Goal: Task Accomplishment & Management: Complete application form

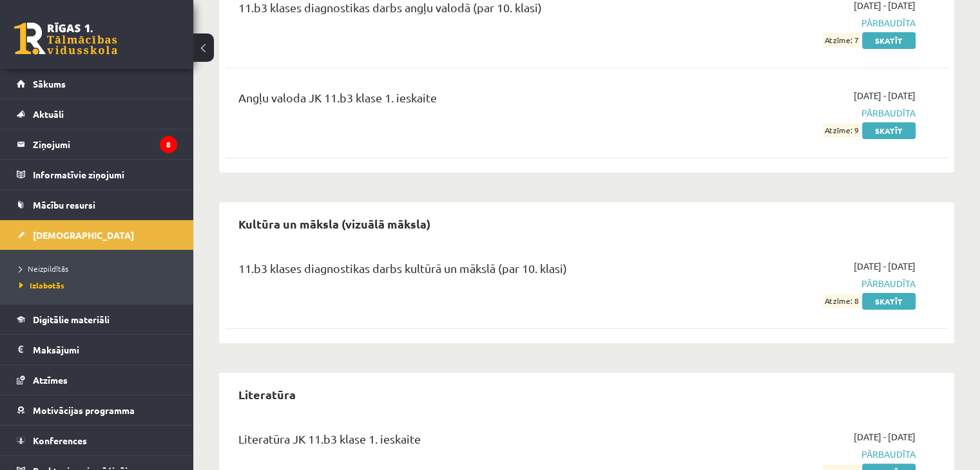
scroll to position [189, 0]
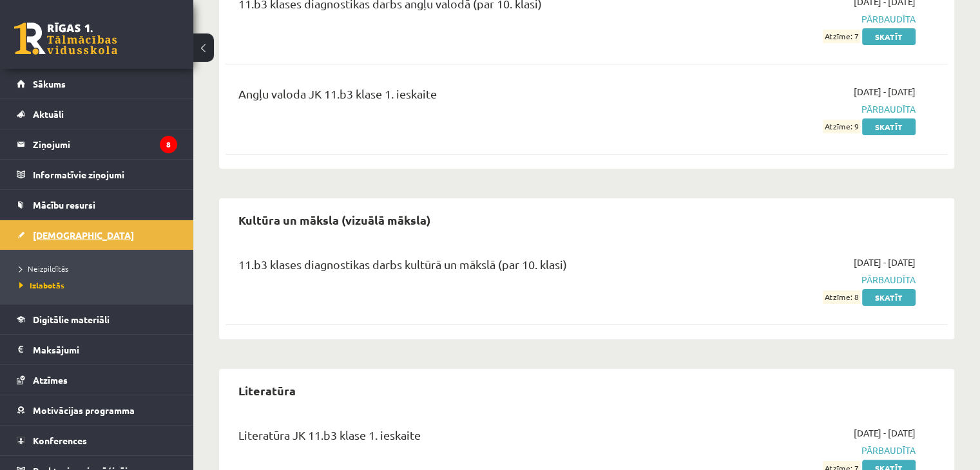
click at [61, 230] on span "[DEMOGRAPHIC_DATA]" at bounding box center [83, 235] width 101 height 12
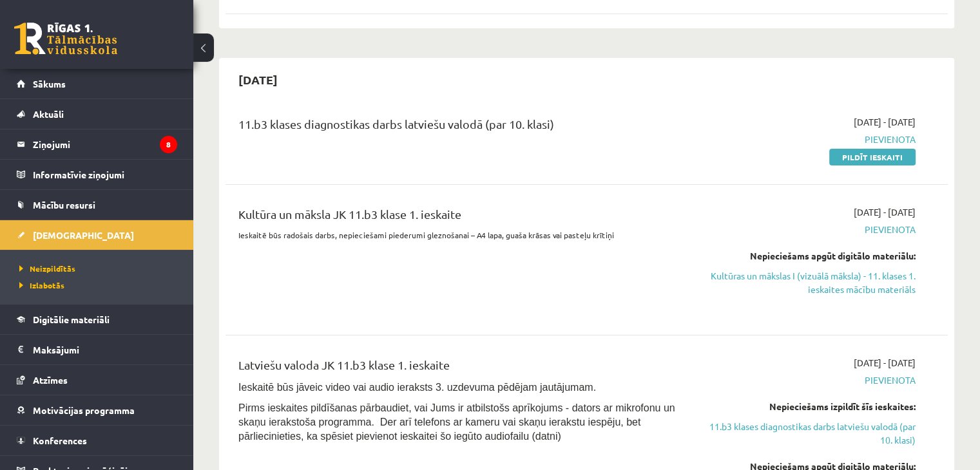
scroll to position [208, 0]
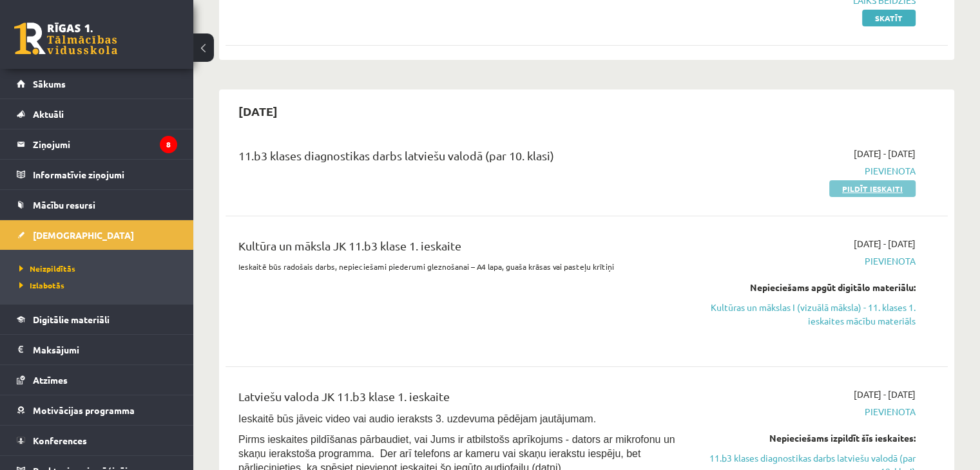
click at [861, 184] on link "Pildīt ieskaiti" at bounding box center [872, 188] width 86 height 17
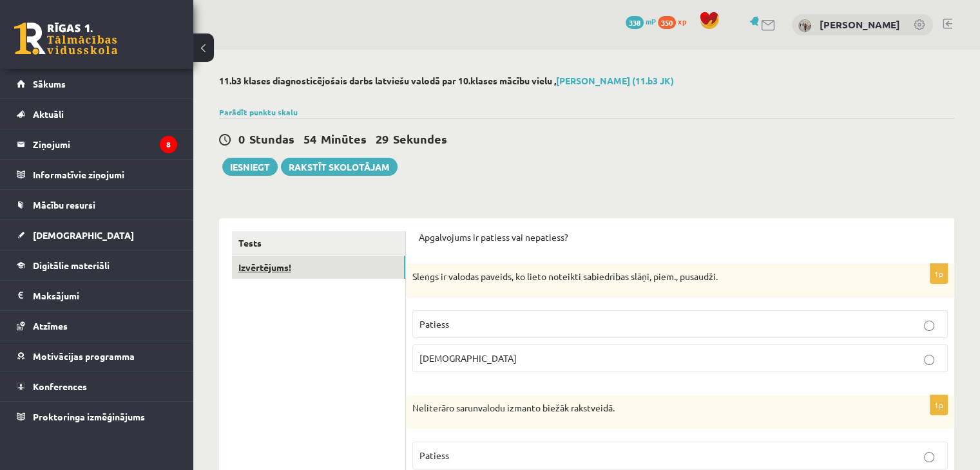
click at [254, 276] on link "Izvērtējums!" at bounding box center [318, 268] width 173 height 24
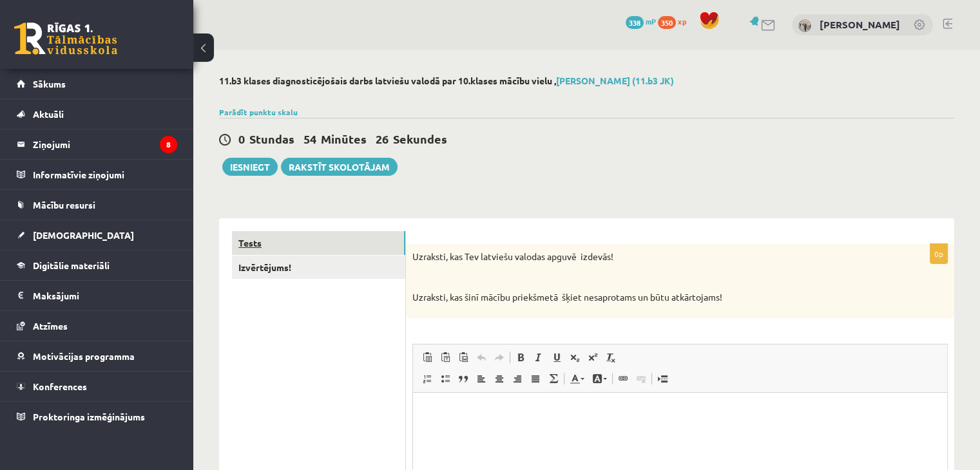
click at [259, 247] on link "Tests" at bounding box center [318, 243] width 173 height 24
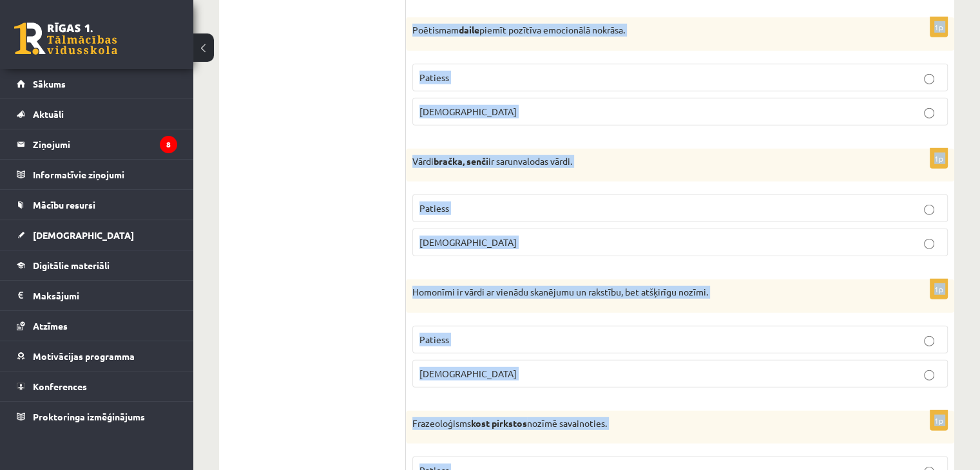
scroll to position [3794, 0]
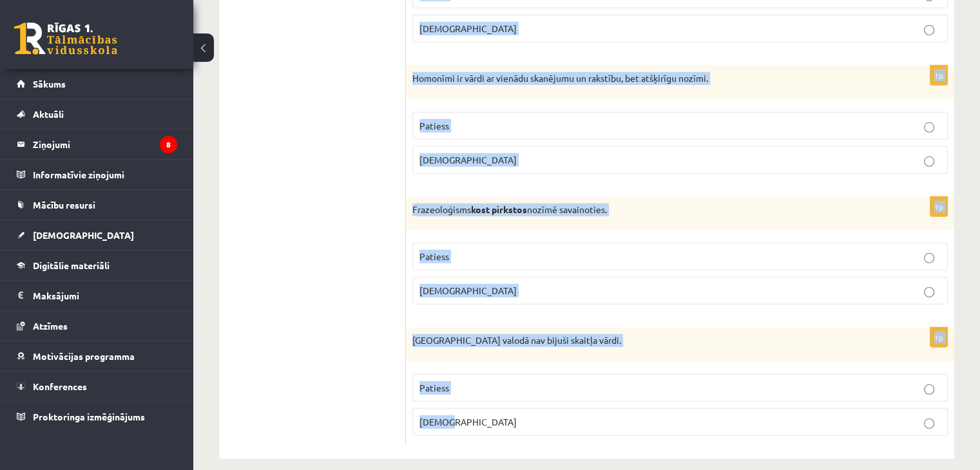
drag, startPoint x: 421, startPoint y: 236, endPoint x: 616, endPoint y: 500, distance: 328.0
copy form "Apgalvojums ir patiess vai nepatiess? 1p Slengs ir valodas paveids, ko lieto no…"
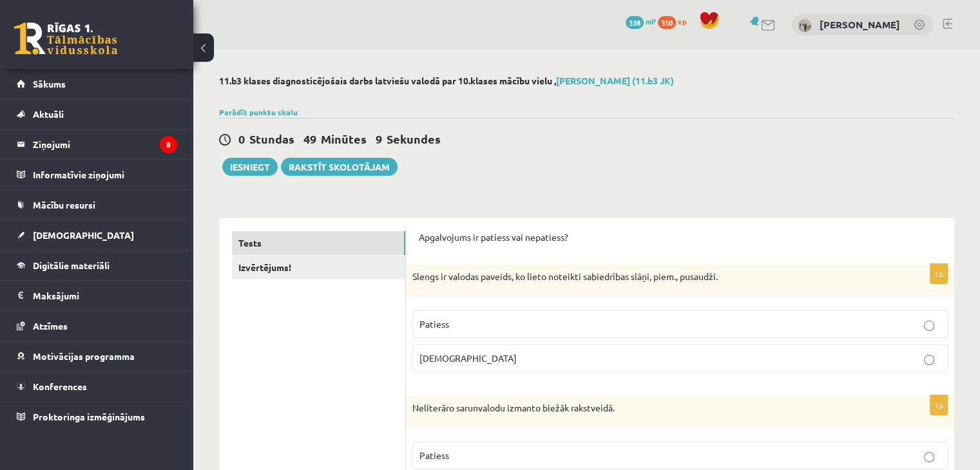
scroll to position [67, 0]
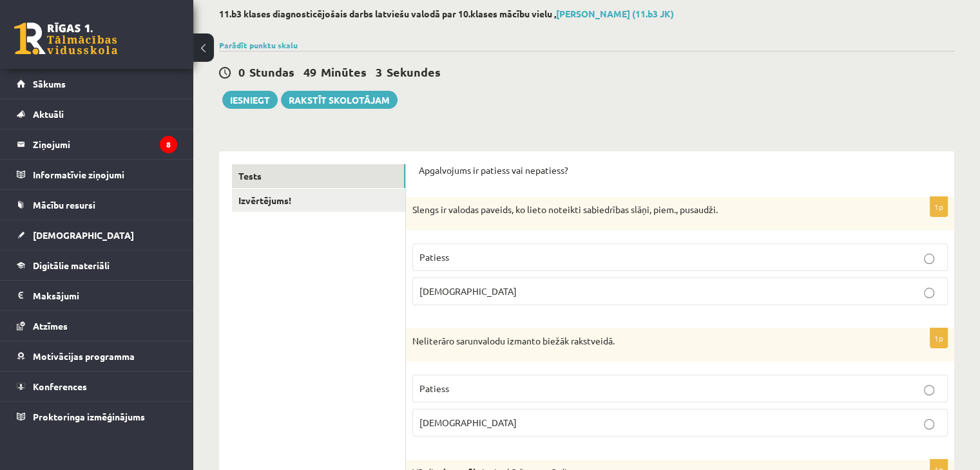
click at [507, 249] on label "Patiess" at bounding box center [679, 258] width 535 height 28
click at [459, 416] on p "Aplams" at bounding box center [679, 423] width 521 height 14
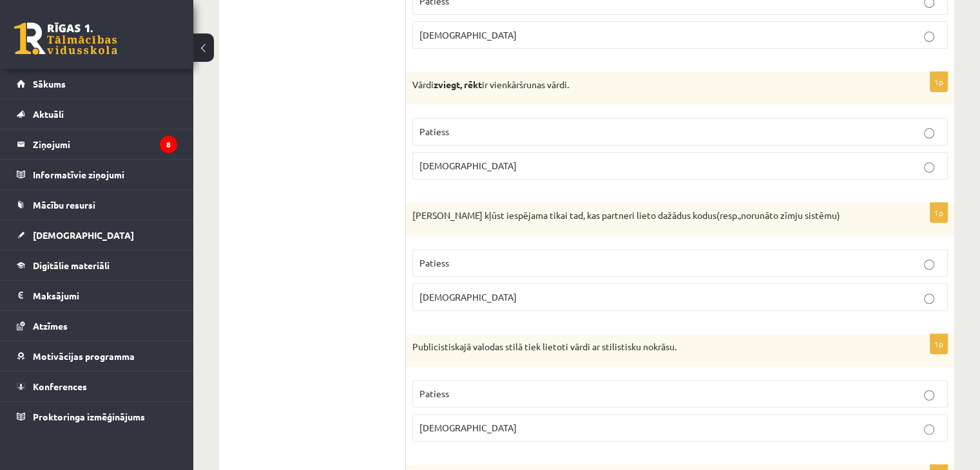
scroll to position [450, 0]
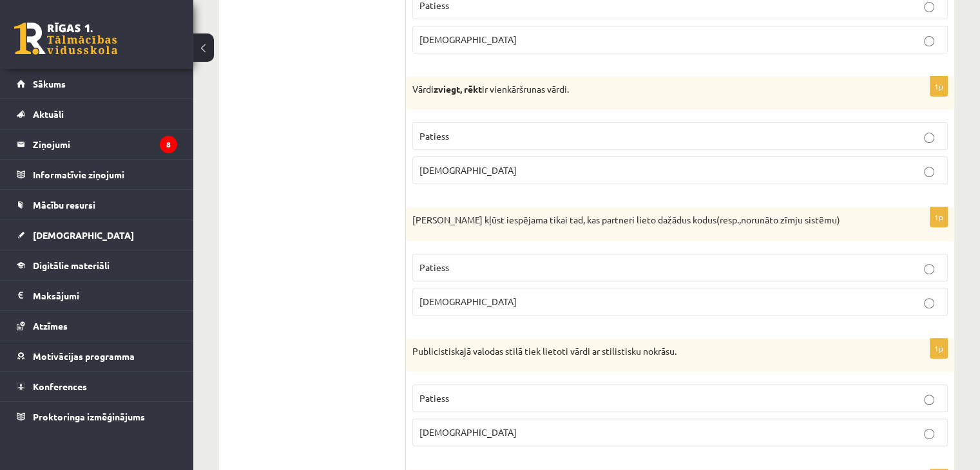
click at [522, 135] on p "Patiess" at bounding box center [679, 137] width 521 height 14
click at [489, 295] on p "Aplams" at bounding box center [679, 302] width 521 height 14
click at [458, 392] on p "Patiess" at bounding box center [679, 399] width 521 height 14
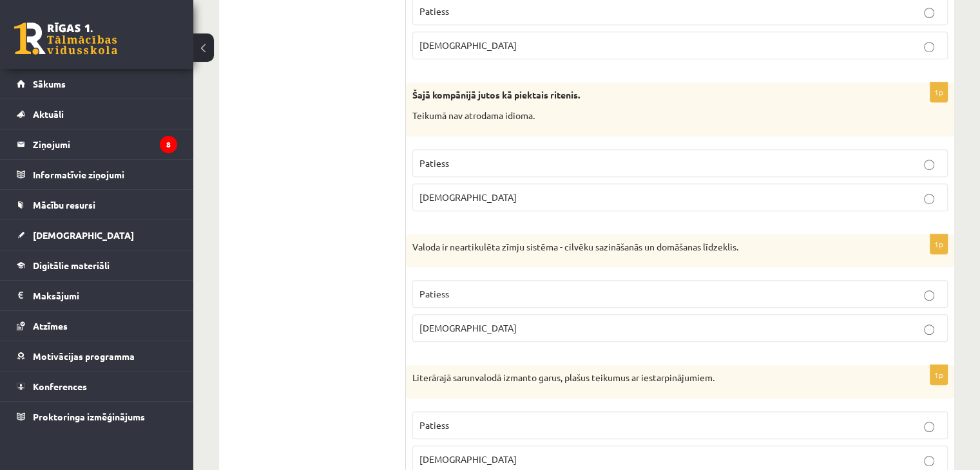
scroll to position [867, 0]
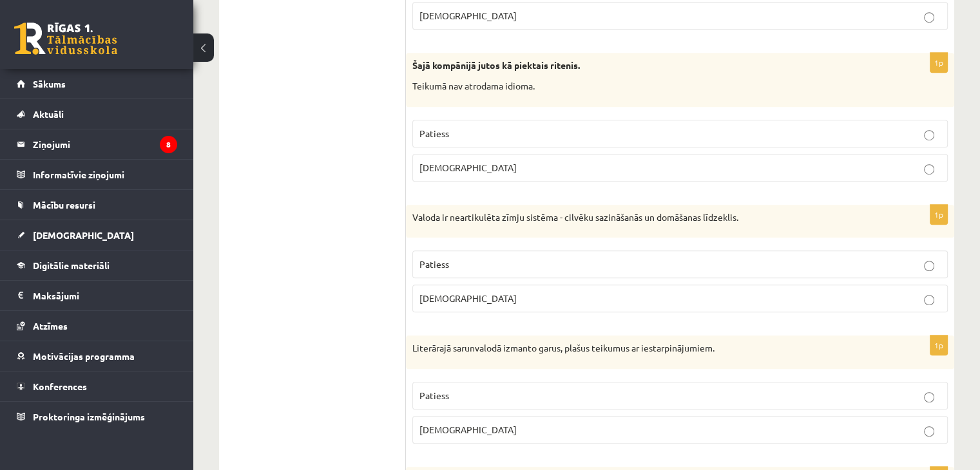
click at [448, 162] on span "Aplams" at bounding box center [467, 168] width 97 height 12
drag, startPoint x: 479, startPoint y: 279, endPoint x: 487, endPoint y: 294, distance: 17.3
click at [487, 294] on fieldset "Patiess Aplams" at bounding box center [679, 280] width 535 height 72
click at [487, 294] on p "Aplams" at bounding box center [679, 299] width 521 height 14
click at [700, 423] on p "Aplams" at bounding box center [679, 430] width 521 height 14
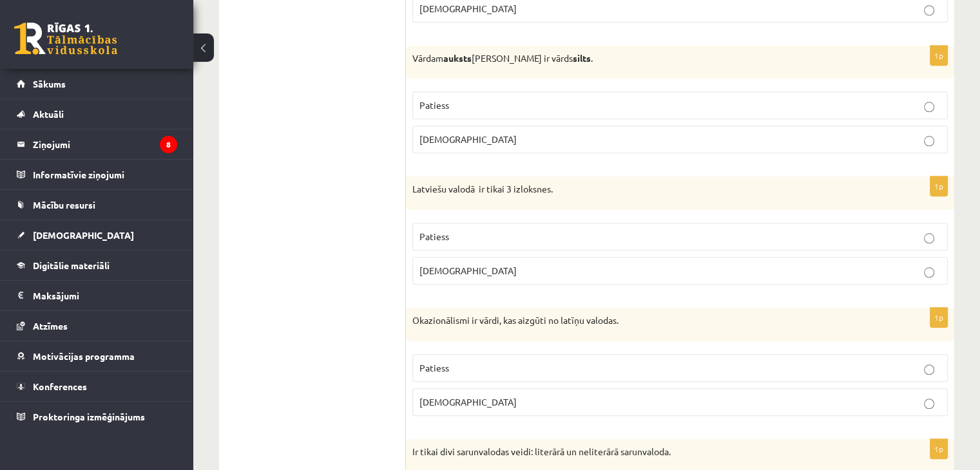
scroll to position [1319, 0]
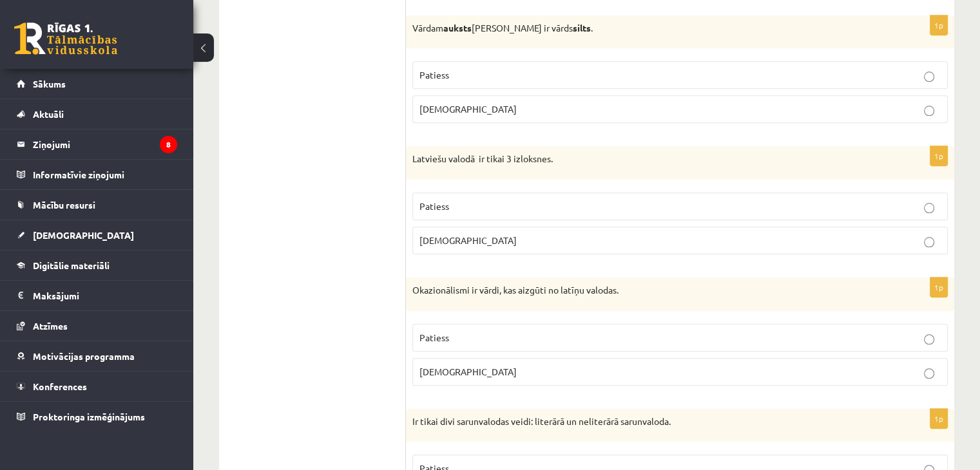
click at [488, 68] on p "Patiess" at bounding box center [679, 75] width 521 height 14
click at [438, 244] on label "Aplams" at bounding box center [679, 241] width 535 height 28
click at [446, 374] on label "Aplams" at bounding box center [679, 372] width 535 height 28
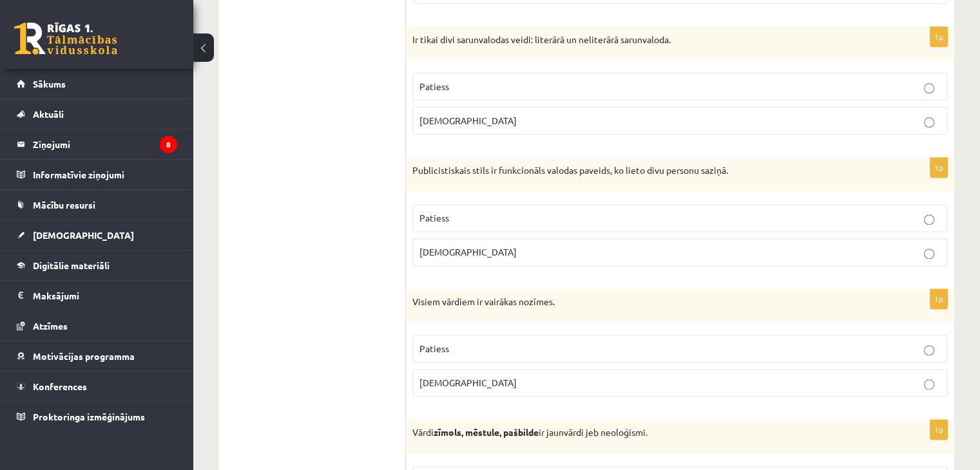
scroll to position [1696, 0]
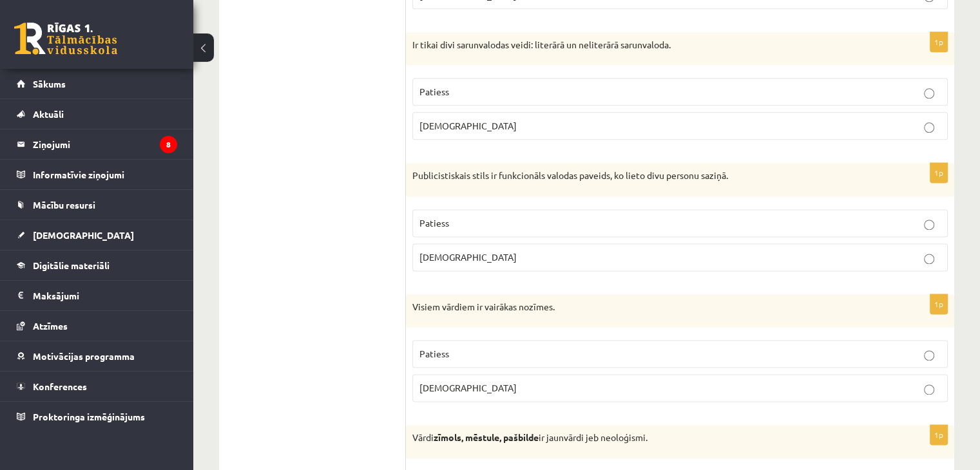
click at [508, 78] on label "Patiess" at bounding box center [679, 92] width 535 height 28
click at [487, 251] on p "Aplams" at bounding box center [679, 258] width 521 height 14
click at [446, 382] on span "Aplams" at bounding box center [467, 388] width 97 height 12
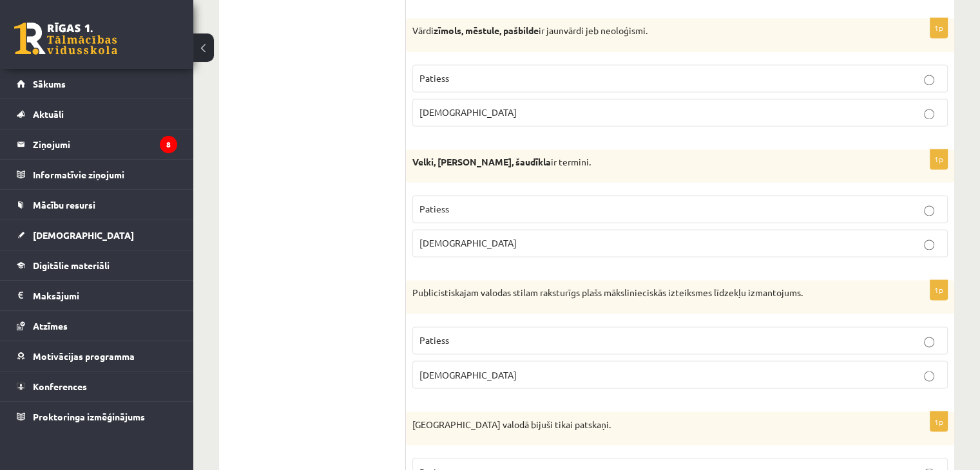
scroll to position [2099, 0]
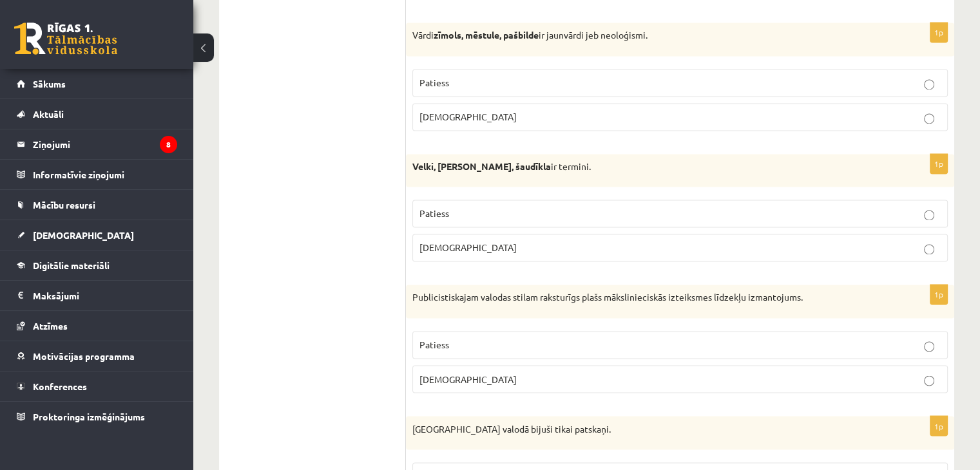
click at [554, 79] on p "Patiess" at bounding box center [679, 83] width 521 height 14
click at [526, 241] on p "Aplams" at bounding box center [679, 248] width 521 height 14
click at [492, 351] on fieldset "Patiess Aplams" at bounding box center [679, 361] width 535 height 72
click at [503, 343] on p "Patiess" at bounding box center [679, 345] width 521 height 14
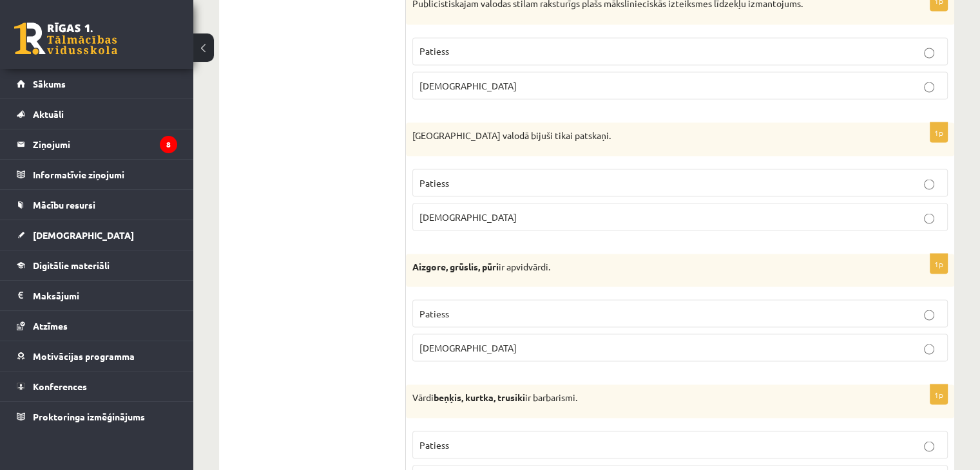
scroll to position [2388, 0]
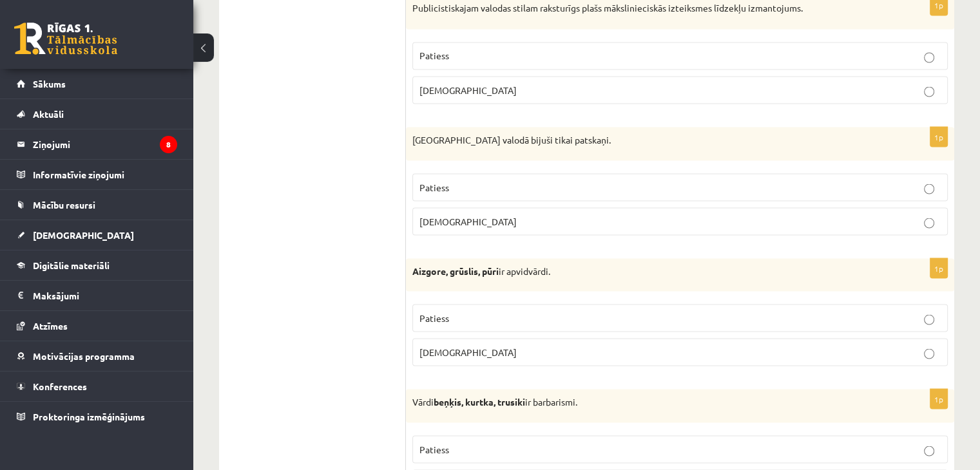
click at [769, 207] on label "Aplams" at bounding box center [679, 221] width 535 height 28
click at [795, 311] on p "Patiess" at bounding box center [679, 318] width 521 height 14
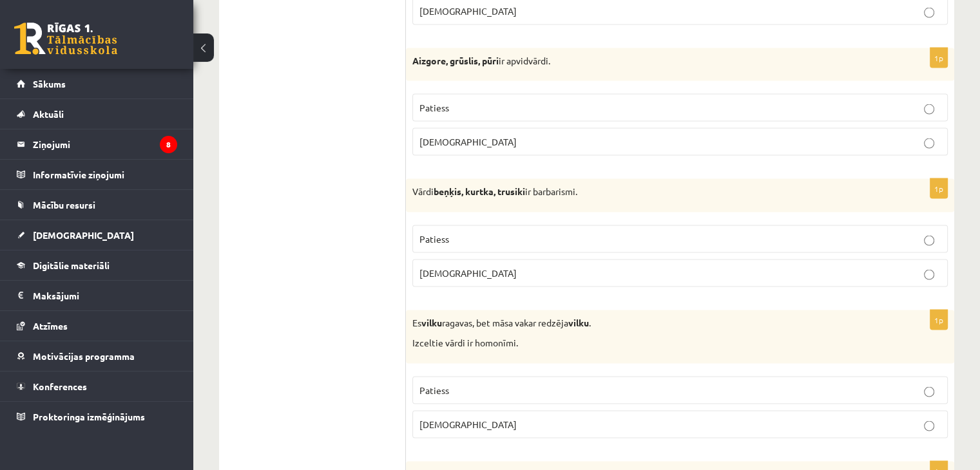
scroll to position [2583, 0]
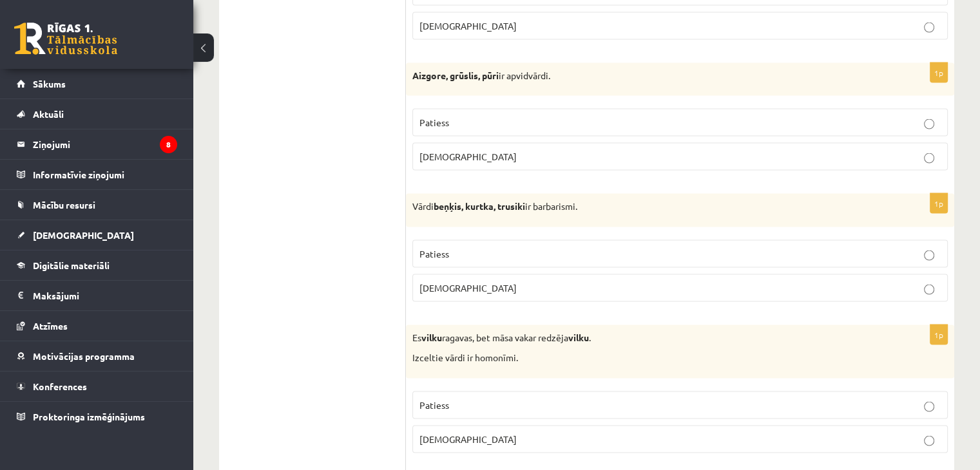
click at [923, 247] on p "Patiess" at bounding box center [679, 254] width 521 height 14
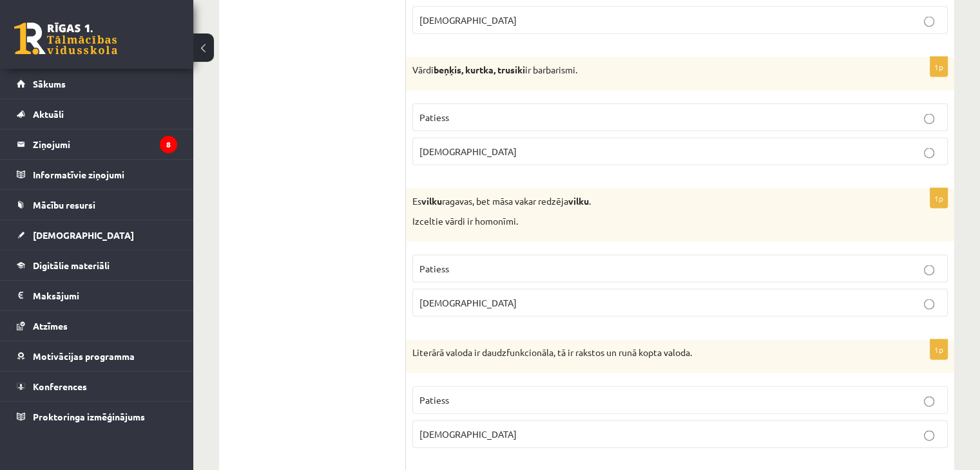
scroll to position [2715, 0]
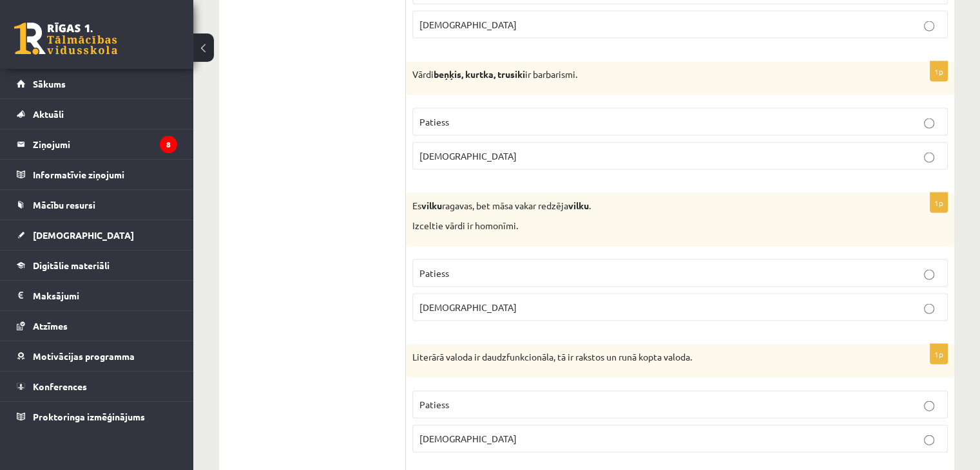
click at [918, 267] on p "Patiess" at bounding box center [679, 274] width 521 height 14
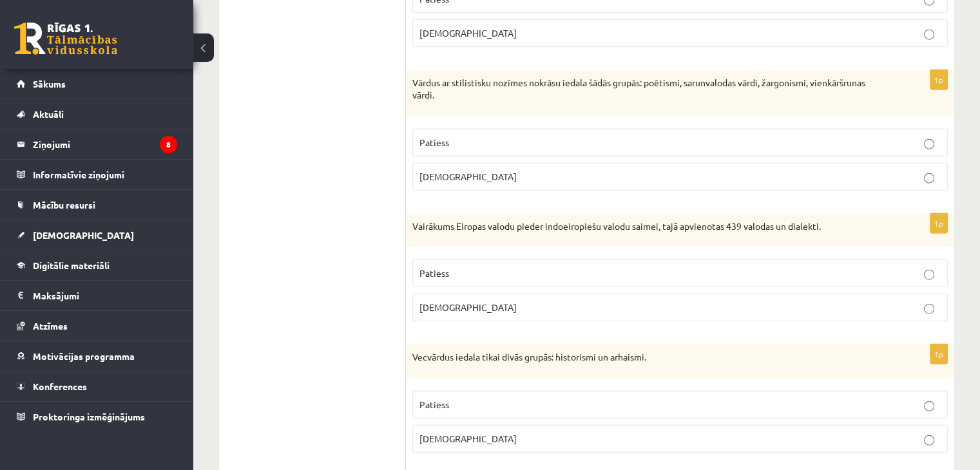
scroll to position [3111, 0]
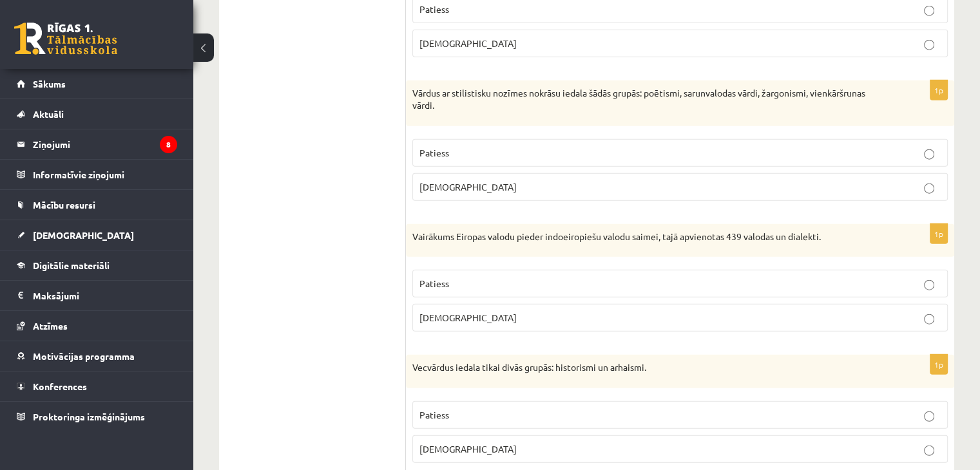
click at [910, 146] on p "Patiess" at bounding box center [679, 153] width 521 height 14
drag, startPoint x: 917, startPoint y: 286, endPoint x: 917, endPoint y: 276, distance: 9.7
click at [917, 276] on fieldset "Patiess Aplams" at bounding box center [679, 300] width 535 height 72
click at [917, 277] on p "Patiess" at bounding box center [679, 284] width 521 height 14
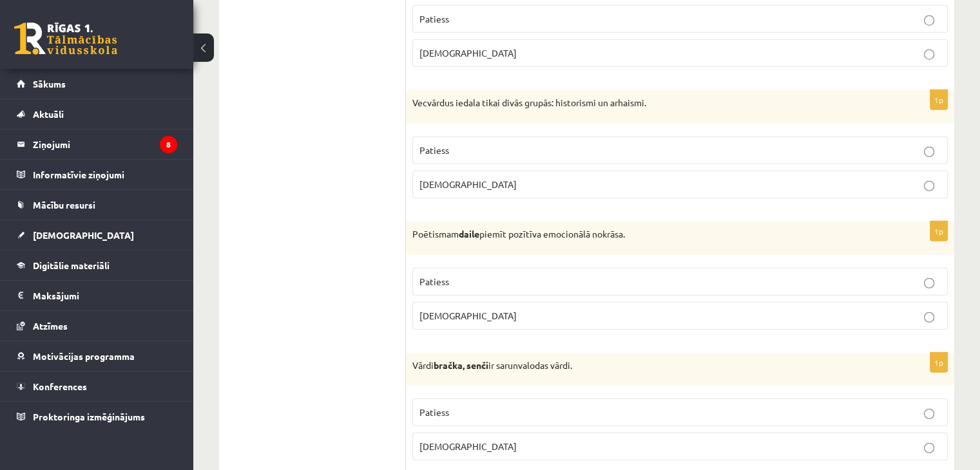
scroll to position [3400, 0]
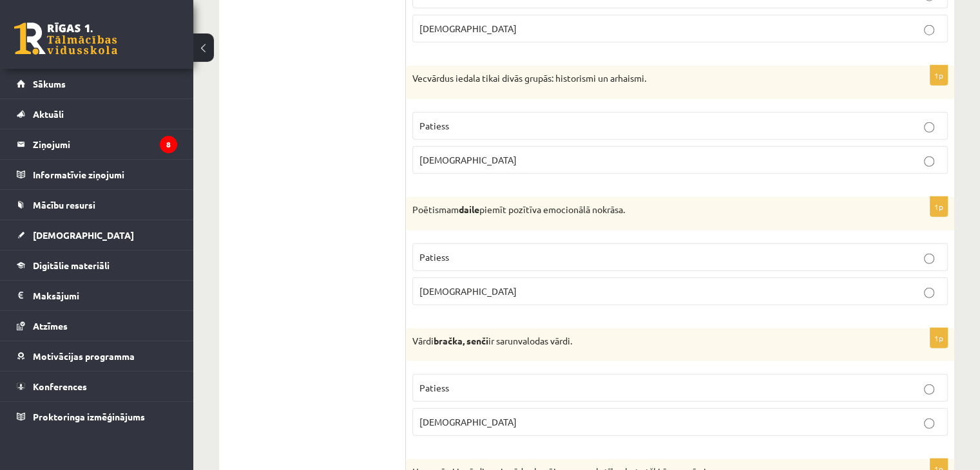
click at [933, 112] on label "Patiess" at bounding box center [679, 126] width 535 height 28
click at [920, 251] on p "Patiess" at bounding box center [679, 258] width 521 height 14
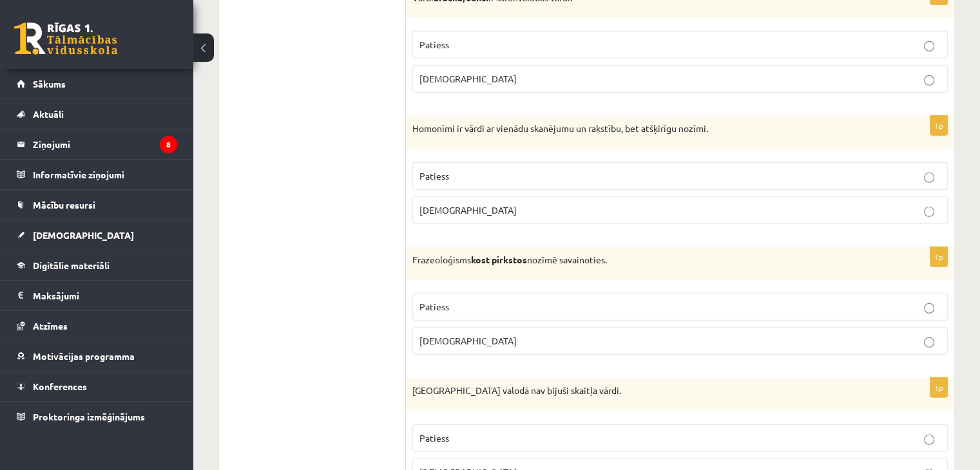
scroll to position [3794, 0]
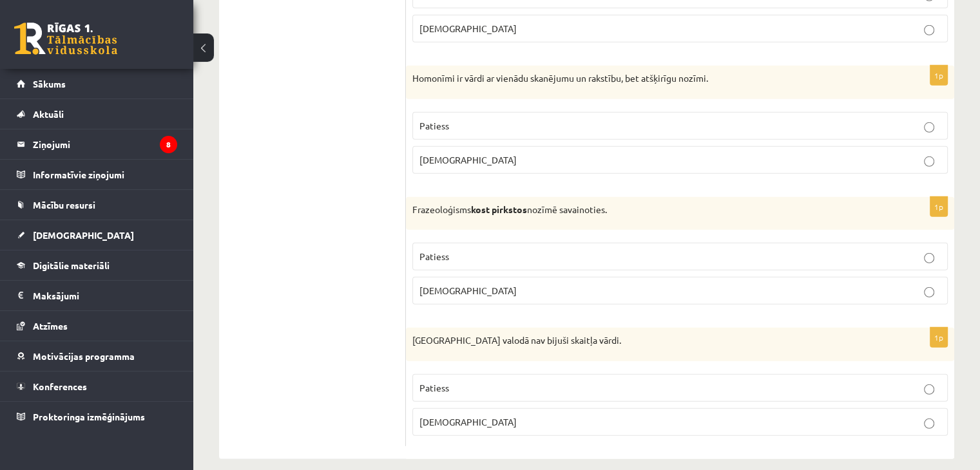
click at [894, 249] on label "Patiess" at bounding box center [679, 257] width 535 height 28
click at [900, 284] on p "Aplams" at bounding box center [679, 291] width 521 height 14
click at [894, 381] on p "Patiess" at bounding box center [679, 388] width 521 height 14
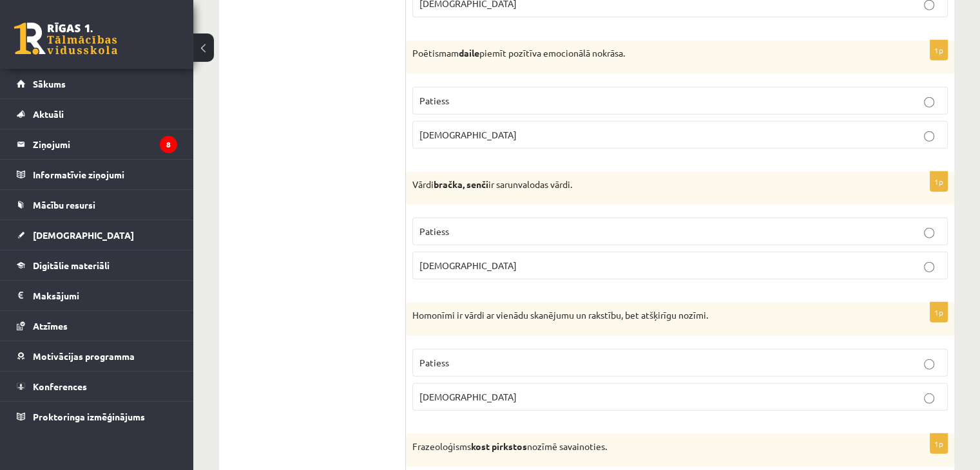
scroll to position [3542, 0]
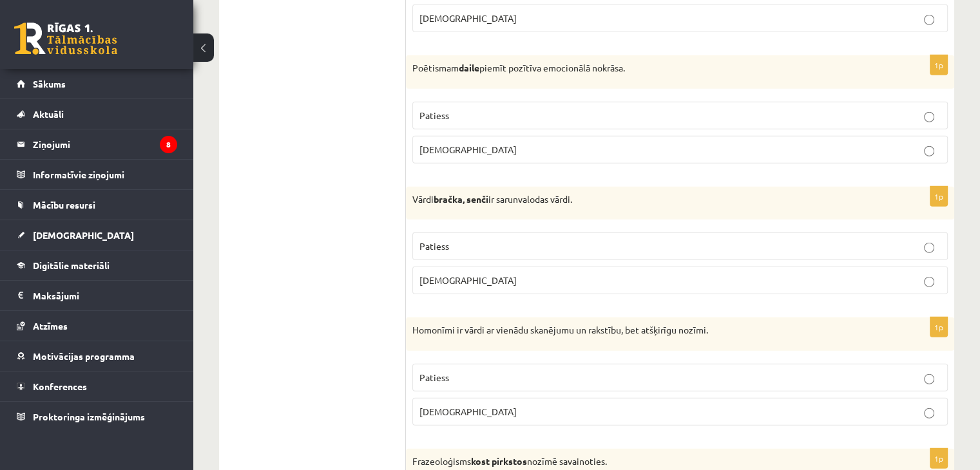
click at [938, 240] on p "Patiess" at bounding box center [679, 247] width 521 height 14
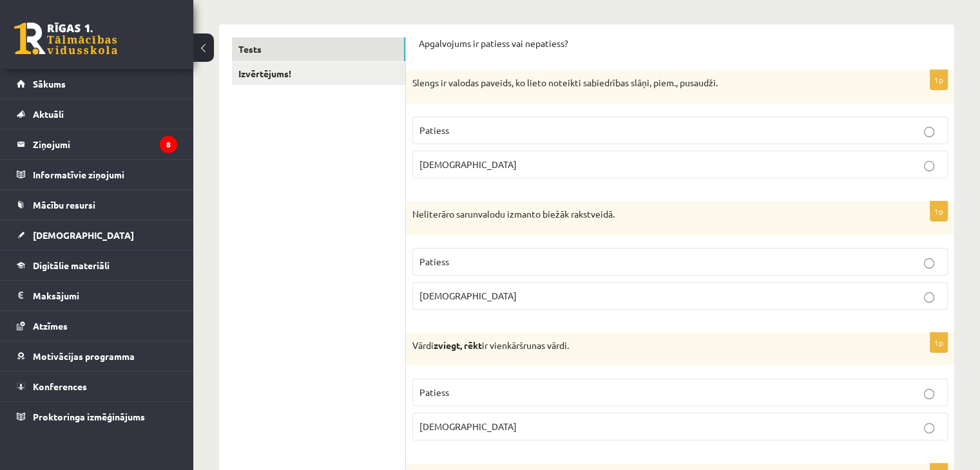
scroll to position [0, 0]
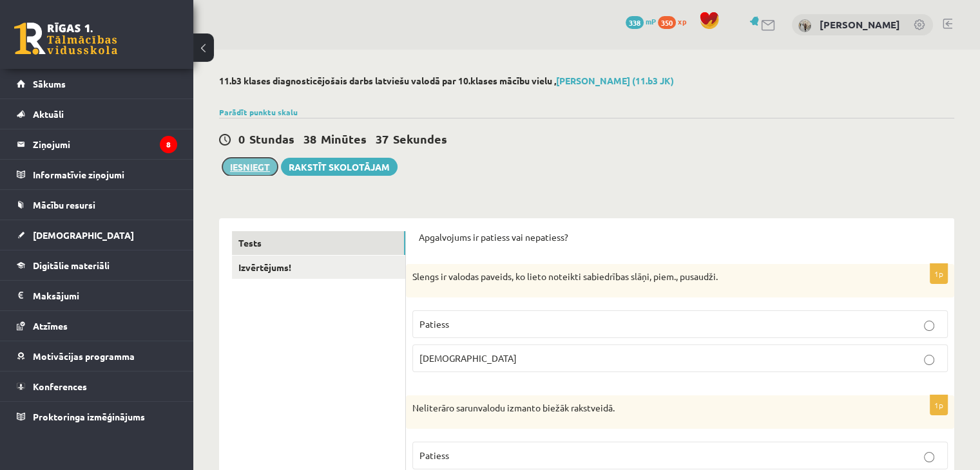
click at [253, 165] on button "Iesniegt" at bounding box center [249, 167] width 55 height 18
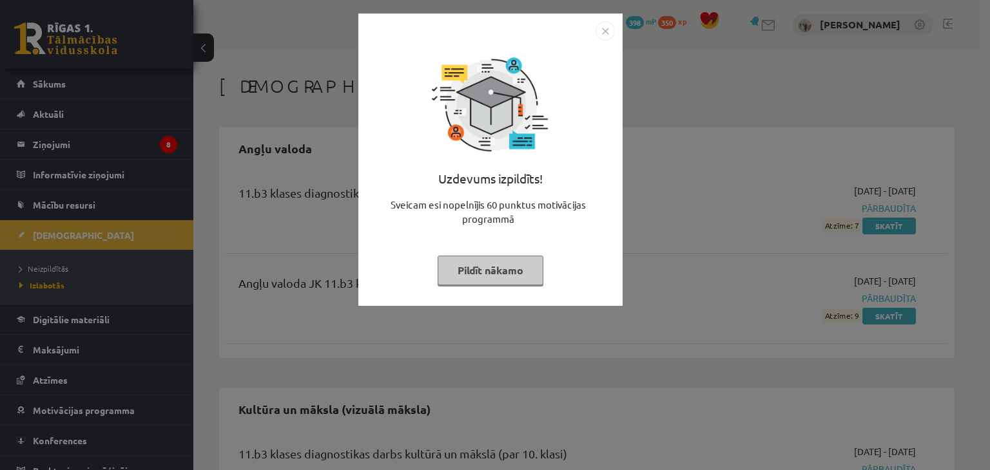
click at [515, 271] on button "Pildīt nākamo" at bounding box center [491, 271] width 106 height 30
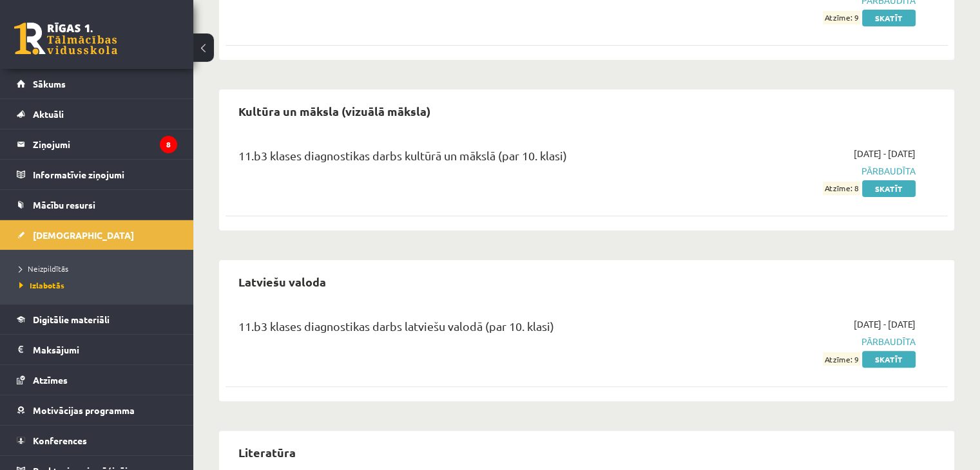
scroll to position [300, 0]
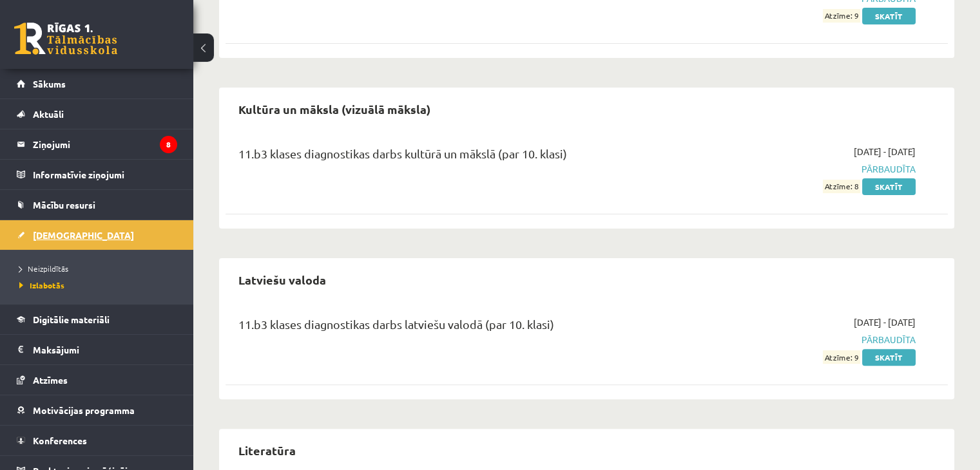
click at [72, 233] on link "[DEMOGRAPHIC_DATA]" at bounding box center [97, 235] width 160 height 30
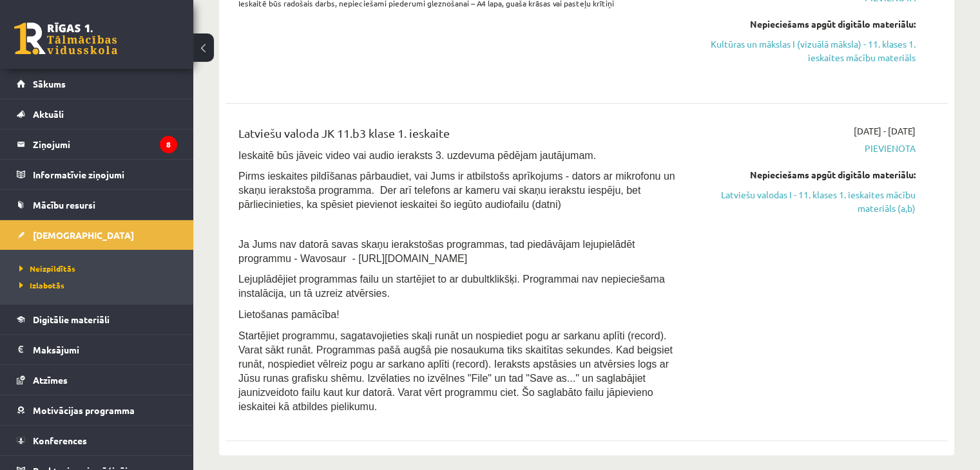
scroll to position [340, 0]
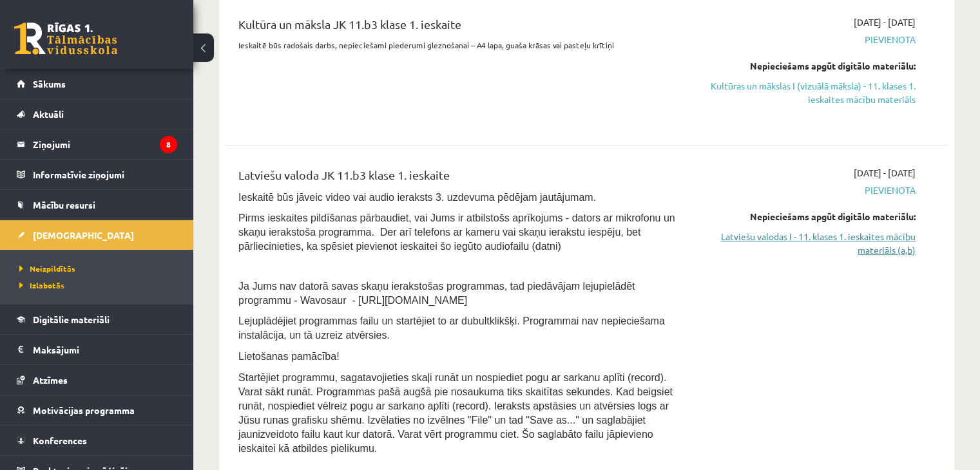
click at [874, 253] on link "Latviešu valodas I - 11. klases 1. ieskaites mācību materiāls (a,b)" at bounding box center [809, 243] width 213 height 27
click at [801, 87] on link "Kultūras un mākslas I (vizuālā māksla) - 11. klases 1. ieskaites mācību materiā…" at bounding box center [809, 92] width 213 height 27
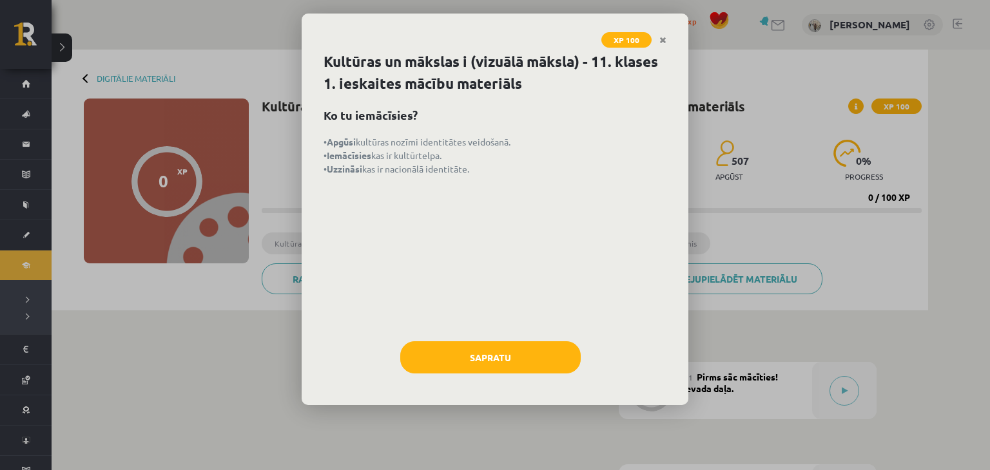
click at [508, 372] on div "Sapratu" at bounding box center [494, 363] width 343 height 42
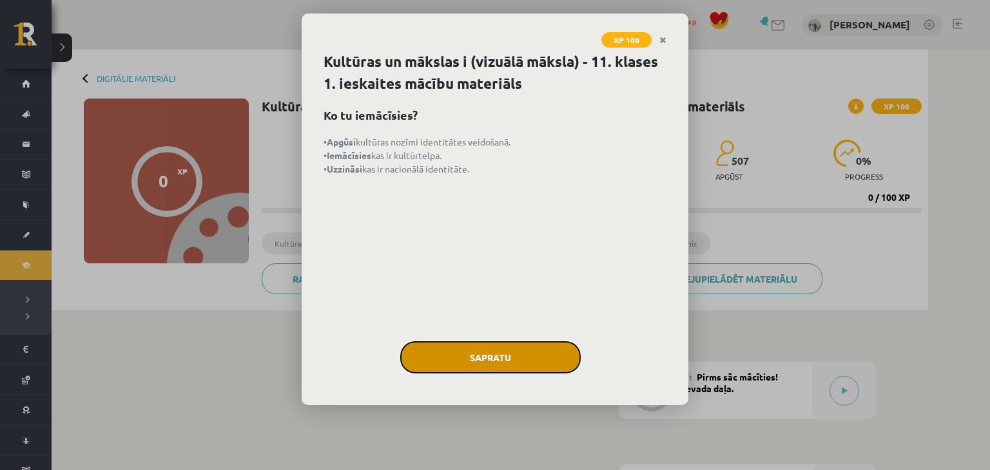
click at [508, 369] on button "Sapratu" at bounding box center [490, 358] width 180 height 32
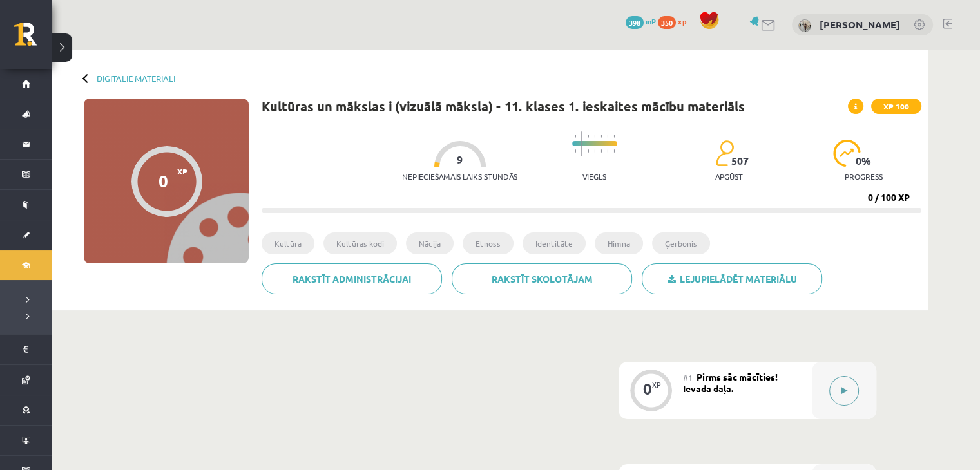
click at [838, 396] on button at bounding box center [844, 391] width 30 height 30
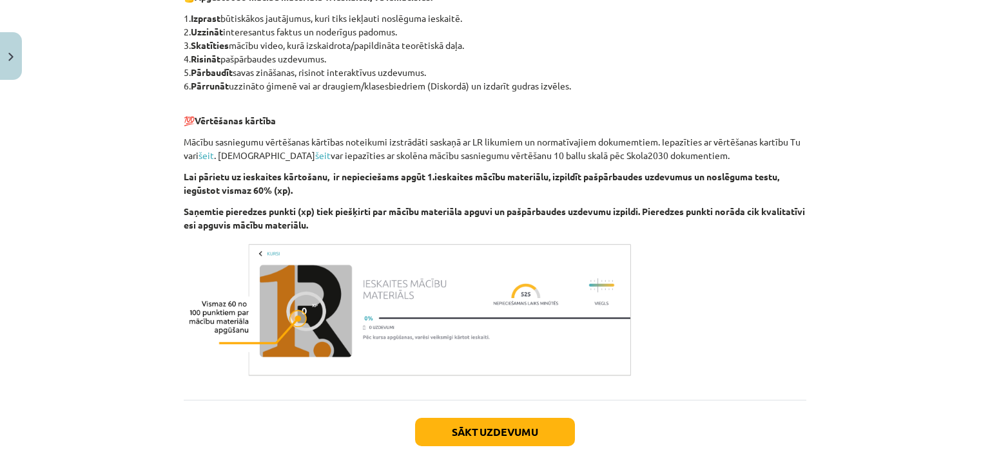
scroll to position [691, 0]
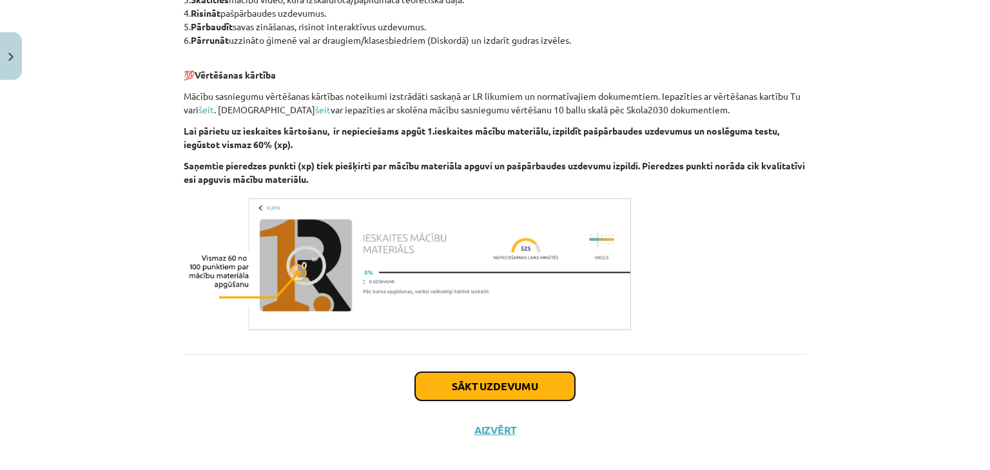
click at [474, 392] on button "Sākt uzdevumu" at bounding box center [495, 386] width 160 height 28
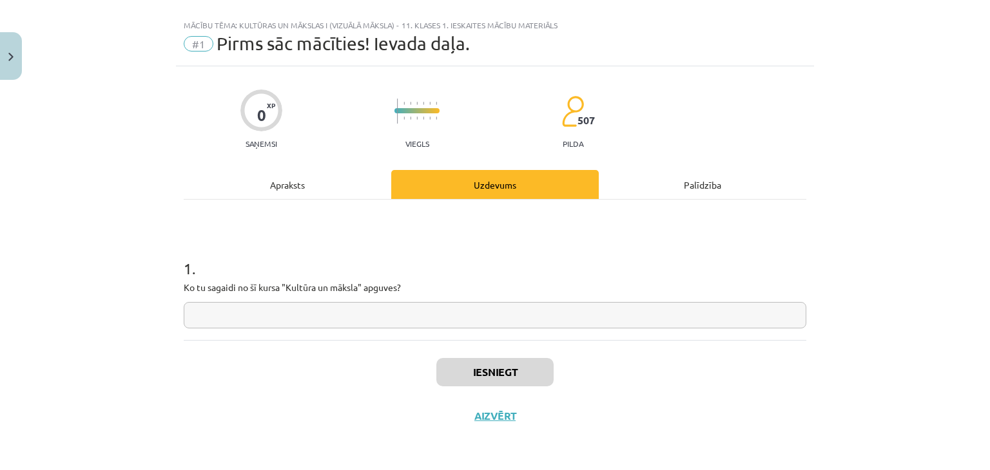
scroll to position [19, 0]
click at [431, 313] on input "text" at bounding box center [495, 316] width 622 height 26
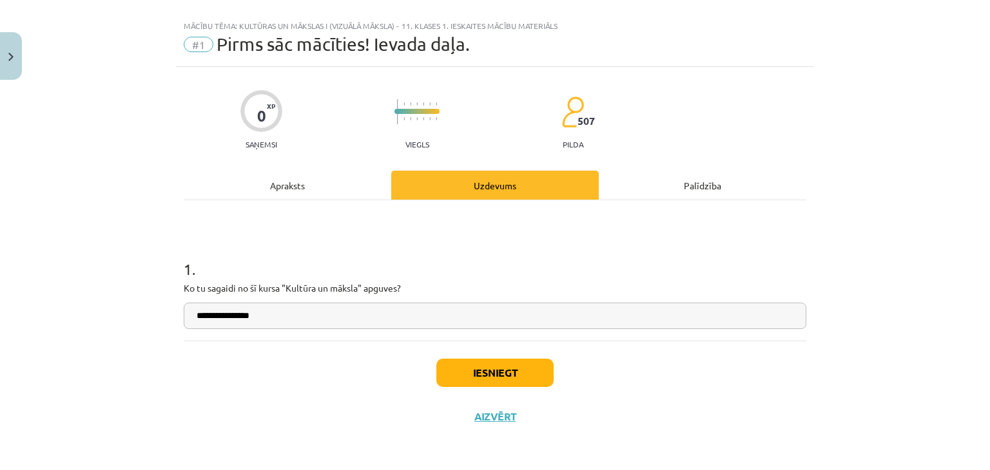
type input "**********"
click at [500, 374] on button "Iesniegt" at bounding box center [494, 373] width 117 height 28
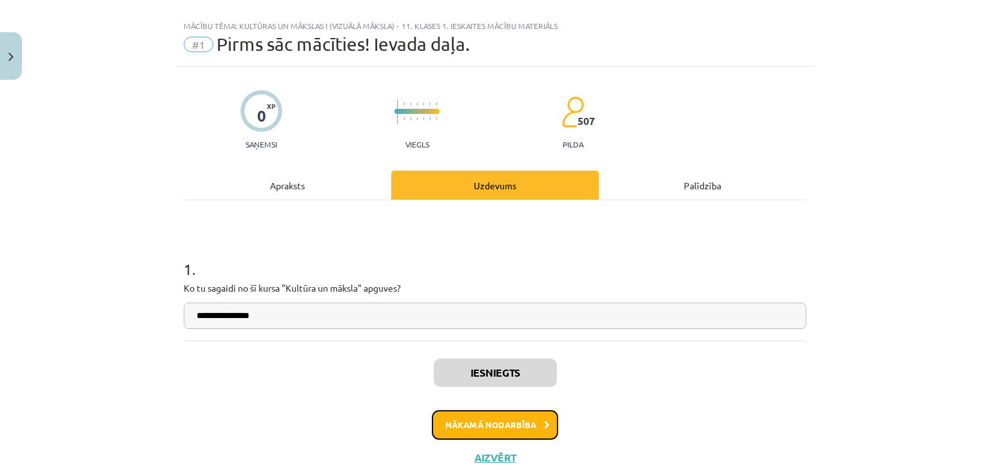
click at [536, 419] on button "Nākamā nodarbība" at bounding box center [495, 425] width 126 height 30
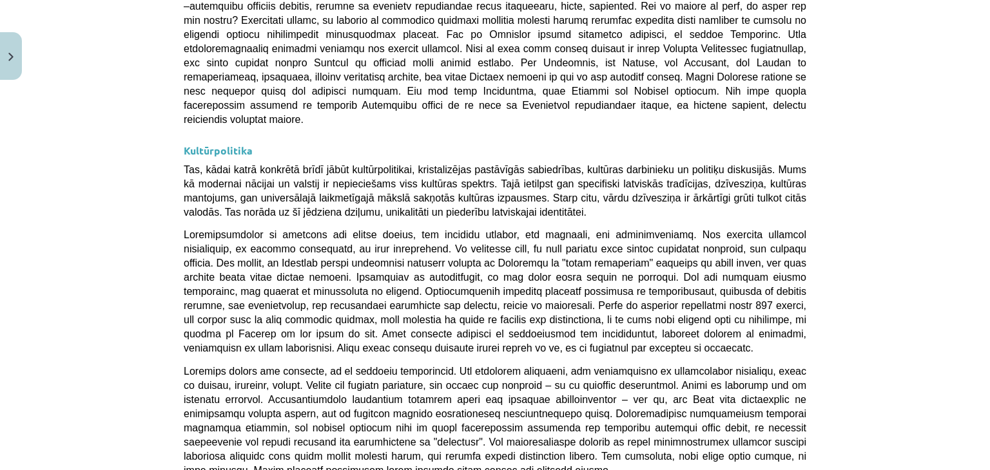
scroll to position [3430, 0]
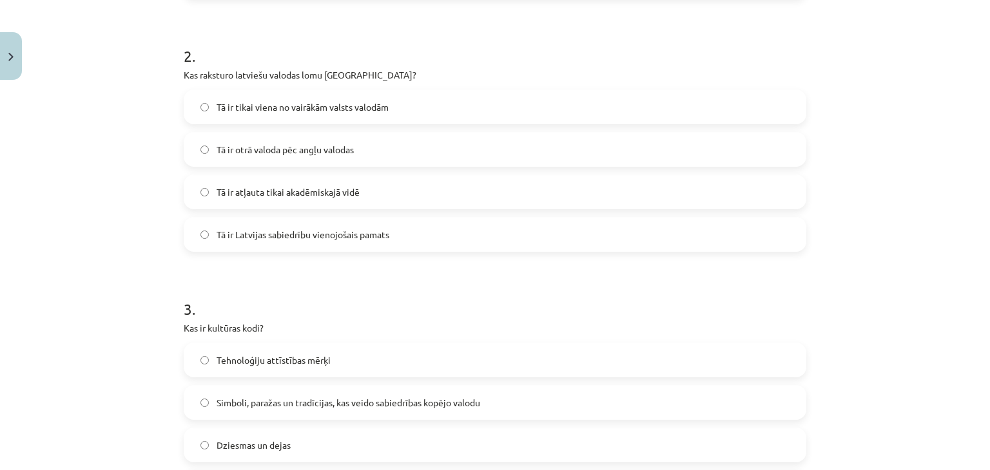
scroll to position [923, 0]
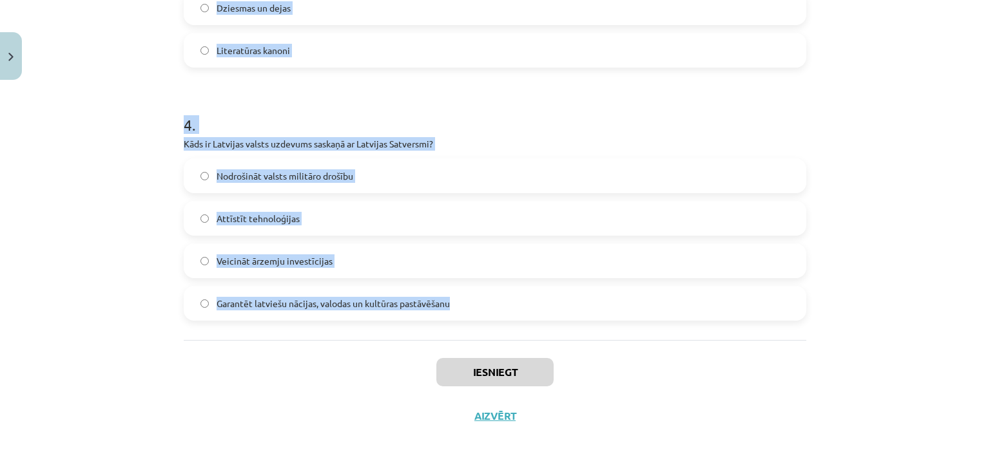
drag, startPoint x: 178, startPoint y: 171, endPoint x: 453, endPoint y: 307, distance: 307.2
copy form "Kas veido nacionālās identitātes pamatu Latvijā? Latvijas sports Latviešu valod…"
click at [75, 220] on div "Mācību tēma: Kultūras un mākslas i (vizuālā māksla) - 11. klases 1. ieskaites m…" at bounding box center [495, 235] width 990 height 470
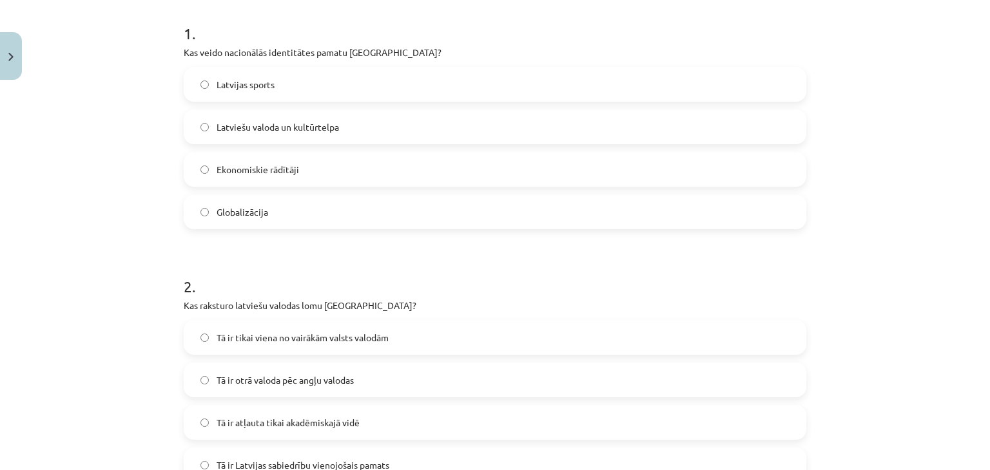
scroll to position [282, 0]
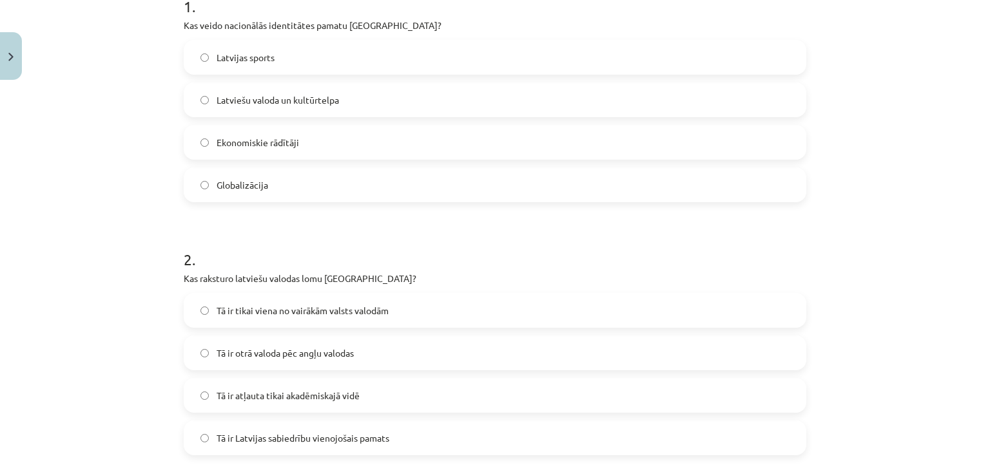
click at [226, 93] on span "Latviešu valoda un kultūrtelpa" at bounding box center [278, 100] width 122 height 14
click at [253, 432] on span "Tā ir Latvijas sabiedrību vienojošais pamats" at bounding box center [303, 439] width 173 height 14
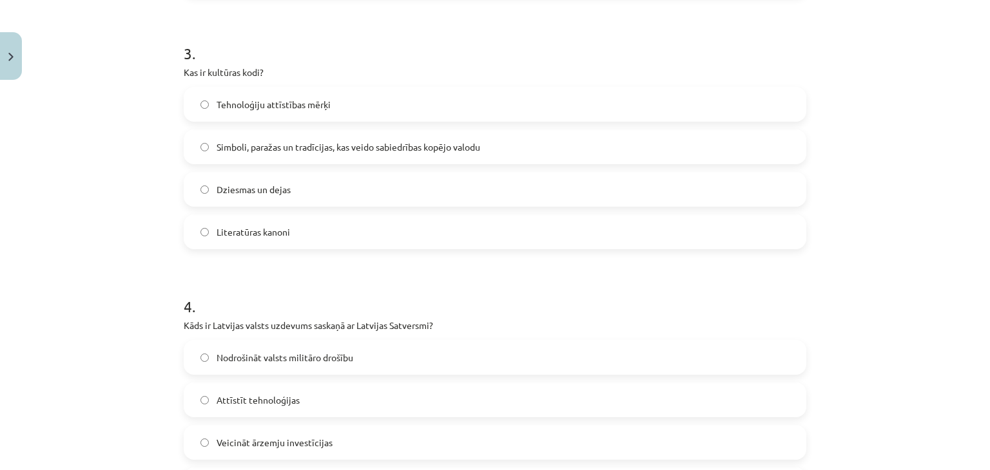
scroll to position [767, 0]
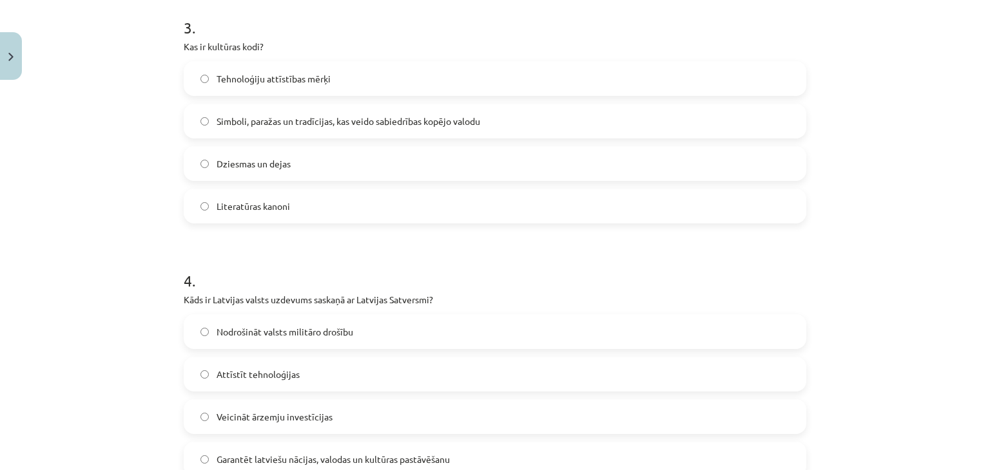
click at [222, 128] on label "Simboli, paražas un tradīcijas, kas veido sabiedrības kopējo valodu" at bounding box center [495, 121] width 620 height 32
click at [222, 453] on span "Garantēt latviešu nācijas, valodas un kultūras pastāvēšanu" at bounding box center [333, 460] width 233 height 14
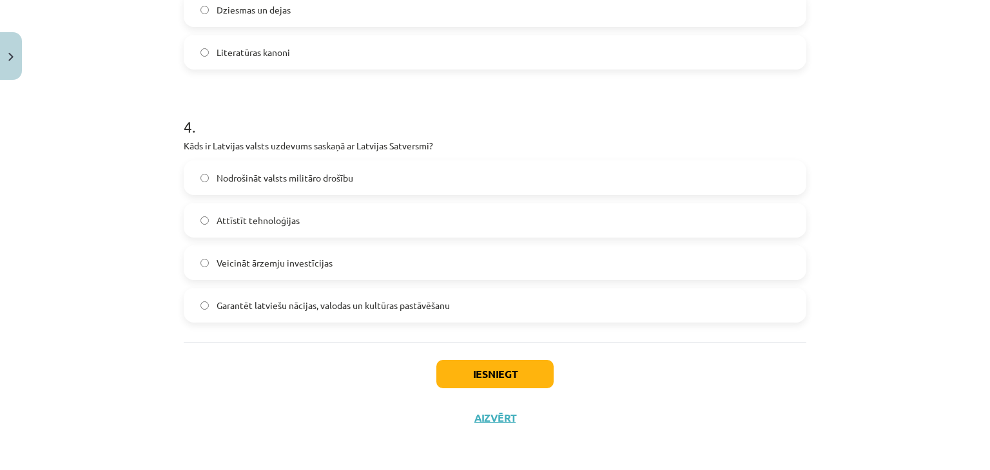
scroll to position [923, 0]
click at [496, 380] on button "Iesniegt" at bounding box center [494, 372] width 117 height 28
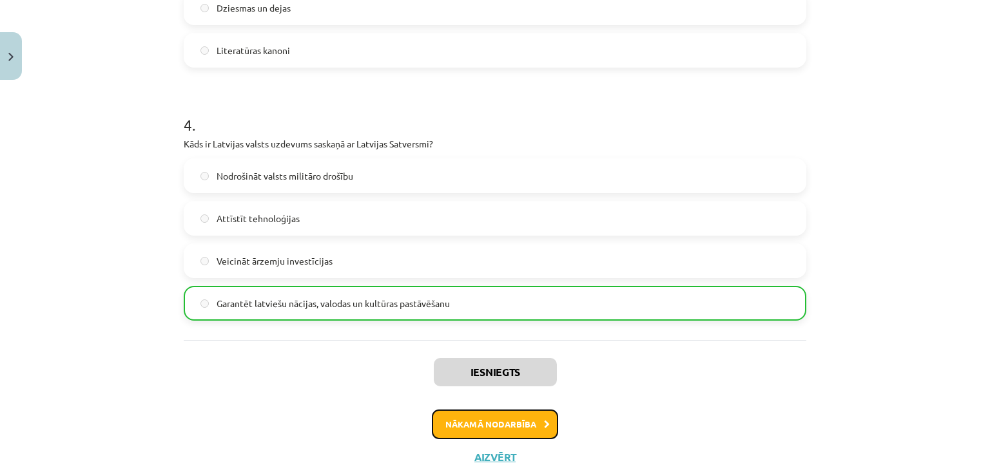
click at [484, 421] on button "Nākamā nodarbība" at bounding box center [495, 425] width 126 height 30
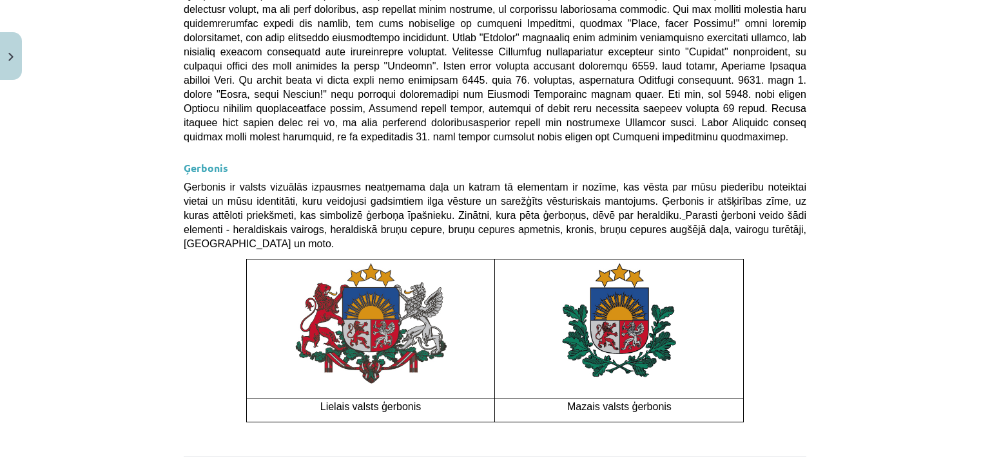
scroll to position [961, 0]
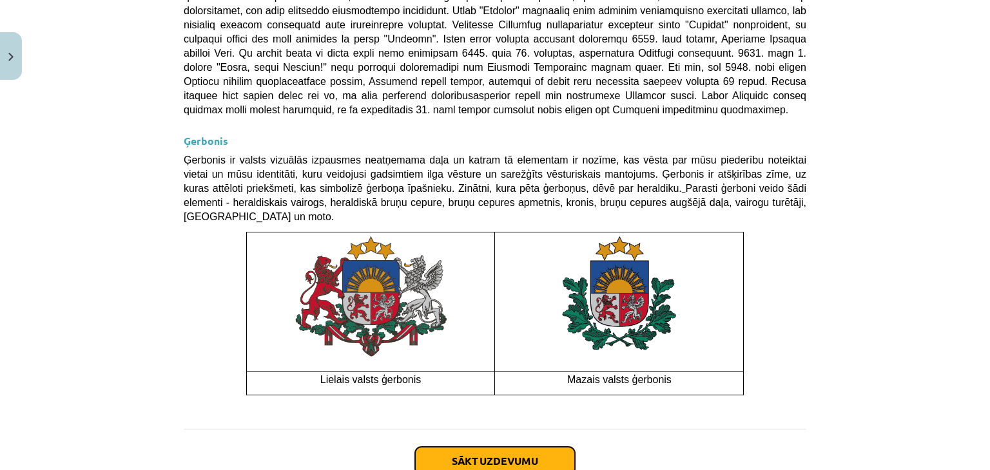
click at [483, 447] on button "Sākt uzdevumu" at bounding box center [495, 461] width 160 height 28
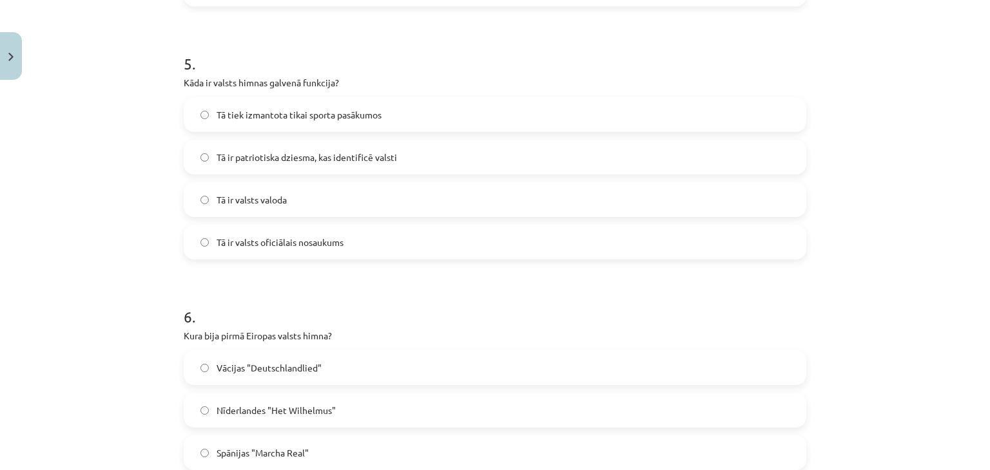
scroll to position [1429, 0]
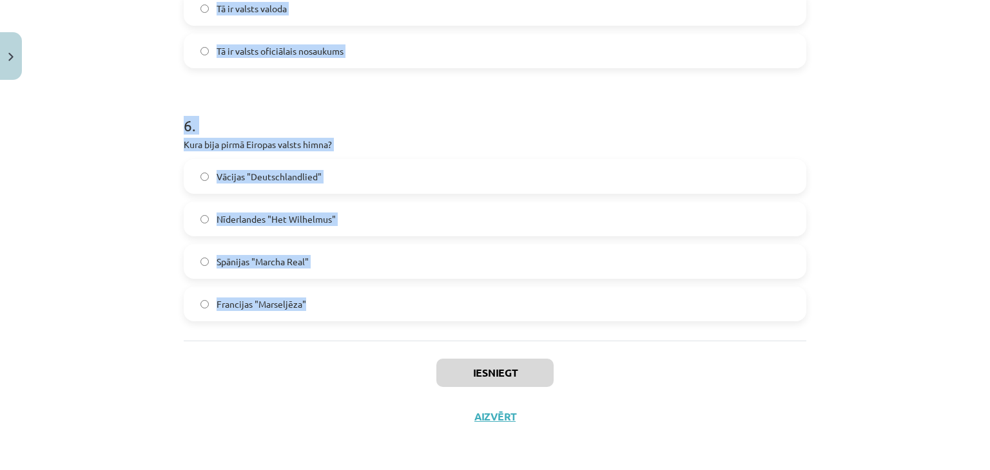
drag, startPoint x: 180, startPoint y: 64, endPoint x: 361, endPoint y: 336, distance: 326.9
copy form "Kādi elementi veido tradicionālās etnosa ikonas? Literārā valoda, karogs, svētk…"
click at [242, 101] on h1 "6 ." at bounding box center [495, 114] width 622 height 40
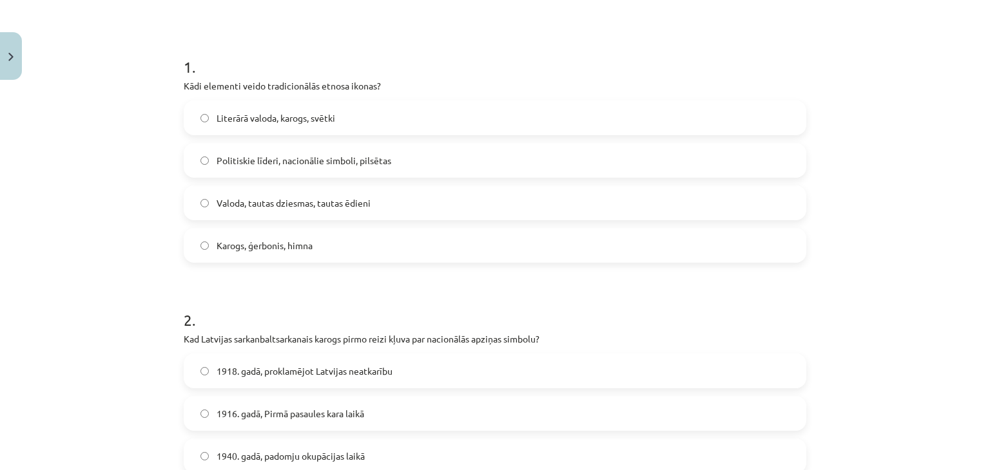
scroll to position [236, 0]
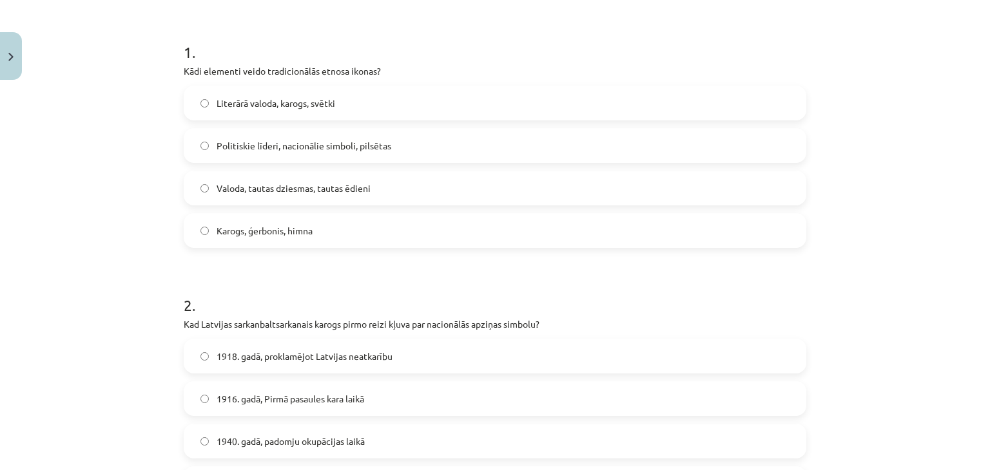
click at [266, 202] on label "Valoda, tautas dziesmas, tautas ēdieni" at bounding box center [495, 188] width 620 height 32
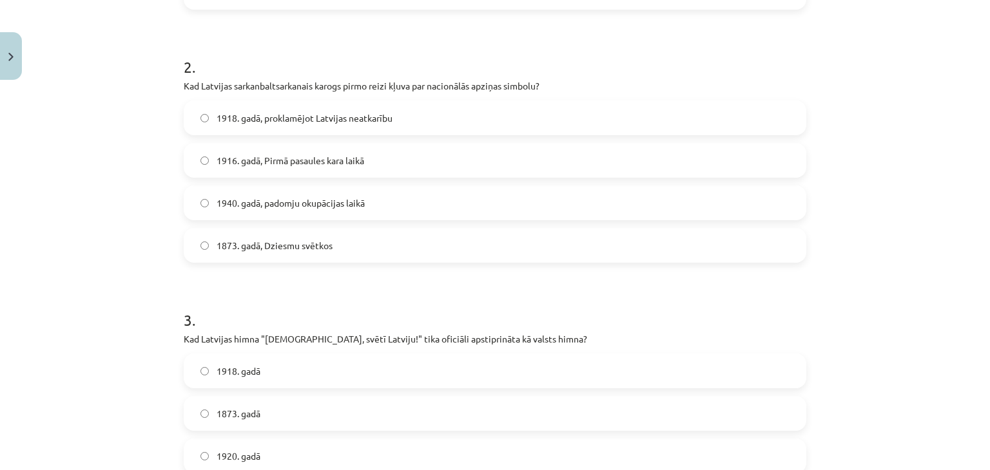
scroll to position [481, 0]
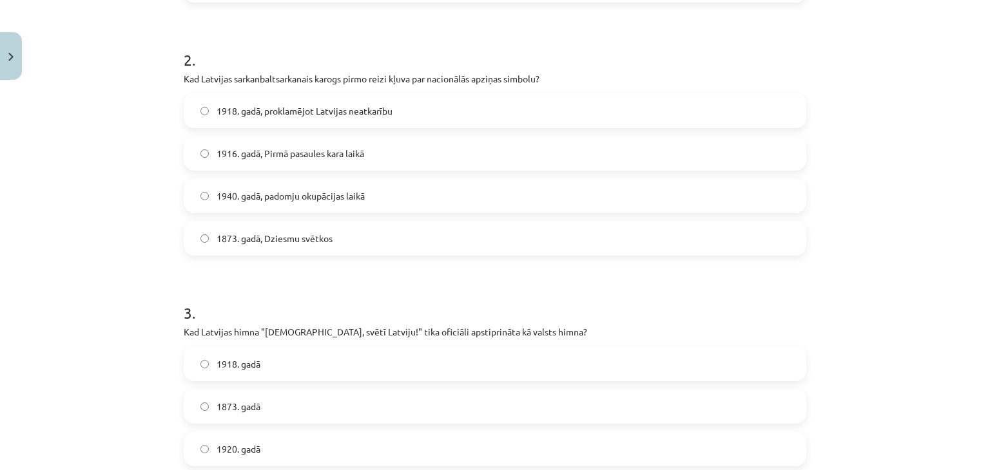
click at [221, 145] on label "1916. gadā, Pirmā pasaules kara laikā" at bounding box center [495, 153] width 620 height 32
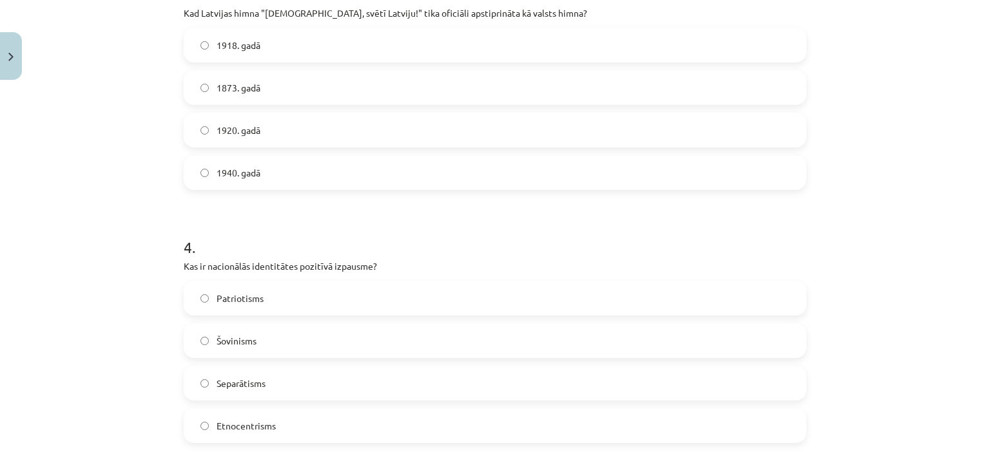
scroll to position [809, 0]
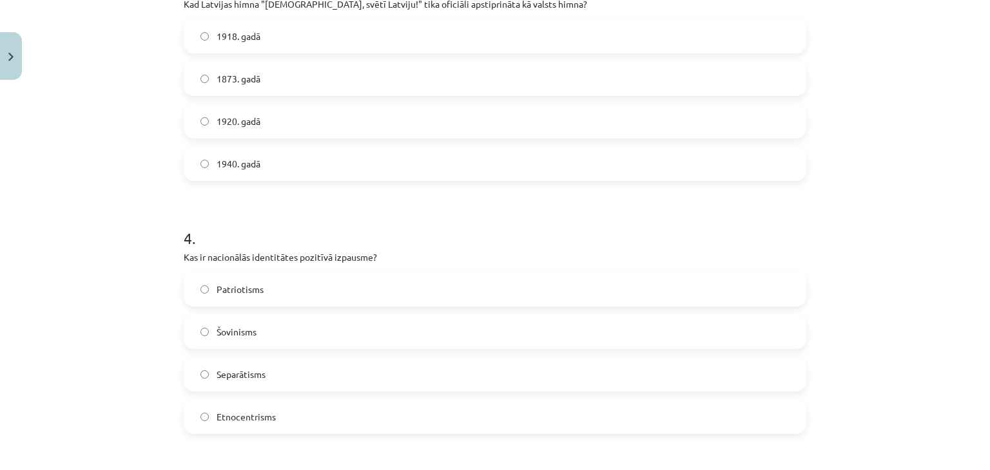
click at [222, 117] on span "1920. gadā" at bounding box center [239, 122] width 44 height 14
click at [267, 292] on label "Patriotisms" at bounding box center [495, 289] width 620 height 32
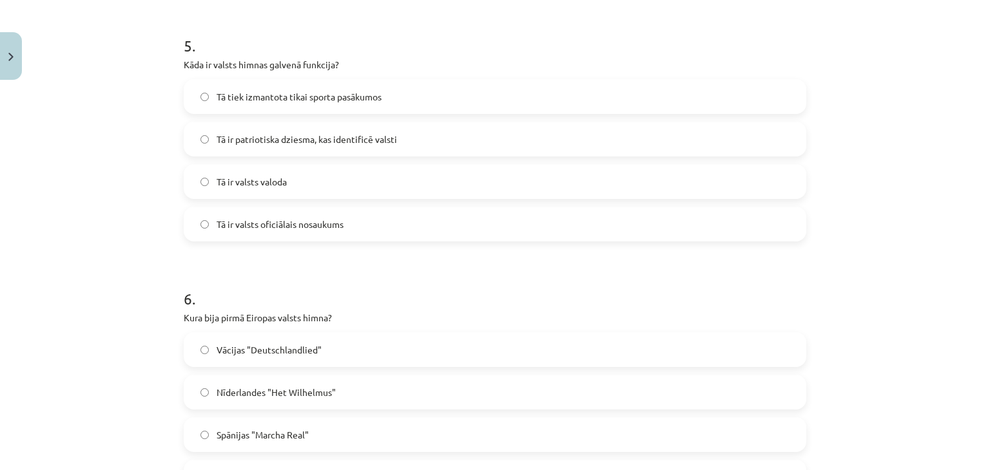
scroll to position [1253, 0]
click at [250, 131] on label "Tā ir patriotiska dziesma, kas identificē valsti" at bounding box center [495, 141] width 620 height 32
click at [279, 389] on span "Nīderlandes "Het Wilhelmus"" at bounding box center [276, 395] width 119 height 14
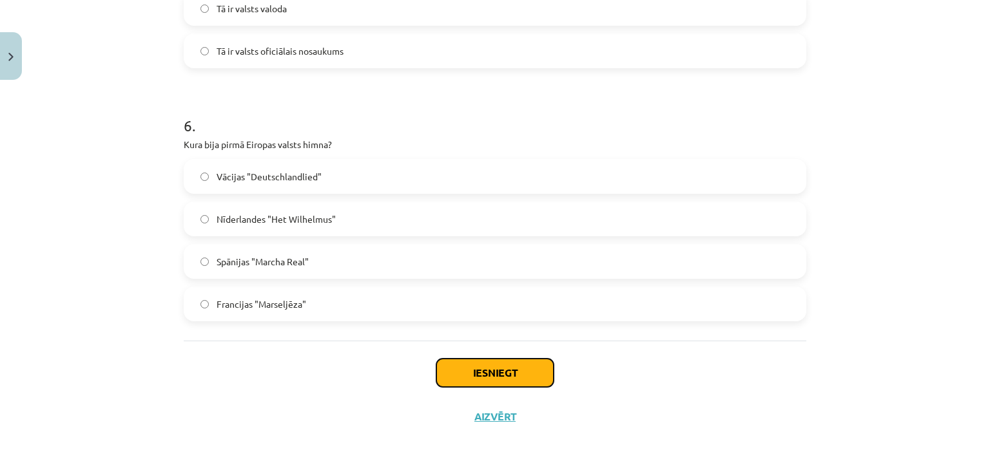
click at [479, 374] on button "Iesniegt" at bounding box center [494, 373] width 117 height 28
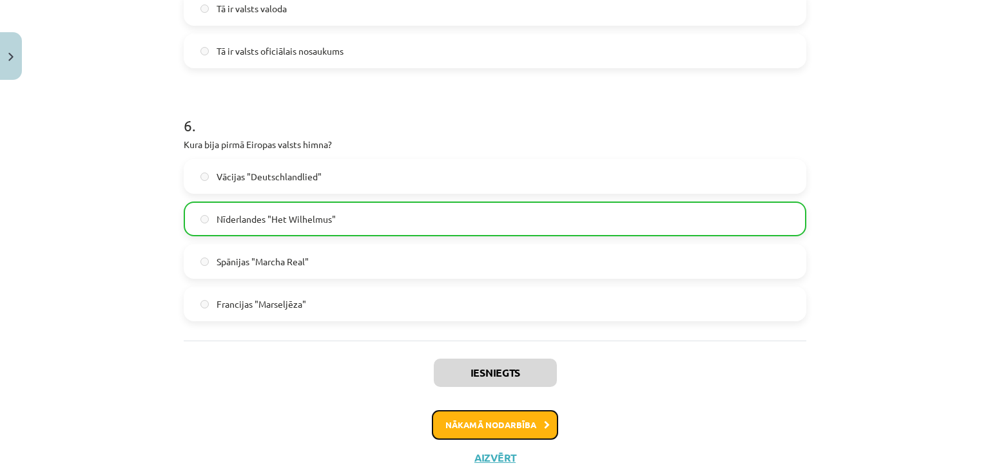
click at [493, 418] on button "Nākamā nodarbība" at bounding box center [495, 425] width 126 height 30
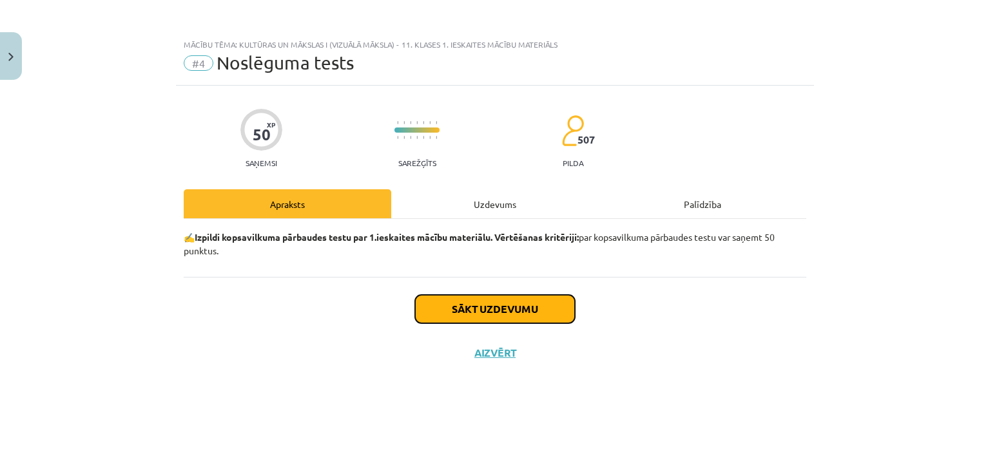
click at [488, 308] on button "Sākt uzdevumu" at bounding box center [495, 309] width 160 height 28
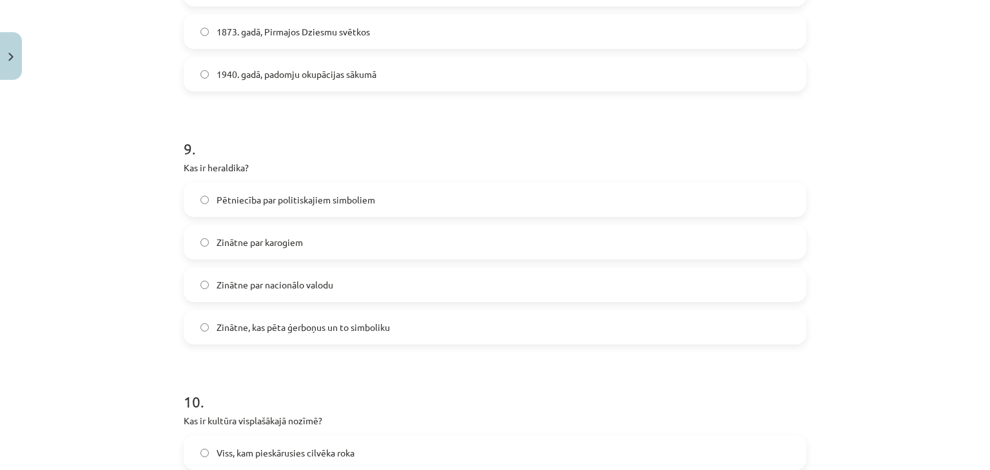
scroll to position [2442, 0]
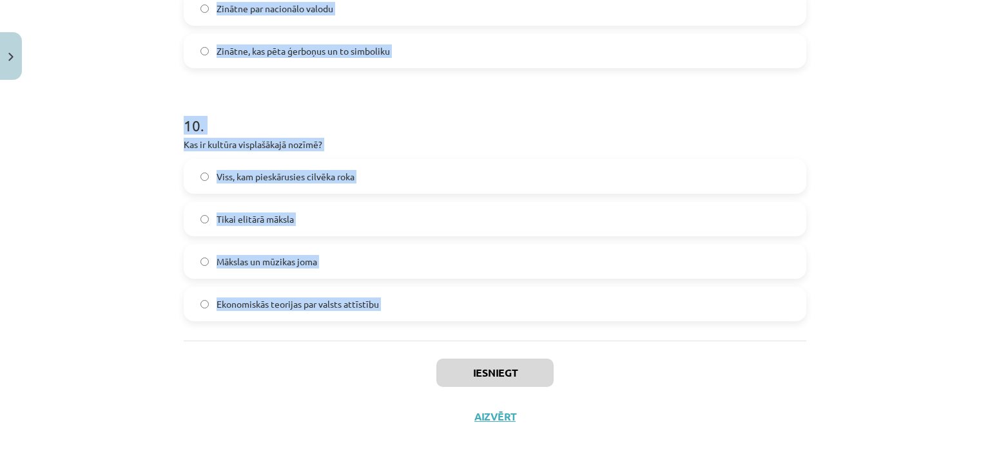
drag, startPoint x: 180, startPoint y: 113, endPoint x: 402, endPoint y: 358, distance: 330.7
copy form "Kas ir kultūras mantojuma nozīme? Tā ir neaktuāla mūsdienu sabiedrībā Tā attiec…"
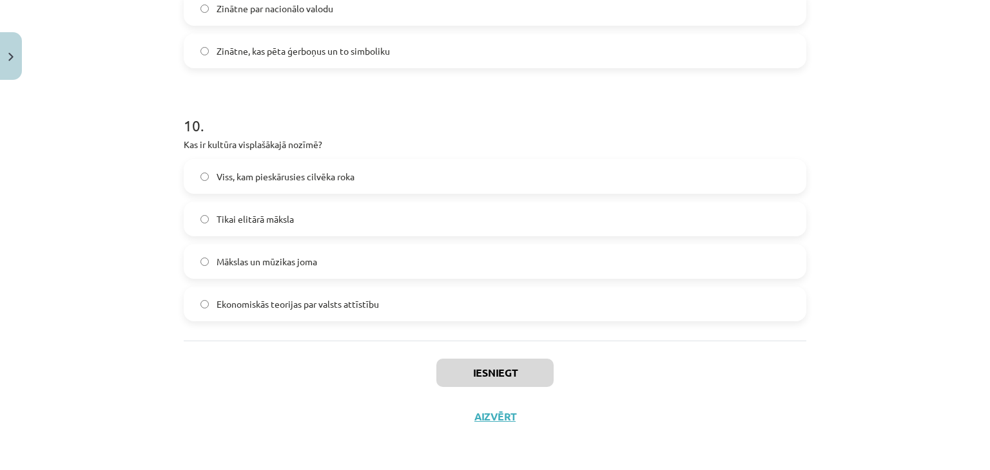
click at [866, 365] on div "Mācību tēma: Kultūras un mākslas i (vizuālā māksla) - 11. klases 1. ieskaites m…" at bounding box center [495, 235] width 990 height 470
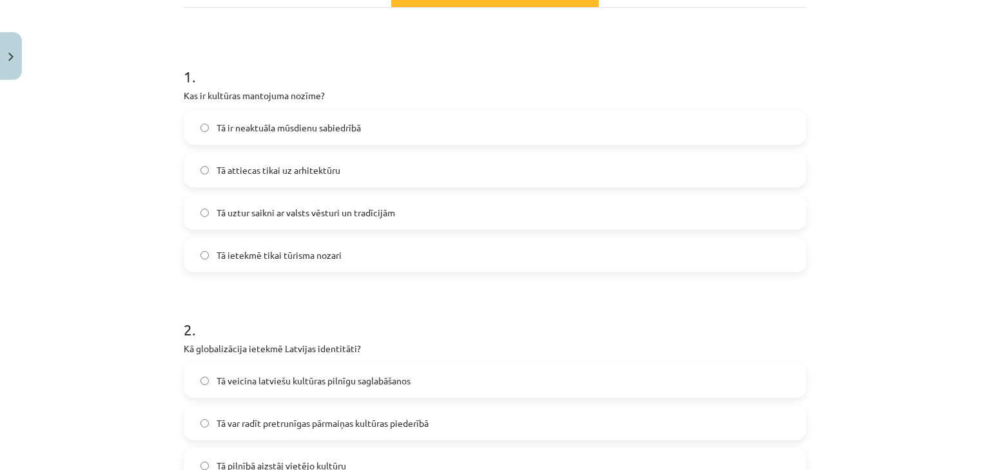
scroll to position [268, 0]
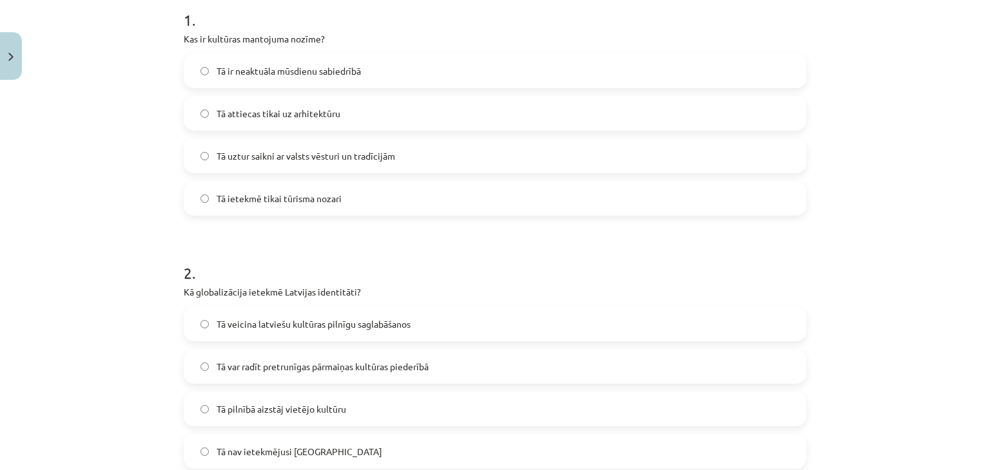
click at [251, 153] on span "Tā uztur saikni ar valsts vēsturi un tradīcijām" at bounding box center [306, 156] width 178 height 14
click at [233, 360] on span "Tā var radīt pretrunīgas pārmaiņas kultūras piederībā" at bounding box center [323, 367] width 212 height 14
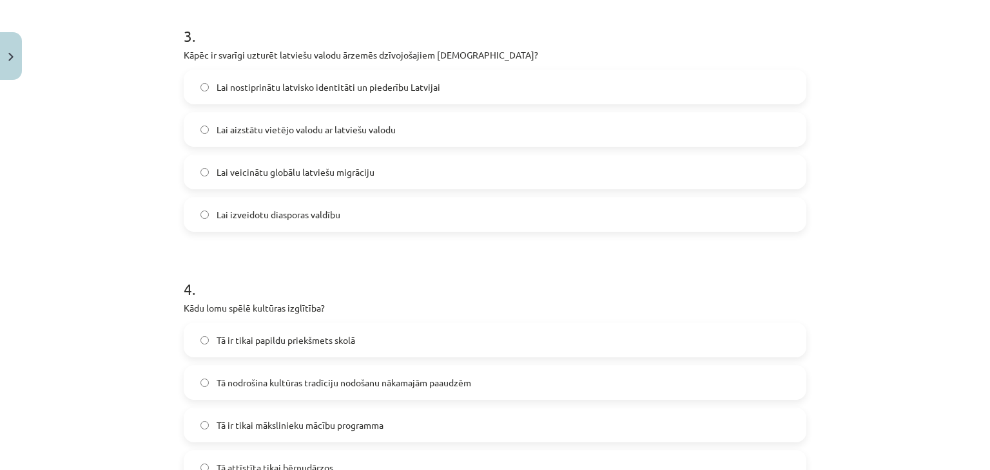
scroll to position [752, 0]
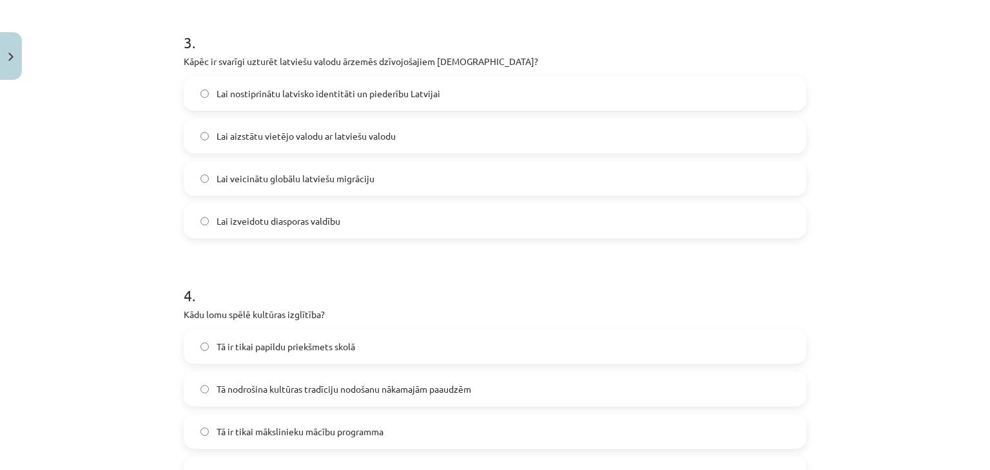
click at [265, 81] on label "Lai nostiprinātu latvisko identitāti un piederību Latvijai" at bounding box center [495, 93] width 620 height 32
click at [246, 400] on label "Tā nodrošina kultūras tradīciju nodošanu nākamajām paaudzēm" at bounding box center [495, 389] width 620 height 32
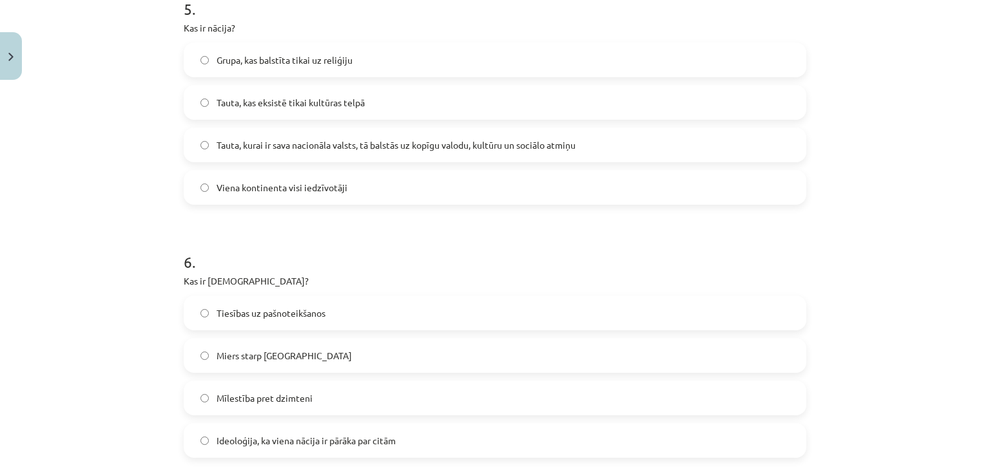
scroll to position [1286, 0]
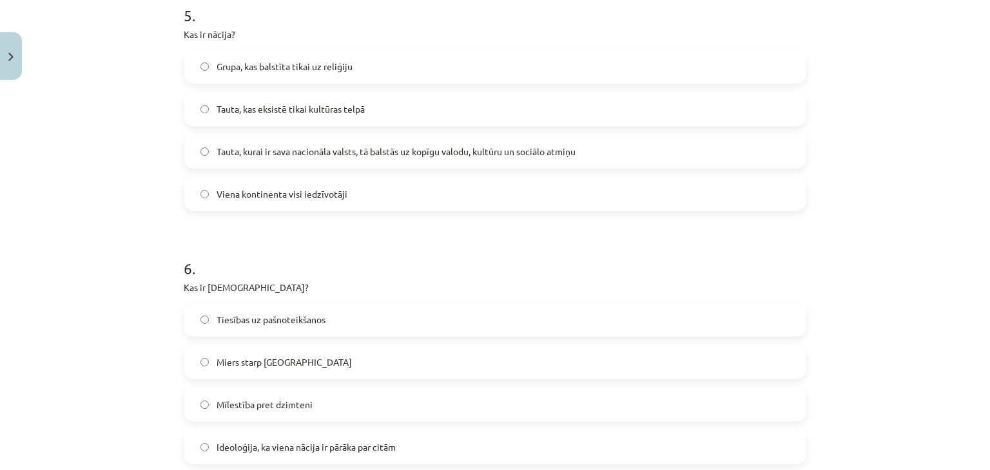
click at [265, 158] on label "Tauta, kurai ir sava nacionāla valsts, tā balstās uz kopīgu valodu, kultūru un …" at bounding box center [495, 151] width 620 height 32
click at [271, 452] on span "Ideoloģija, ka viena nācija ir pārāka par citām" at bounding box center [306, 448] width 179 height 14
click at [356, 264] on h1 "6 ." at bounding box center [495, 257] width 622 height 40
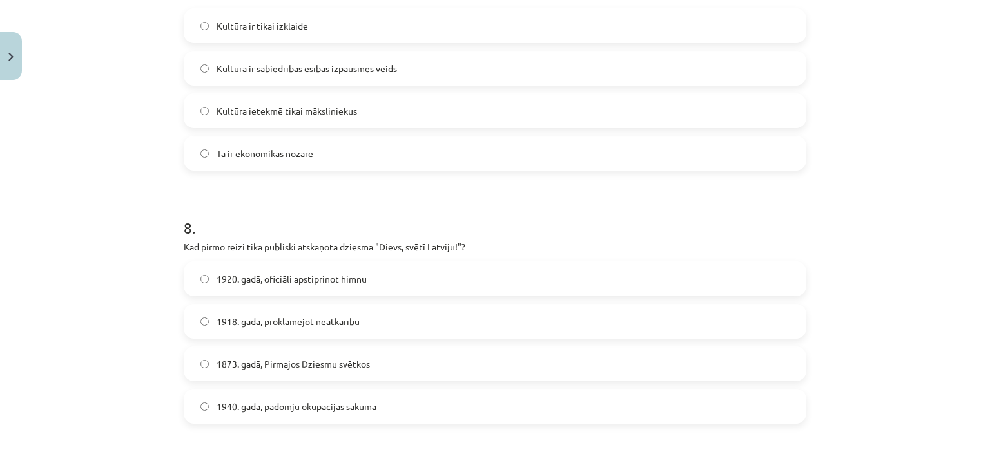
scroll to position [1830, 0]
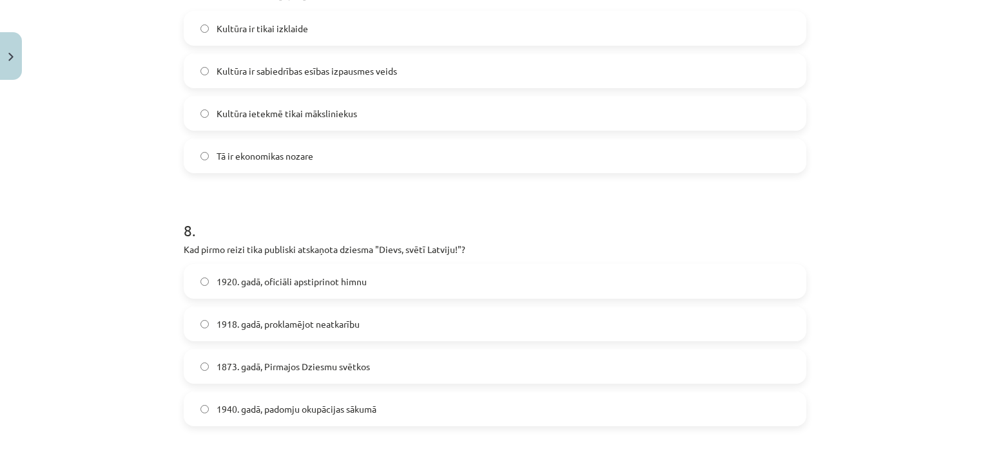
click at [241, 32] on span "Kultūra ir tikai izklaide" at bounding box center [263, 29] width 92 height 14
click at [276, 78] on label "Kultūra ir sabiedrības esības izpausmes veids" at bounding box center [495, 71] width 620 height 32
click at [246, 358] on label "1873. gadā, Pirmajos Dziesmu svētkos" at bounding box center [495, 367] width 620 height 32
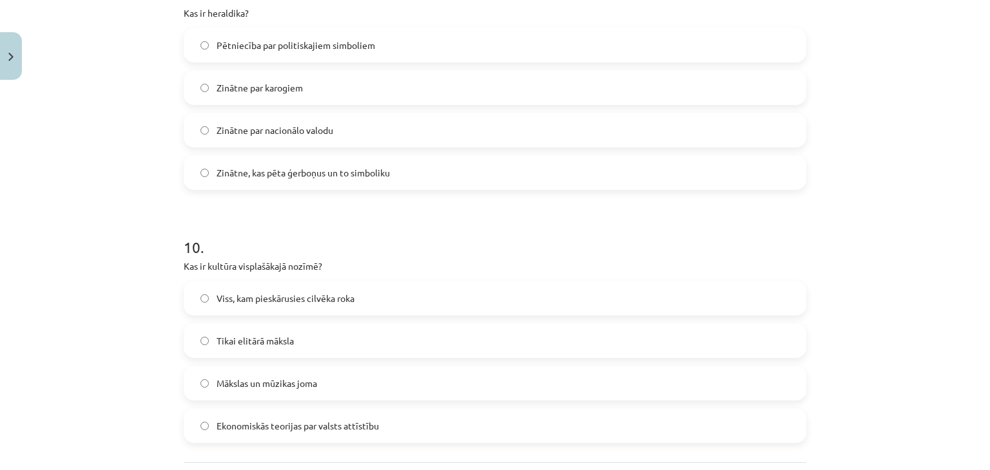
scroll to position [2327, 0]
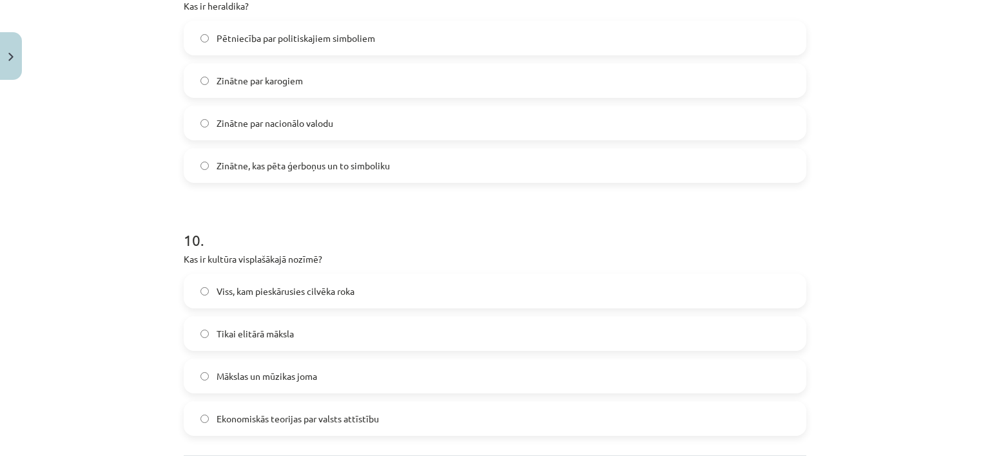
click at [239, 297] on span "Viss, kam pieskārusies cilvēka roka" at bounding box center [286, 292] width 138 height 14
click at [287, 164] on span "Zinātne, kas pēta ģerboņus un to simboliku" at bounding box center [303, 166] width 173 height 14
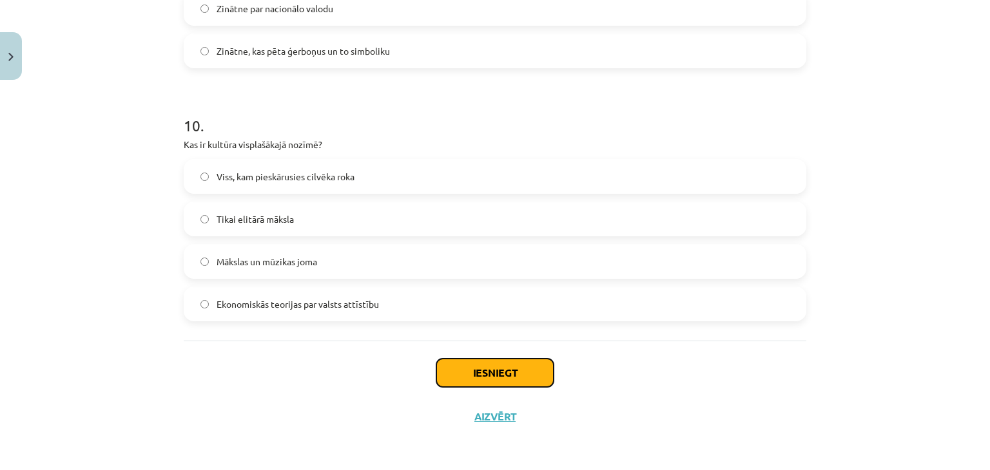
click at [483, 378] on button "Iesniegt" at bounding box center [494, 373] width 117 height 28
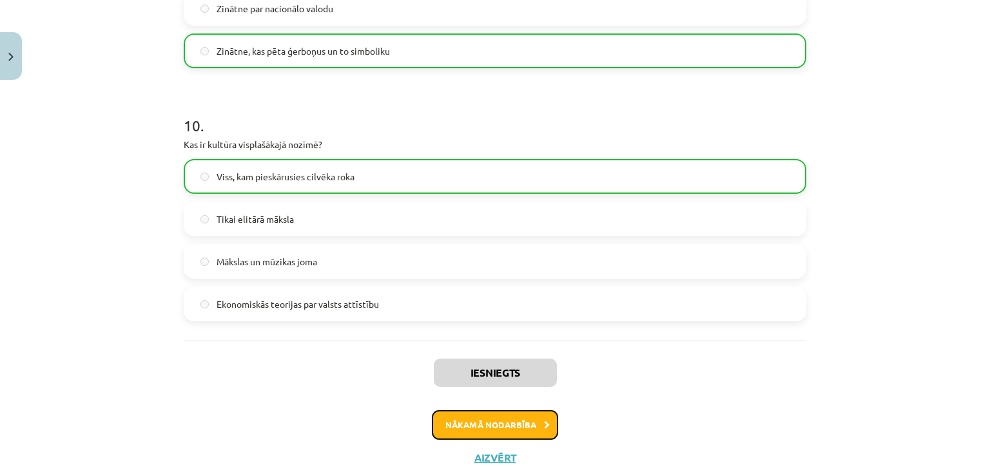
click at [514, 423] on button "Nākamā nodarbība" at bounding box center [495, 425] width 126 height 30
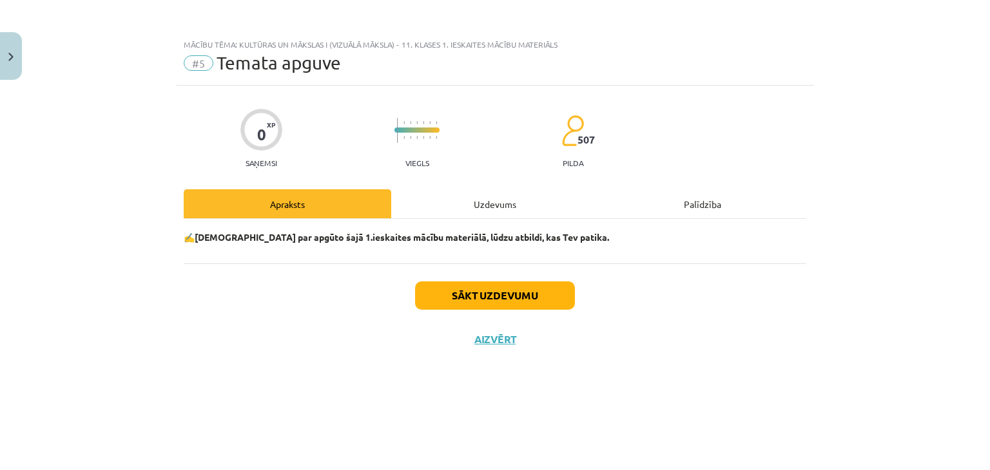
scroll to position [0, 0]
click at [491, 296] on button "Sākt uzdevumu" at bounding box center [495, 296] width 160 height 28
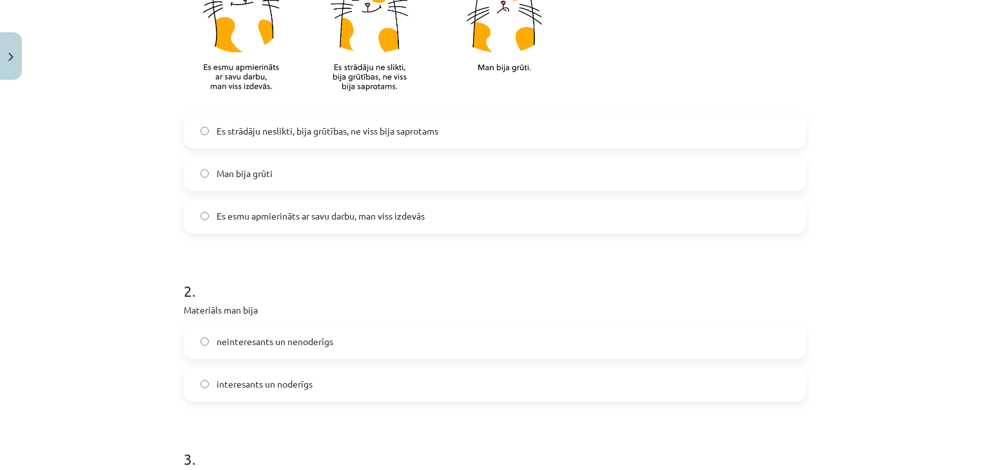
scroll to position [392, 0]
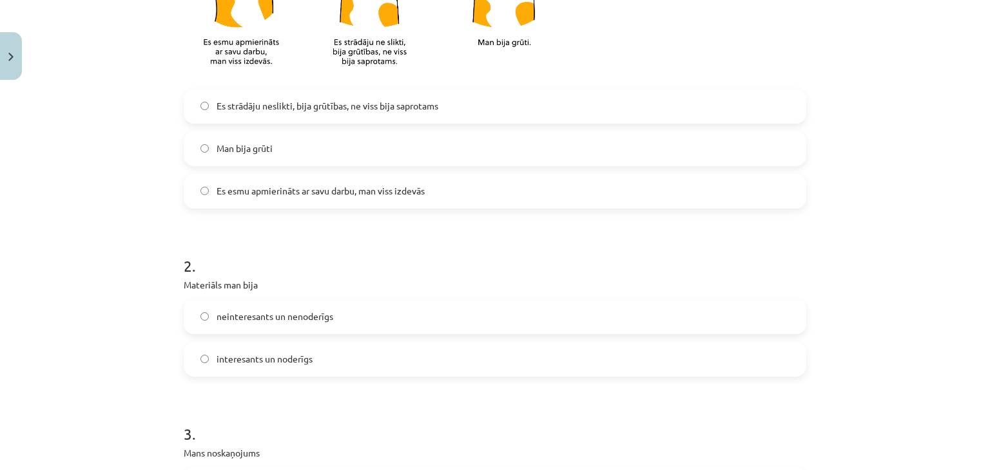
click at [325, 200] on label "Es esmu apmierināts ar savu darbu, man viss izdevās" at bounding box center [495, 191] width 620 height 32
click at [302, 360] on span "interesants un noderīgs" at bounding box center [265, 359] width 96 height 14
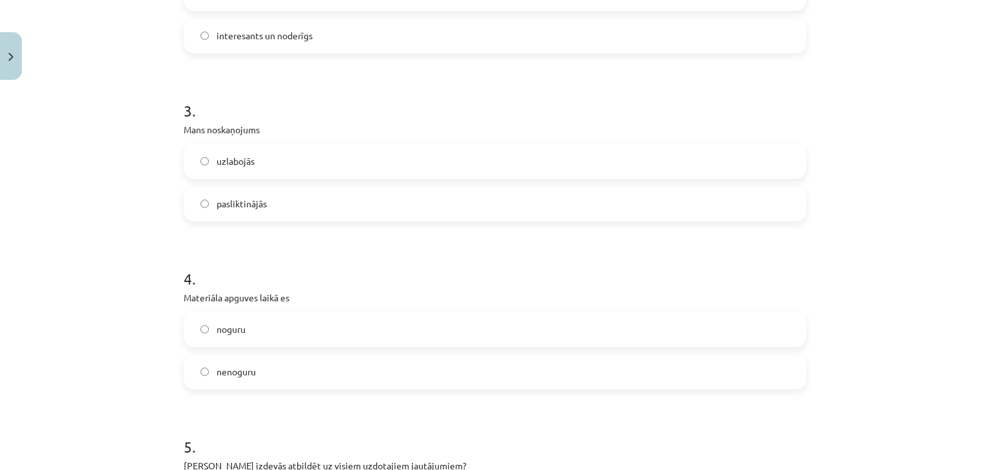
scroll to position [732, 0]
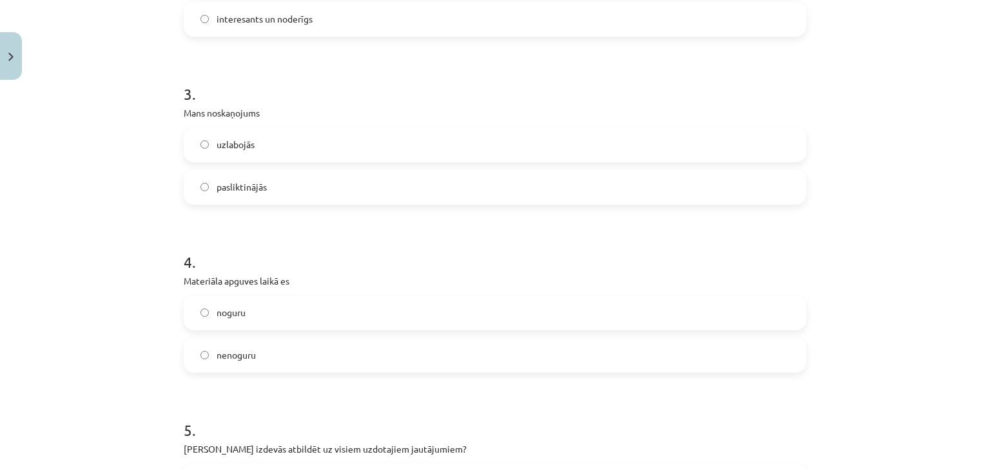
click at [363, 150] on label "uzlabojās" at bounding box center [495, 145] width 620 height 32
click at [312, 355] on label "nenoguru" at bounding box center [495, 356] width 620 height 32
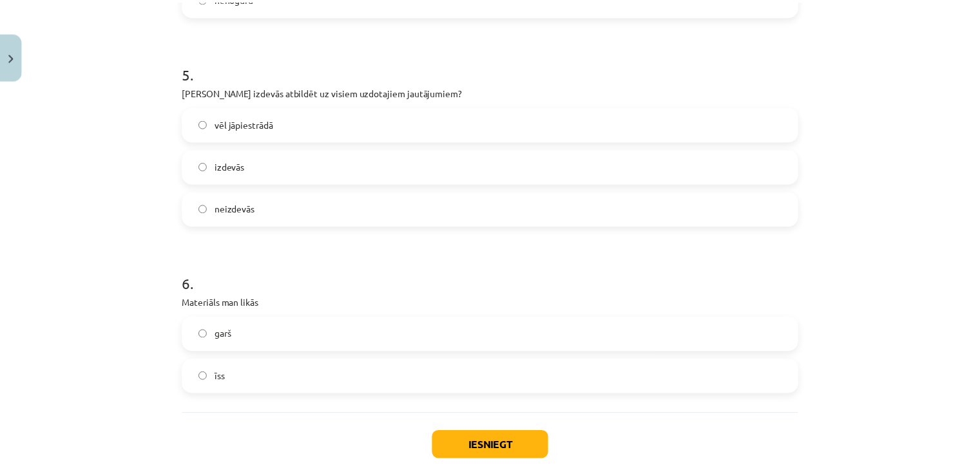
scroll to position [1092, 0]
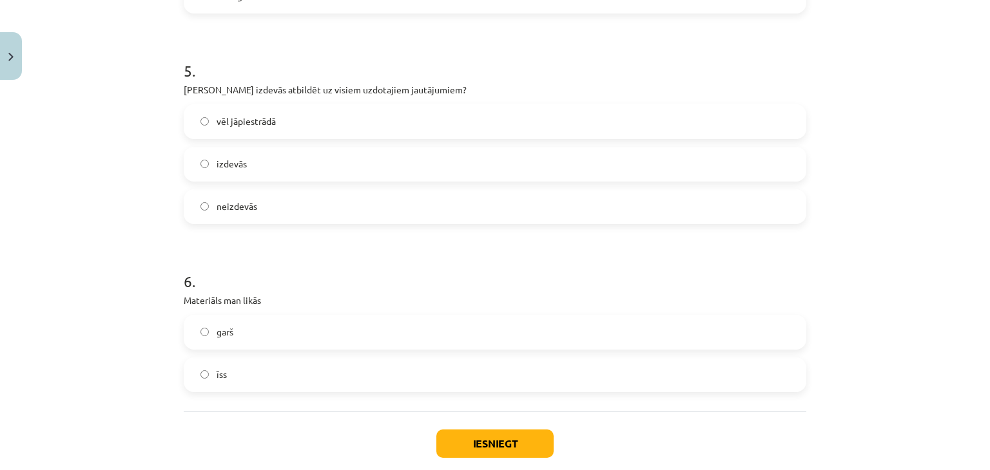
click at [289, 125] on label "vēl jāpiestrādā" at bounding box center [495, 122] width 620 height 32
click at [258, 372] on label "īss" at bounding box center [495, 375] width 620 height 32
click at [469, 441] on button "Iesniegt" at bounding box center [494, 444] width 117 height 28
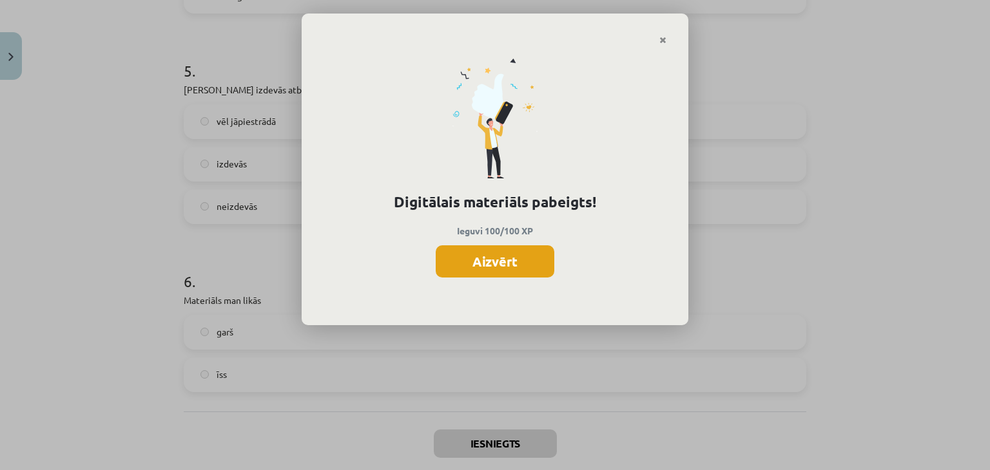
click at [488, 276] on button "Aizvērt" at bounding box center [495, 262] width 119 height 32
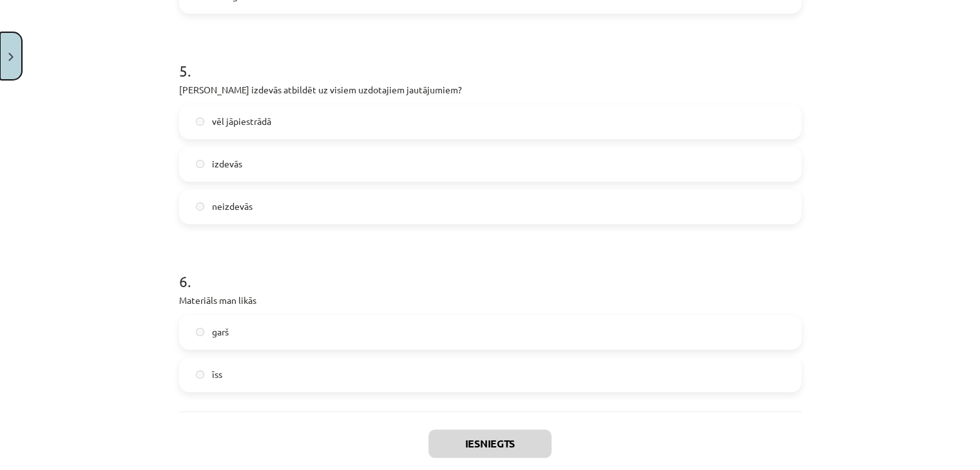
click at [10, 60] on img "Close" at bounding box center [10, 57] width 5 height 8
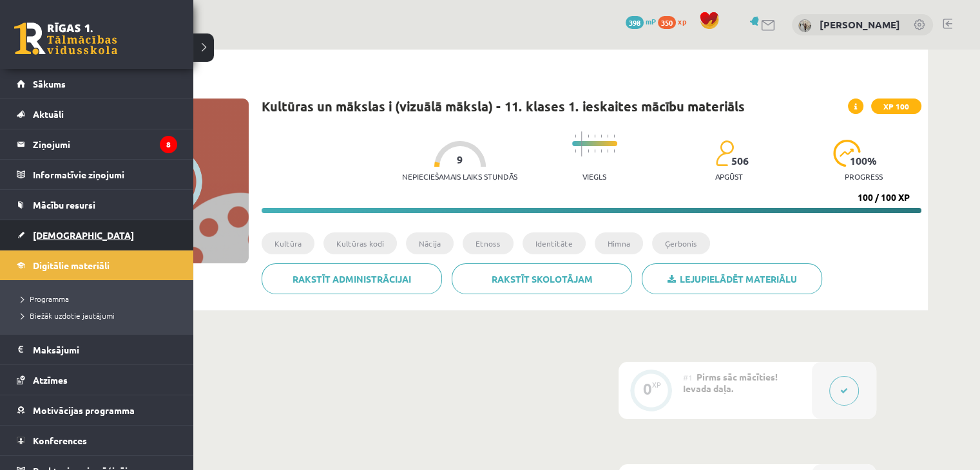
click at [34, 229] on span "[DEMOGRAPHIC_DATA]" at bounding box center [83, 235] width 101 height 12
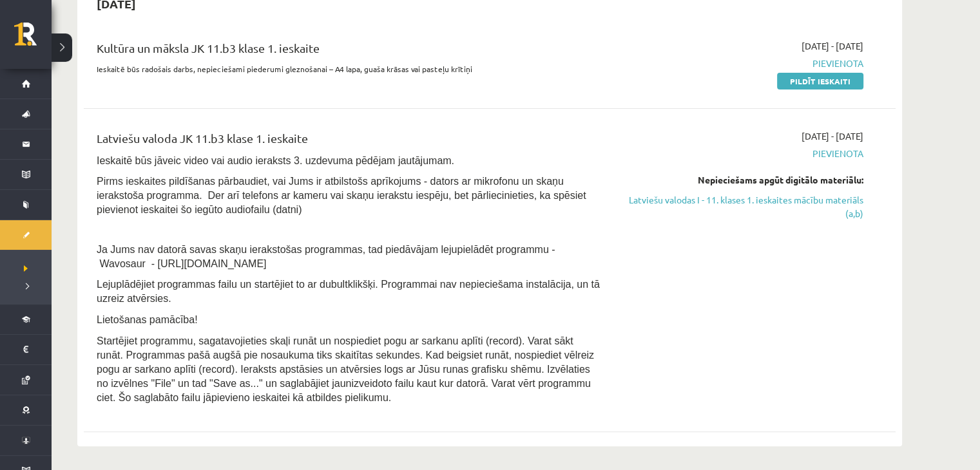
scroll to position [306, 0]
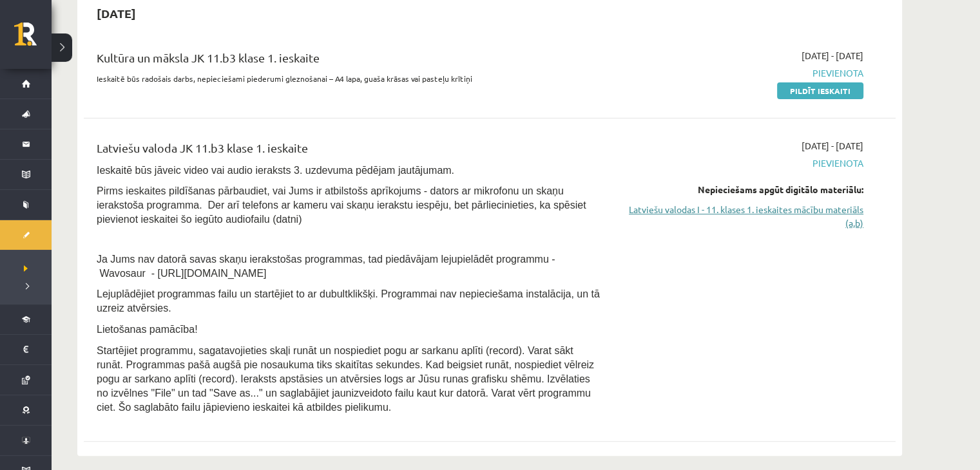
click at [836, 217] on link "Latviešu valodas I - 11. klases 1. ieskaites mācību materiāls (a,b)" at bounding box center [742, 216] width 243 height 27
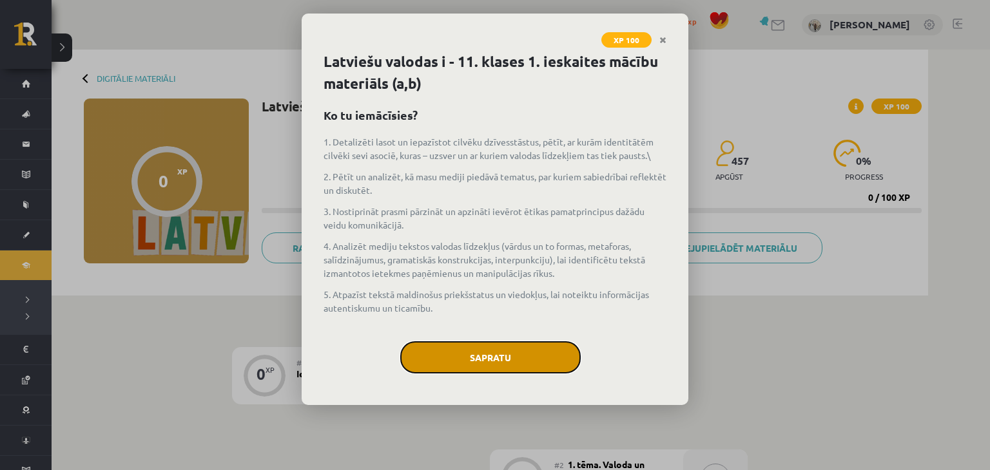
click at [474, 346] on button "Sapratu" at bounding box center [490, 358] width 180 height 32
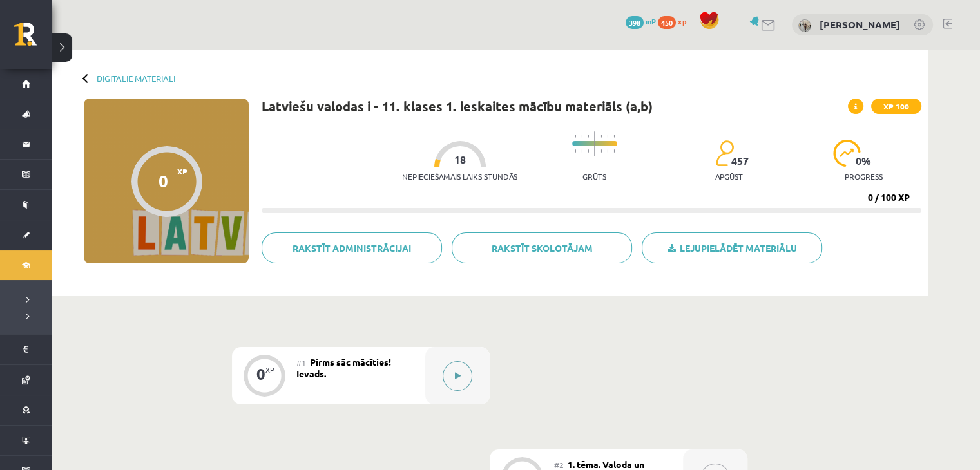
click at [459, 382] on button at bounding box center [458, 376] width 30 height 30
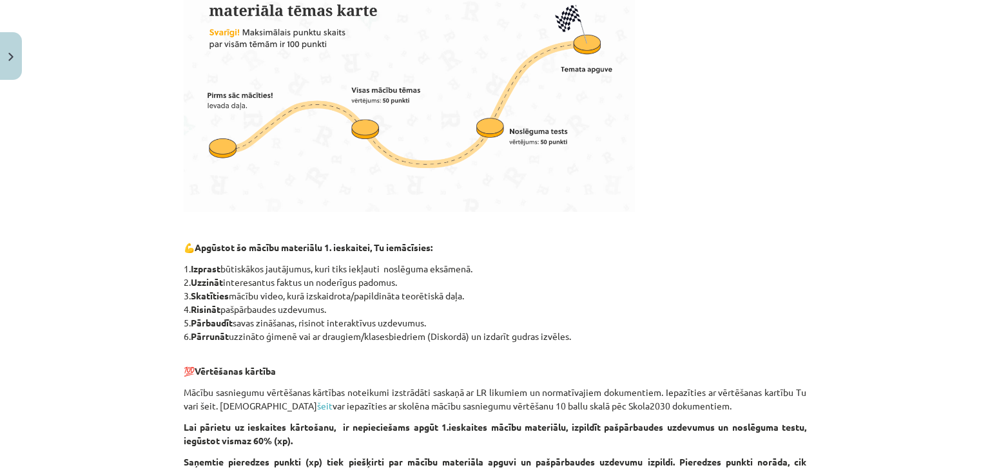
scroll to position [570, 0]
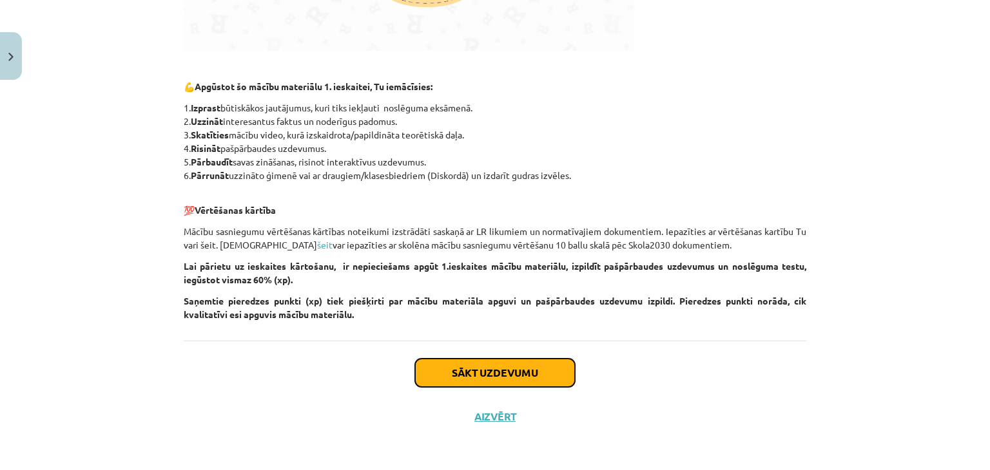
click at [474, 374] on button "Sākt uzdevumu" at bounding box center [495, 373] width 160 height 28
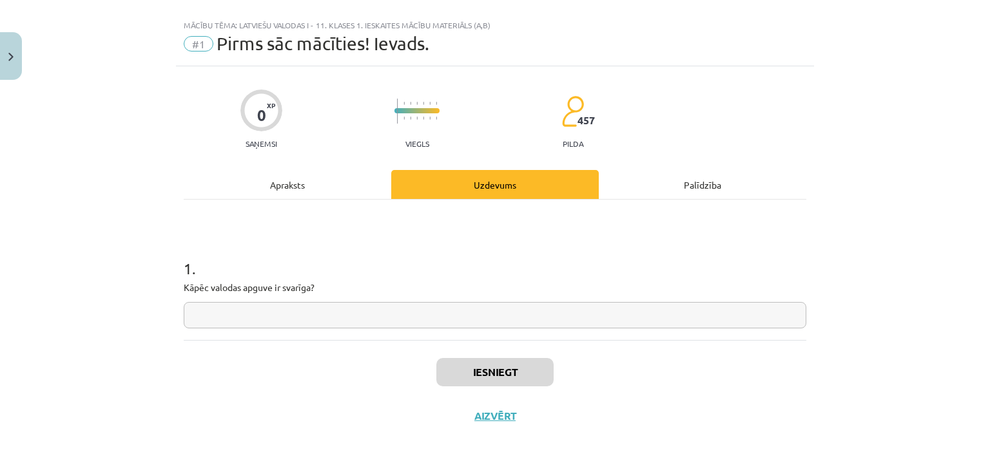
scroll to position [19, 0]
click at [450, 323] on input "text" at bounding box center [495, 316] width 622 height 26
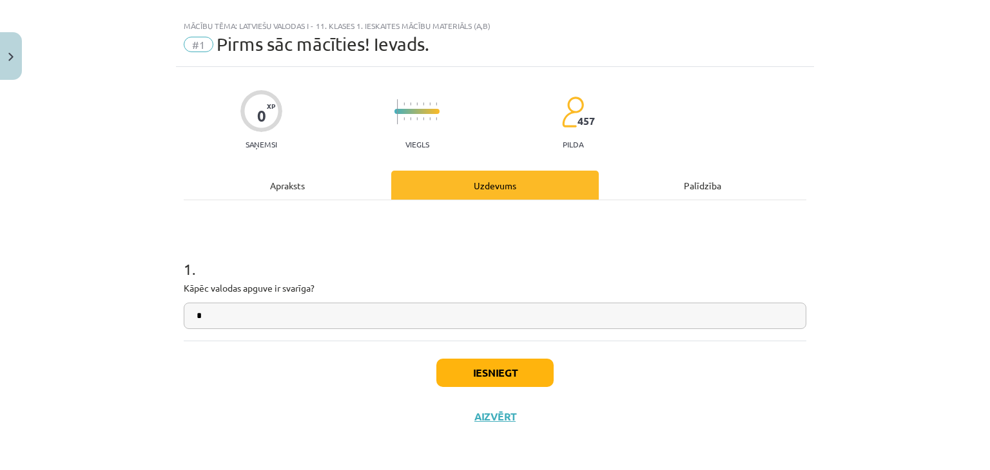
type input "*"
click at [482, 362] on button "Iesniegt" at bounding box center [494, 373] width 117 height 28
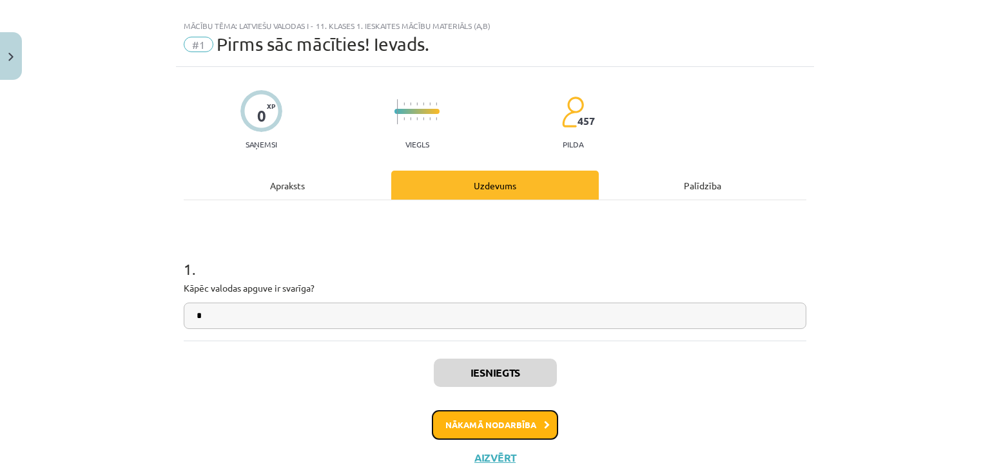
click at [484, 416] on button "Nākamā nodarbība" at bounding box center [495, 425] width 126 height 30
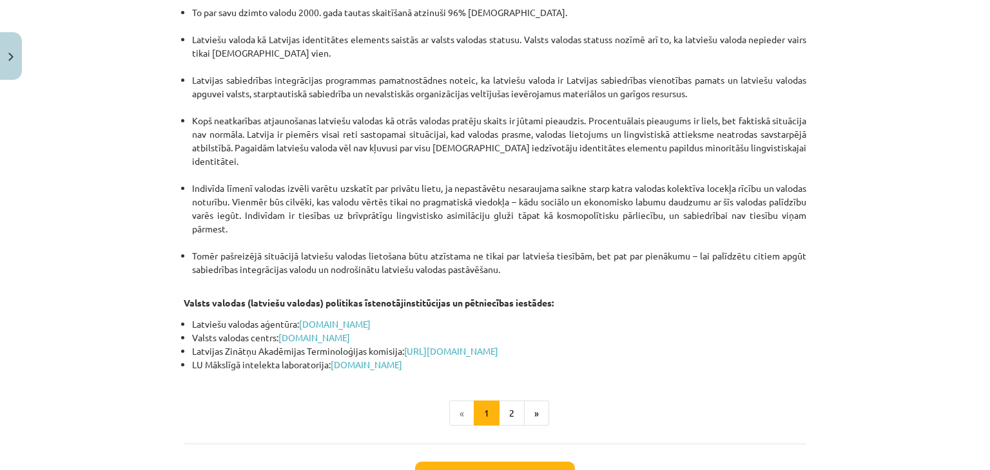
scroll to position [2713, 0]
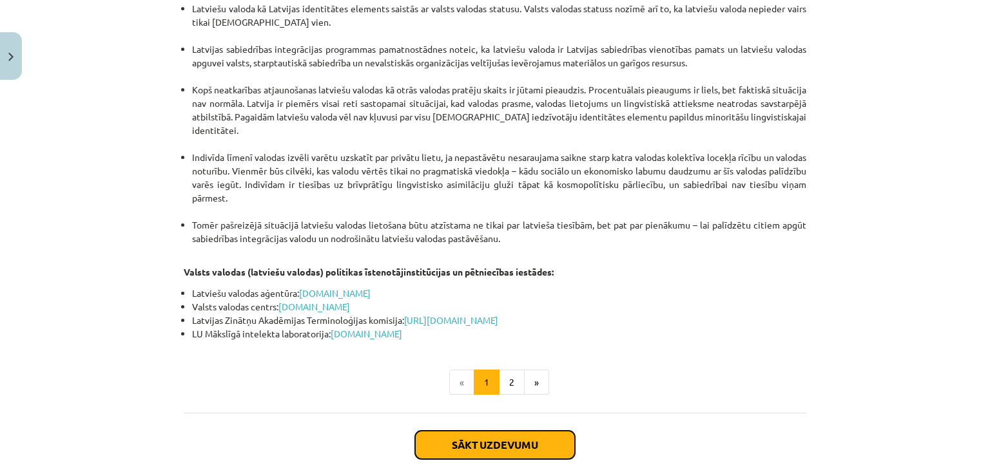
click at [502, 431] on button "Sākt uzdevumu" at bounding box center [495, 445] width 160 height 28
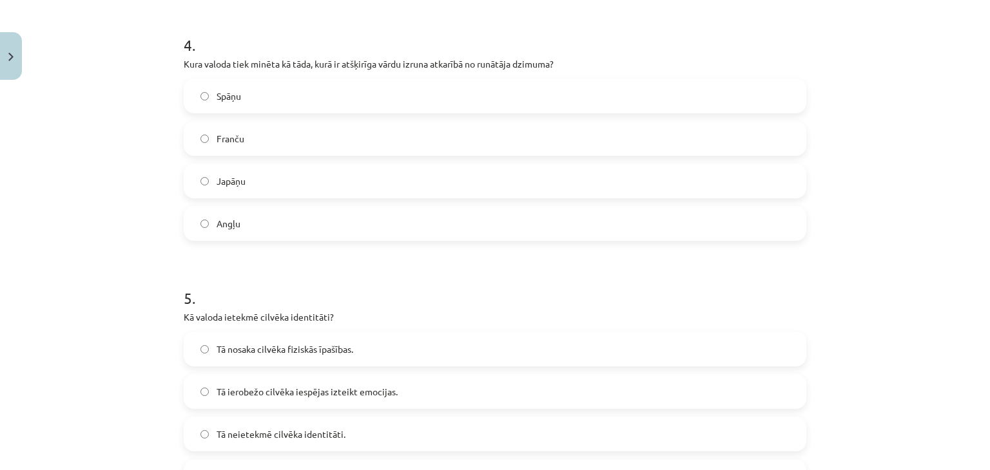
scroll to position [1175, 0]
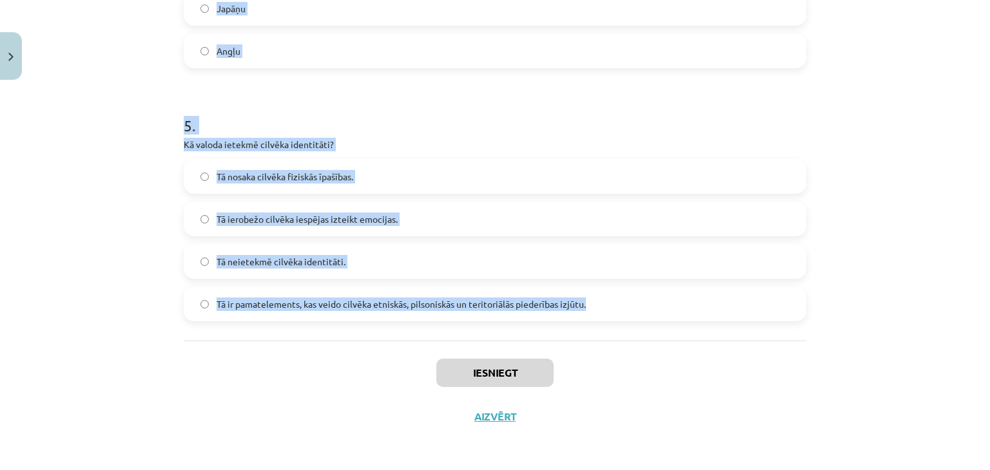
drag, startPoint x: 178, startPoint y: 276, endPoint x: 606, endPoint y: 323, distance: 430.4
copy form "Kas ir viena no pazīstamākajām ģeogrāfiskās identitātes pazīmēm? Cilvēka vārds …"
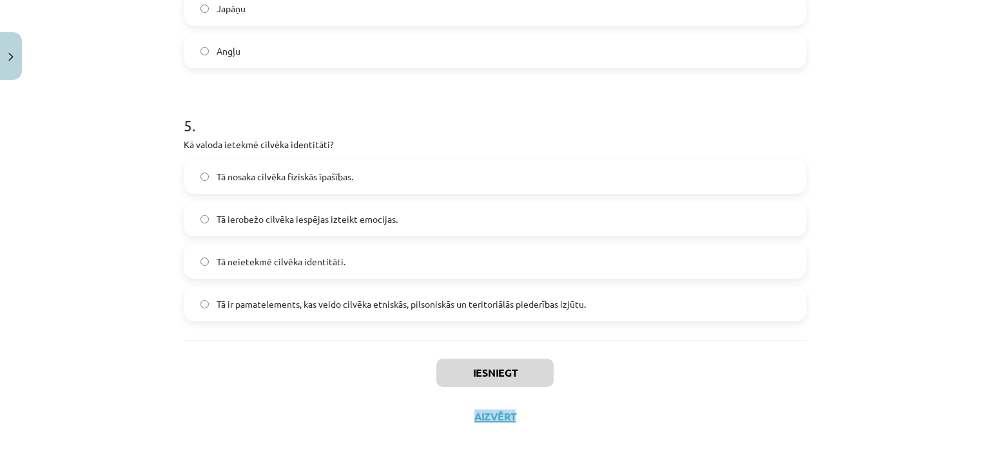
drag, startPoint x: 872, startPoint y: 390, endPoint x: 989, endPoint y: 381, distance: 116.9
click at [989, 381] on div "Mācību tēma: Latviešu valodas i - 11. klases 1. ieskaites mācību materiāls (a,b…" at bounding box center [495, 235] width 990 height 470
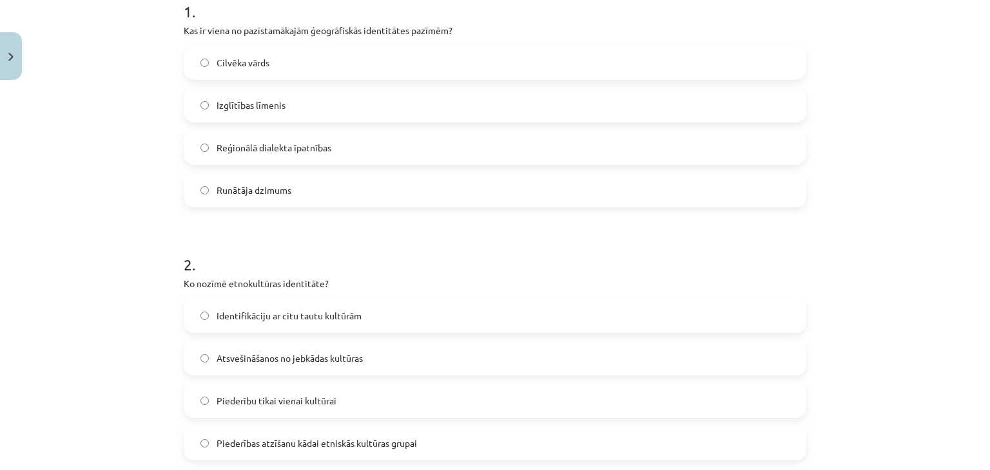
scroll to position [275, 0]
click at [245, 135] on label "Reģionālā dialekta īpatnības" at bounding box center [495, 149] width 620 height 32
click at [271, 444] on span "Piederības atzīšanu kādai etniskās kultūras grupai" at bounding box center [317, 446] width 200 height 14
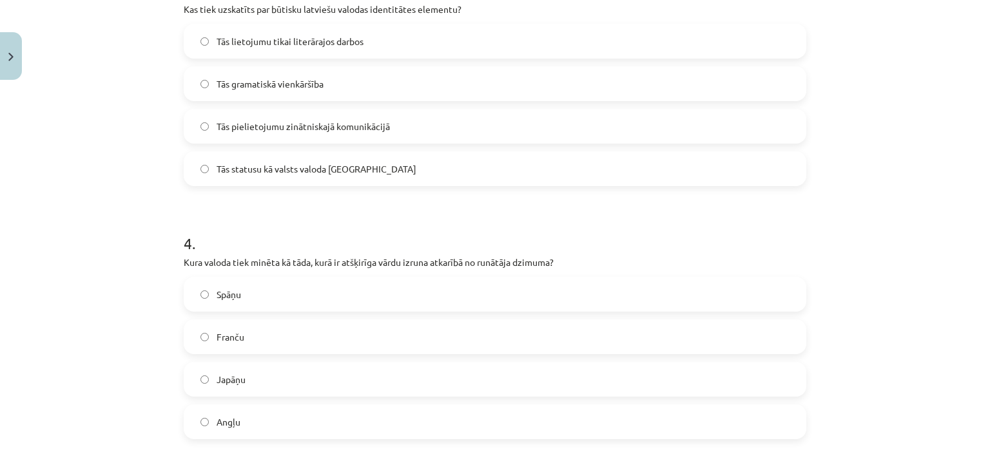
scroll to position [802, 0]
click at [289, 164] on span "Tās statusu kā valsts valoda Latvijā" at bounding box center [317, 171] width 200 height 14
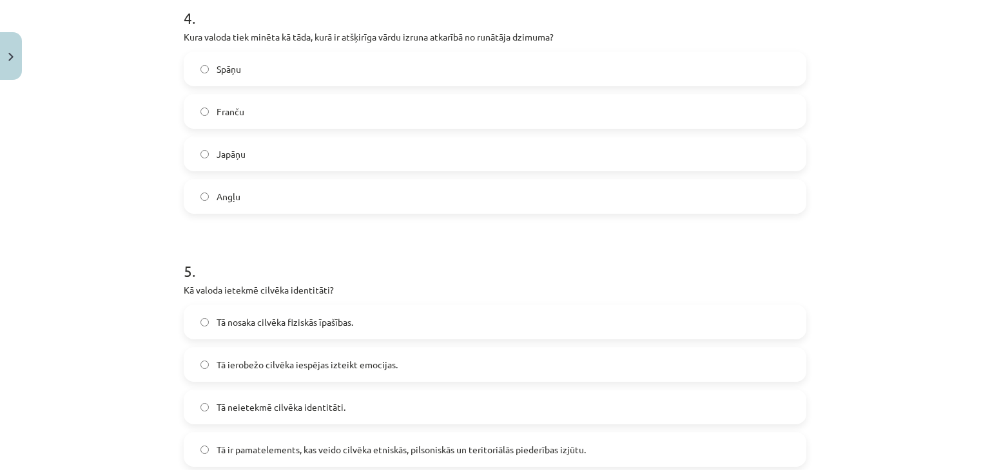
scroll to position [1039, 0]
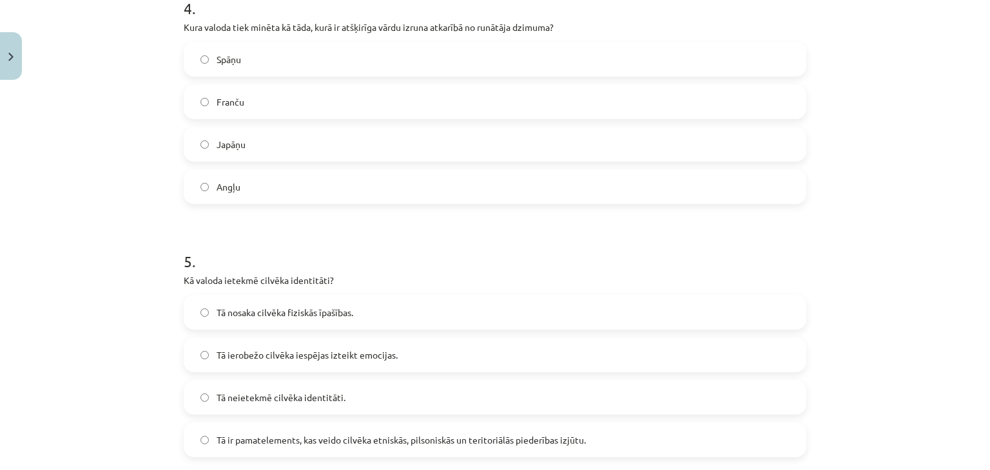
click at [260, 160] on div "Japāņu" at bounding box center [495, 144] width 622 height 35
click at [262, 148] on label "Japāņu" at bounding box center [495, 144] width 620 height 32
click at [289, 442] on span "Tā ir pamatelements, kas veido cilvēka etniskās, pilsoniskās un teritoriālās pi…" at bounding box center [401, 441] width 369 height 14
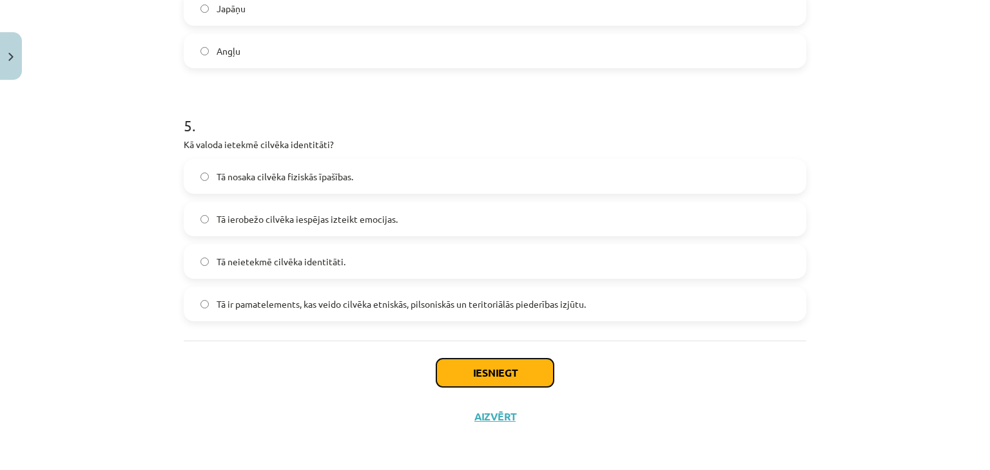
click at [501, 376] on button "Iesniegt" at bounding box center [494, 373] width 117 height 28
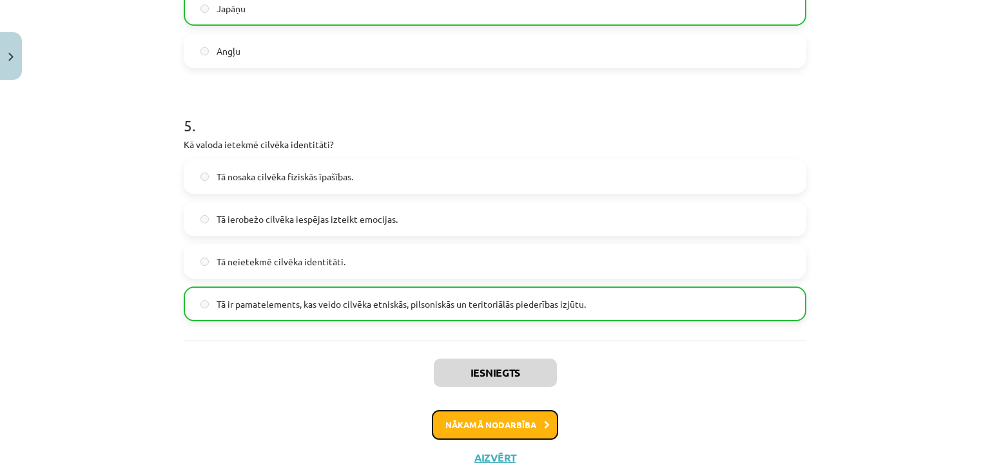
click at [479, 421] on button "Nākamā nodarbība" at bounding box center [495, 425] width 126 height 30
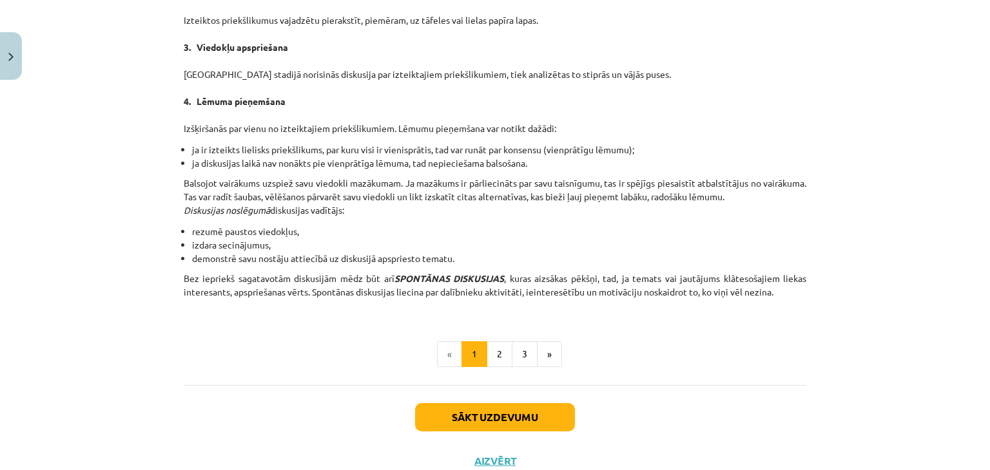
scroll to position [1168, 0]
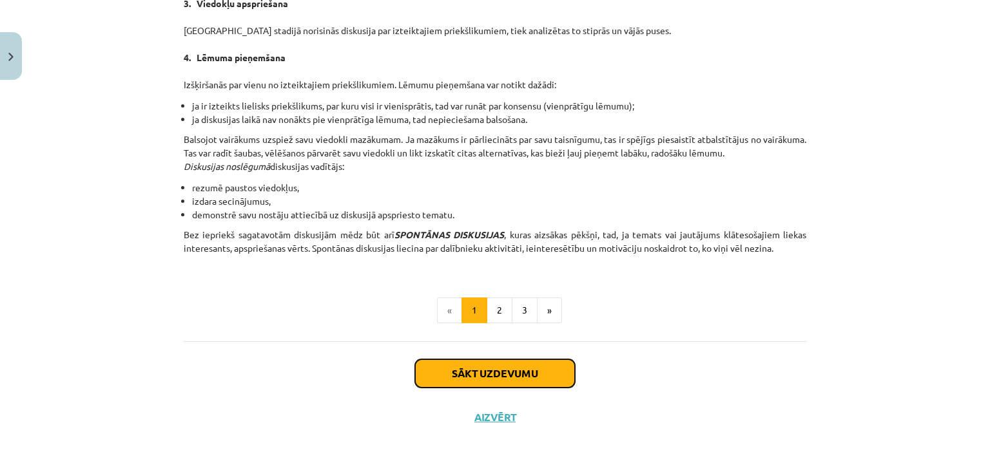
click at [544, 378] on button "Sākt uzdevumu" at bounding box center [495, 374] width 160 height 28
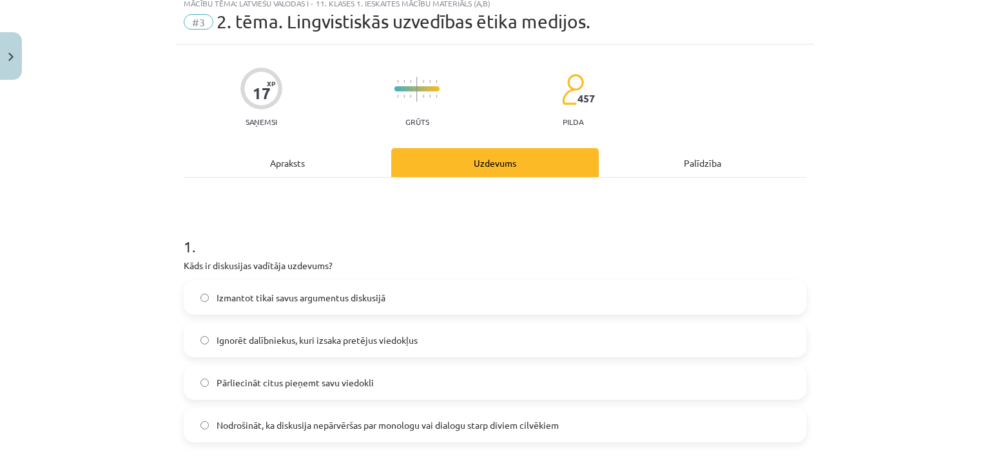
scroll to position [32, 0]
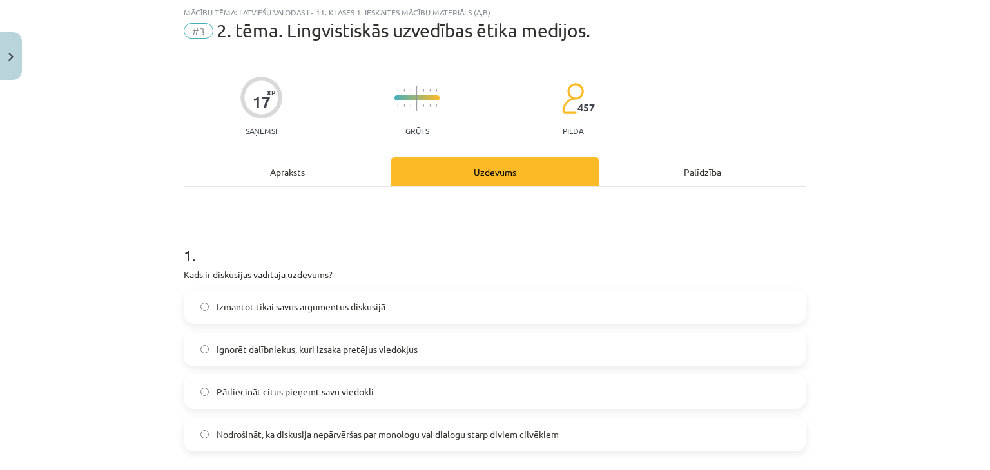
click at [184, 274] on p "Kāds ir diskusijas vadītāja uzdevums?" at bounding box center [495, 275] width 622 height 14
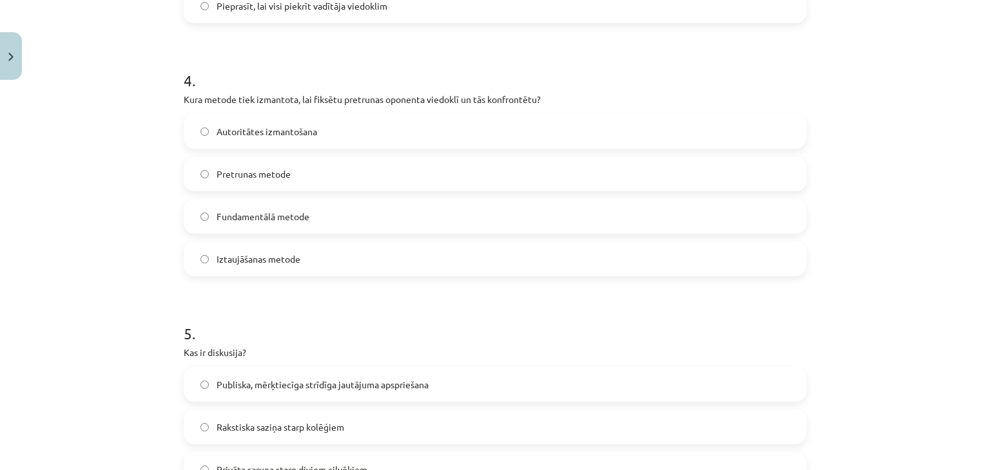
scroll to position [1175, 0]
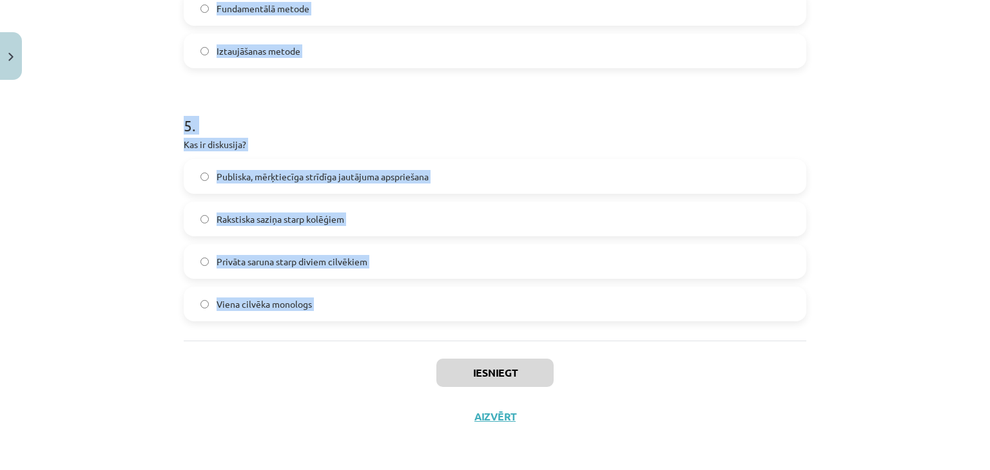
drag, startPoint x: 180, startPoint y: 274, endPoint x: 266, endPoint y: 374, distance: 131.6
copy form "Kāds ir diskusijas vadītāja uzdevums? Izmantot tikai savus argumentus diskusijā…"
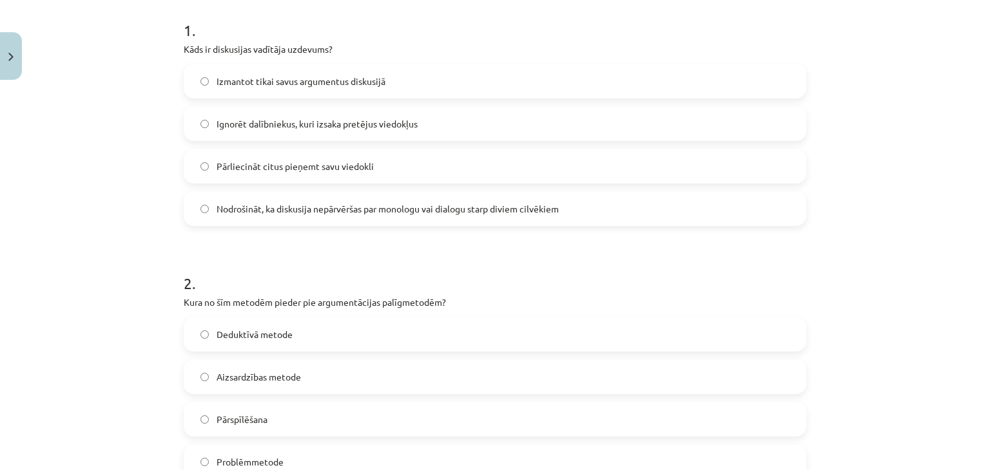
scroll to position [254, 0]
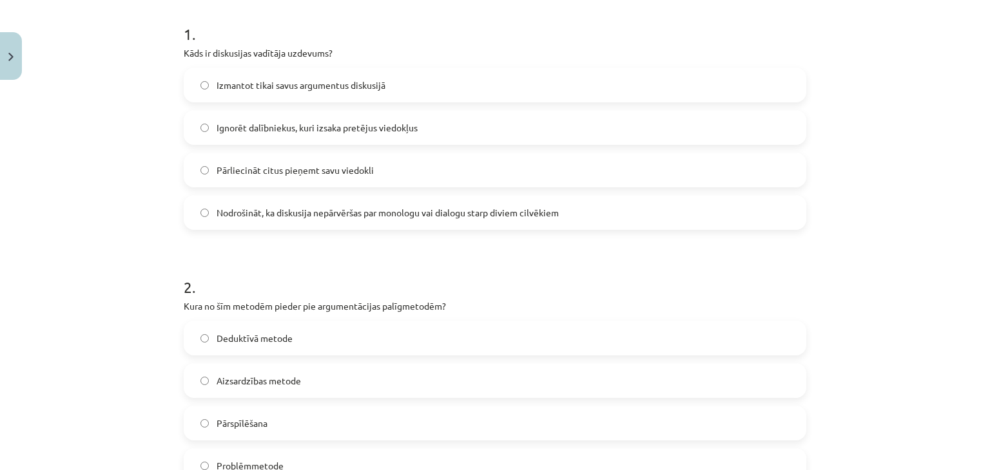
click at [271, 206] on span "Nodrošināt, ka diskusija nepārvēršas par monologu vai dialogu starp diviem cilv…" at bounding box center [388, 213] width 342 height 14
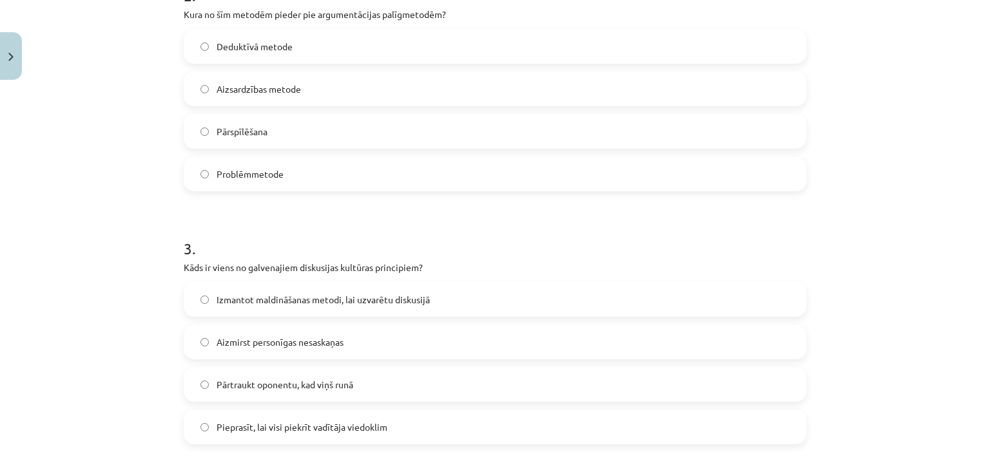
scroll to position [542, 0]
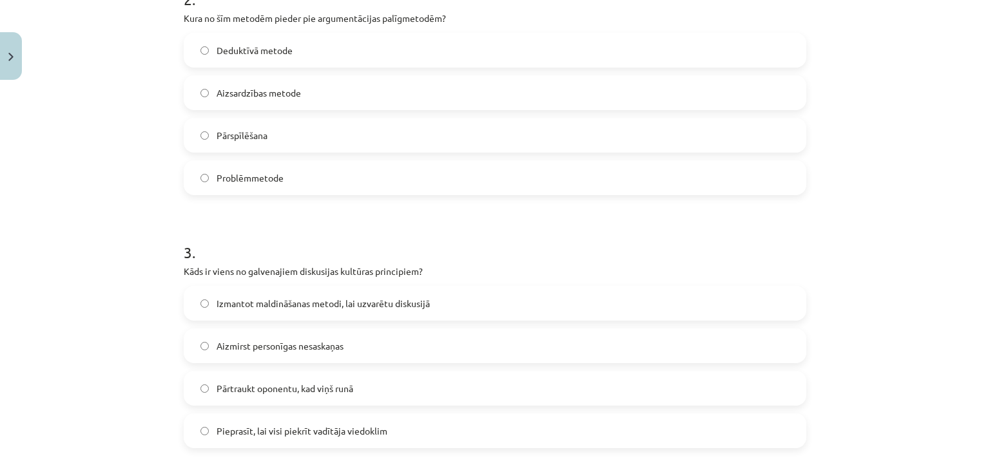
click at [237, 162] on label "Problēmmetode" at bounding box center [495, 178] width 620 height 32
click at [277, 354] on label "Aizmirst personīgas nesaskaņas" at bounding box center [495, 346] width 620 height 32
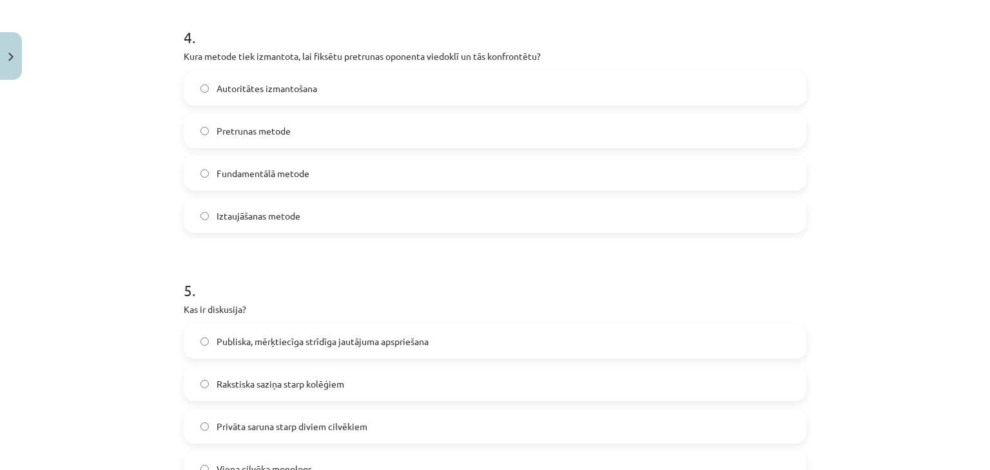
scroll to position [1013, 0]
click at [253, 350] on label "Publiska, mērķtiecīga strīdīga jautājuma apspriešana" at bounding box center [495, 339] width 620 height 32
click at [282, 133] on span "Pretrunas metode" at bounding box center [254, 129] width 74 height 14
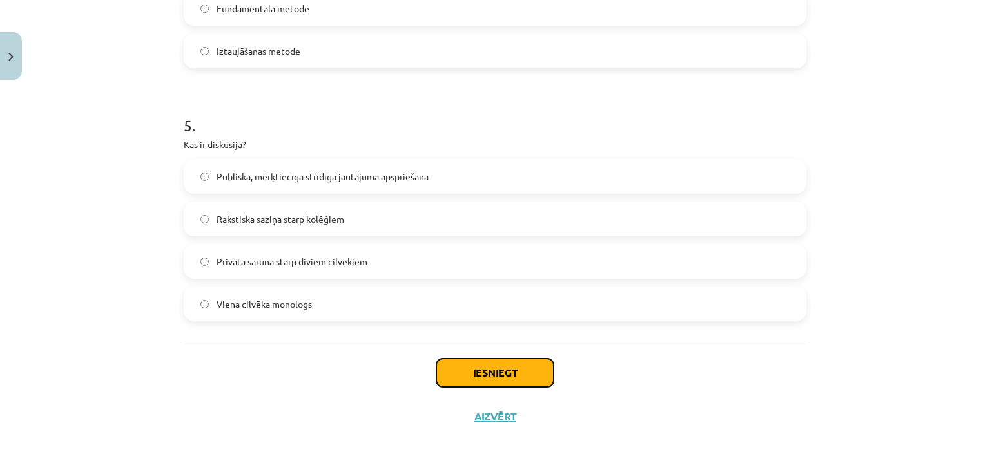
click at [514, 381] on button "Iesniegt" at bounding box center [494, 373] width 117 height 28
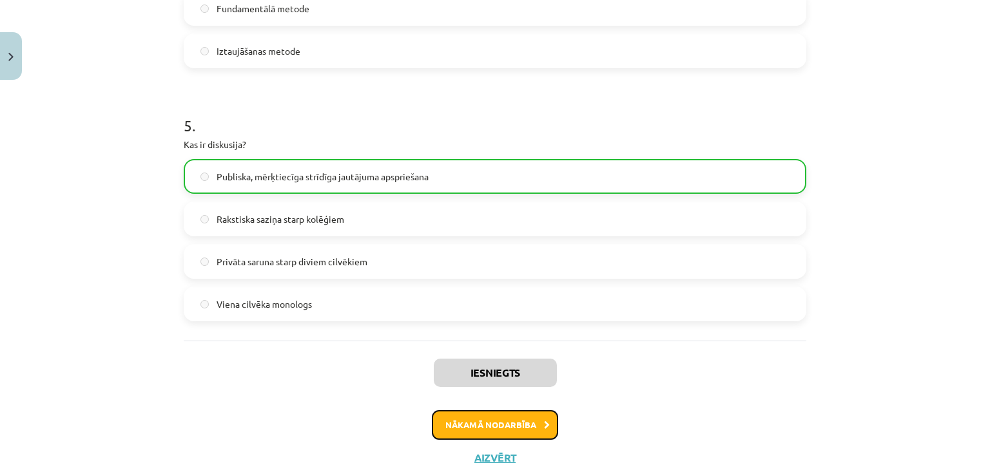
click at [523, 426] on button "Nākamā nodarbība" at bounding box center [495, 425] width 126 height 30
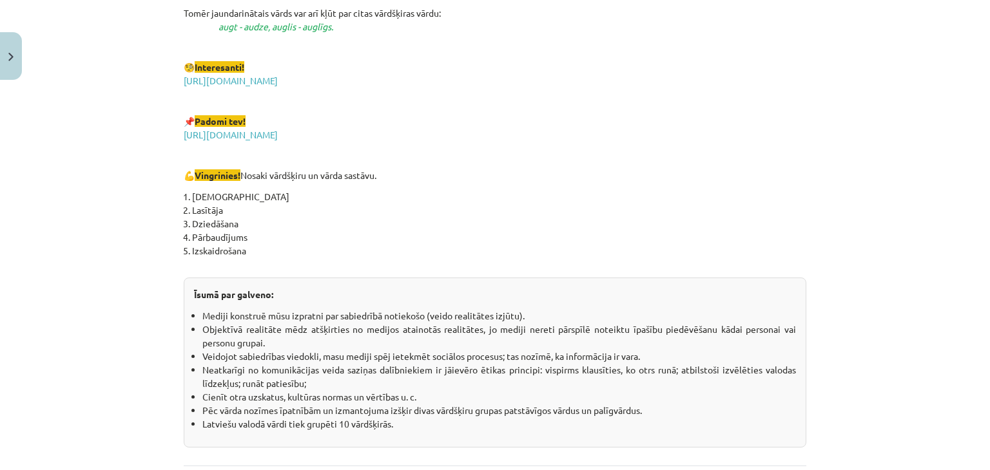
scroll to position [2282, 0]
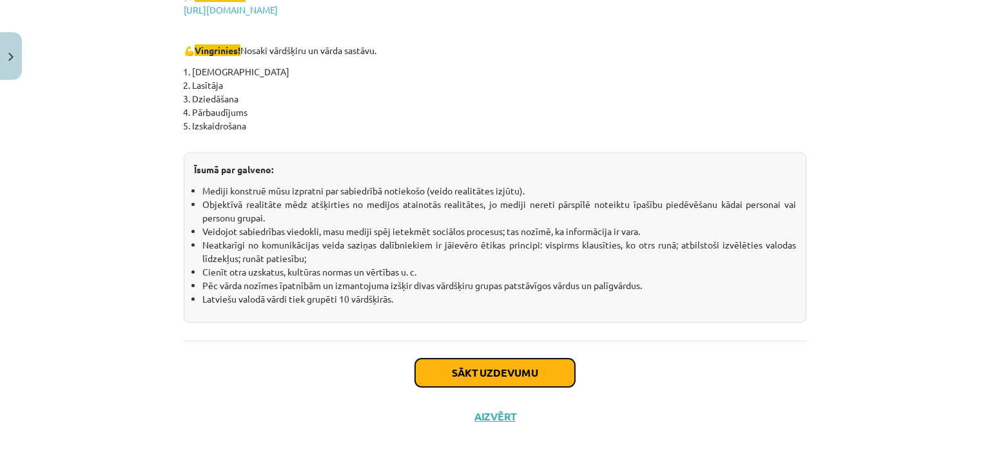
click at [494, 377] on button "Sākt uzdevumu" at bounding box center [495, 373] width 160 height 28
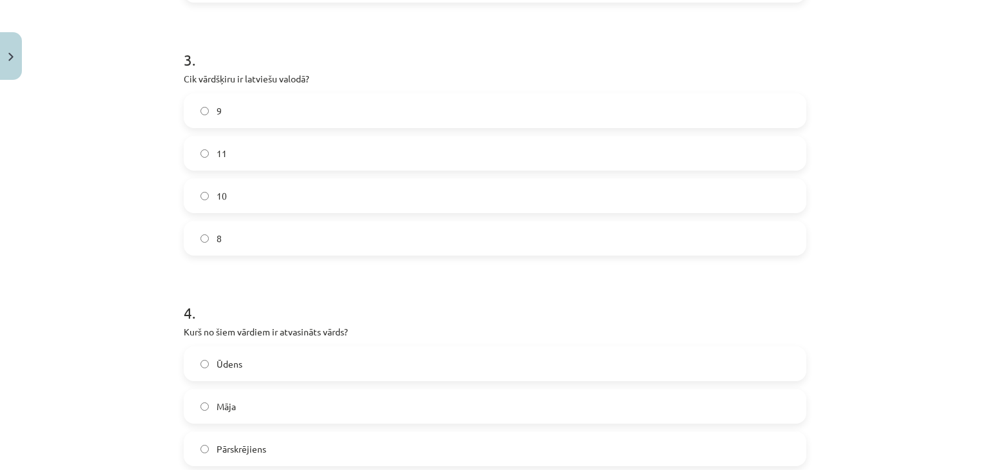
scroll to position [1175, 0]
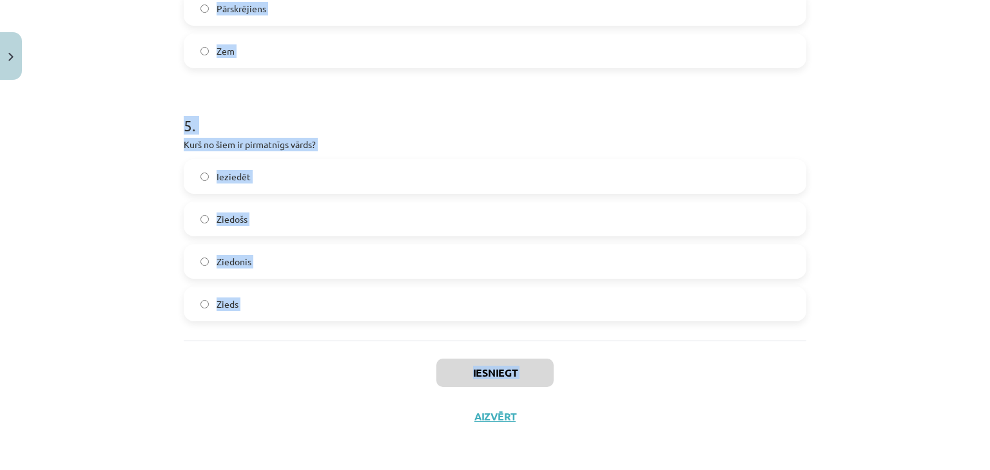
drag, startPoint x: 182, startPoint y: 276, endPoint x: 394, endPoint y: 420, distance: 256.1
copy div "urš no šiem nav morfoloģijas pētījumu objekts? Vārda sastāvs Gramatiskās nozīme…"
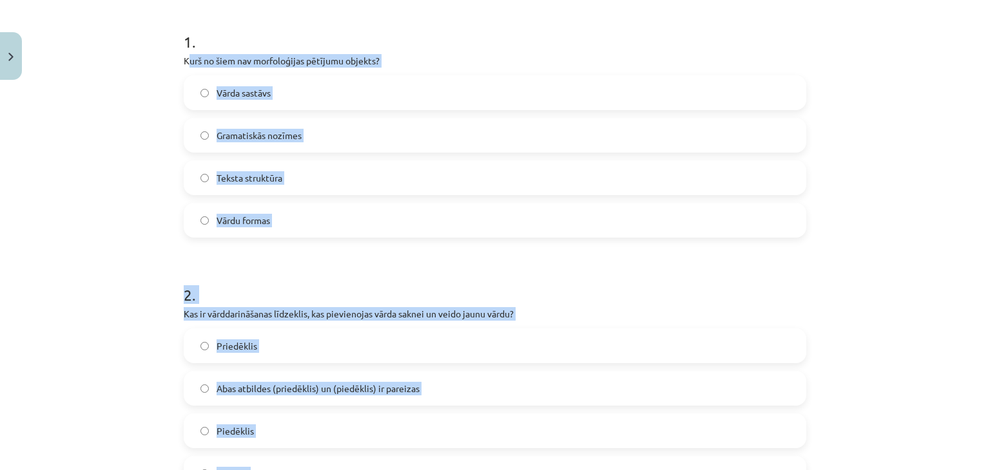
scroll to position [252, 0]
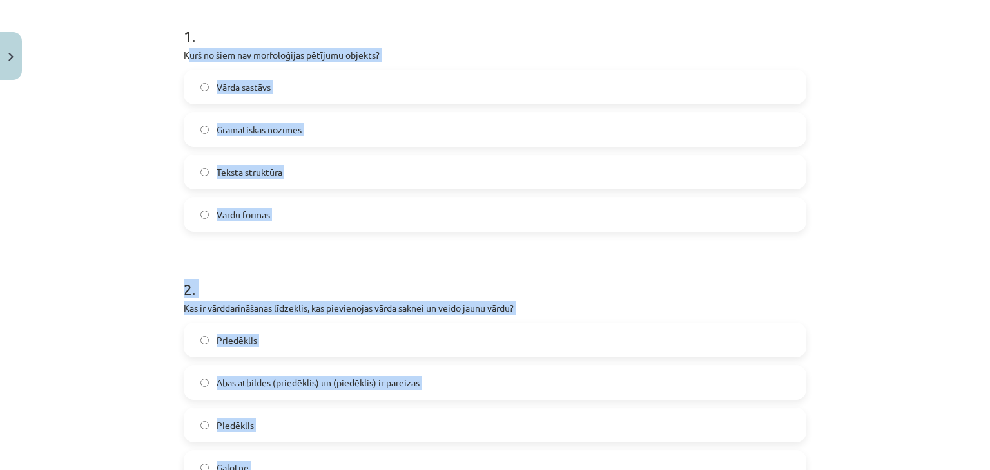
click at [282, 276] on h1 "2 ." at bounding box center [495, 278] width 622 height 40
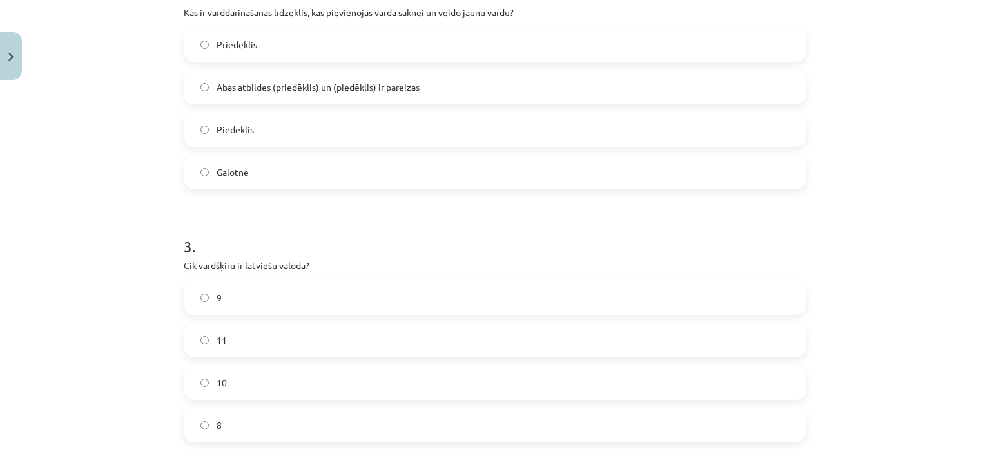
scroll to position [546, 0]
click at [217, 347] on span "11" at bounding box center [222, 343] width 10 height 14
click at [289, 99] on label "Abas atbildes (priedēklis) un (piedēklis) ir pareizas" at bounding box center [495, 89] width 620 height 32
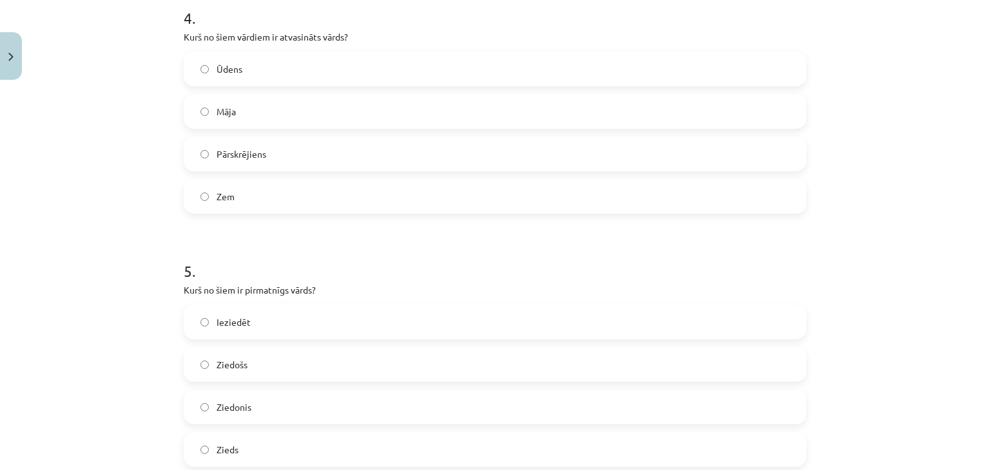
scroll to position [1032, 0]
click at [235, 439] on label "Zieds" at bounding box center [495, 448] width 620 height 32
click at [305, 155] on label "Pārskrējiens" at bounding box center [495, 152] width 620 height 32
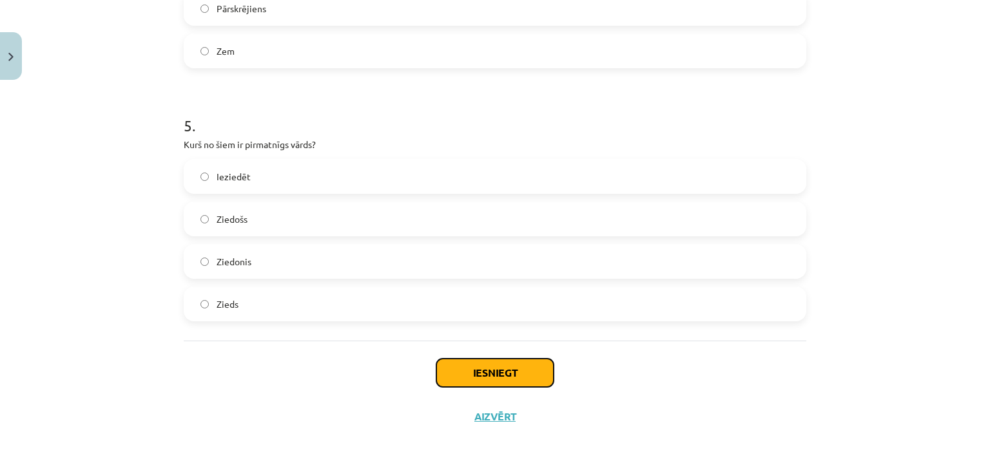
click at [525, 369] on button "Iesniegt" at bounding box center [494, 373] width 117 height 28
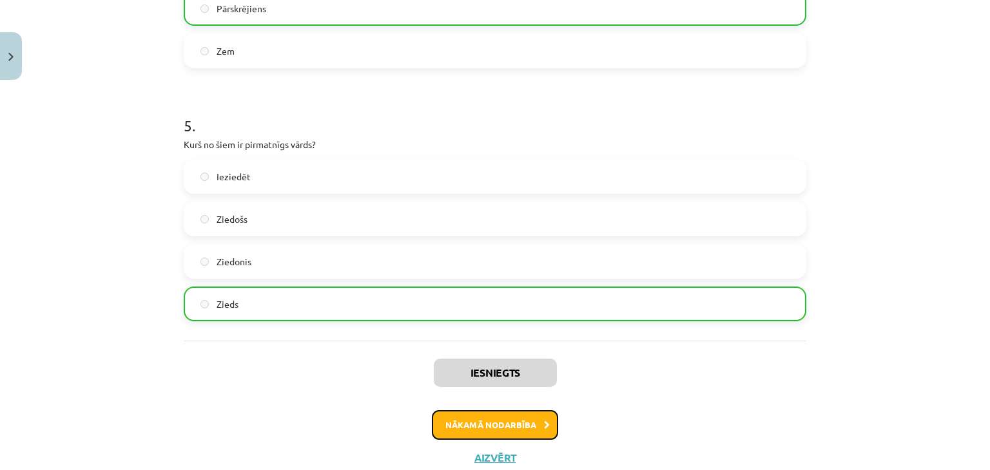
click at [526, 427] on button "Nākamā nodarbība" at bounding box center [495, 425] width 126 height 30
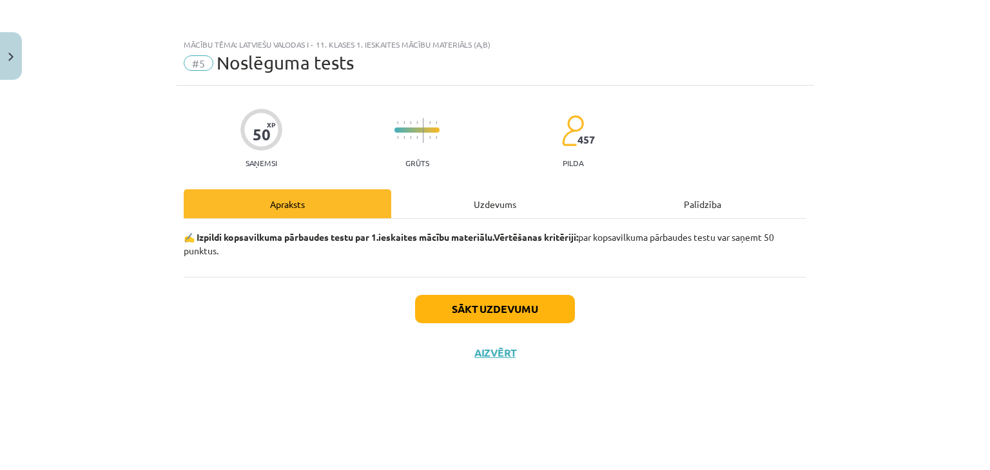
scroll to position [0, 0]
click at [530, 310] on button "Sākt uzdevumu" at bounding box center [495, 309] width 160 height 28
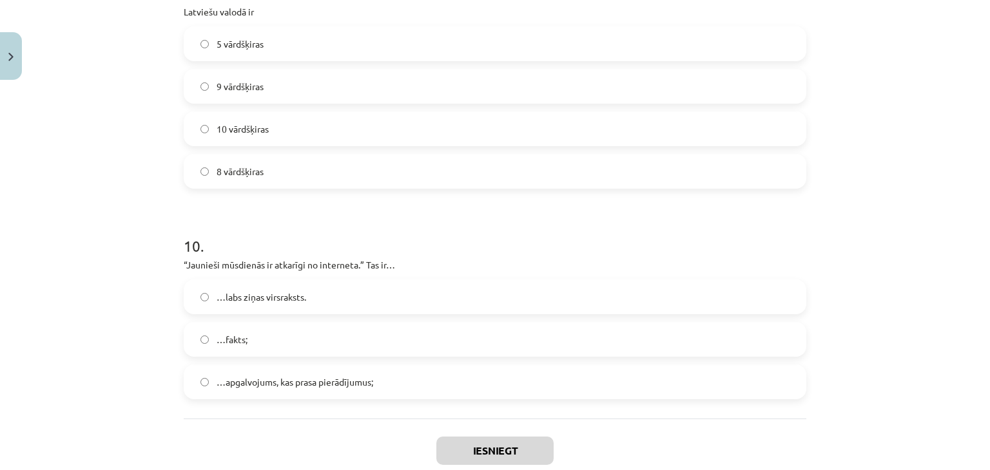
scroll to position [2240, 0]
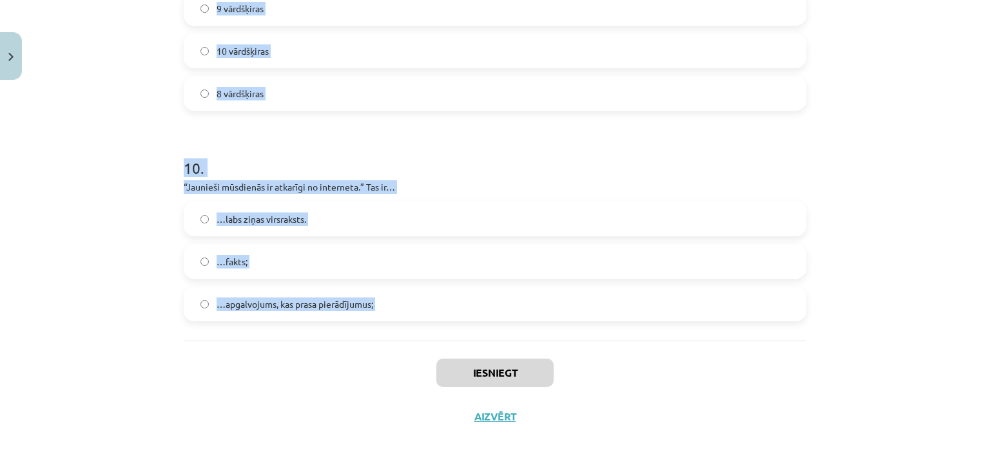
drag, startPoint x: 180, startPoint y: 305, endPoint x: 335, endPoint y: 361, distance: 165.3
copy form "Kura vārdšķira parasti ir patstāvīgs vārds? Partikulas Saikļi Lietvārdi Prievār…"
click at [946, 284] on div "Mācību tēma: Latviešu valodas i - 11. klases 1. ieskaites mācību materiāls (a,b…" at bounding box center [495, 235] width 990 height 470
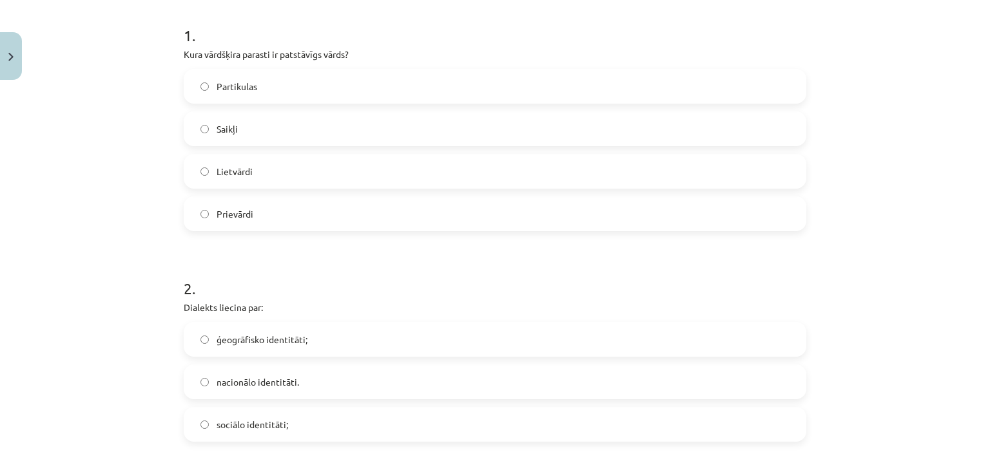
scroll to position [265, 0]
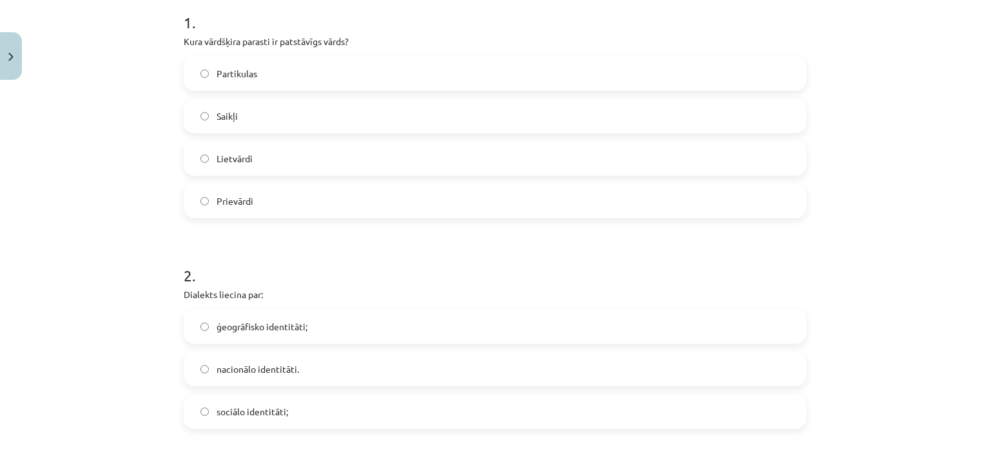
click at [224, 154] on span "Lietvārdi" at bounding box center [235, 159] width 36 height 14
click at [240, 326] on span "ģeogrāfisko identitāti;" at bounding box center [262, 327] width 91 height 14
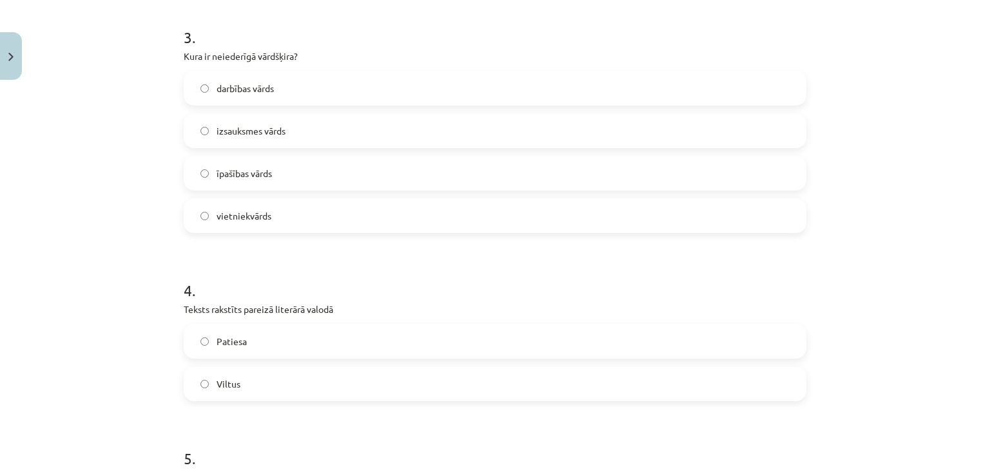
scroll to position [706, 0]
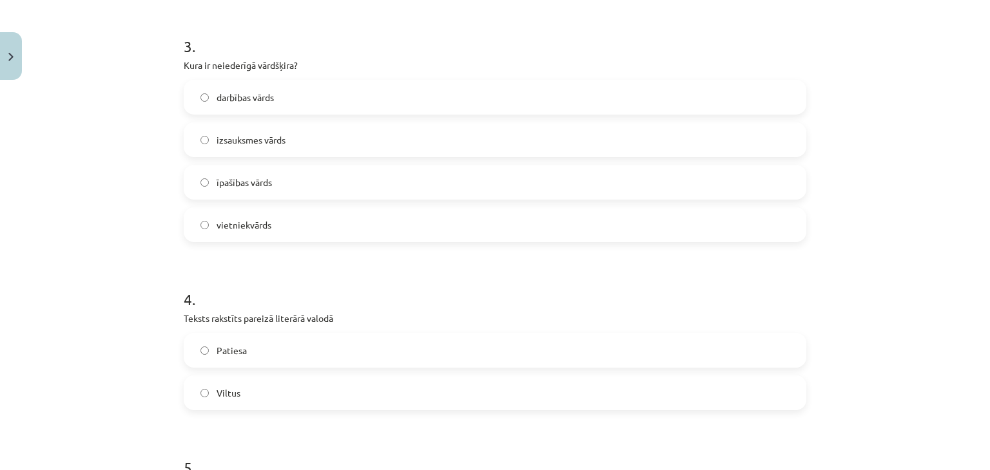
click at [236, 148] on label "izsauksmes vārds" at bounding box center [495, 140] width 620 height 32
click at [235, 353] on span "Patiesa" at bounding box center [232, 351] width 30 height 14
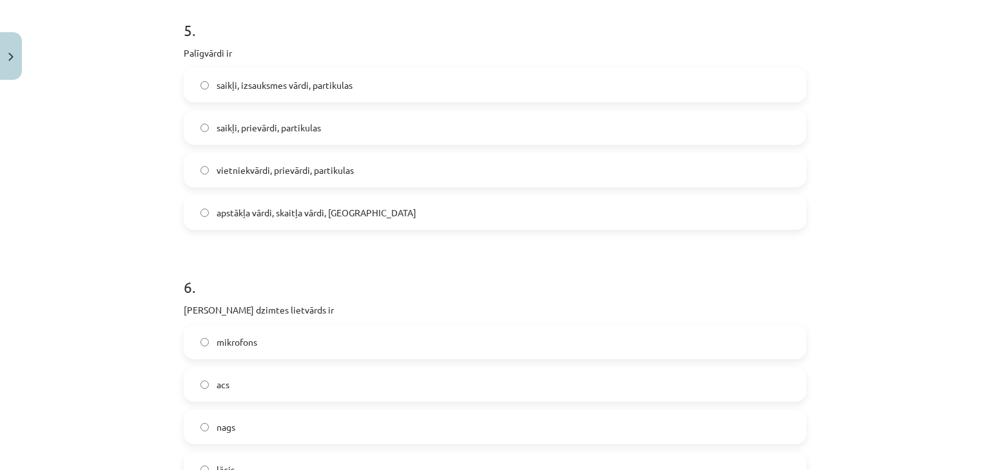
scroll to position [1146, 0]
click at [392, 86] on label "saikļi, izsauksmes vārdi, partikulas" at bounding box center [495, 82] width 620 height 32
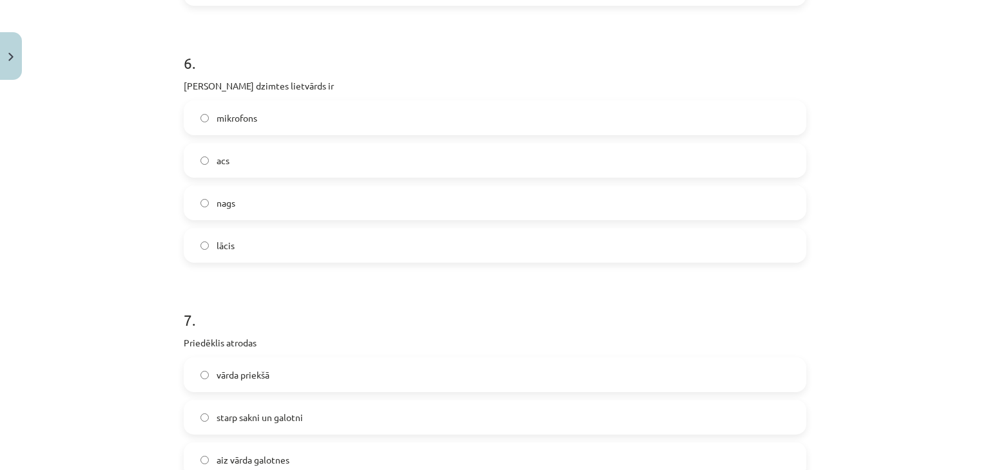
scroll to position [1418, 0]
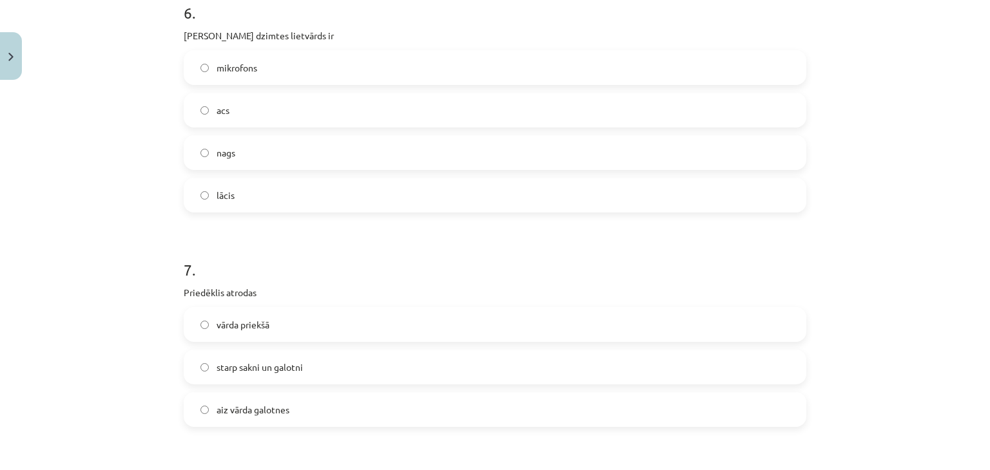
click at [262, 103] on label "acs" at bounding box center [495, 110] width 620 height 32
click at [264, 327] on span "vārda priekšā" at bounding box center [243, 325] width 53 height 14
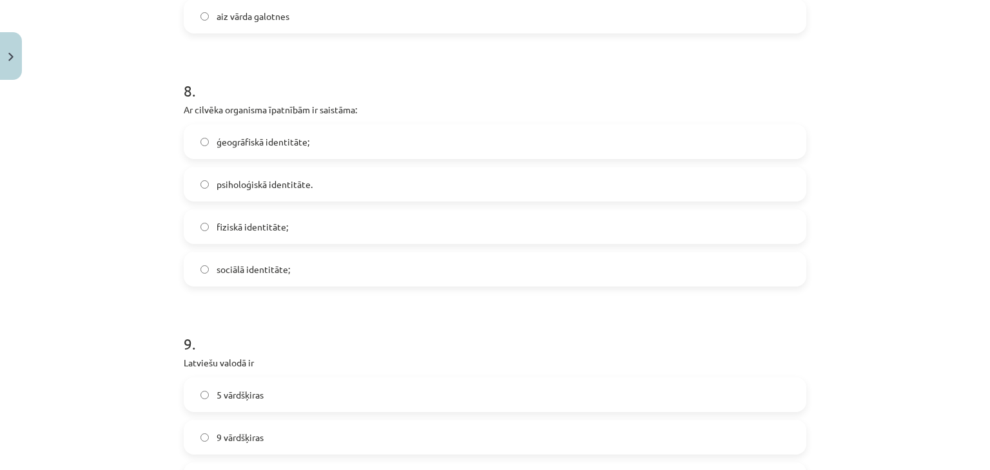
scroll to position [1858, 0]
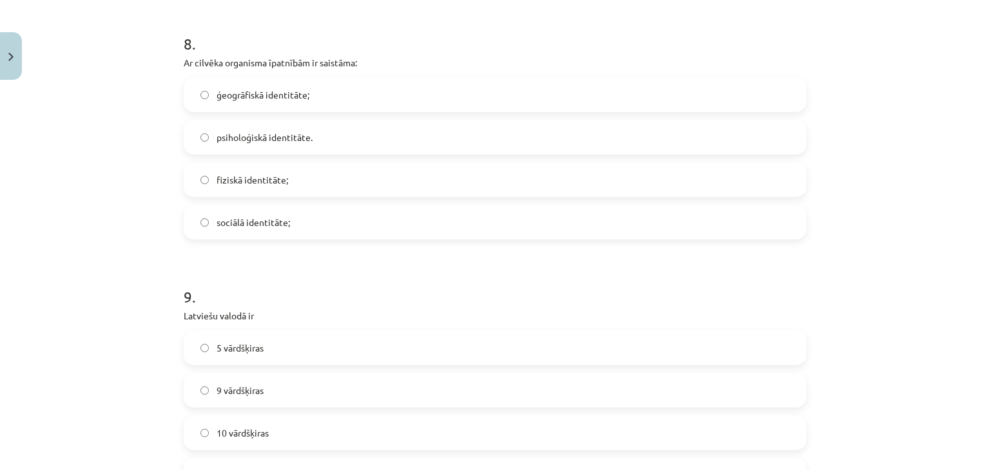
click at [535, 191] on label "fiziskā identitāte;" at bounding box center [495, 180] width 620 height 32
click at [356, 404] on label "9 vārdšķiras" at bounding box center [495, 390] width 620 height 32
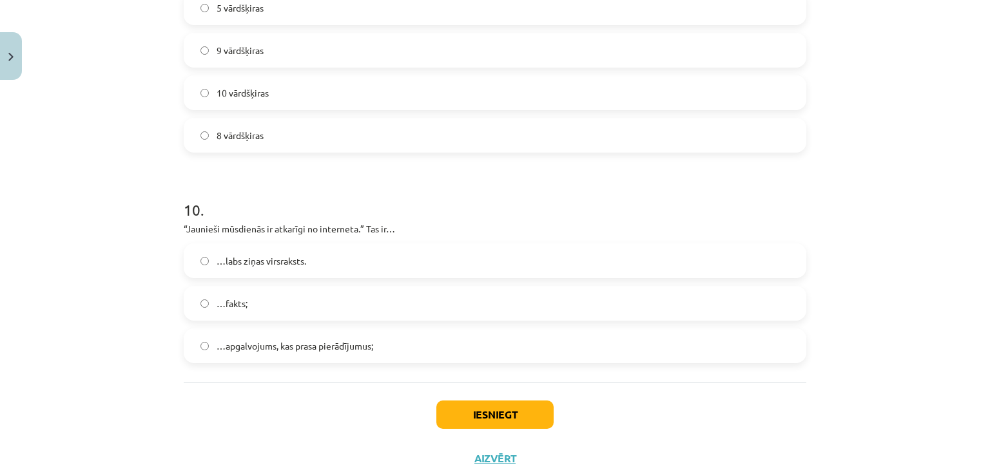
scroll to position [2240, 0]
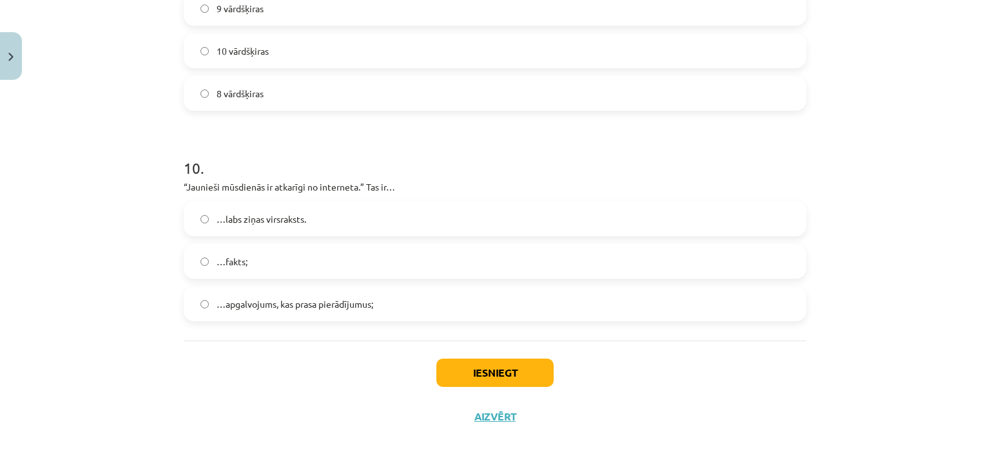
click at [468, 254] on label "…fakts;" at bounding box center [495, 262] width 620 height 32
click at [496, 383] on button "Iesniegt" at bounding box center [494, 373] width 117 height 28
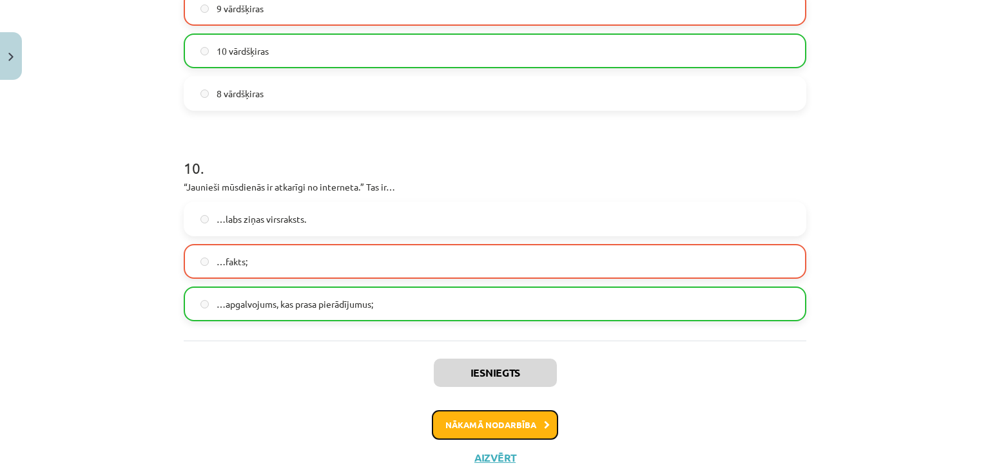
click at [492, 421] on button "Nākamā nodarbība" at bounding box center [495, 425] width 126 height 30
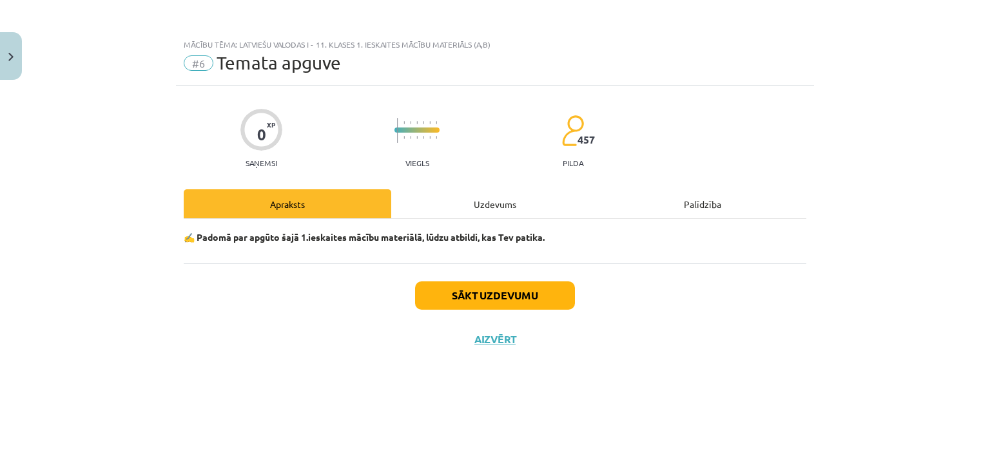
scroll to position [0, 0]
click at [533, 293] on button "Sākt uzdevumu" at bounding box center [495, 296] width 160 height 28
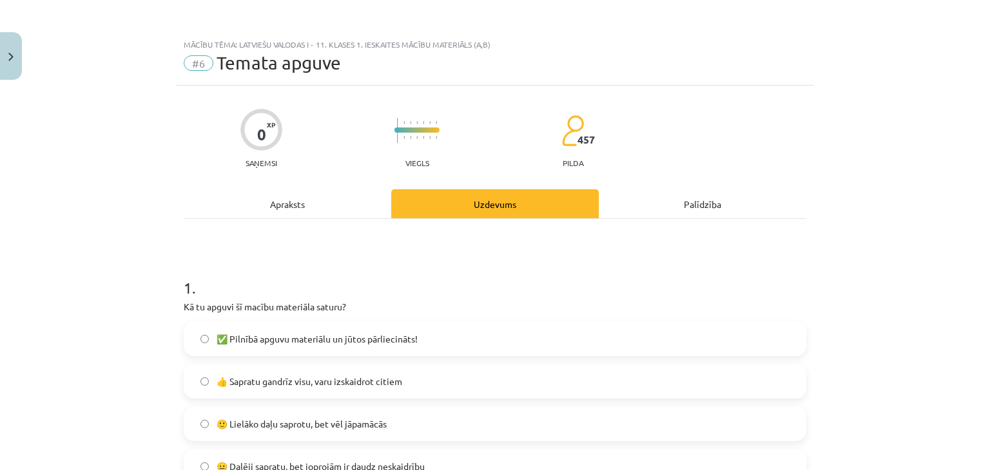
click at [291, 382] on span "👍 Sapratu gandrīz visu, varu izskaidrot citiem" at bounding box center [310, 382] width 186 height 14
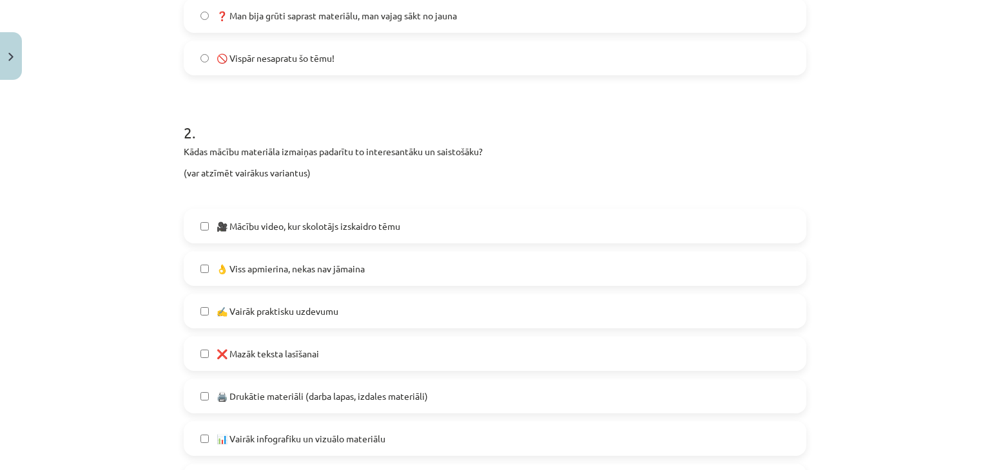
scroll to position [497, 0]
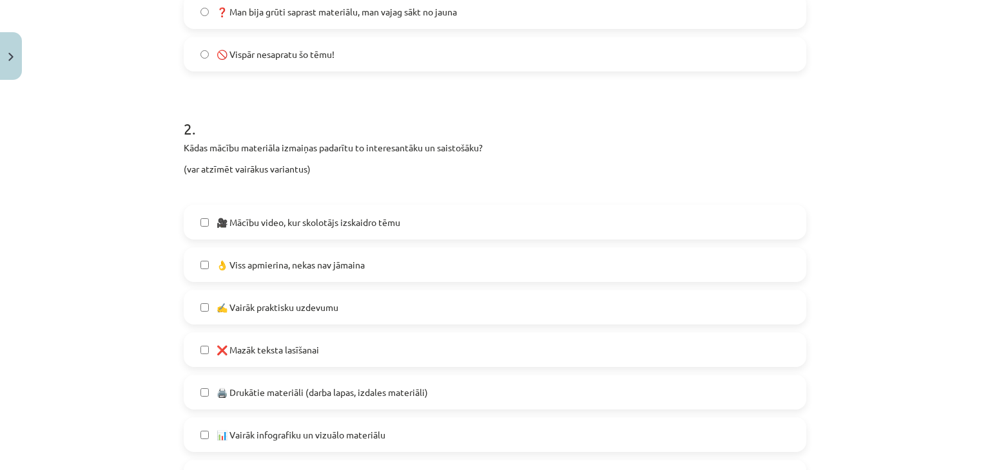
click at [324, 271] on label "👌 Viss apmierina, nekas nav jāmaina" at bounding box center [495, 265] width 620 height 32
click at [304, 347] on span "❌ Mazāk teksta lasīšanai" at bounding box center [268, 350] width 102 height 14
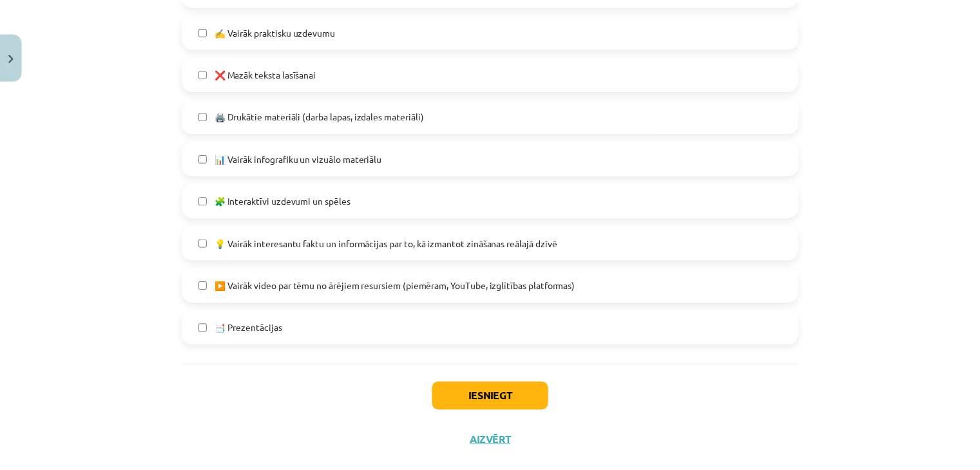
scroll to position [799, 0]
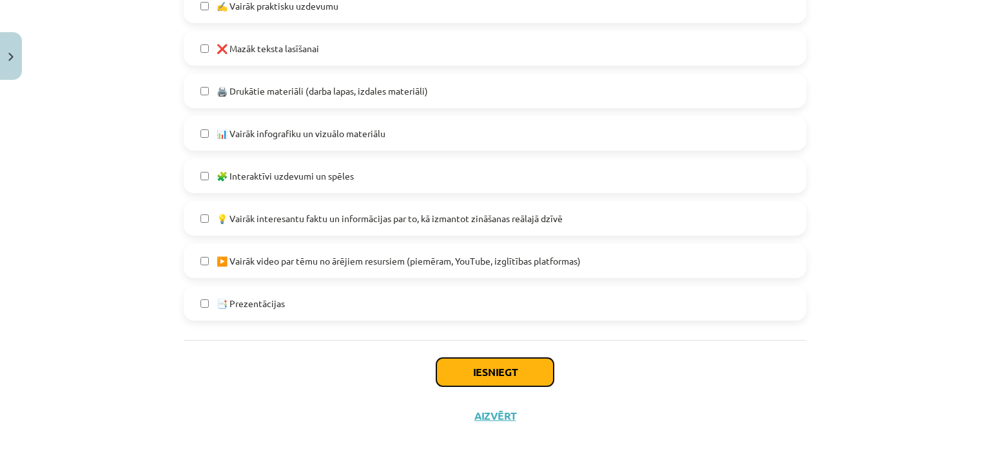
click at [512, 380] on button "Iesniegt" at bounding box center [494, 372] width 117 height 28
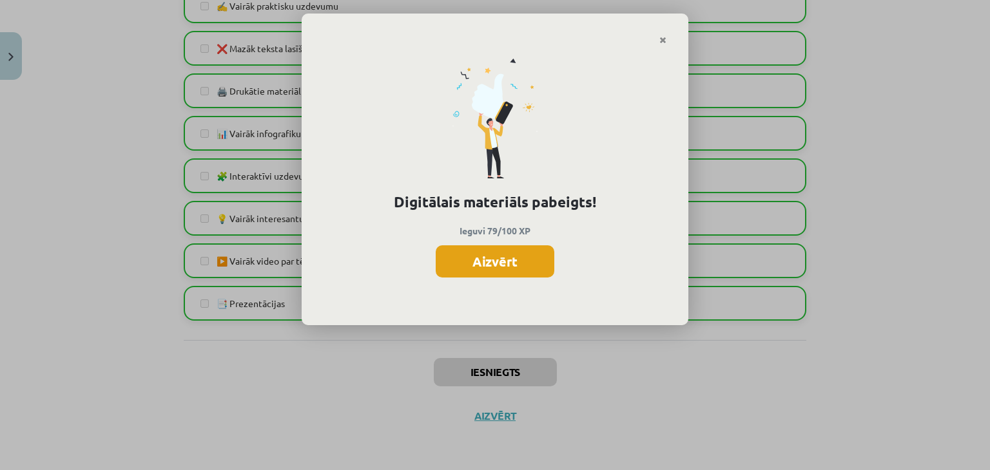
click at [495, 265] on button "Aizvērt" at bounding box center [495, 262] width 119 height 32
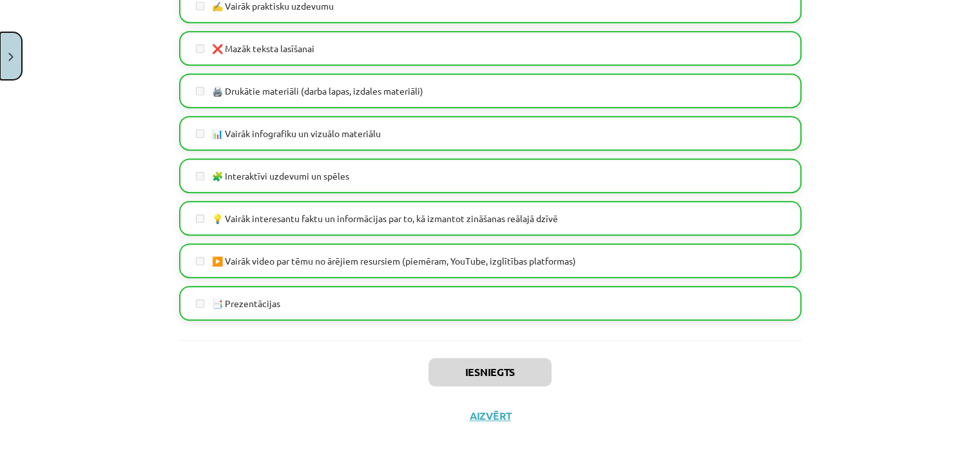
click at [15, 54] on button "Close" at bounding box center [11, 56] width 22 height 48
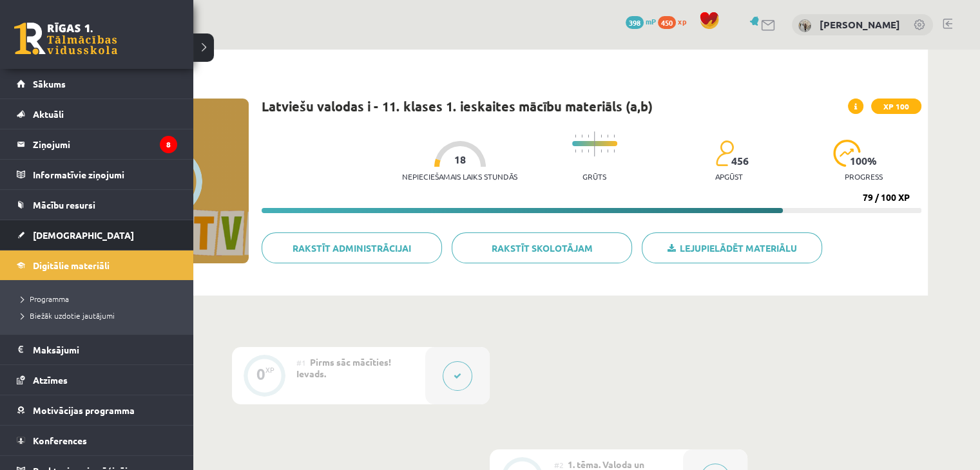
click at [14, 230] on li "Ieskaites Neizpildītās Izlabotās" at bounding box center [96, 235] width 193 height 31
click at [35, 232] on span "[DEMOGRAPHIC_DATA]" at bounding box center [83, 235] width 101 height 12
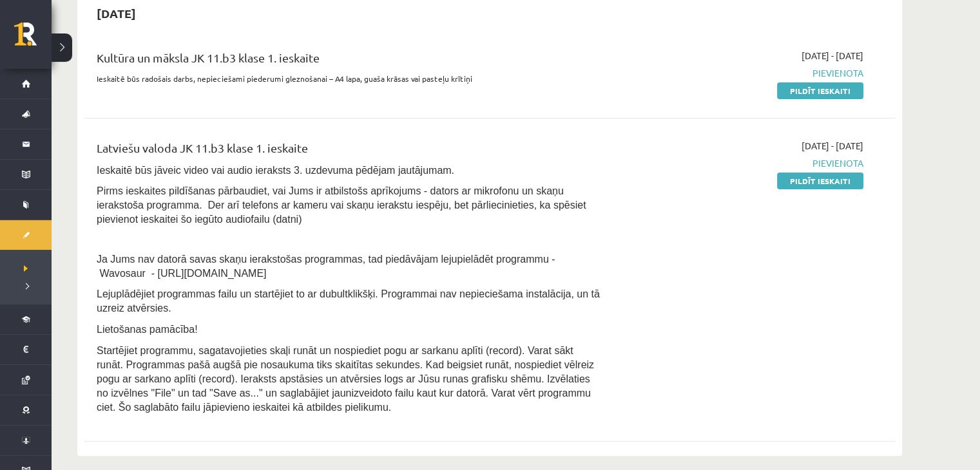
scroll to position [316, 0]
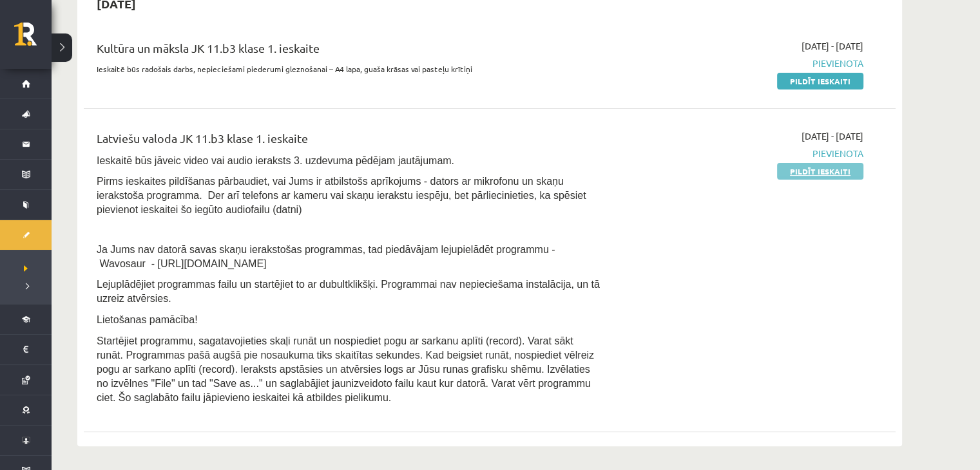
click at [811, 177] on link "Pildīt ieskaiti" at bounding box center [820, 171] width 86 height 17
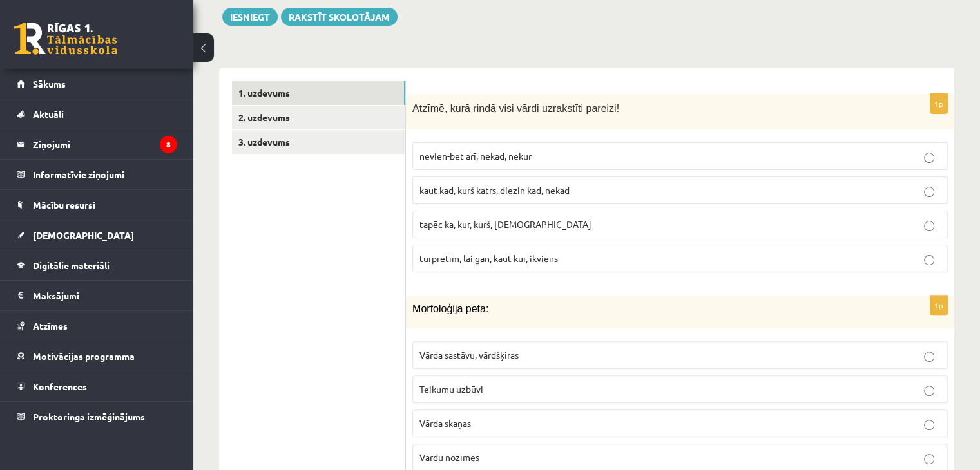
scroll to position [374, 0]
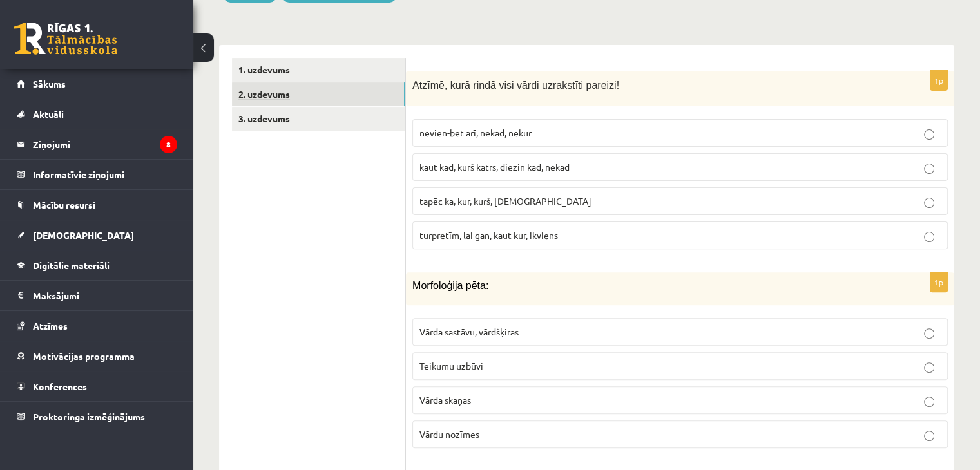
click at [272, 82] on link "2. uzdevums" at bounding box center [318, 94] width 173 height 24
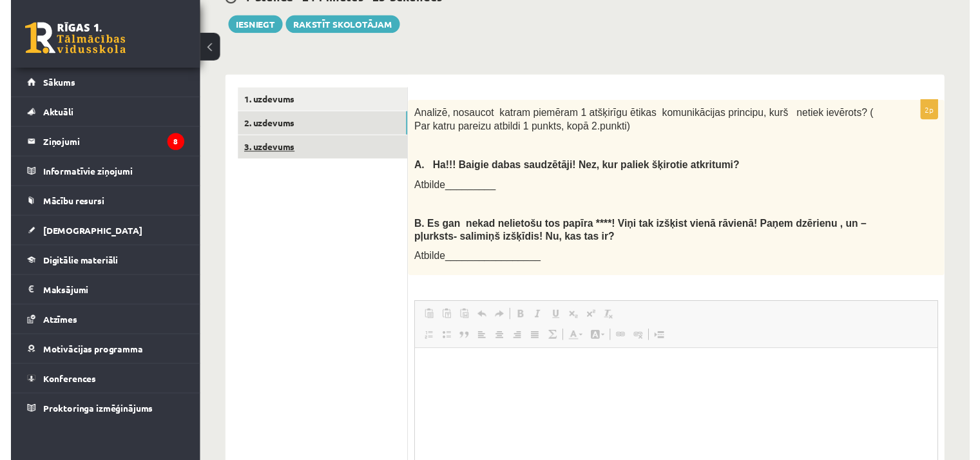
scroll to position [0, 0]
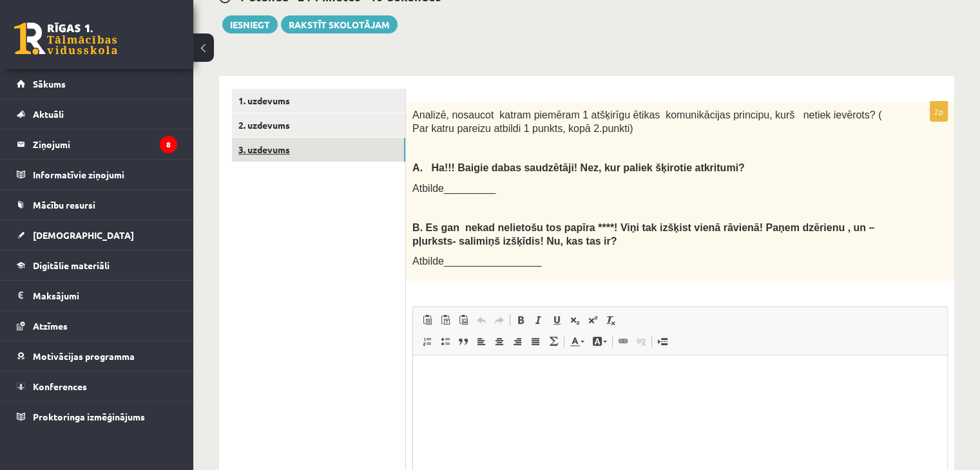
click at [351, 139] on link "3. uzdevums" at bounding box center [318, 150] width 173 height 24
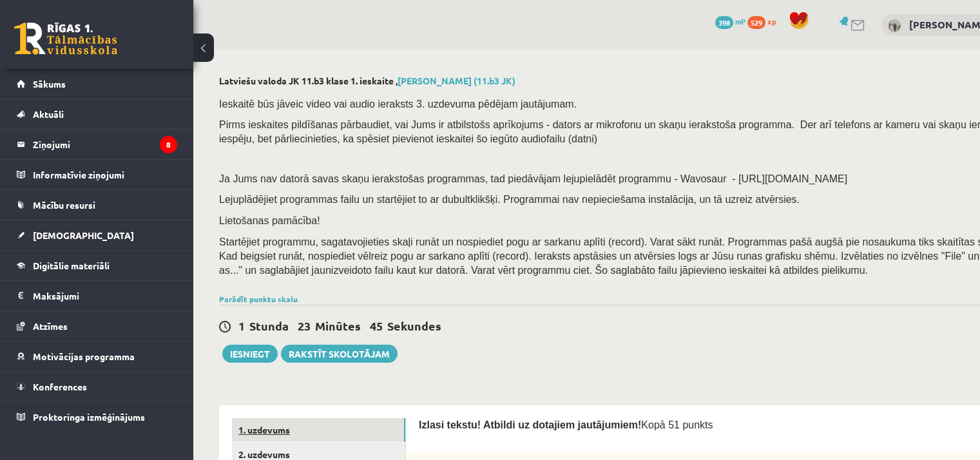
click at [294, 430] on link "1. uzdevums" at bounding box center [318, 430] width 173 height 24
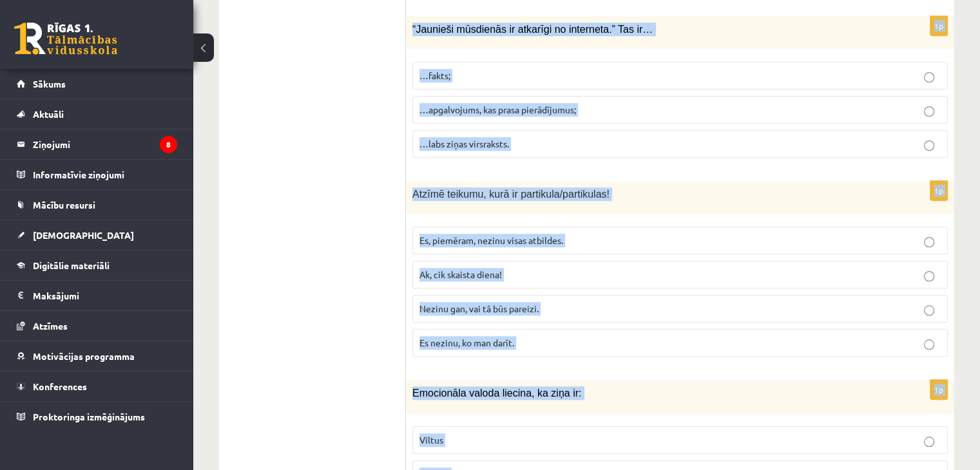
scroll to position [6187, 0]
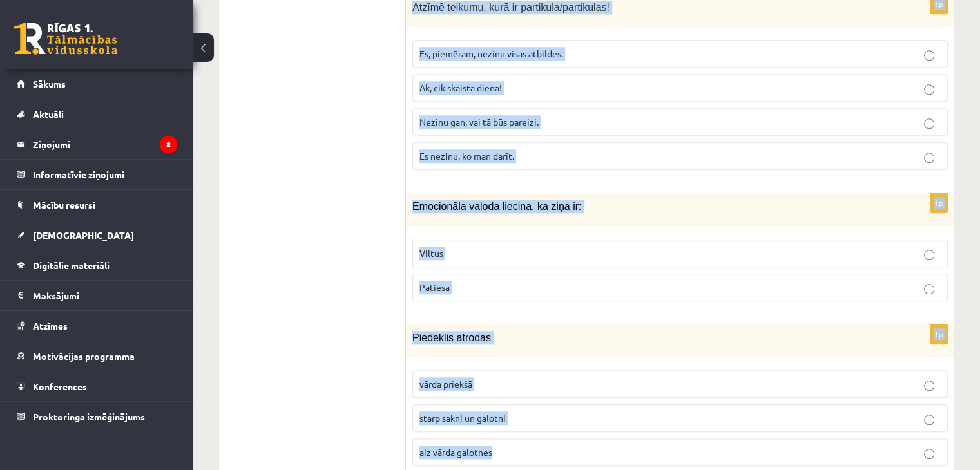
drag, startPoint x: 412, startPoint y: 48, endPoint x: 608, endPoint y: 500, distance: 492.1
copy form "Loremi, dolo sitam cons adipi elitseddoe tempori! utlabo-etd mag, aliqu, enima …"
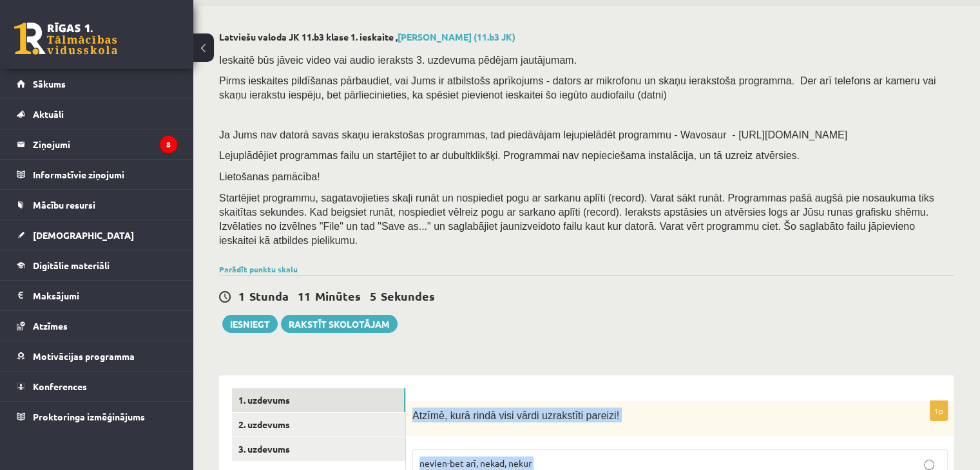
scroll to position [0, 0]
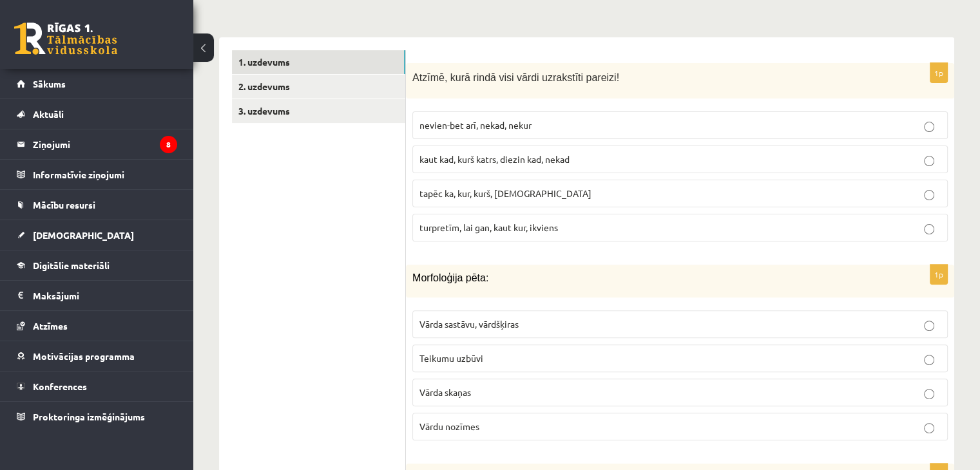
scroll to position [405, 0]
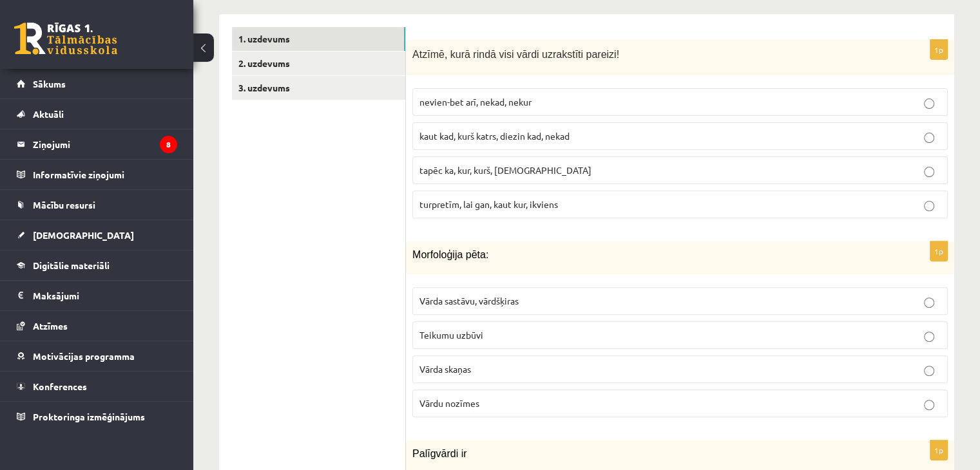
click at [462, 198] on span "turpretīm, lai gan, kaut kur, ikviens" at bounding box center [488, 204] width 139 height 12
click at [462, 295] on span "Vārda sastāvu, vārdšķiras" at bounding box center [468, 301] width 99 height 12
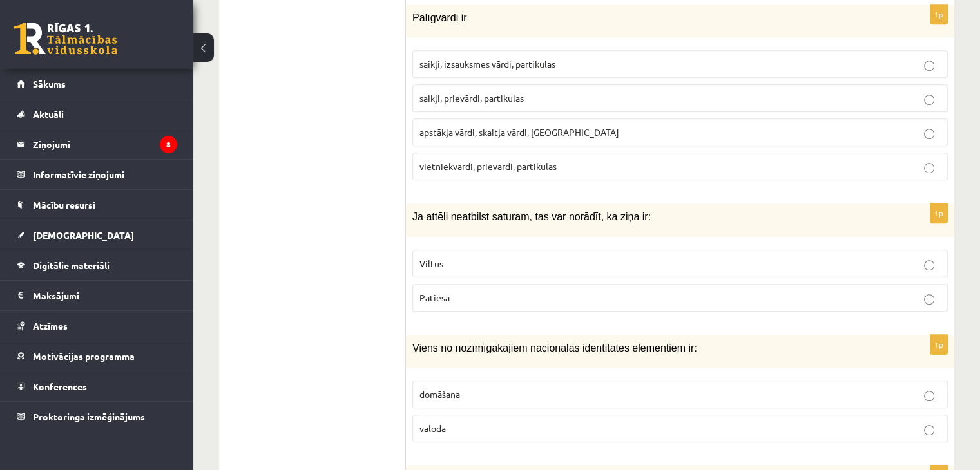
scroll to position [849, 0]
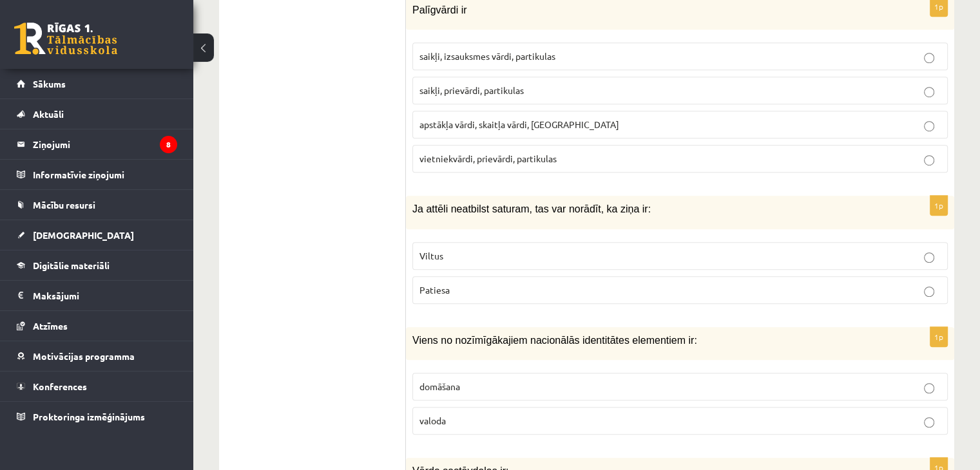
click at [534, 77] on label "saikļi, prievārdi, partikulas" at bounding box center [679, 91] width 535 height 28
click at [486, 249] on p "Viltus" at bounding box center [679, 256] width 521 height 14
click at [486, 414] on p "valoda" at bounding box center [679, 421] width 521 height 14
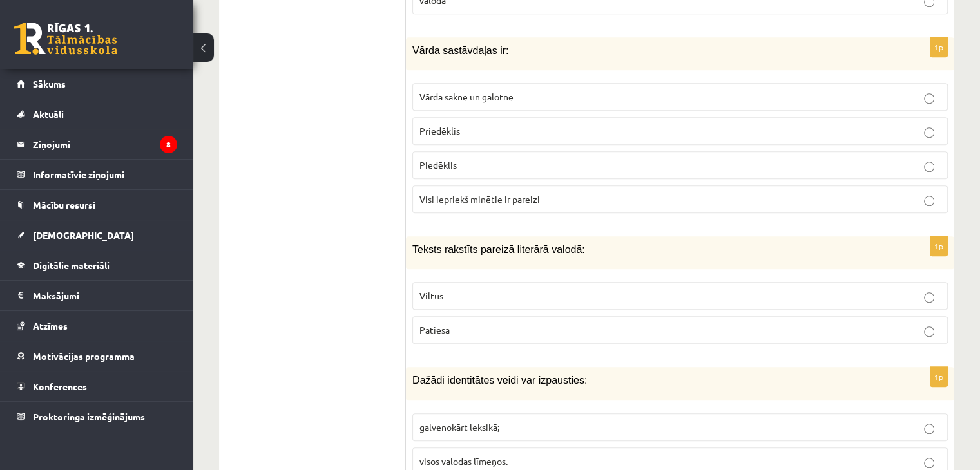
scroll to position [1262, 0]
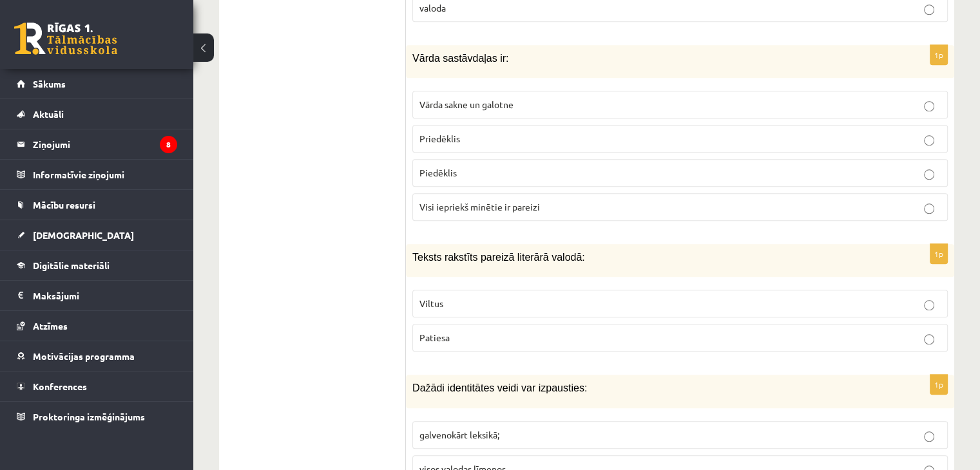
click at [497, 200] on p "Visi iepriekš minētie ir pareizi" at bounding box center [679, 207] width 521 height 14
click at [549, 284] on fieldset "Viltus [GEOGRAPHIC_DATA]" at bounding box center [679, 320] width 535 height 72
click at [562, 297] on p "Viltus" at bounding box center [679, 304] width 521 height 14
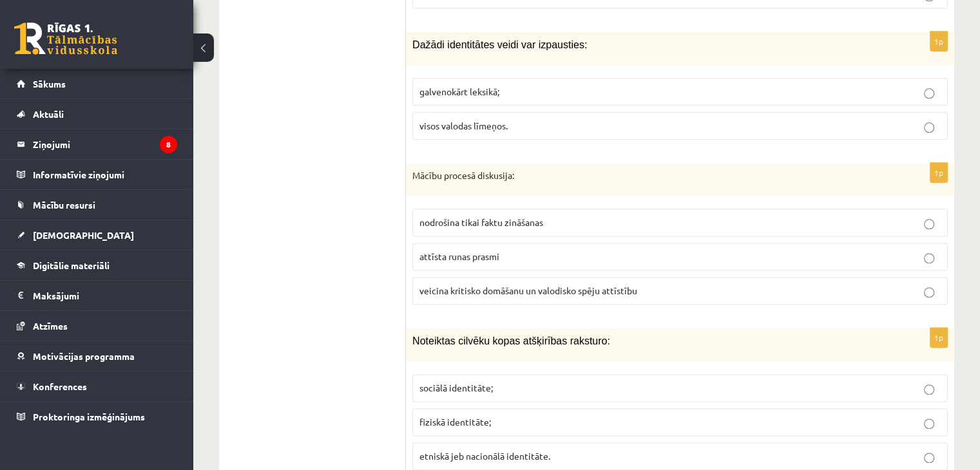
scroll to position [1613, 0]
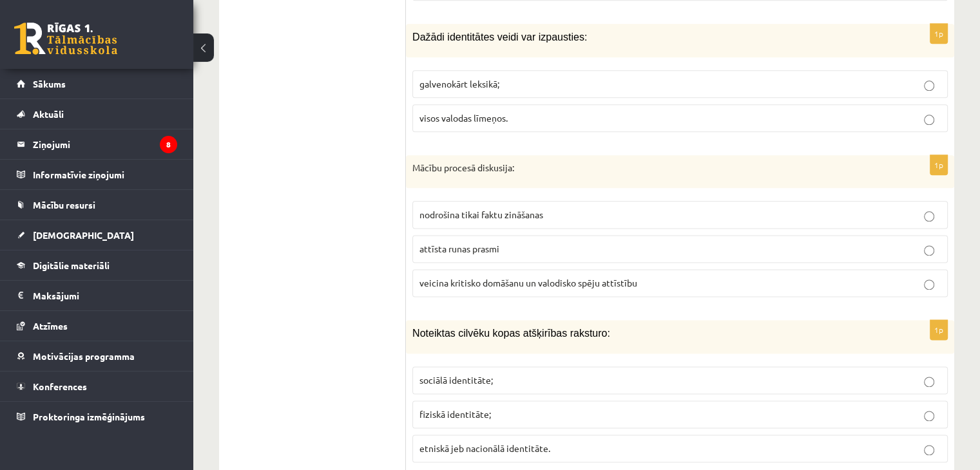
click at [541, 111] on p "visos valodas līmeņos." at bounding box center [679, 118] width 521 height 14
click at [517, 277] on span "veicina kritisko domāšanu un valodisko spēju attīstību" at bounding box center [528, 283] width 218 height 12
click at [471, 443] on span "etniskā jeb nacionālā identitāte." at bounding box center [484, 449] width 131 height 12
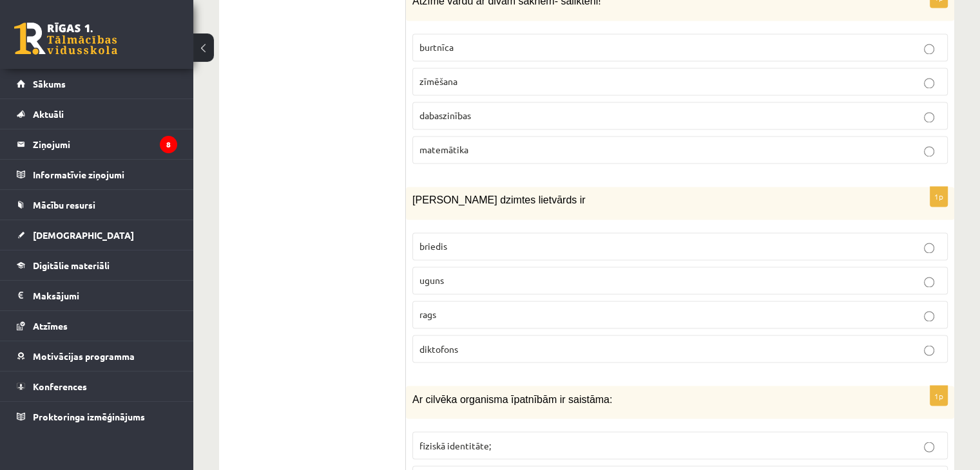
scroll to position [2104, 0]
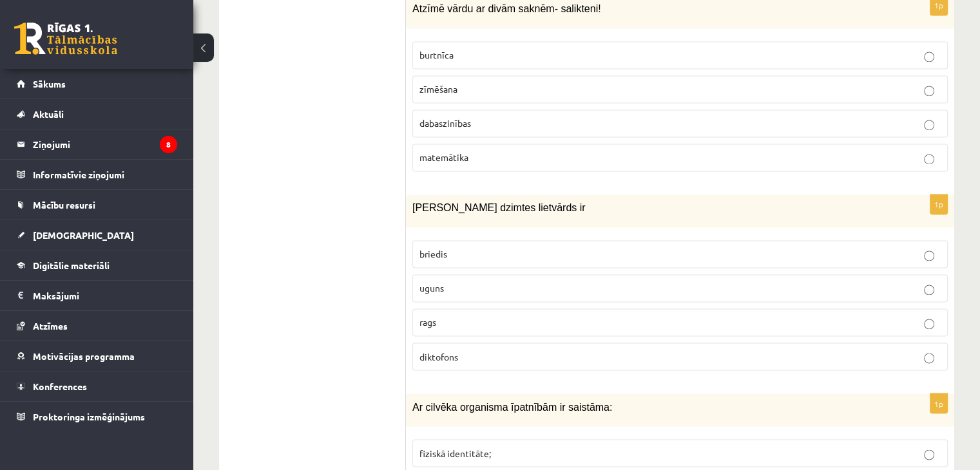
click at [539, 110] on label "dabaszinības" at bounding box center [679, 124] width 535 height 28
click at [472, 275] on label "uguns" at bounding box center [679, 289] width 535 height 28
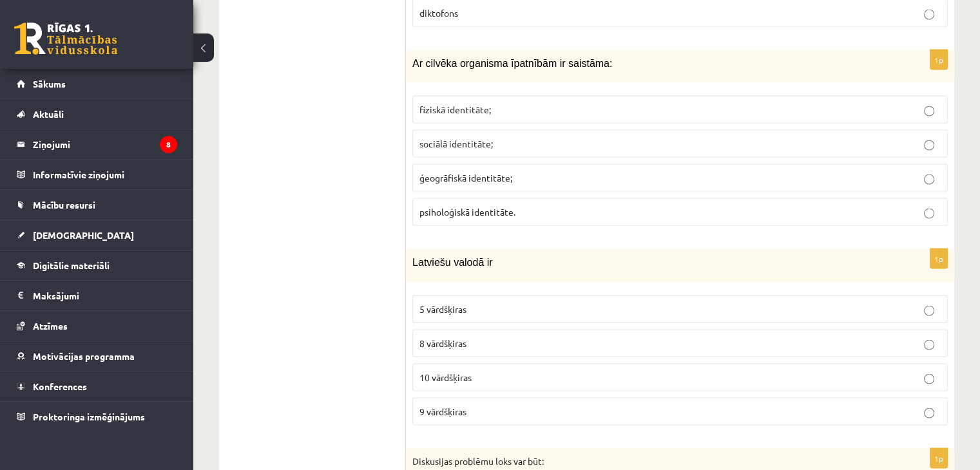
scroll to position [2402, 0]
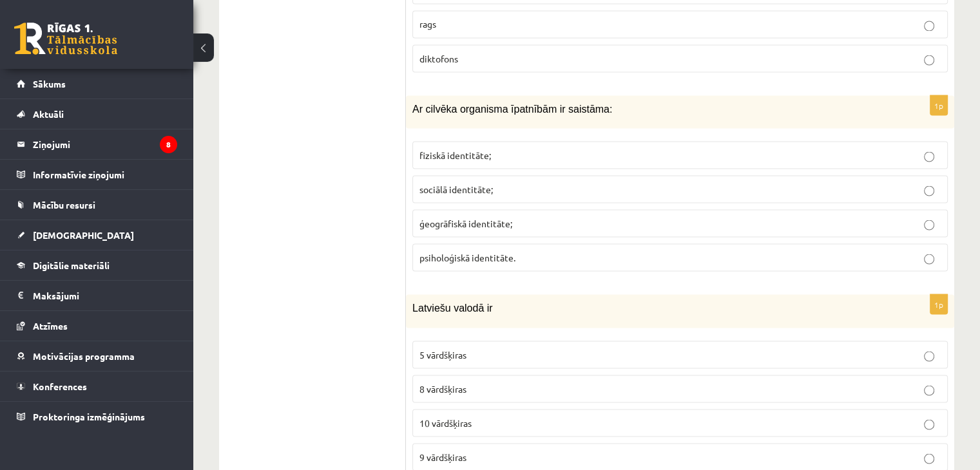
click at [521, 141] on label "fiziskā identitāte;" at bounding box center [679, 155] width 535 height 28
click at [519, 450] on p "9 vārdšķiras" at bounding box center [679, 457] width 521 height 14
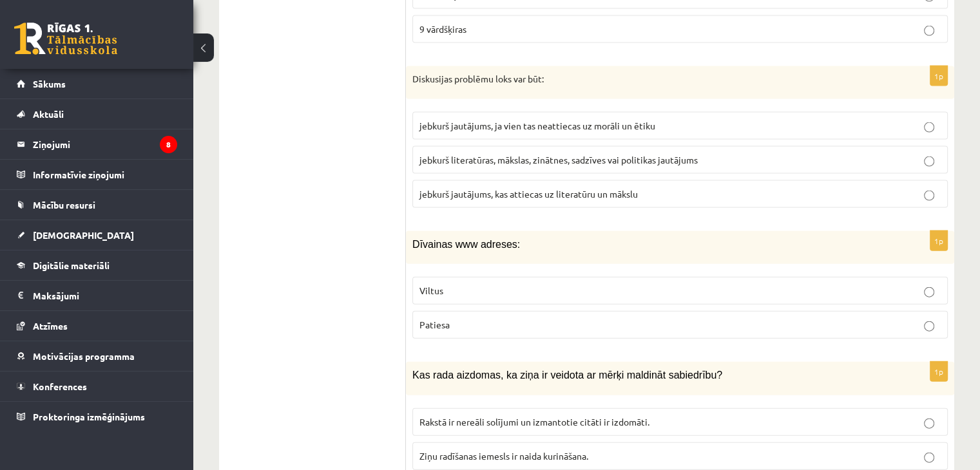
scroll to position [2869, 0]
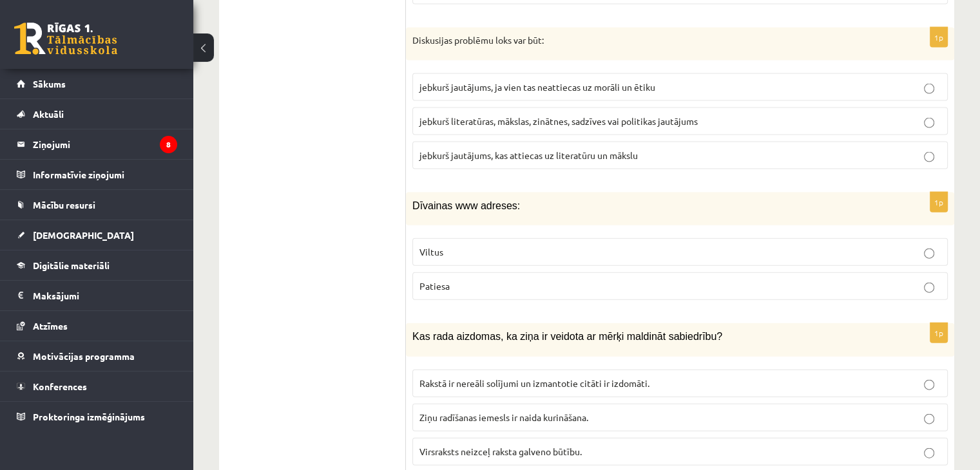
click at [537, 115] on p "jebkurš literatūras, mākslas, zinātnes, sadzīves vai politikas jautājums" at bounding box center [679, 122] width 521 height 14
click at [459, 246] on p "Viltus" at bounding box center [679, 253] width 521 height 14
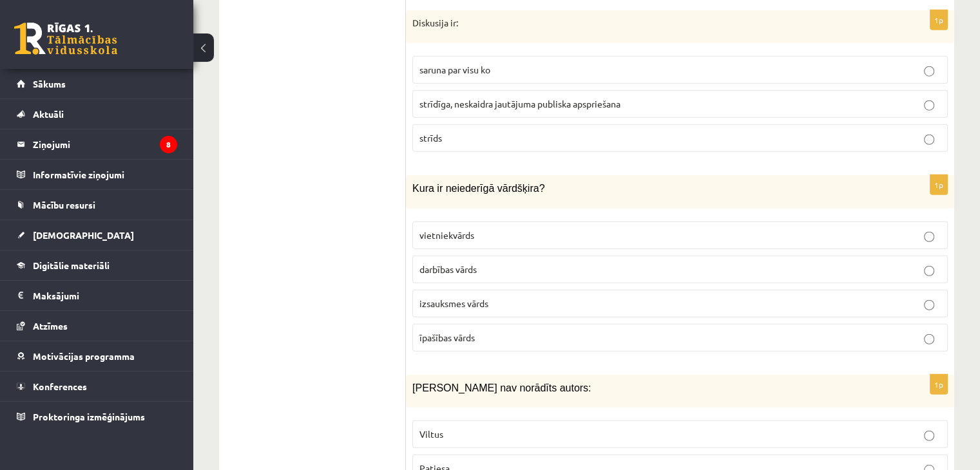
scroll to position [3374, 0]
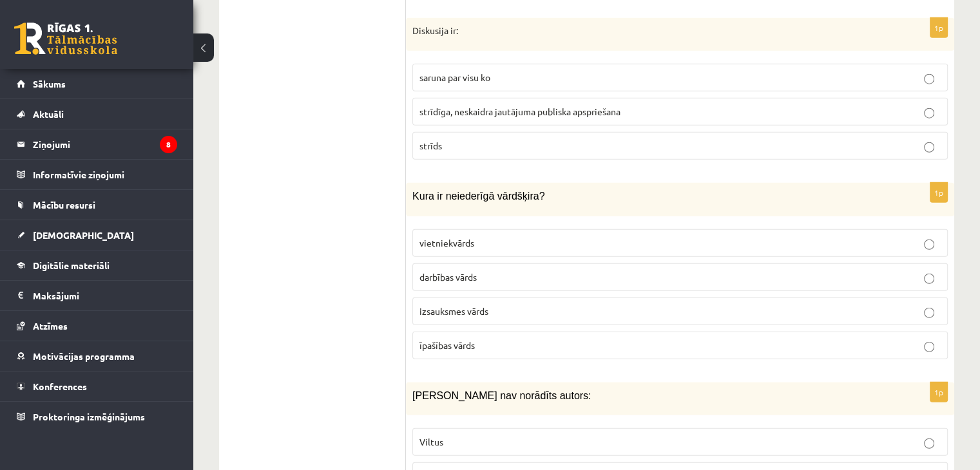
click at [489, 98] on label "strīdīga, neskaidra jautājuma publiska apspriešana" at bounding box center [679, 112] width 535 height 28
click at [510, 305] on p "izsauksmes vārds" at bounding box center [679, 312] width 521 height 14
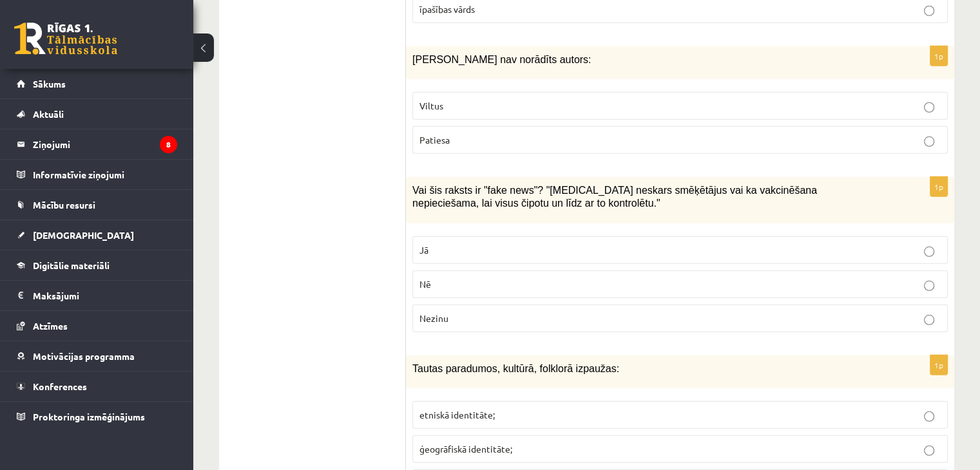
scroll to position [3703, 0]
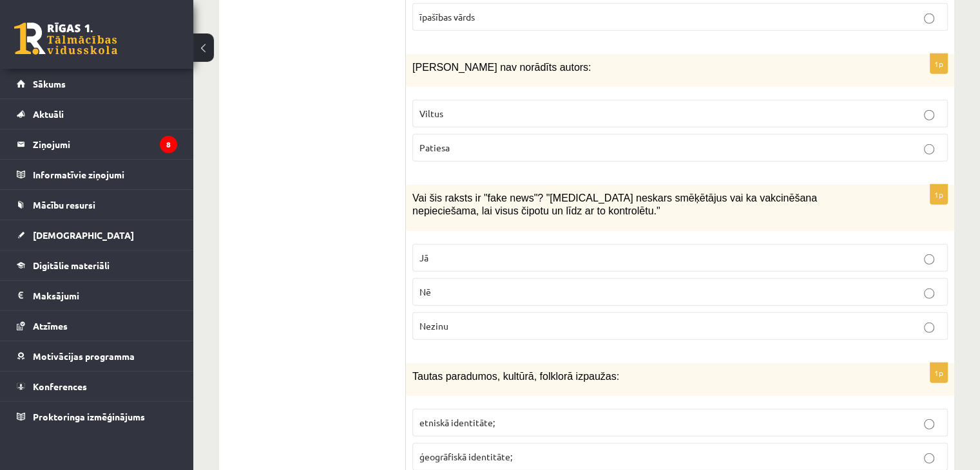
click at [508, 100] on label "Viltus" at bounding box center [679, 114] width 535 height 28
click at [471, 244] on label "Jā" at bounding box center [679, 258] width 535 height 28
click at [514, 416] on p "etniskā identitāte;" at bounding box center [679, 423] width 521 height 14
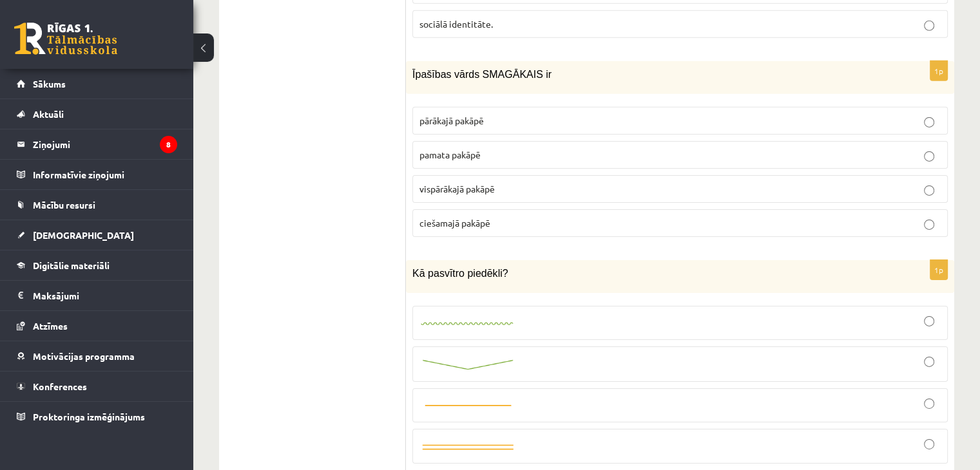
scroll to position [4177, 0]
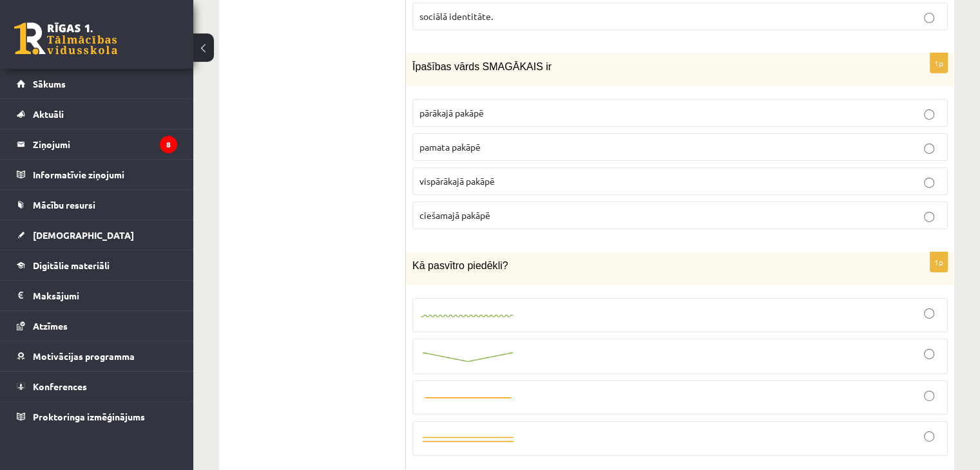
click at [521, 106] on p "pārākajā pakāpē" at bounding box center [679, 113] width 521 height 14
click at [533, 346] on div at bounding box center [679, 356] width 521 height 21
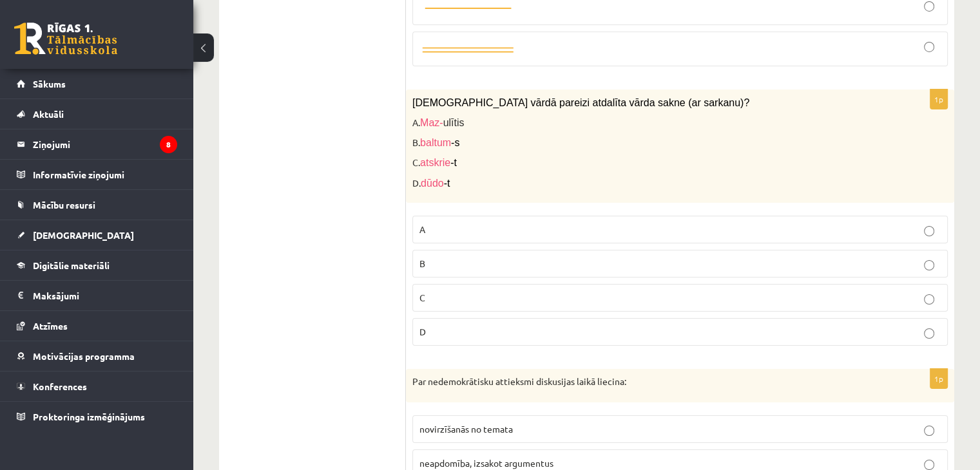
scroll to position [4560, 0]
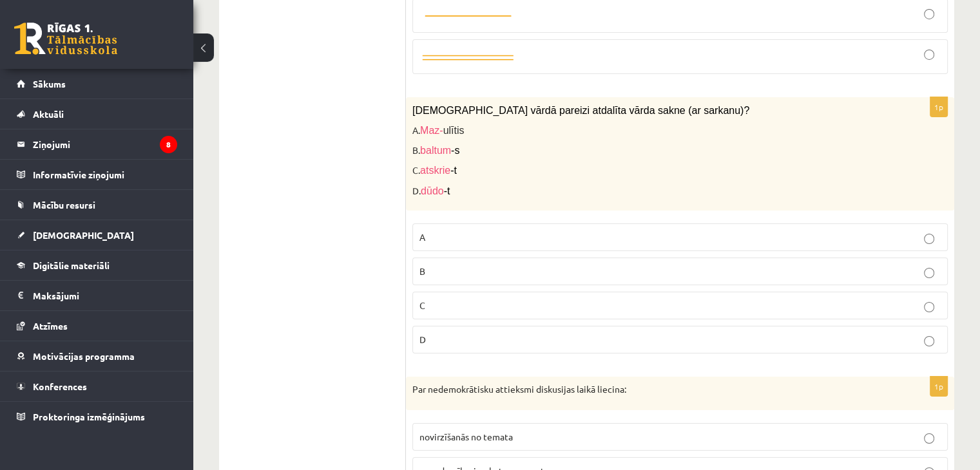
click at [511, 231] on p "A" at bounding box center [679, 238] width 521 height 14
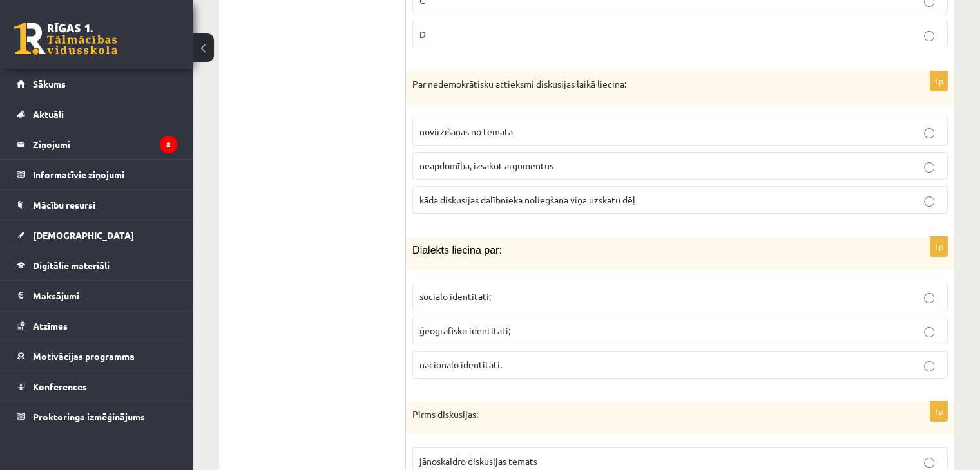
scroll to position [4857, 0]
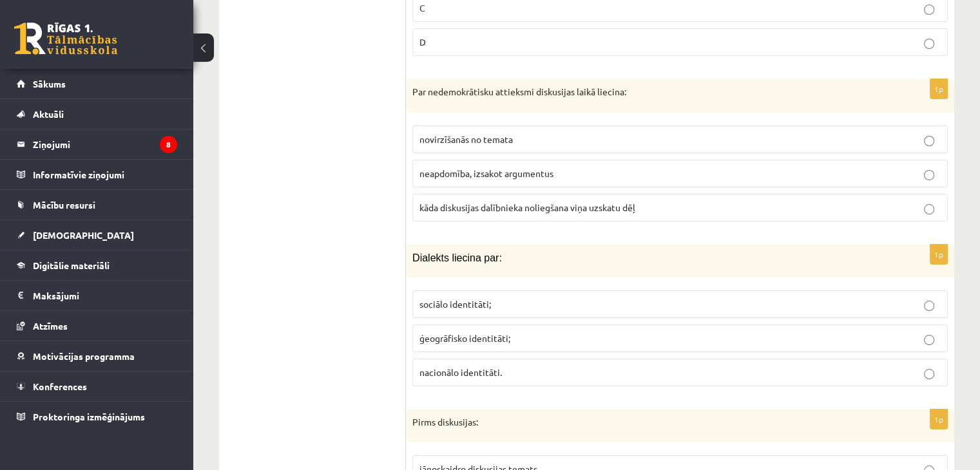
click at [490, 202] on span "kāda diskusijas dalībnieka noliegšana viņa uzskatu dēļ" at bounding box center [527, 208] width 216 height 12
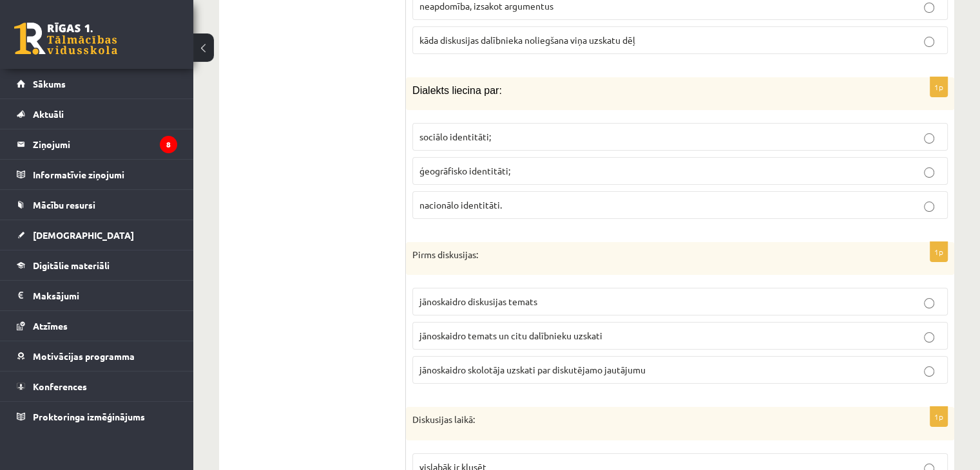
scroll to position [5017, 0]
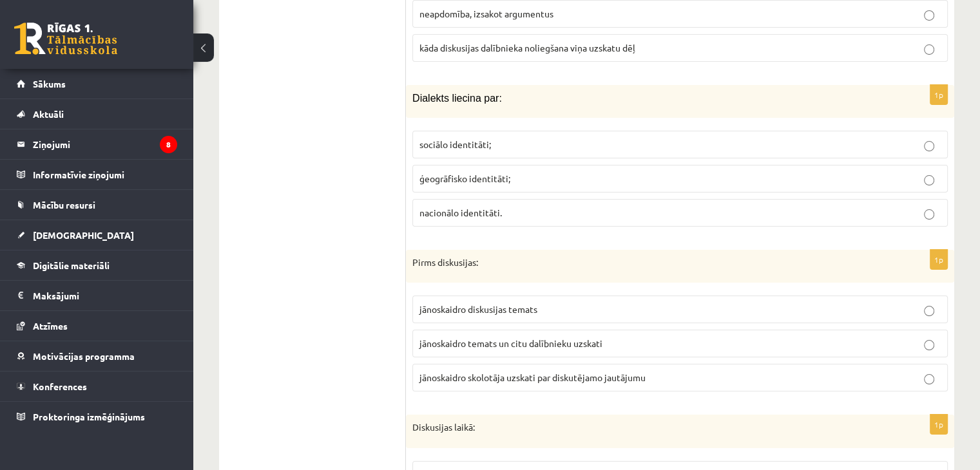
click at [534, 172] on p "ģeogrāfisko identitāti;" at bounding box center [679, 179] width 521 height 14
click at [515, 296] on label "jānoskaidro diskusijas temats" at bounding box center [679, 310] width 535 height 28
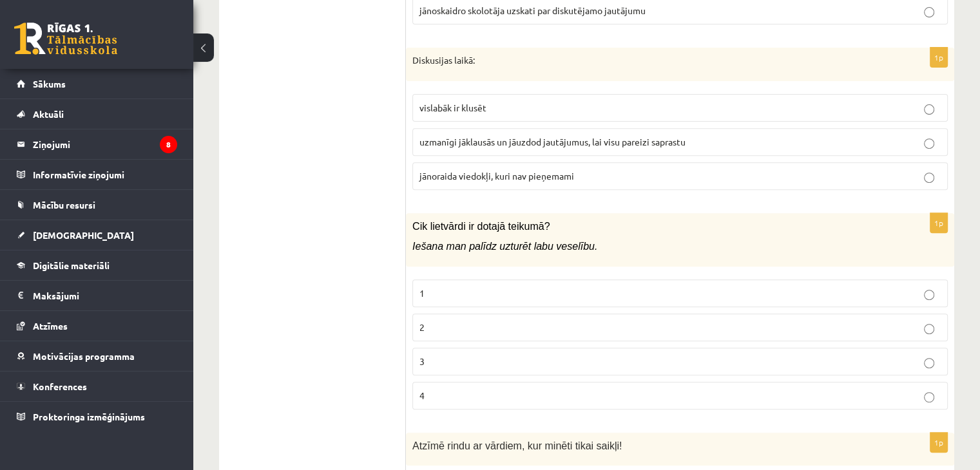
scroll to position [5377, 0]
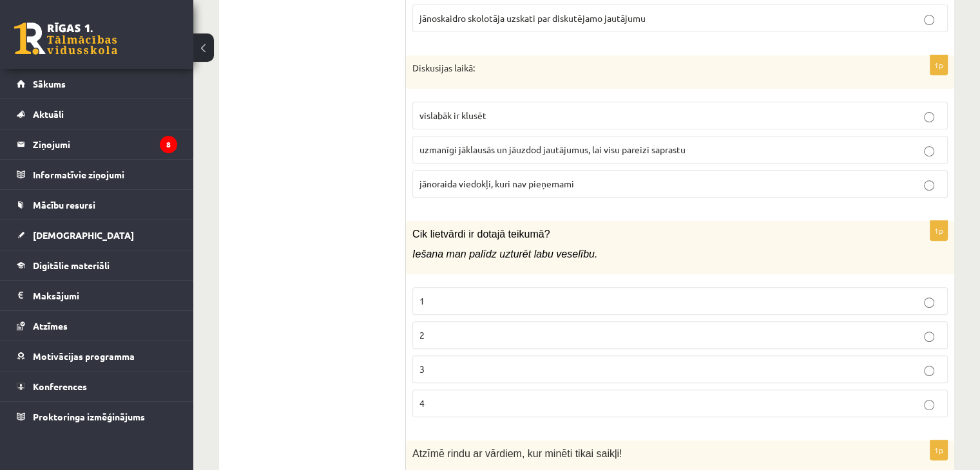
click at [516, 143] on p "uzmanīgi jāklausās un jāuzdod jautājumus, lai visu pareizi saprastu" at bounding box center [679, 150] width 521 height 14
click at [467, 322] on label "2" at bounding box center [679, 336] width 535 height 28
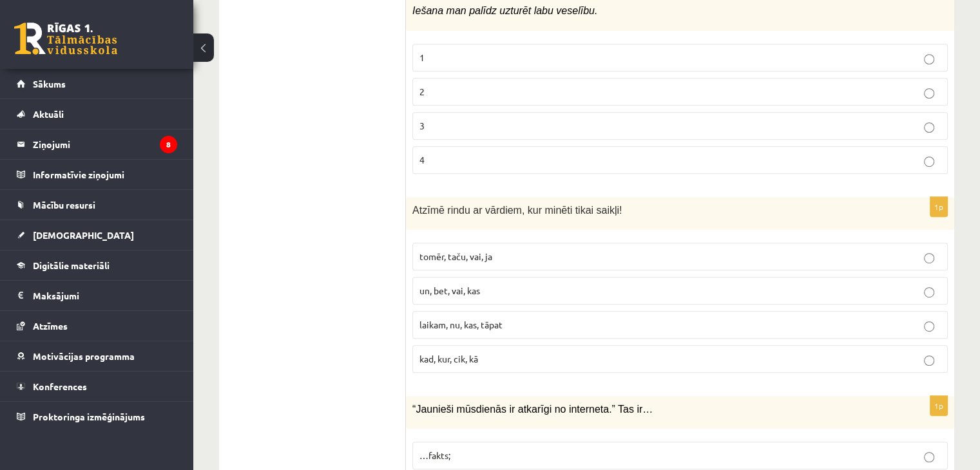
scroll to position [5636, 0]
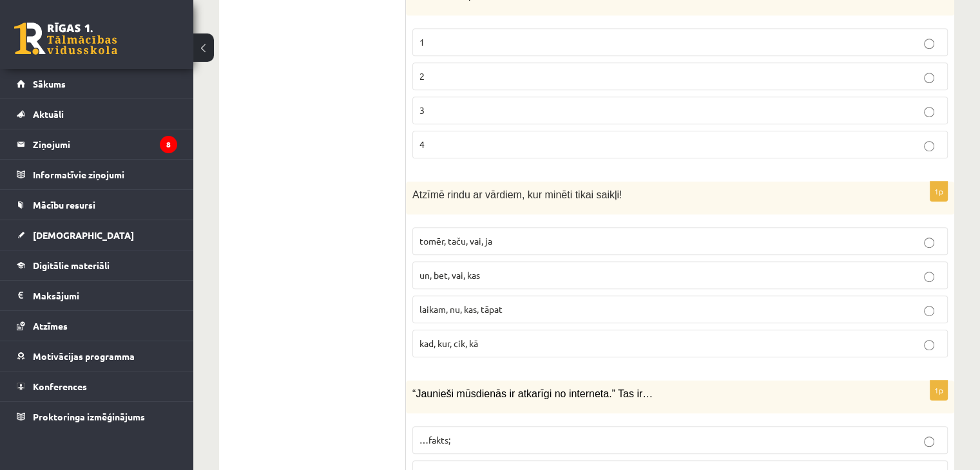
click at [492, 235] on span "tomēr, taču, vai, ja" at bounding box center [455, 241] width 73 height 12
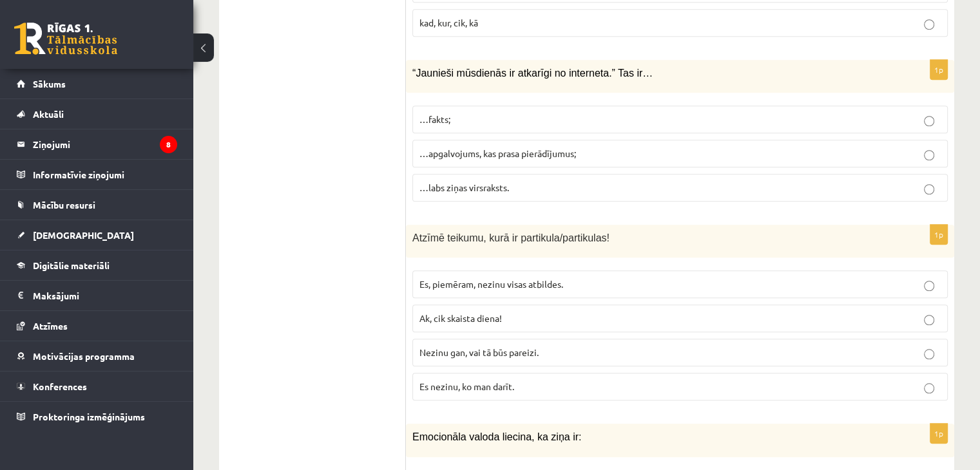
scroll to position [5933, 0]
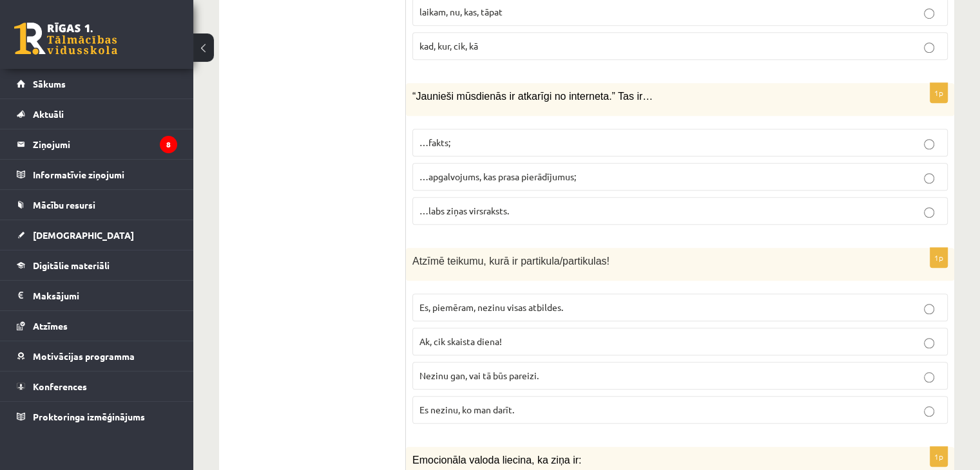
click at [518, 170] on p "…apgalvojums, kas prasa pierādījumus;" at bounding box center [679, 177] width 521 height 14
click at [465, 362] on label "Nezinu gan, vai tā būs pareizi." at bounding box center [679, 376] width 535 height 28
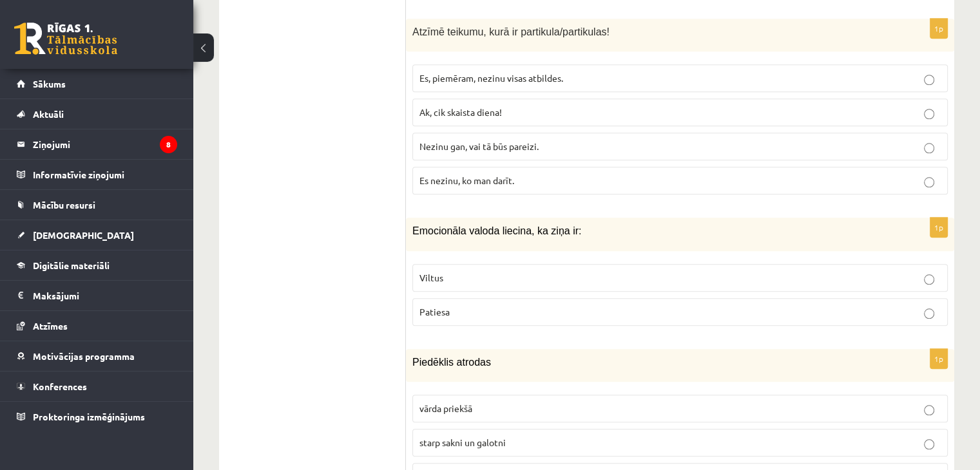
scroll to position [6187, 0]
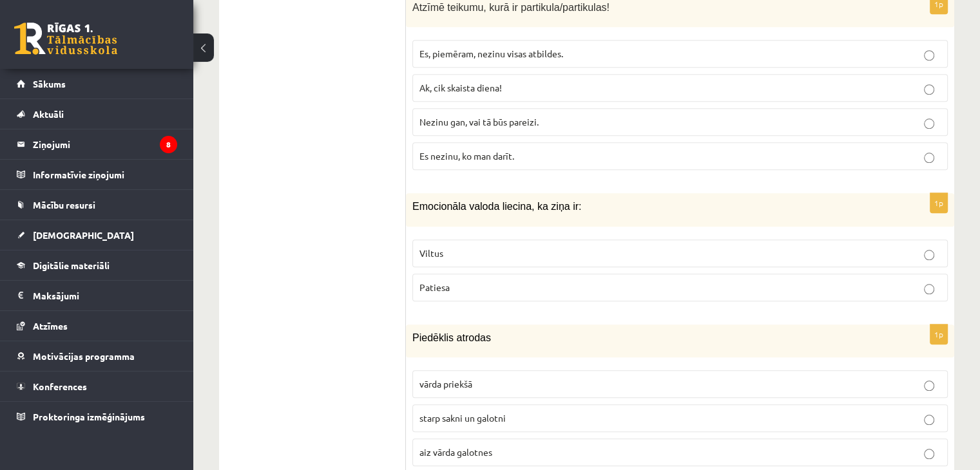
click at [461, 446] on p "aiz vārda galotnes" at bounding box center [679, 453] width 521 height 14
click at [549, 247] on p "Viltus" at bounding box center [679, 254] width 521 height 14
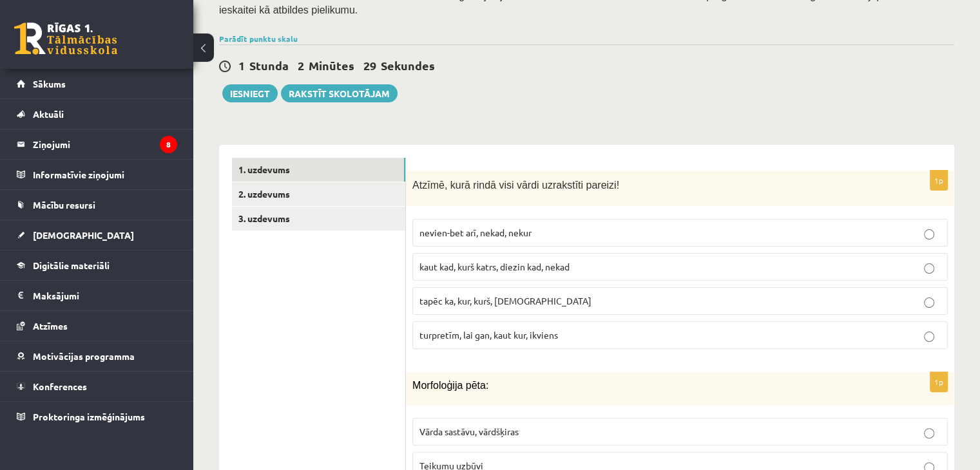
scroll to position [290, 0]
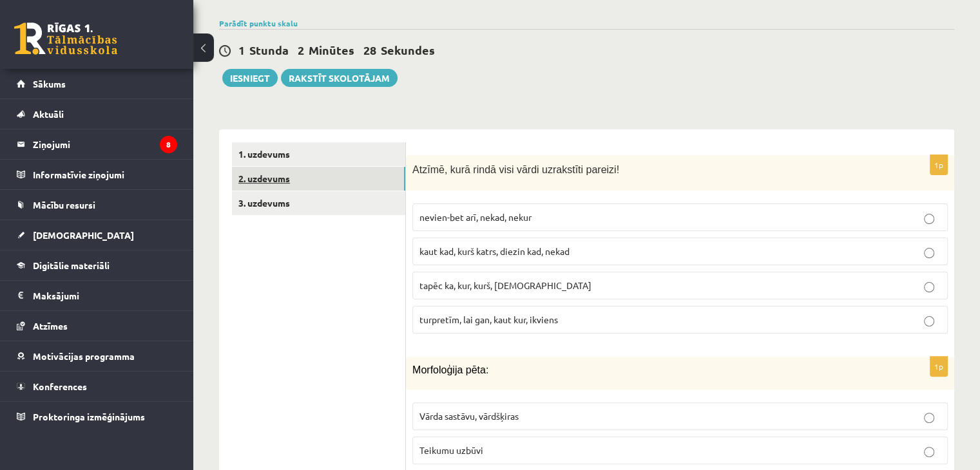
click at [293, 167] on link "2. uzdevums" at bounding box center [318, 179] width 173 height 24
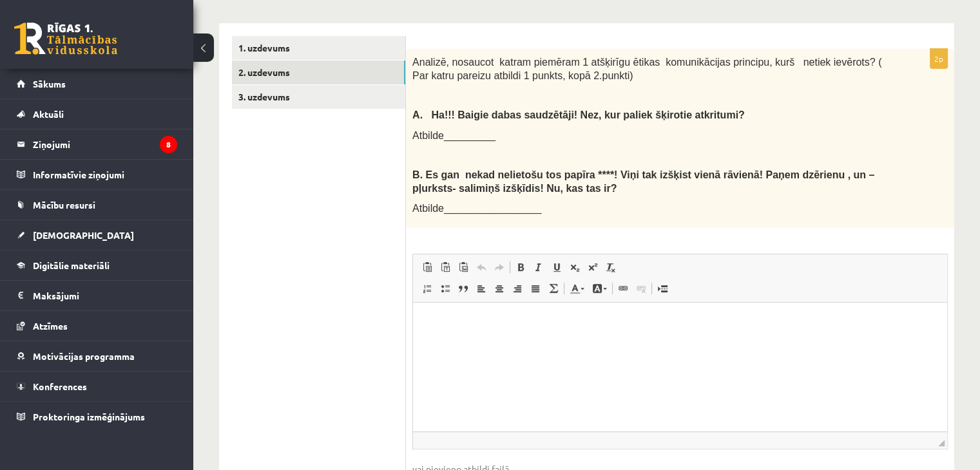
scroll to position [397, 0]
click at [444, 130] on span "Atbilde_________" at bounding box center [453, 135] width 83 height 11
drag, startPoint x: 444, startPoint y: 117, endPoint x: 476, endPoint y: 126, distance: 33.0
click at [476, 128] on p "Atbilde_________" at bounding box center [647, 135] width 471 height 14
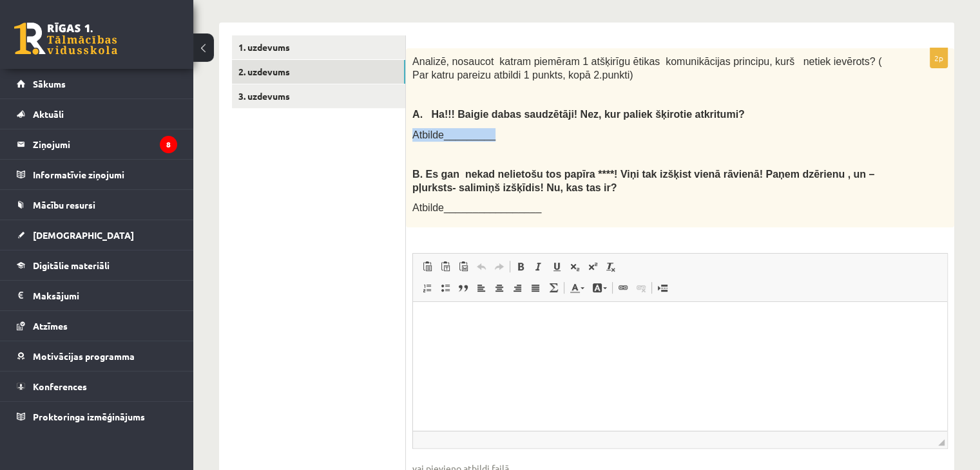
click at [476, 128] on p "Atbilde_________" at bounding box center [647, 135] width 471 height 14
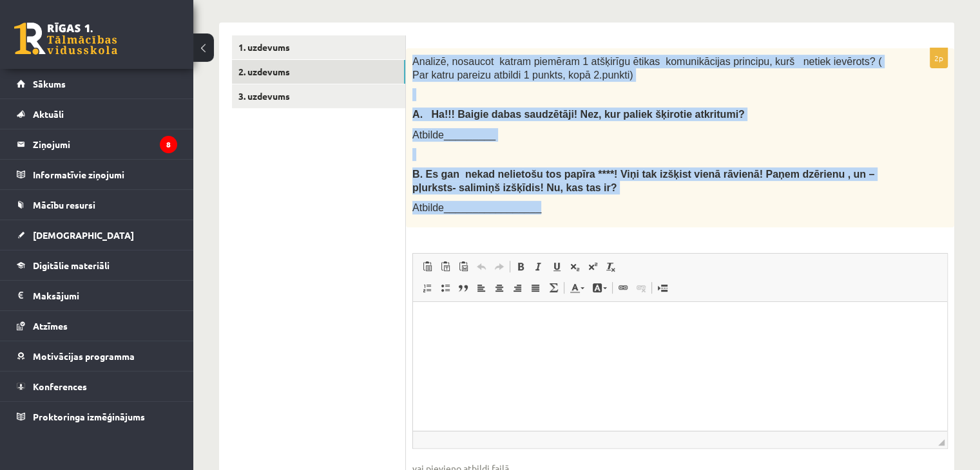
drag, startPoint x: 412, startPoint y: 44, endPoint x: 817, endPoint y: 190, distance: 430.1
click at [817, 190] on div "Analizē, nosaucot katram piemēram 1 atšķirīgu ētikas komunikācijas principu, ku…" at bounding box center [680, 137] width 548 height 179
copy div "Analizē, nosaucot katram piemēram 1 atšķirīgu ētikas komunikācijas principu, ku…"
click at [629, 201] on p "Atbilde_________________" at bounding box center [647, 208] width 471 height 14
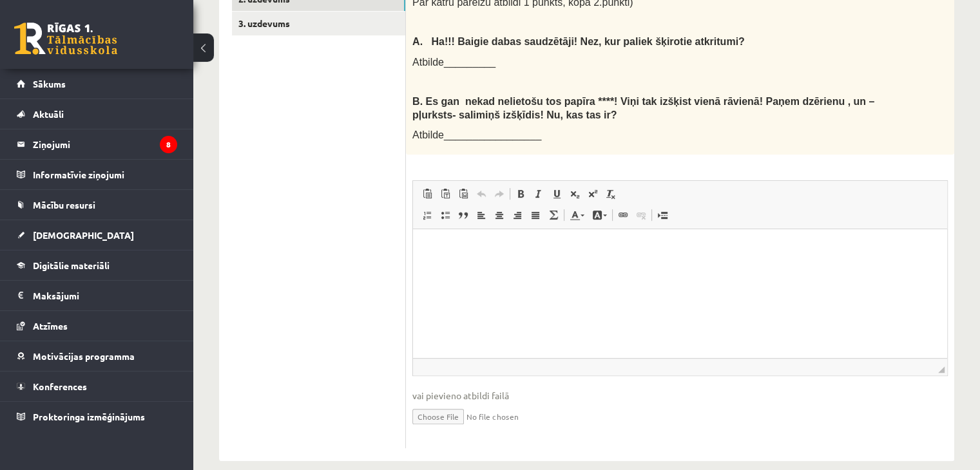
scroll to position [472, 0]
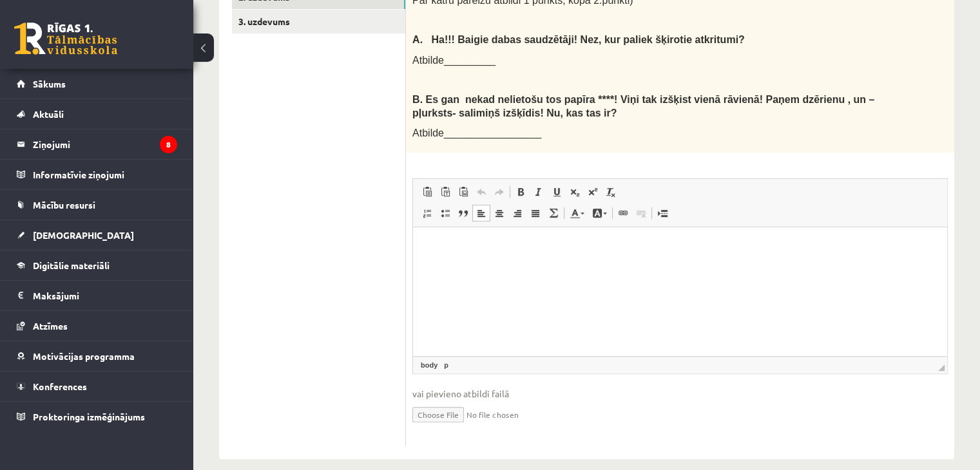
click at [575, 262] on html at bounding box center [680, 246] width 534 height 39
click at [492, 247] on span "Paste" at bounding box center [511, 238] width 40 height 19
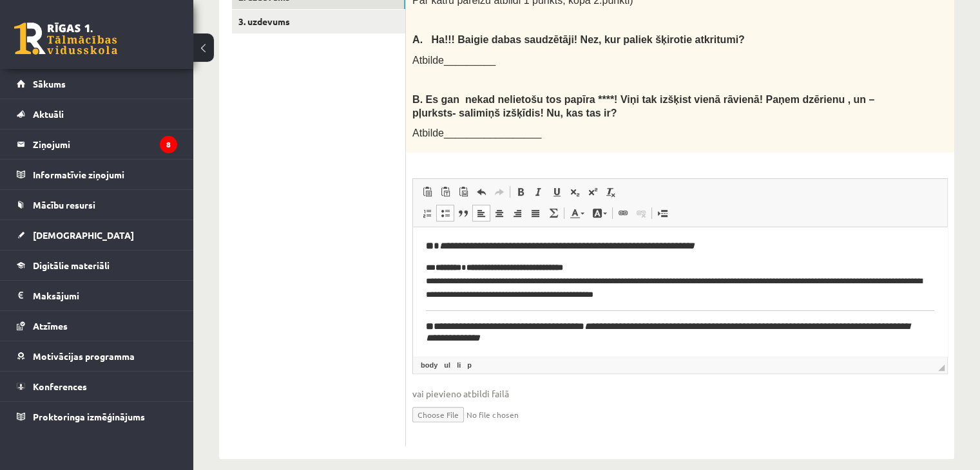
drag, startPoint x: 947, startPoint y: 320, endPoint x: 1365, endPoint y: 467, distance: 443.0
drag, startPoint x: 439, startPoint y: 245, endPoint x: 749, endPoint y: 245, distance: 309.3
click at [749, 245] on h3 "**********" at bounding box center [675, 246] width 499 height 12
click at [536, 187] on span at bounding box center [539, 192] width 10 height 10
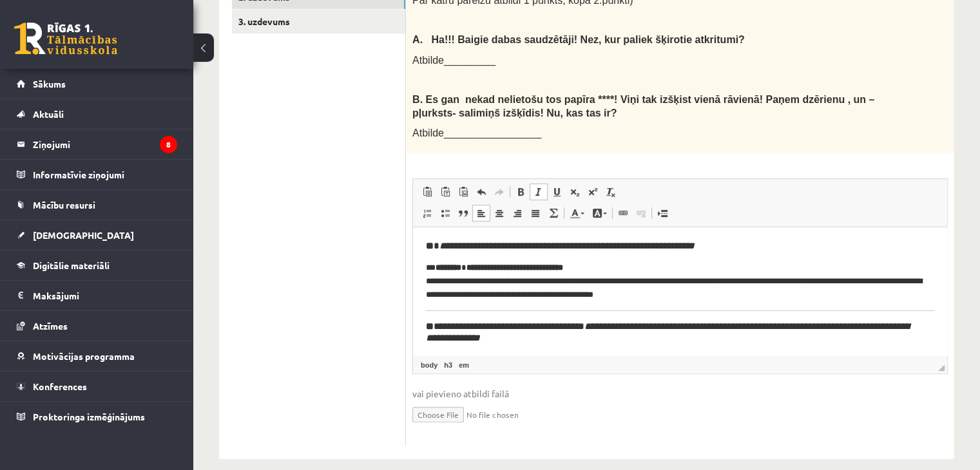
click at [539, 187] on span at bounding box center [539, 192] width 10 height 10
click at [479, 187] on span at bounding box center [481, 192] width 10 height 10
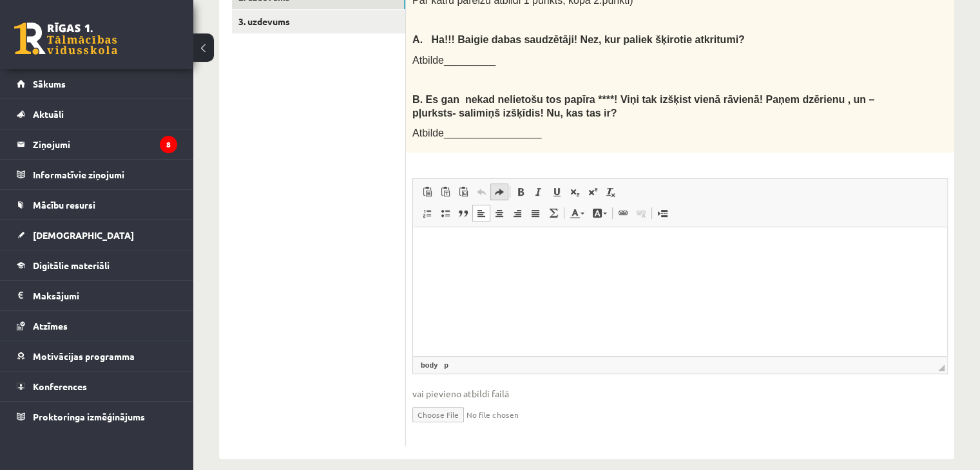
click at [496, 187] on span at bounding box center [499, 192] width 10 height 10
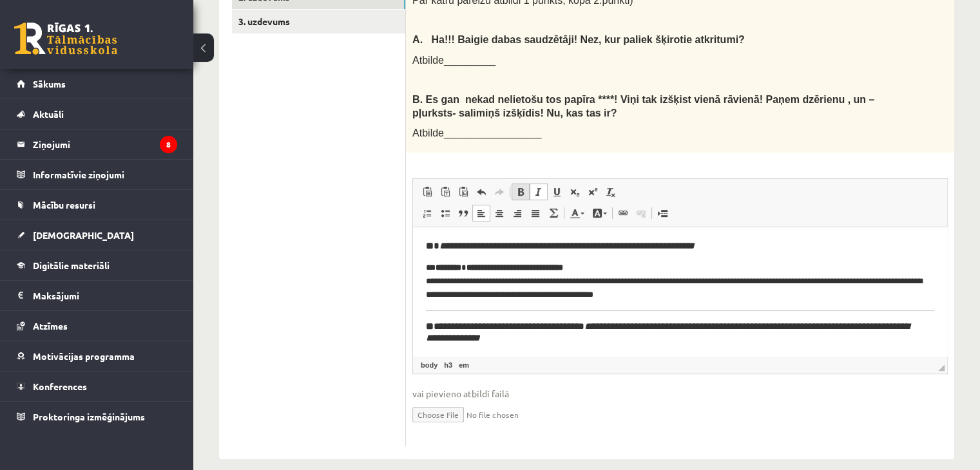
click at [518, 187] on span at bounding box center [520, 192] width 10 height 10
click at [434, 244] on strong "**" at bounding box center [430, 246] width 8 height 10
click at [437, 269] on p "**********" at bounding box center [675, 282] width 499 height 40
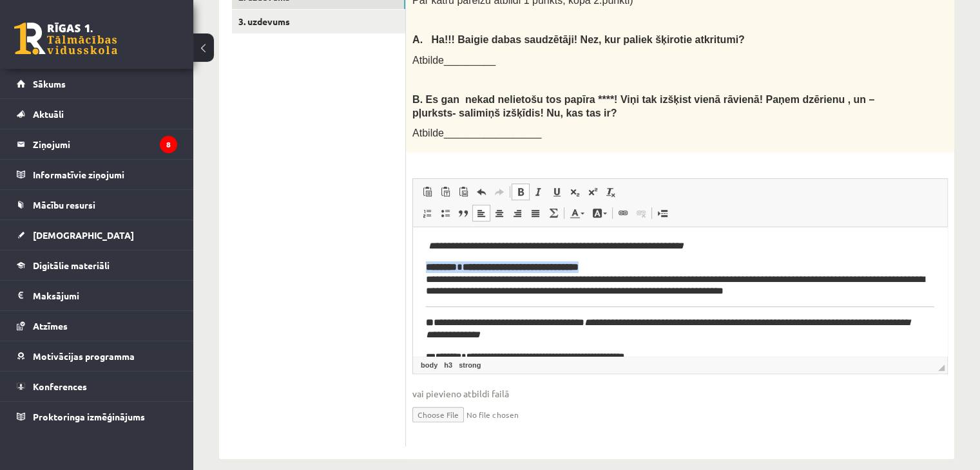
drag, startPoint x: 426, startPoint y: 268, endPoint x: 621, endPoint y: 271, distance: 195.3
click at [621, 271] on h3 "**********" at bounding box center [675, 279] width 499 height 35
click at [525, 187] on span at bounding box center [520, 192] width 10 height 10
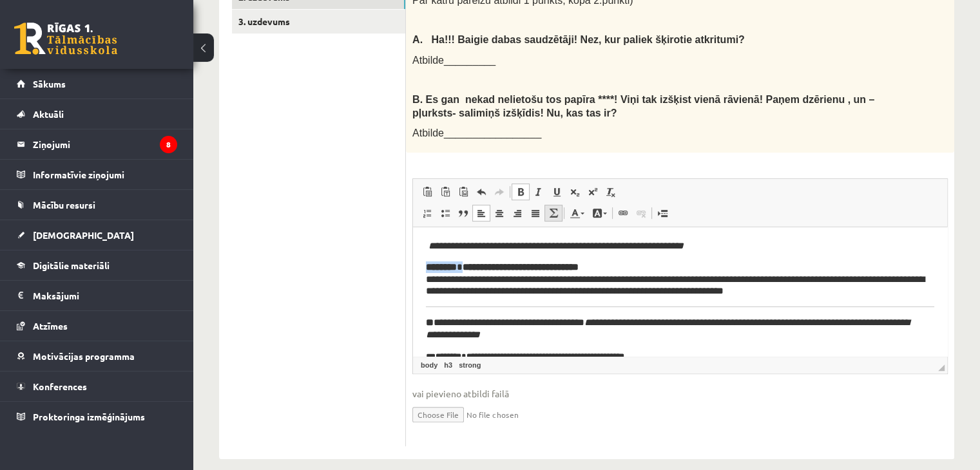
click at [557, 208] on span at bounding box center [553, 213] width 10 height 10
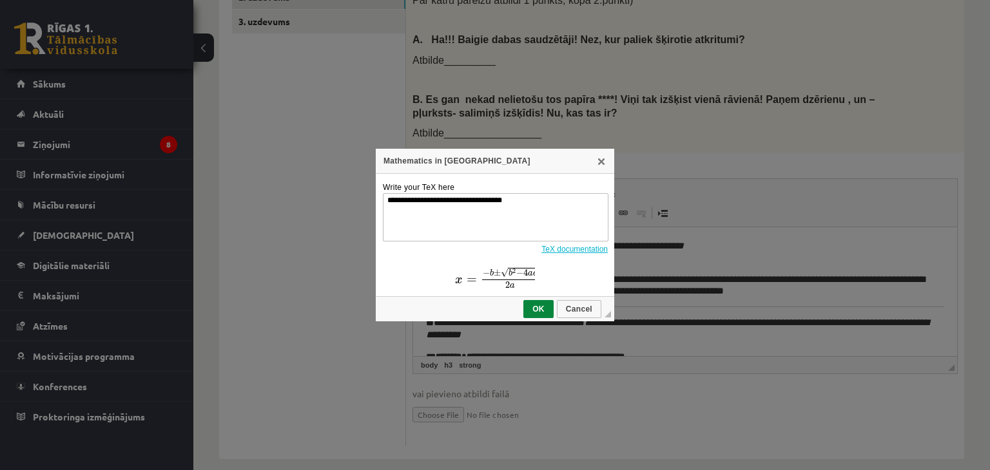
click at [604, 168] on div "Mathematics in TeX" at bounding box center [495, 161] width 238 height 25
click at [604, 159] on link "X" at bounding box center [601, 161] width 10 height 10
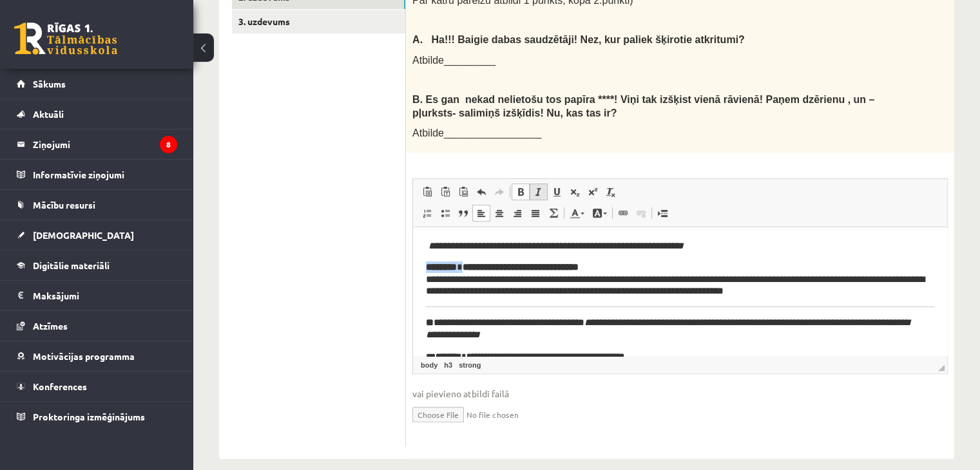
click at [543, 187] on span at bounding box center [539, 192] width 10 height 10
click at [536, 187] on span at bounding box center [539, 192] width 10 height 10
click at [628, 255] on body "**********" at bounding box center [680, 352] width 508 height 225
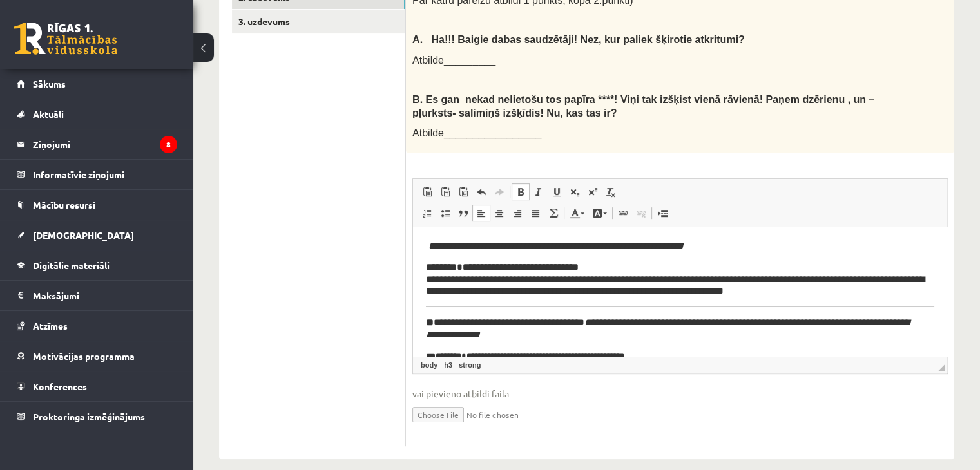
click at [577, 280] on h3 "**********" at bounding box center [675, 279] width 499 height 35
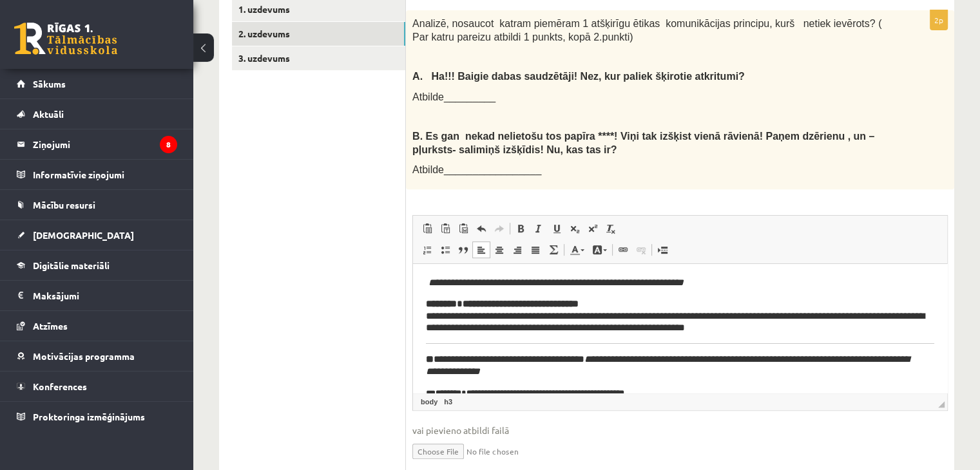
scroll to position [472, 0]
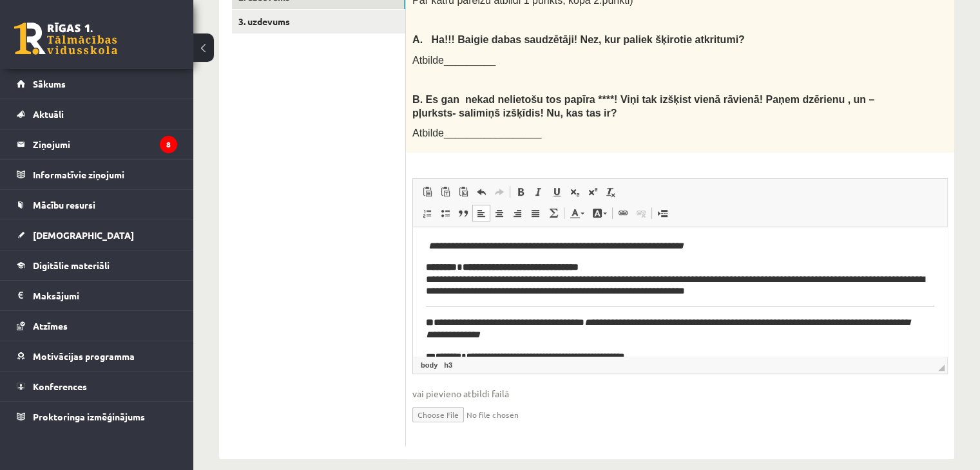
click at [518, 294] on h3 "**********" at bounding box center [675, 279] width 499 height 35
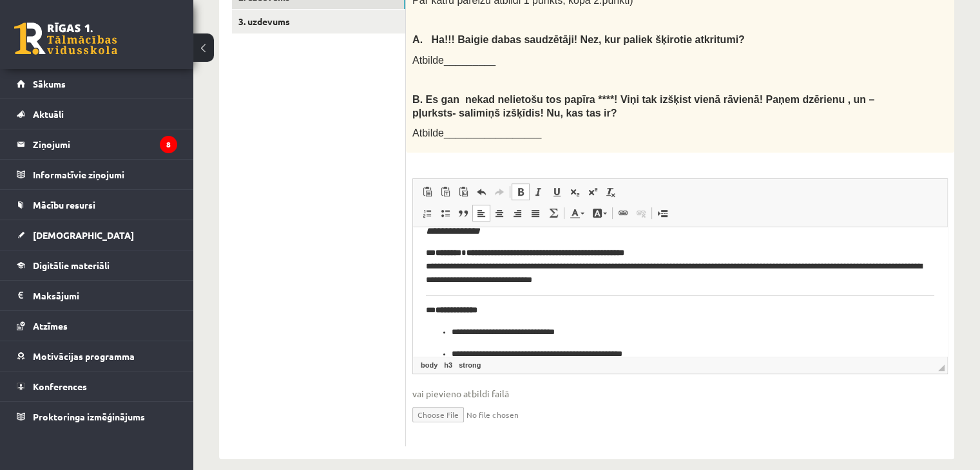
scroll to position [119, 0]
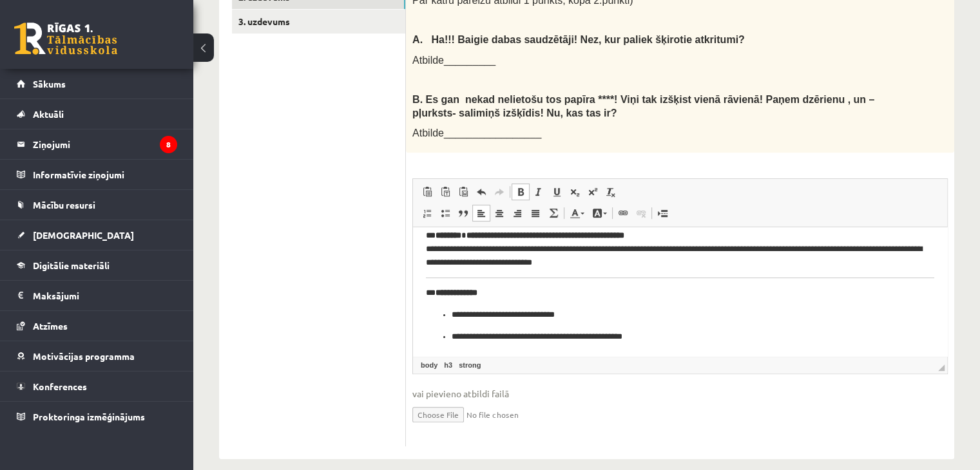
click at [436, 291] on p "**********" at bounding box center [675, 294] width 499 height 14
click at [450, 318] on ul "**********" at bounding box center [680, 326] width 508 height 35
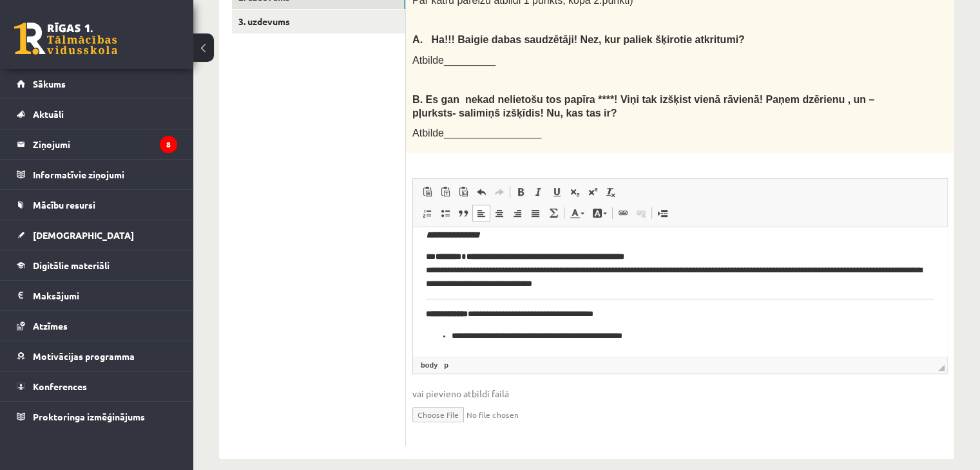
click at [449, 338] on ul "**********" at bounding box center [680, 337] width 508 height 14
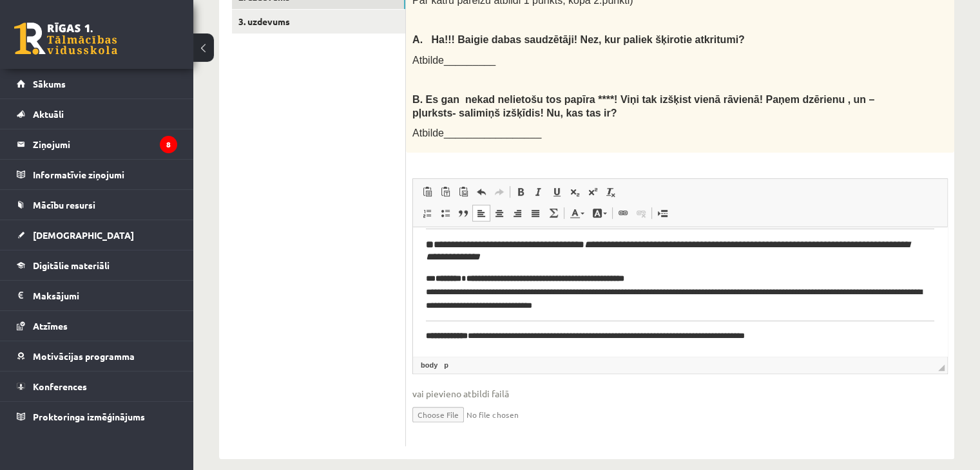
click at [441, 275] on strong "********" at bounding box center [449, 279] width 26 height 8
drag, startPoint x: 945, startPoint y: 320, endPoint x: 1363, endPoint y: 547, distance: 476.1
click at [666, 280] on p "**********" at bounding box center [675, 293] width 499 height 40
click at [700, 292] on p "**********" at bounding box center [675, 293] width 499 height 40
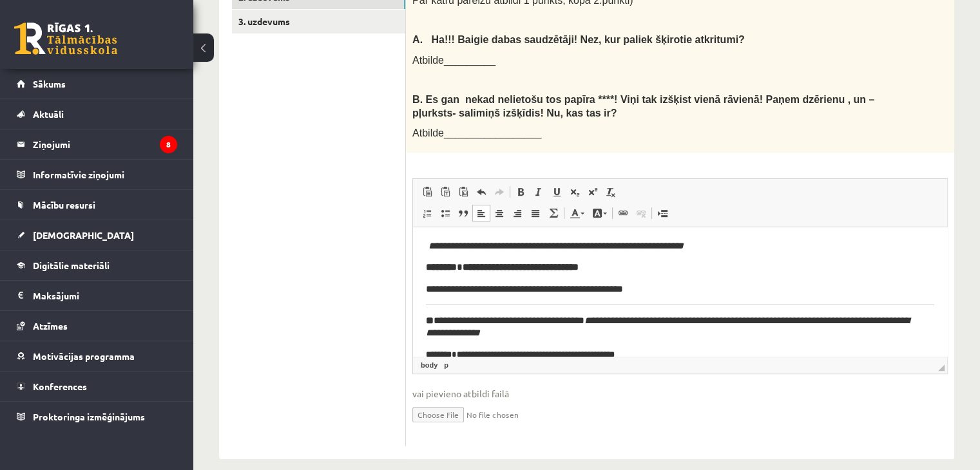
drag, startPoint x: 939, startPoint y: 302, endPoint x: 1358, endPoint y: 356, distance: 421.8
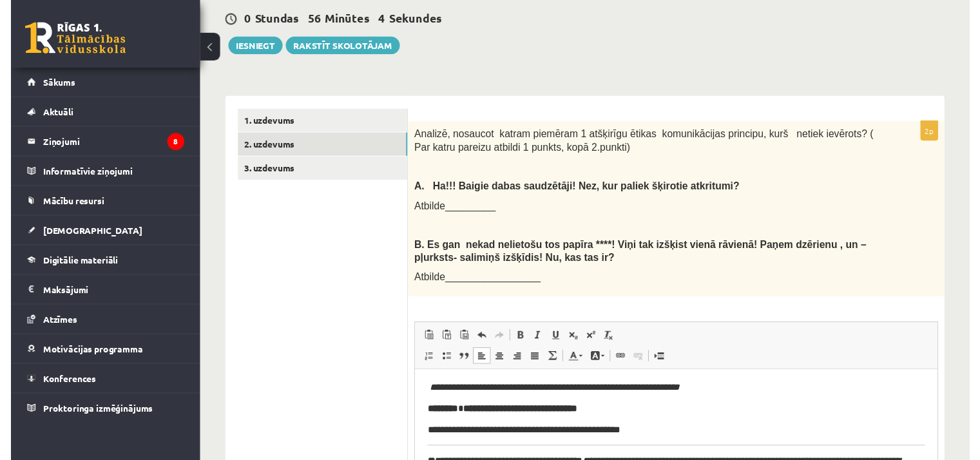
scroll to position [317, 0]
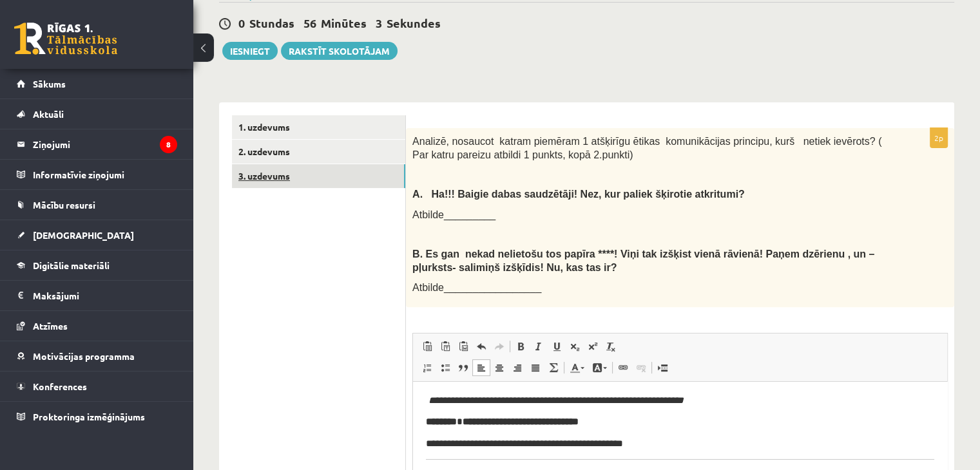
click at [323, 164] on link "3. uzdevums" at bounding box center [318, 176] width 173 height 24
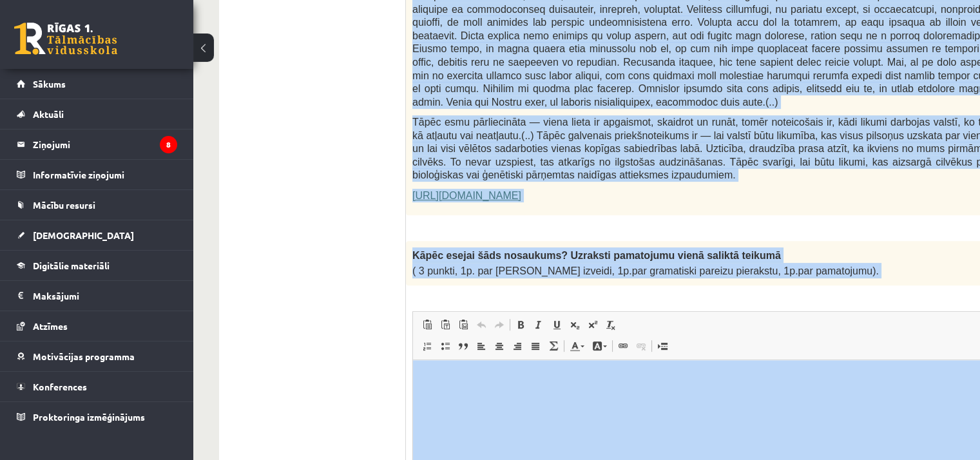
scroll to position [872, 0]
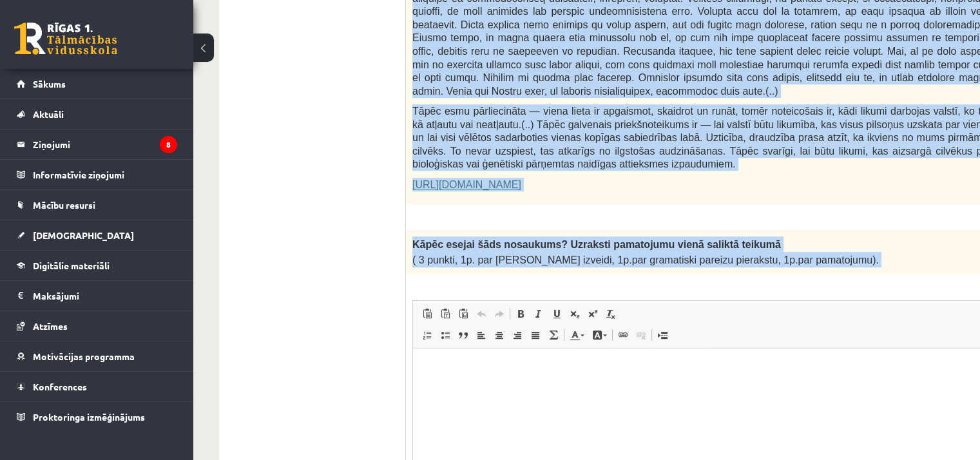
drag, startPoint x: 414, startPoint y: 79, endPoint x: 775, endPoint y: 254, distance: 400.6
copy form "Fragments no Valentīnas Freimanes grāmatas "Antigones likums" Mūsu zemapziņas p…"
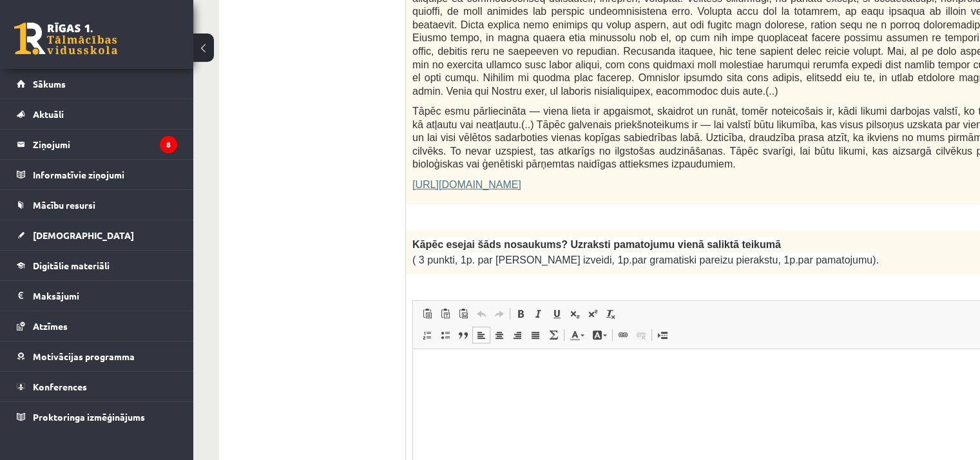
click at [592, 388] on html at bounding box center [751, 368] width 677 height 39
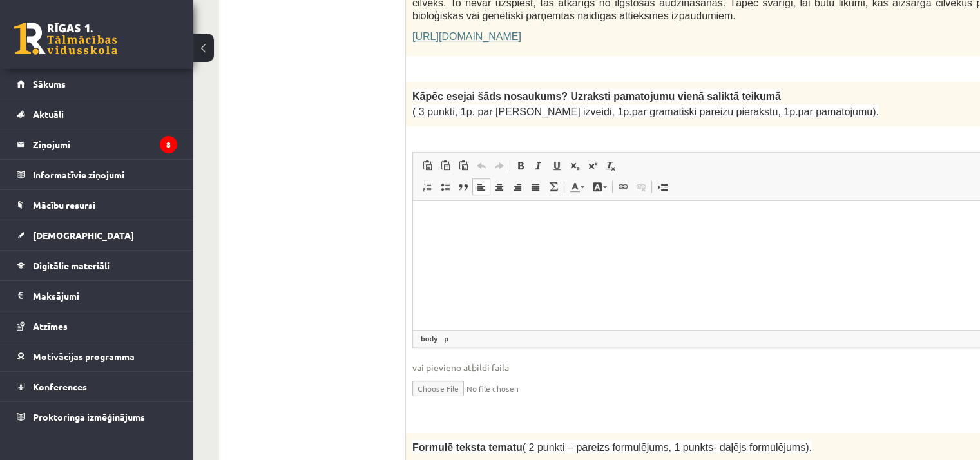
scroll to position [1026, 0]
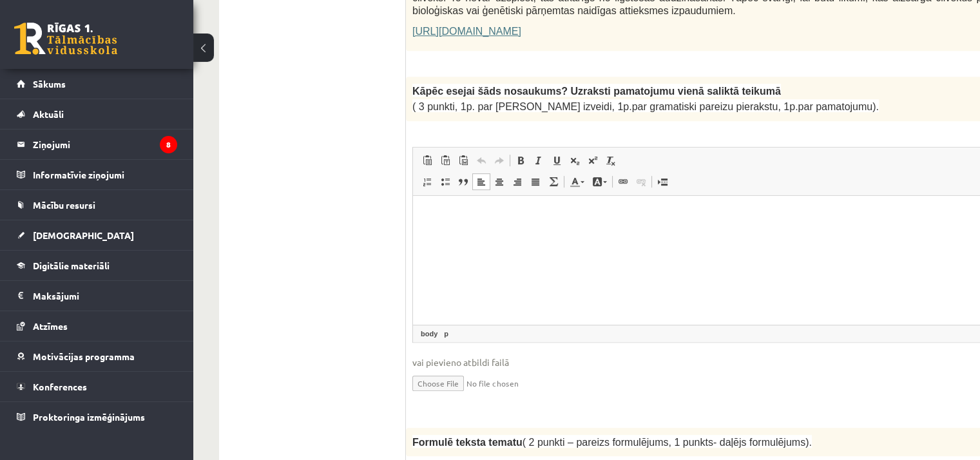
click at [486, 215] on p "Editor, wiswyg-editor-user-answer-47433991101180" at bounding box center [751, 215] width 651 height 14
click at [495, 189] on span "Paste" at bounding box center [493, 194] width 10 height 10
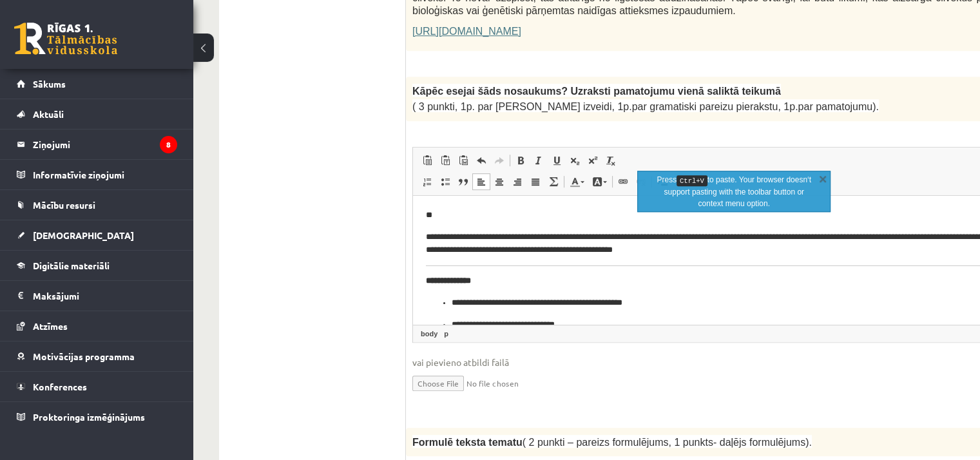
scroll to position [26, 0]
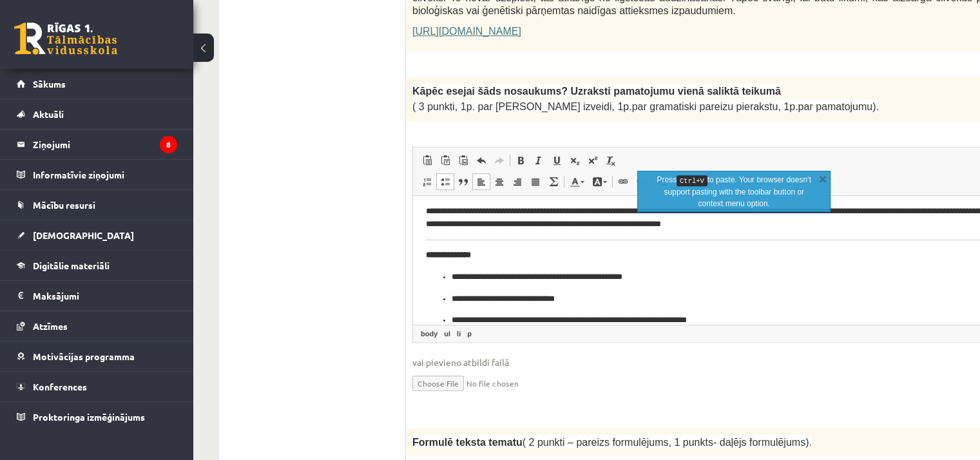
click at [607, 262] on body "**********" at bounding box center [751, 254] width 651 height 144
click at [825, 182] on link "X" at bounding box center [822, 178] width 13 height 13
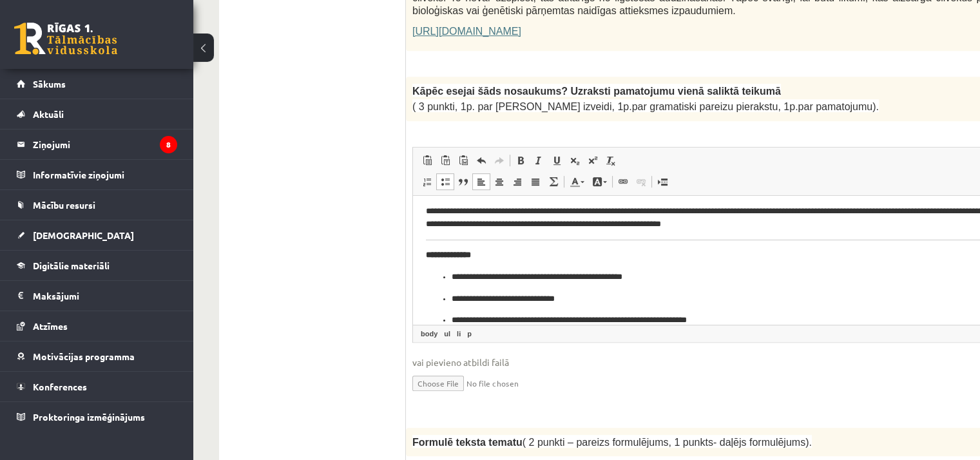
click at [833, 244] on body "**********" at bounding box center [751, 254] width 651 height 144
click at [836, 236] on body "**********" at bounding box center [751, 254] width 651 height 144
click at [850, 229] on p "**********" at bounding box center [729, 217] width 607 height 27
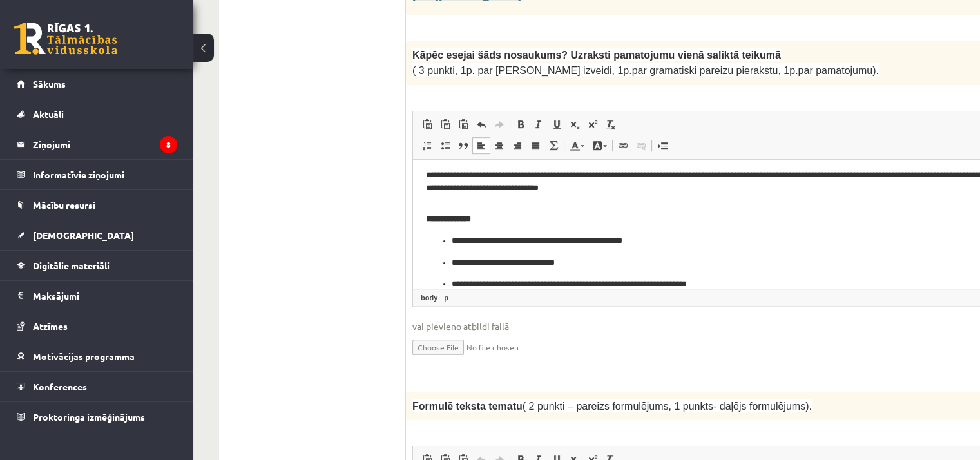
scroll to position [1062, 0]
click at [742, 282] on p "**********" at bounding box center [729, 284] width 555 height 14
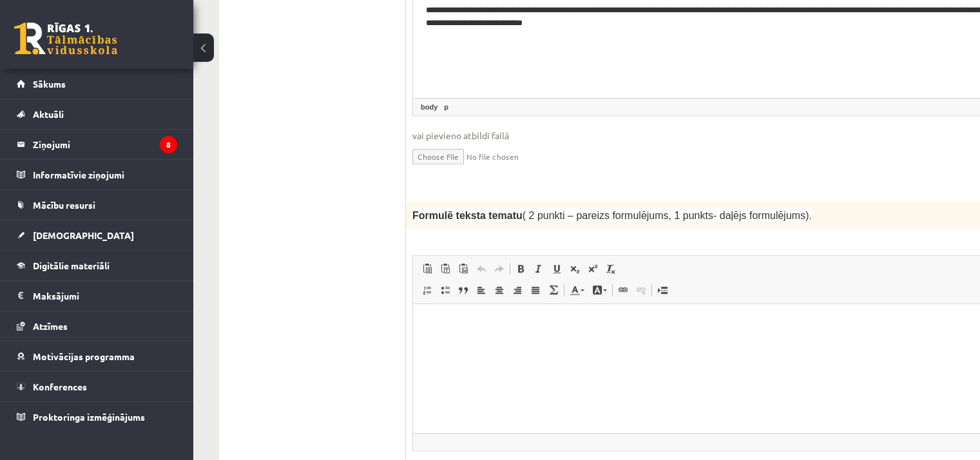
scroll to position [1263, 0]
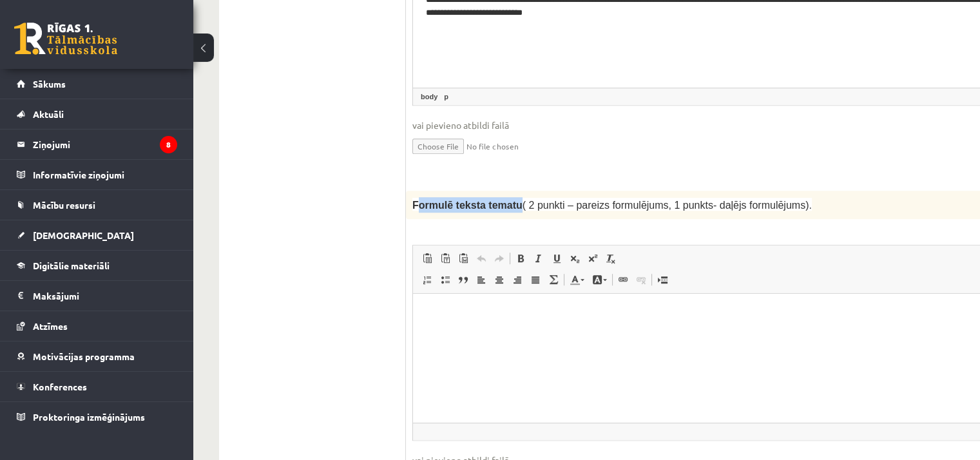
drag, startPoint x: 415, startPoint y: 170, endPoint x: 507, endPoint y: 180, distance: 92.7
click at [507, 191] on div "Formulē teksta tematu ( 2 punkti – pareizs formulējums, 1 punkts- daļējs formul…" at bounding box center [751, 205] width 691 height 28
copy span "ormulē teksta tematu"
click at [549, 333] on html at bounding box center [751, 313] width 677 height 39
drag, startPoint x: 498, startPoint y: 338, endPoint x: 441, endPoint y: 358, distance: 60.1
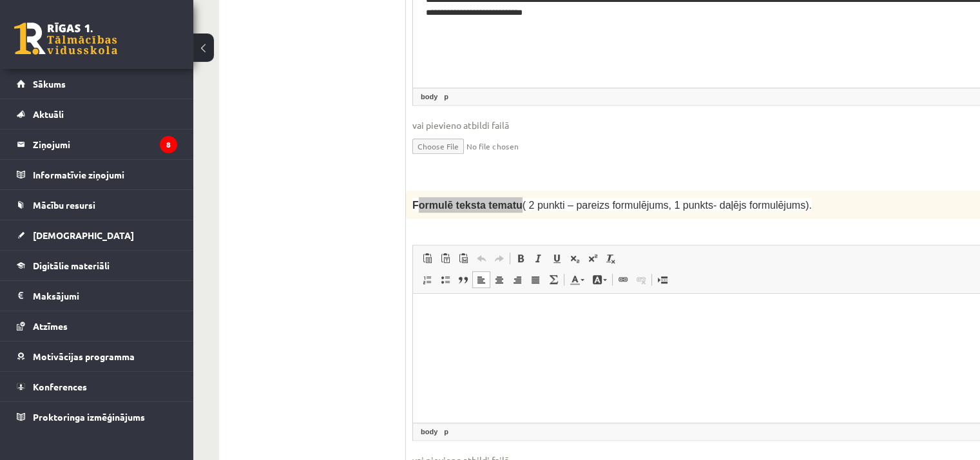
click at [441, 333] on html at bounding box center [751, 313] width 677 height 39
click at [463, 293] on span "Paste" at bounding box center [476, 291] width 40 height 19
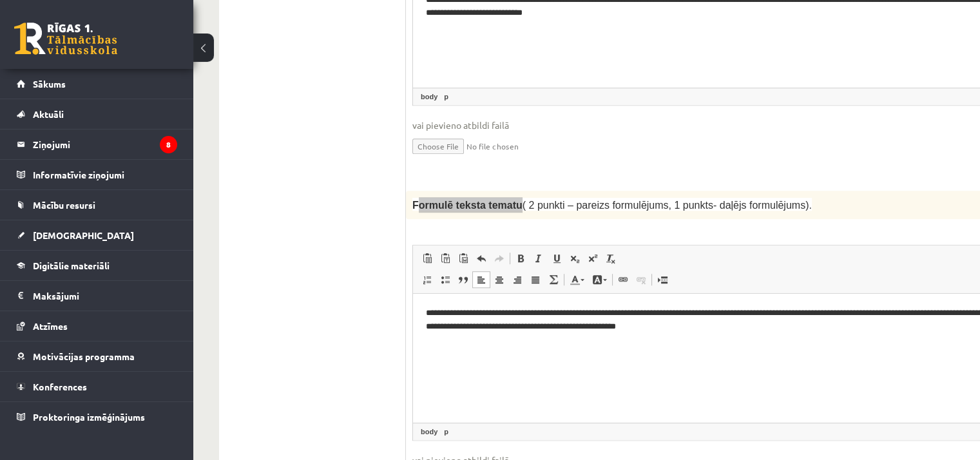
click at [427, 312] on p "**********" at bounding box center [734, 320] width 617 height 27
click at [566, 347] on html "**********" at bounding box center [751, 320] width 677 height 53
click at [617, 347] on html "**********" at bounding box center [751, 320] width 677 height 53
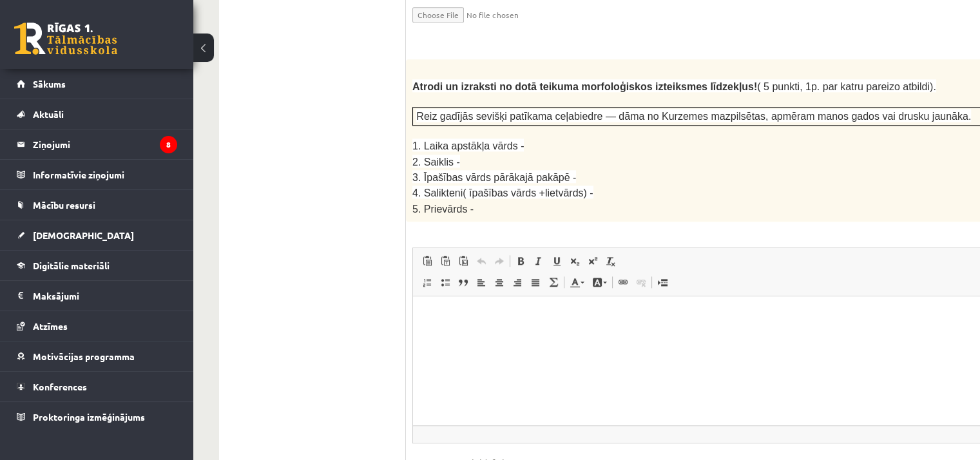
scroll to position [1750, 0]
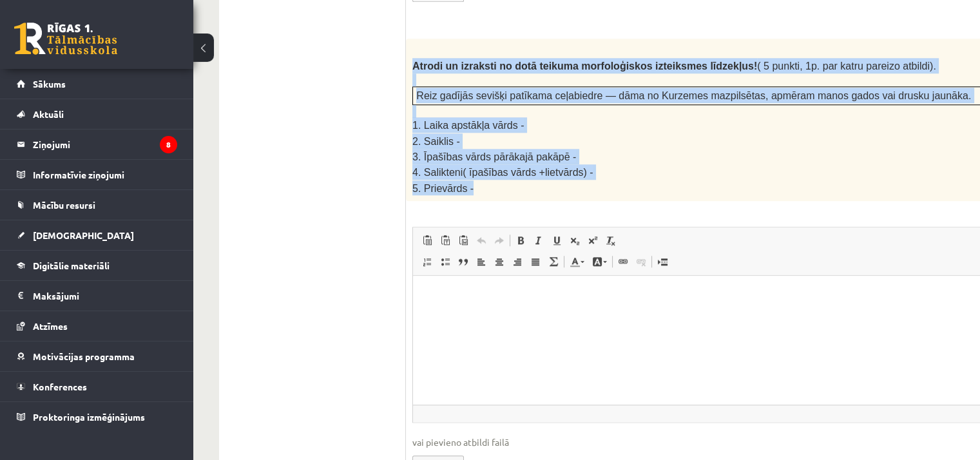
drag, startPoint x: 413, startPoint y: 32, endPoint x: 636, endPoint y: 140, distance: 247.8
click at [636, 140] on div "Atrodi un izraksti no dotā teikuma morfoloģiskos izteiksmes līdzekļus! ( 5 punk…" at bounding box center [751, 120] width 691 height 162
copy div "Atrodi un izraksti no dotā teikuma morfoloģiskos izteiksmes līdzekļus! ( 5 punk…"
click at [613, 153] on div "Atrodi un izraksti no dotā teikuma morfoloģiskos izteiksmes līdzekļus! ( 5 punk…" at bounding box center [751, 120] width 691 height 162
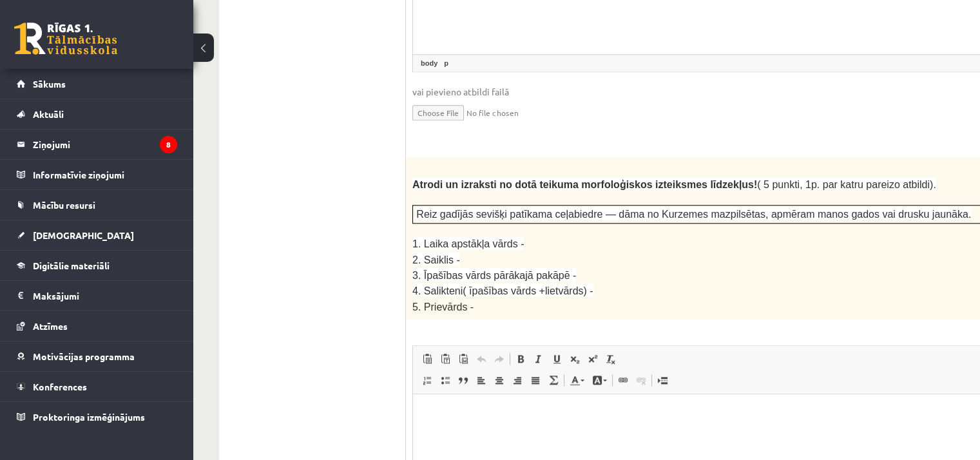
scroll to position [1642, 0]
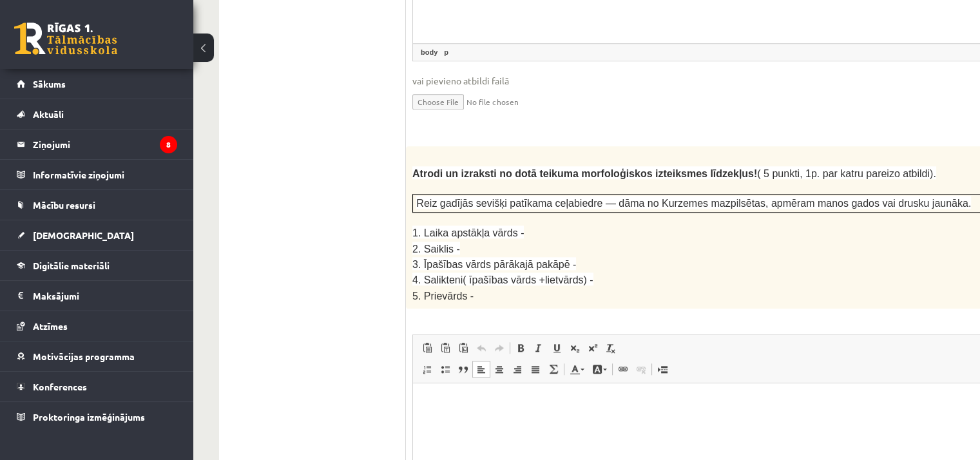
click at [463, 423] on html at bounding box center [751, 402] width 677 height 39
click at [487, 389] on html "****** *****" at bounding box center [751, 413] width 677 height 61
click at [459, 419] on p "*****" at bounding box center [734, 425] width 617 height 14
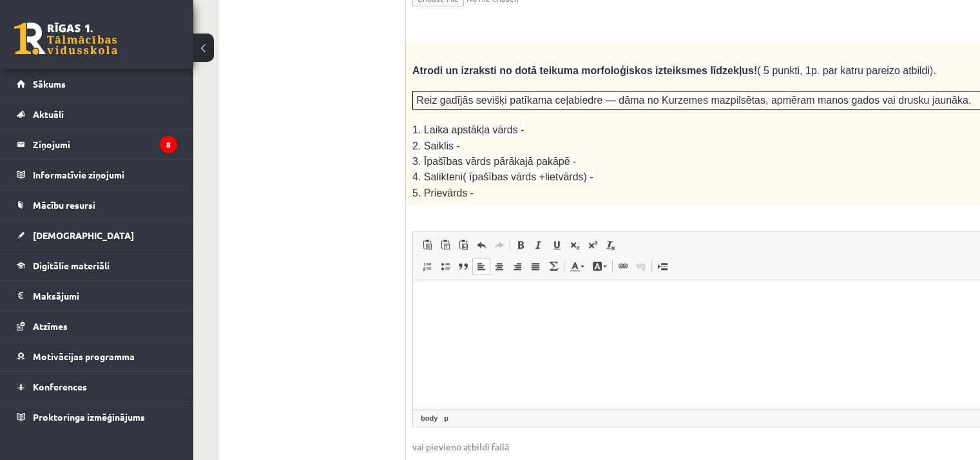
scroll to position [1771, 0]
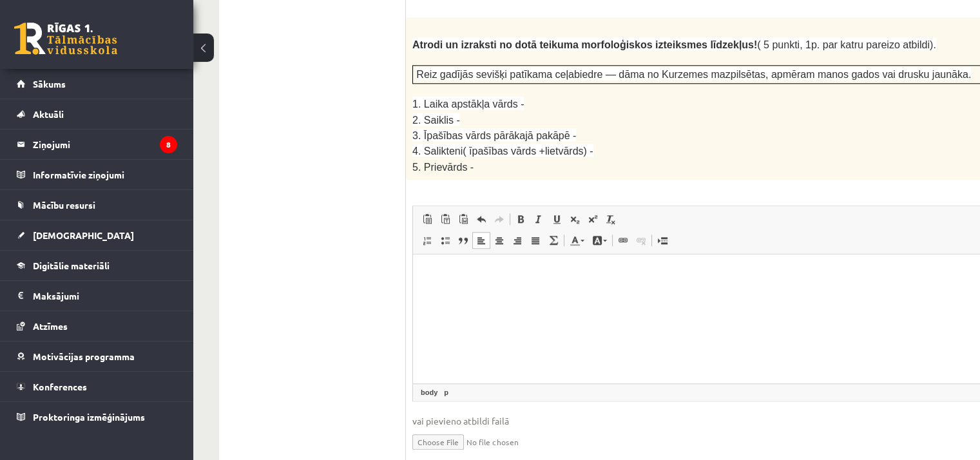
click at [447, 294] on html at bounding box center [751, 274] width 677 height 39
click at [454, 244] on span "Paste" at bounding box center [448, 245] width 15 height 19
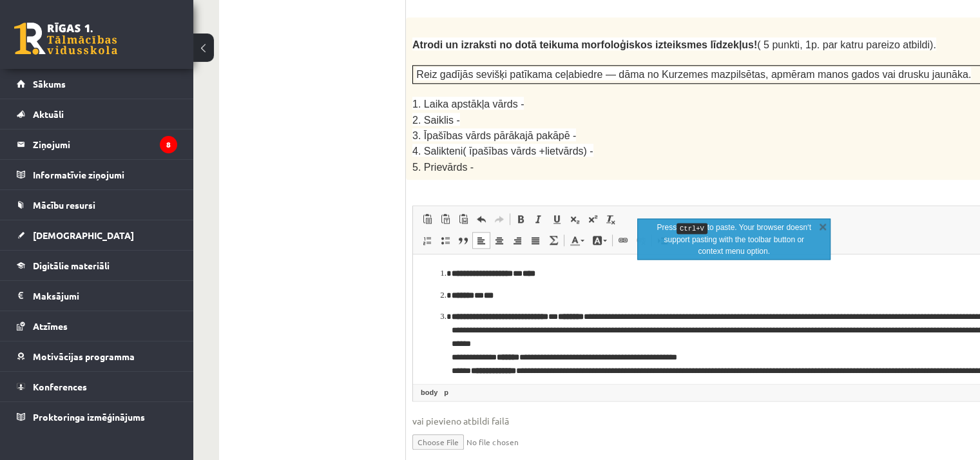
scroll to position [84, 0]
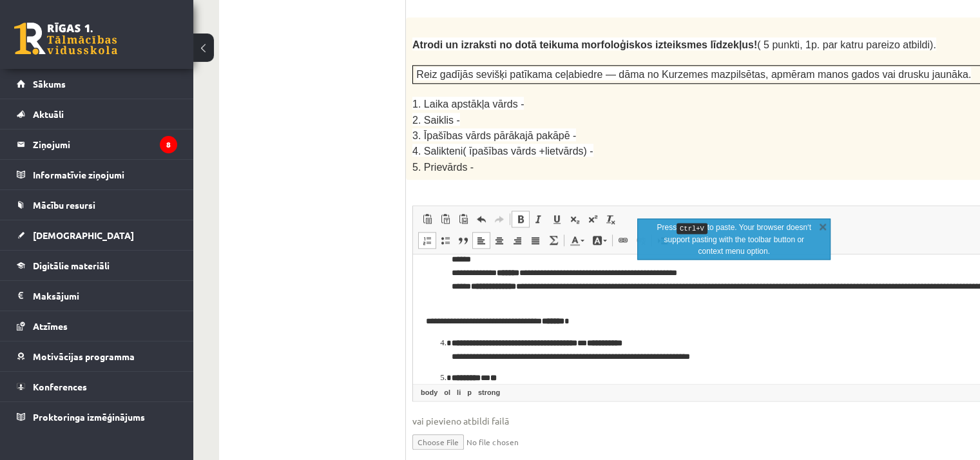
click at [717, 329] on body "**********" at bounding box center [751, 284] width 651 height 202
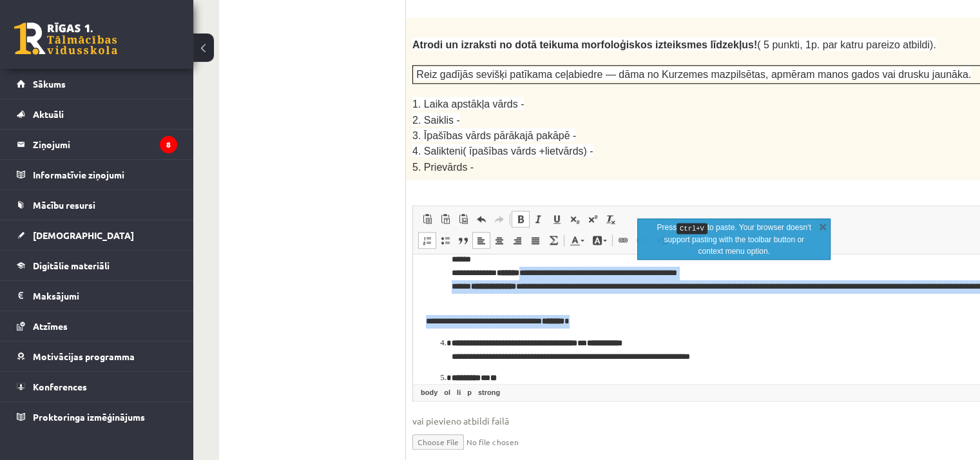
drag, startPoint x: 889, startPoint y: 271, endPoint x: 886, endPoint y: 329, distance: 58.1
click at [886, 329] on body "**********" at bounding box center [751, 284] width 651 height 202
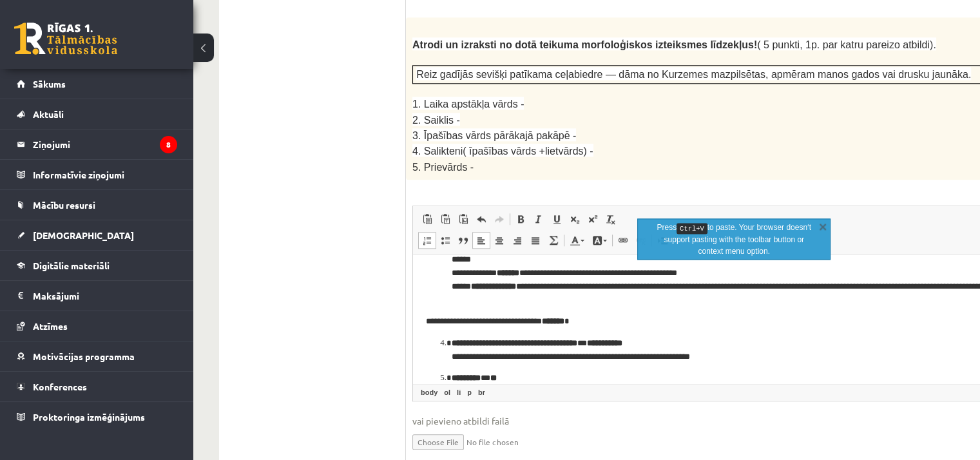
click at [886, 329] on body "**********" at bounding box center [751, 284] width 651 height 202
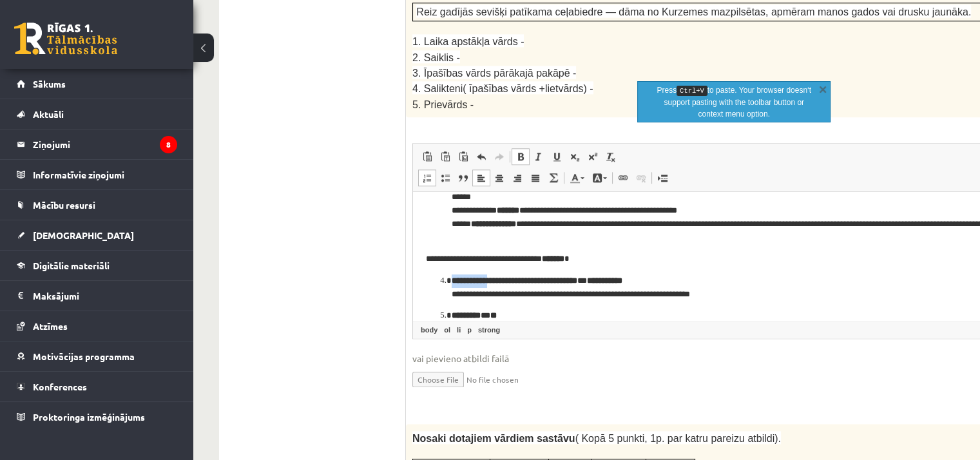
scroll to position [1925, 0]
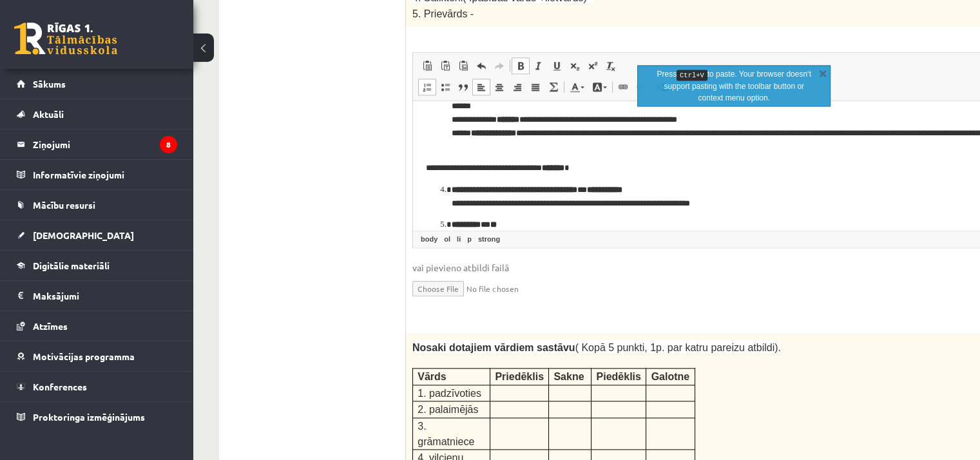
click at [751, 196] on p "**********" at bounding box center [729, 197] width 555 height 27
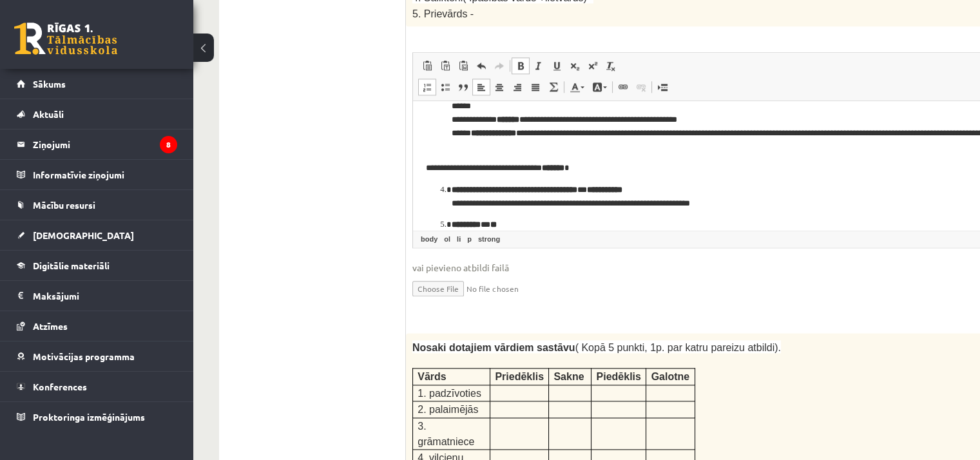
click at [543, 223] on p "********* * **" at bounding box center [729, 225] width 555 height 14
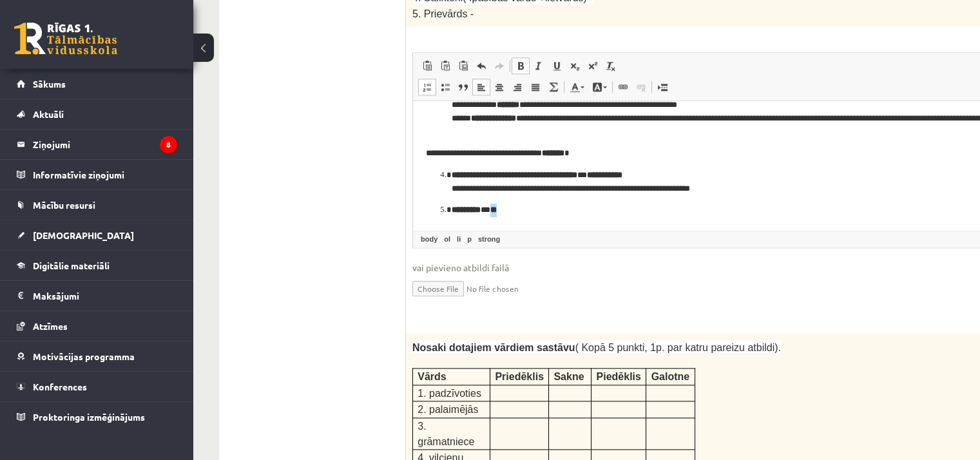
click at [543, 223] on html "**********" at bounding box center [751, 116] width 677 height 228
drag, startPoint x: 543, startPoint y: 223, endPoint x: 550, endPoint y: 267, distance: 45.0
click at [550, 230] on html "**********" at bounding box center [751, 116] width 677 height 228
click at [438, 116] on ol "**********" at bounding box center [751, 77] width 651 height 124
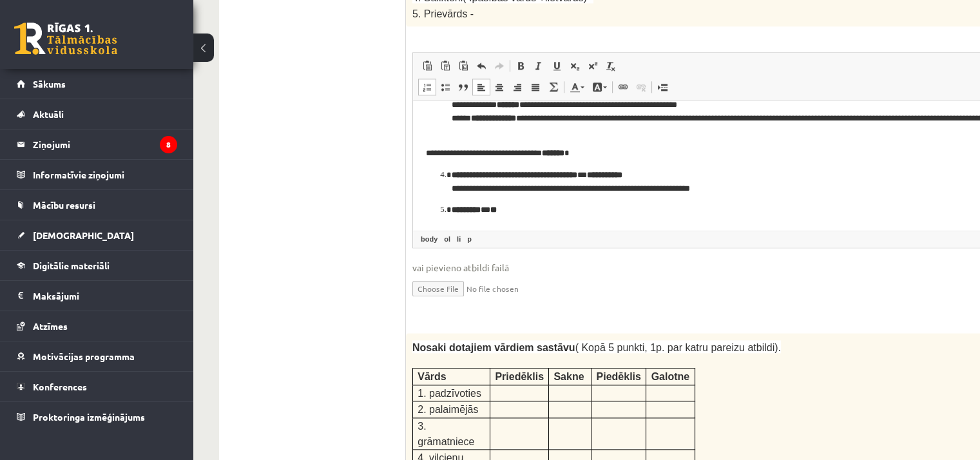
click at [438, 116] on ol "**********" at bounding box center [751, 77] width 651 height 124
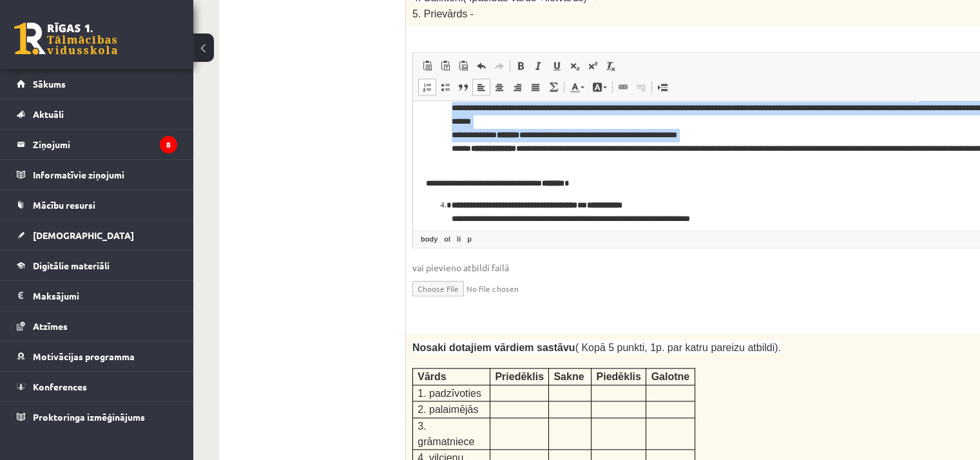
scroll to position [29, 0]
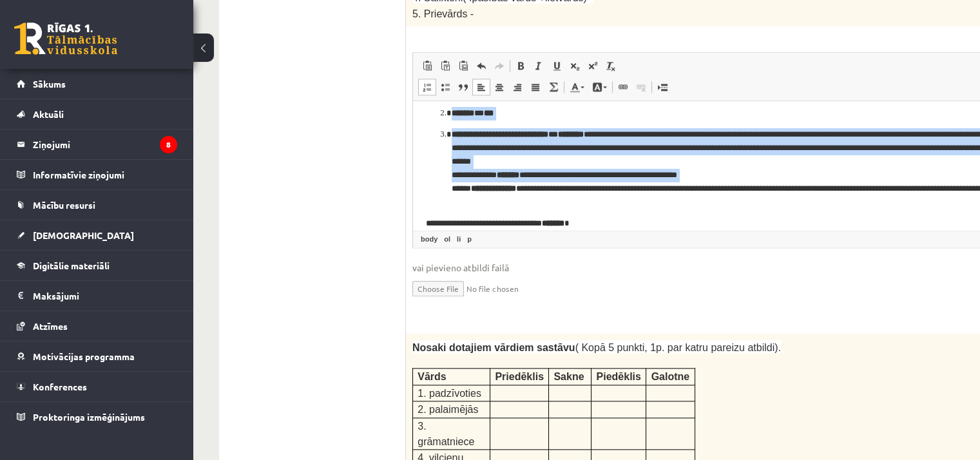
drag, startPoint x: 438, startPoint y: 116, endPoint x: 436, endPoint y: 103, distance: 13.0
click at [436, 103] on ol "**********" at bounding box center [751, 147] width 651 height 124
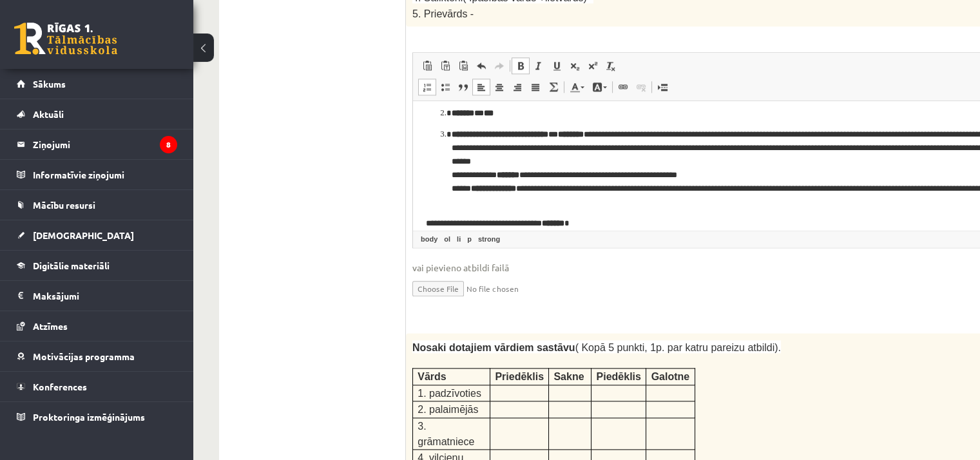
drag, startPoint x: 436, startPoint y: 103, endPoint x: 441, endPoint y: 114, distance: 12.1
click at [441, 114] on ol "**********" at bounding box center [751, 147] width 651 height 124
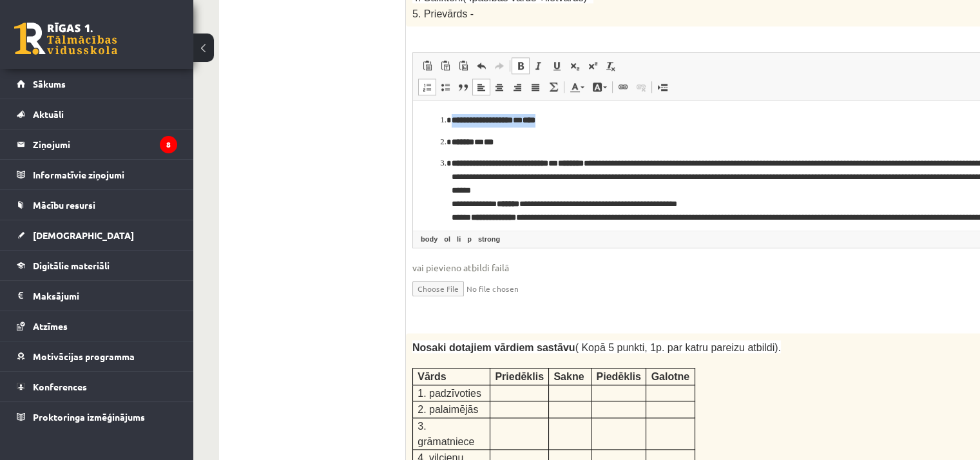
drag, startPoint x: 441, startPoint y: 114, endPoint x: 465, endPoint y: 78, distance: 42.9
click at [465, 101] on html "**********" at bounding box center [751, 215] width 677 height 228
click at [420, 124] on html "**********" at bounding box center [751, 215] width 677 height 228
click at [438, 142] on ol "**********" at bounding box center [751, 176] width 651 height 124
click at [696, 194] on p "**********" at bounding box center [729, 197] width 555 height 81
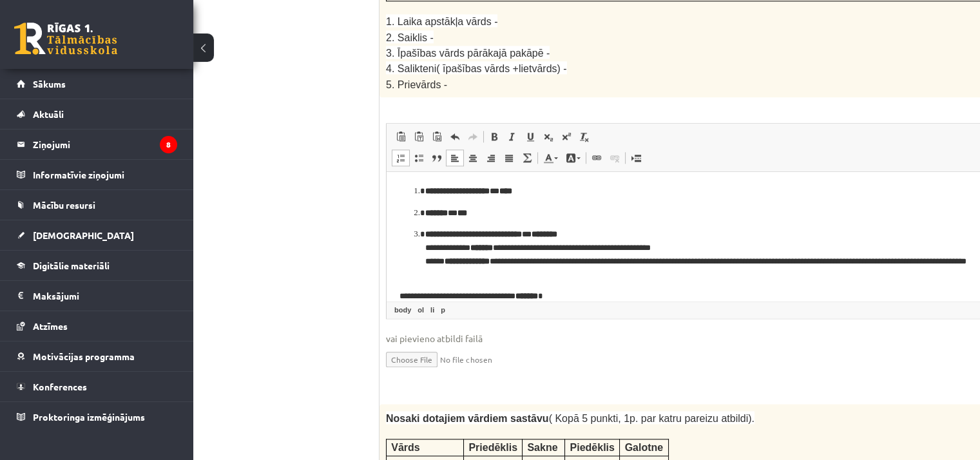
scroll to position [1838, 26]
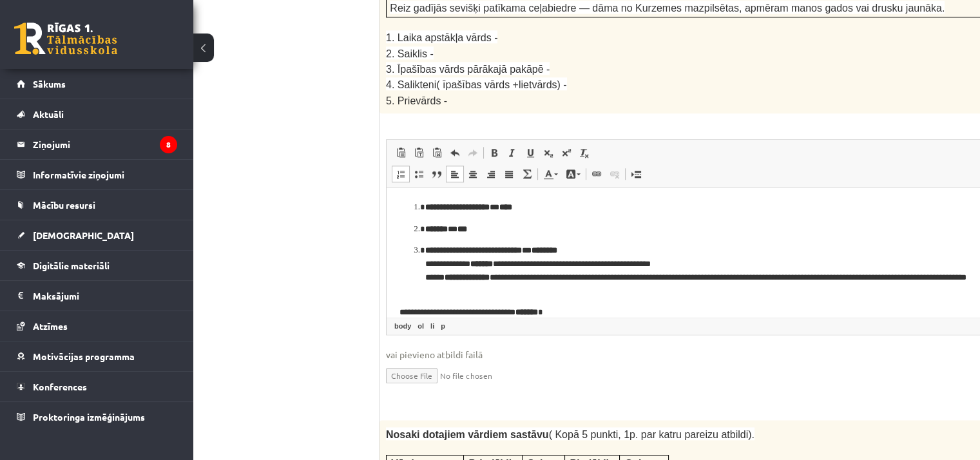
click at [592, 315] on p "**********" at bounding box center [703, 313] width 607 height 14
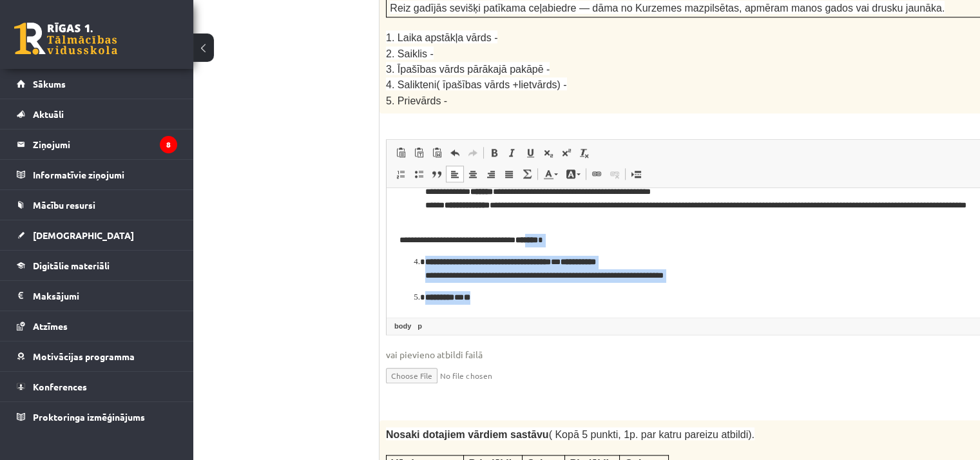
drag, startPoint x: 559, startPoint y: 314, endPoint x: 612, endPoint y: 360, distance: 69.4
click at [612, 317] on html "**********" at bounding box center [725, 216] width 677 height 201
click at [584, 301] on p "********* * **" at bounding box center [702, 298] width 555 height 14
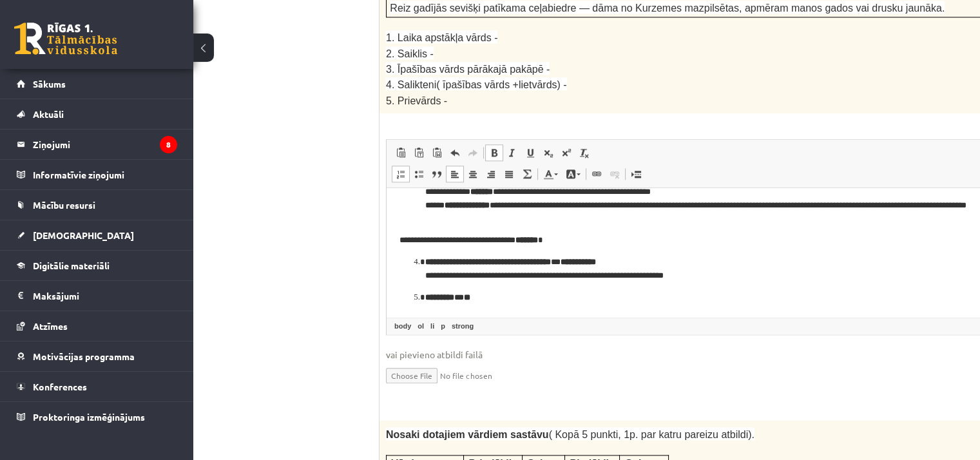
click at [696, 278] on p "**********" at bounding box center [702, 269] width 555 height 27
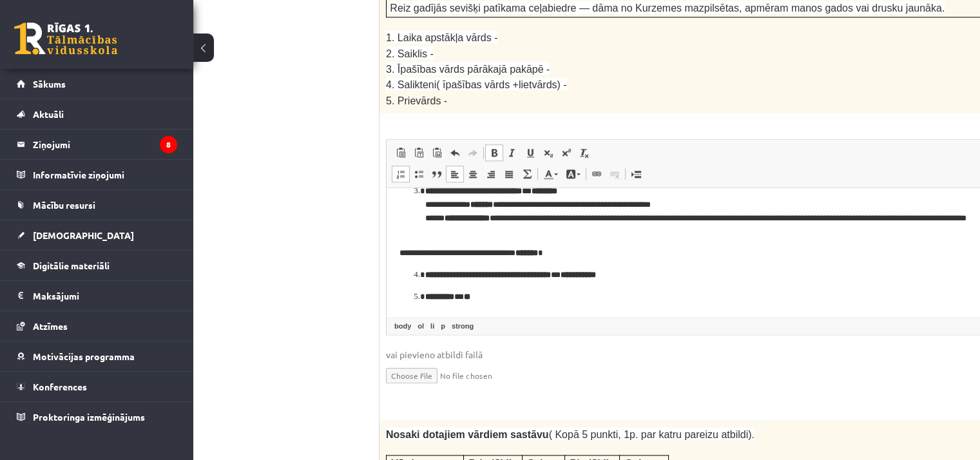
scroll to position [59, 0]
click at [593, 249] on p "**********" at bounding box center [703, 254] width 607 height 14
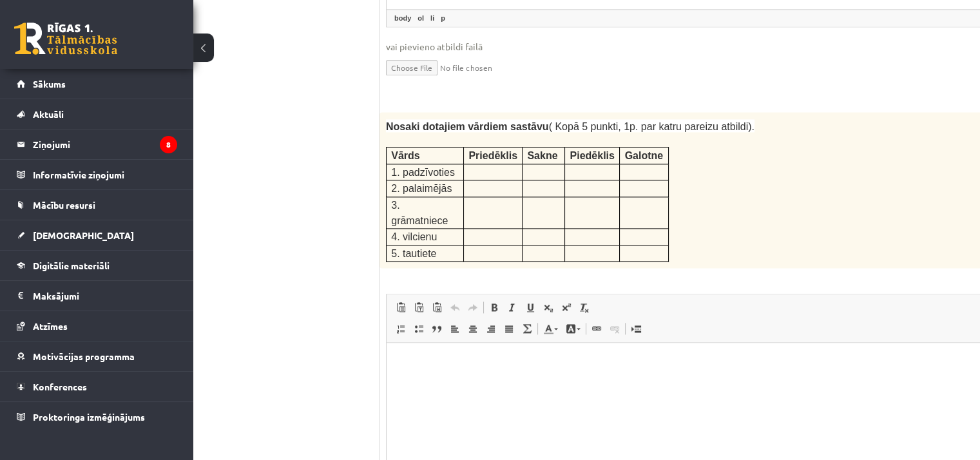
scroll to position [2130, 26]
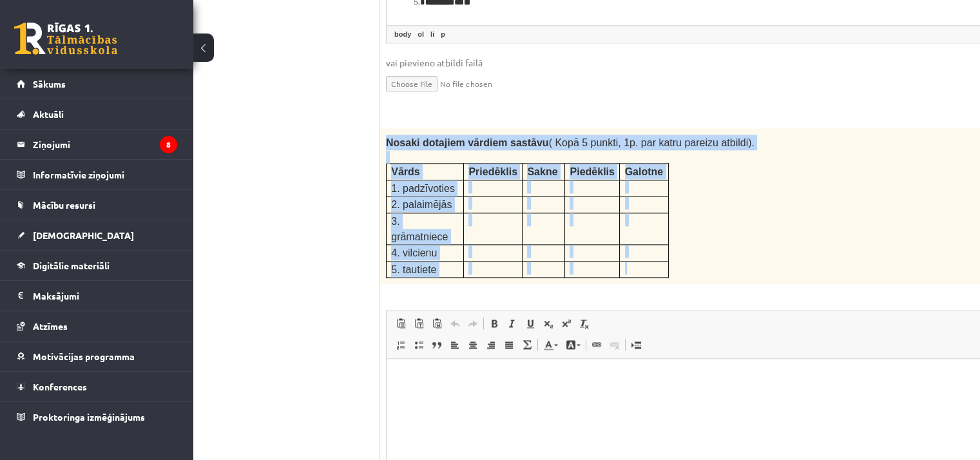
drag, startPoint x: 385, startPoint y: 95, endPoint x: 662, endPoint y: 204, distance: 297.7
click at [662, 204] on div "Nosaki dotajiem vārdiem sastāvu ( Kopā 5 punkti, 1p. par katru pareizu atbildi)…" at bounding box center [725, 206] width 691 height 156
copy div "Nosaki dotajiem vārdiem sastāvu ( Kopā 5 punkti, 1p. par katru pareizu atbildi)…"
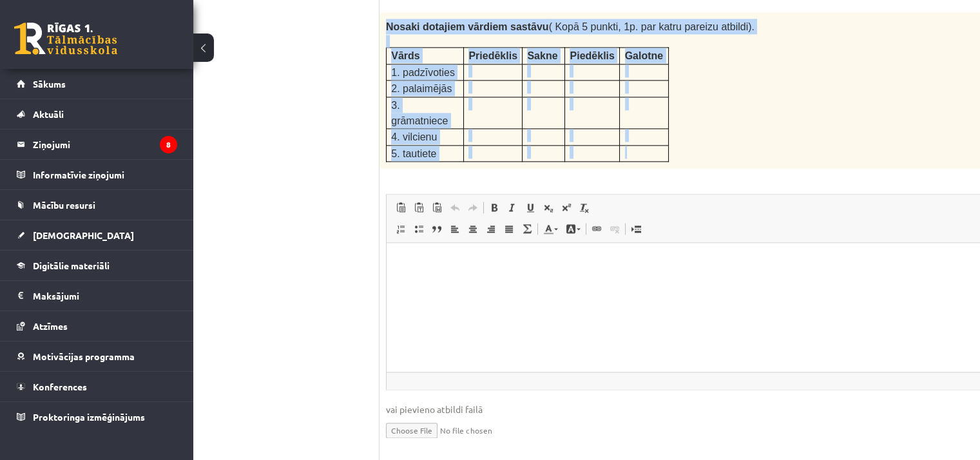
scroll to position [2235, 26]
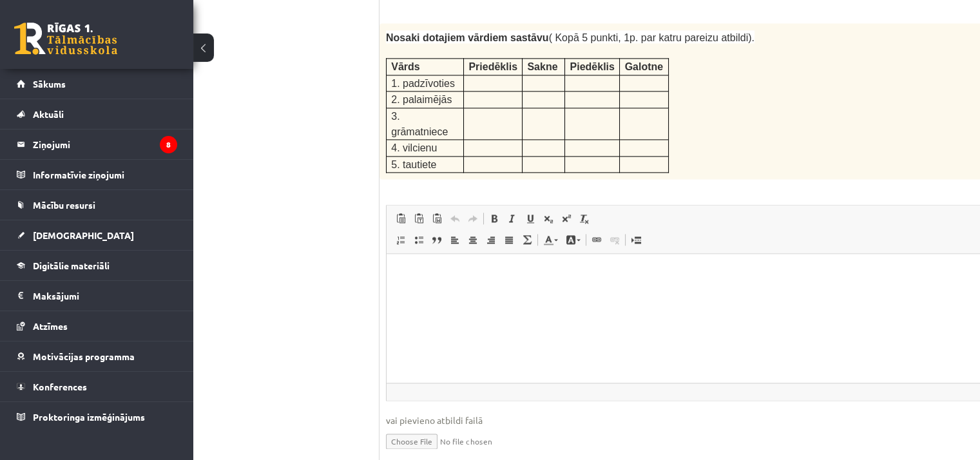
click at [361, 140] on ul "1. uzdevums 2. uzdevums 3. uzdevums" at bounding box center [293, 319] width 174 height 4271
click at [487, 75] on p at bounding box center [492, 81] width 49 height 13
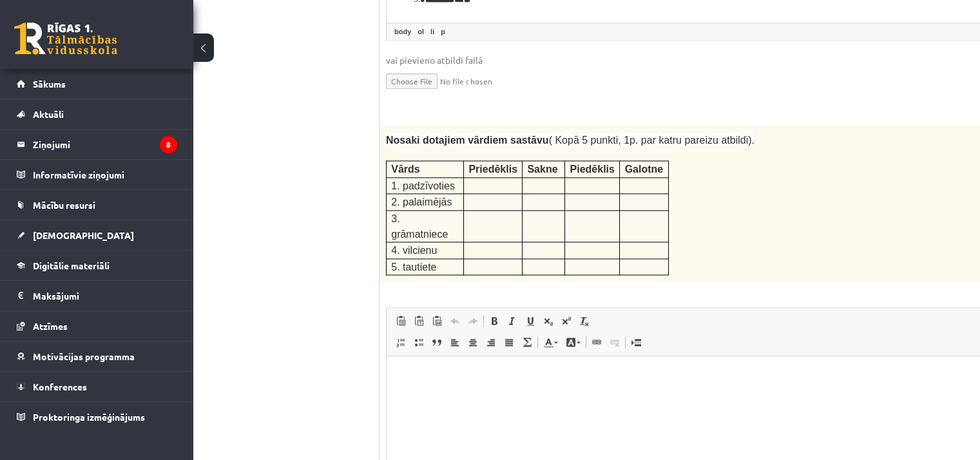
scroll to position [2159, 26]
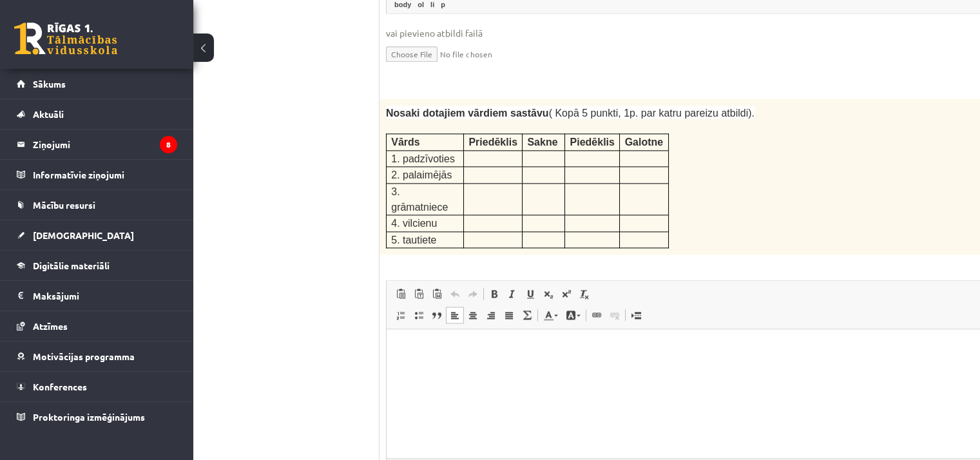
click at [420, 359] on html at bounding box center [725, 348] width 677 height 39
drag, startPoint x: 420, startPoint y: 359, endPoint x: 423, endPoint y: 377, distance: 18.3
click at [423, 369] on html at bounding box center [725, 348] width 677 height 39
click at [418, 369] on html at bounding box center [725, 348] width 677 height 39
drag, startPoint x: 418, startPoint y: 372, endPoint x: 402, endPoint y: 419, distance: 49.7
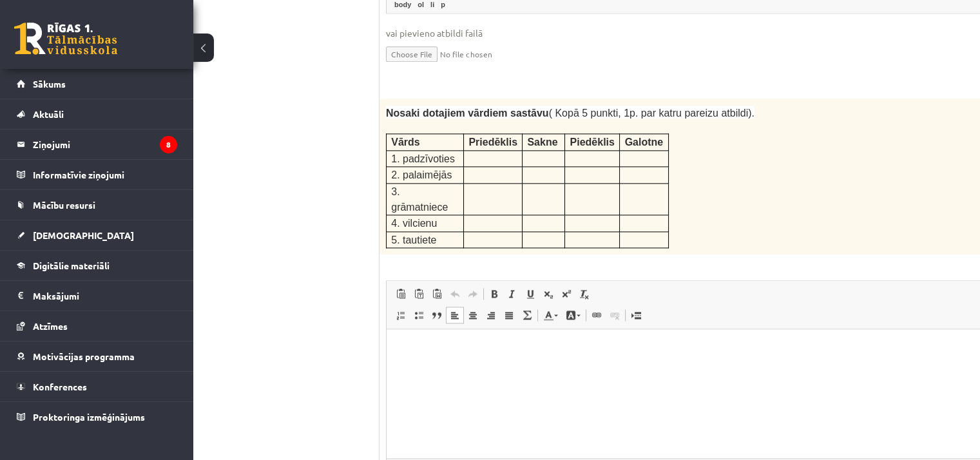
click at [402, 369] on html at bounding box center [725, 348] width 677 height 39
click at [462, 294] on span "Paste" at bounding box center [466, 290] width 40 height 19
click at [465, 312] on span "Paste" at bounding box center [483, 314] width 40 height 19
click at [485, 315] on span "Paste" at bounding box center [496, 314] width 40 height 19
click at [432, 330] on span "Paste" at bounding box center [425, 333] width 15 height 19
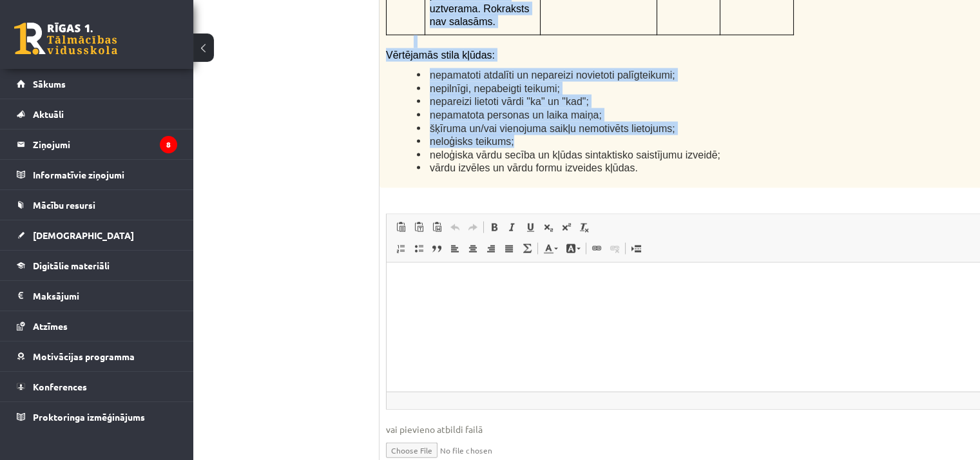
scroll to position [3200, 26]
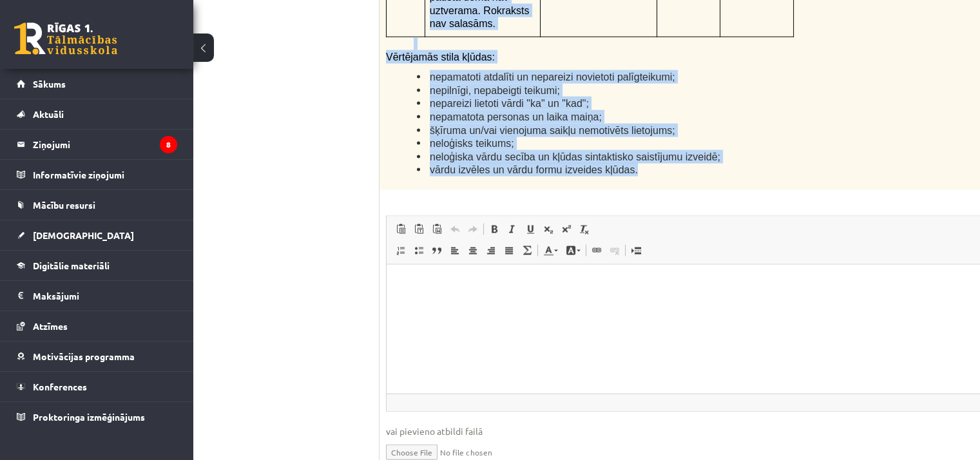
drag, startPoint x: 386, startPoint y: 198, endPoint x: 706, endPoint y: 34, distance: 359.4
copy div "Kā doto citātu var attiecināt uz Tavu dzīvi? Uzraksti savu atbildi, nosaucot un…"
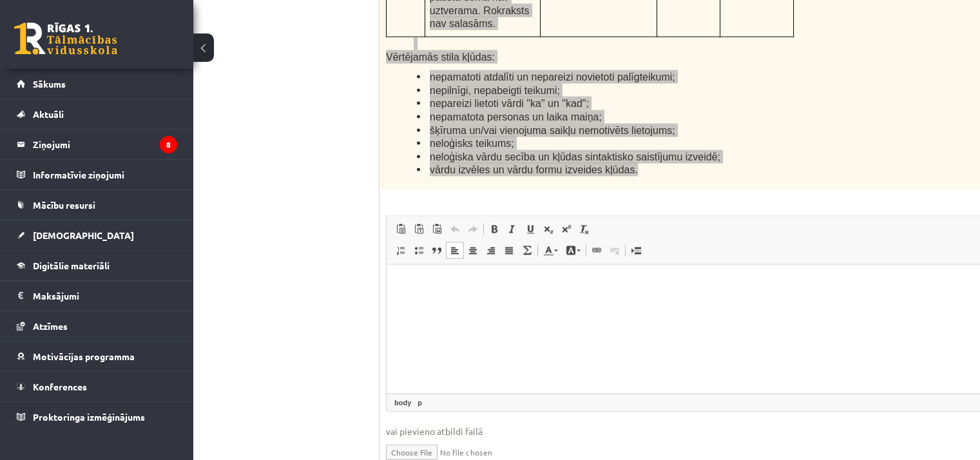
click at [397, 303] on html at bounding box center [725, 283] width 677 height 39
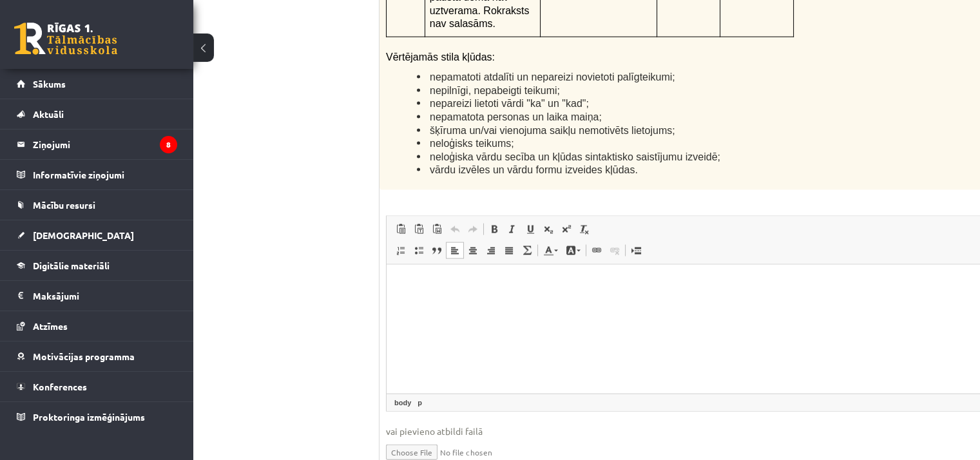
drag, startPoint x: 25, startPoint y: 58, endPoint x: 372, endPoint y: 164, distance: 363.2
click at [446, 298] on html at bounding box center [725, 283] width 677 height 39
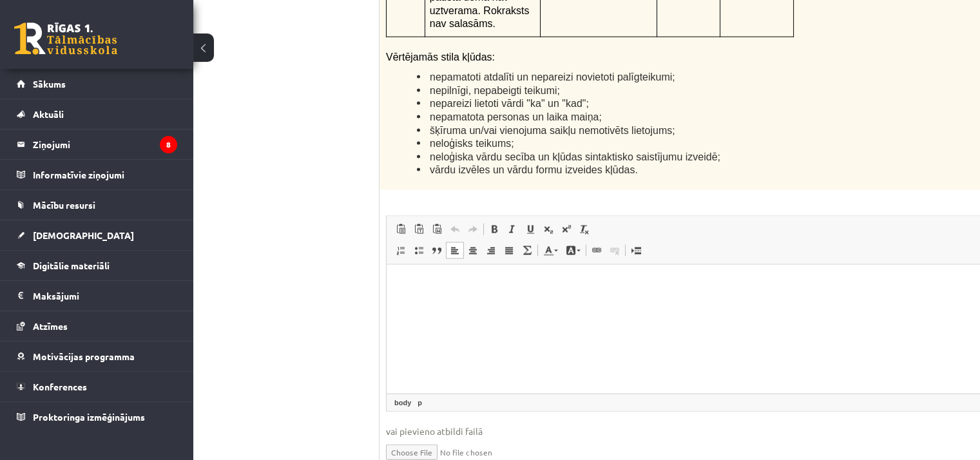
drag, startPoint x: 59, startPoint y: 34, endPoint x: 311, endPoint y: 166, distance: 283.6
click at [445, 296] on html at bounding box center [725, 283] width 677 height 39
drag, startPoint x: 445, startPoint y: 296, endPoint x: 418, endPoint y: 309, distance: 30.3
click at [418, 303] on html at bounding box center [725, 283] width 677 height 39
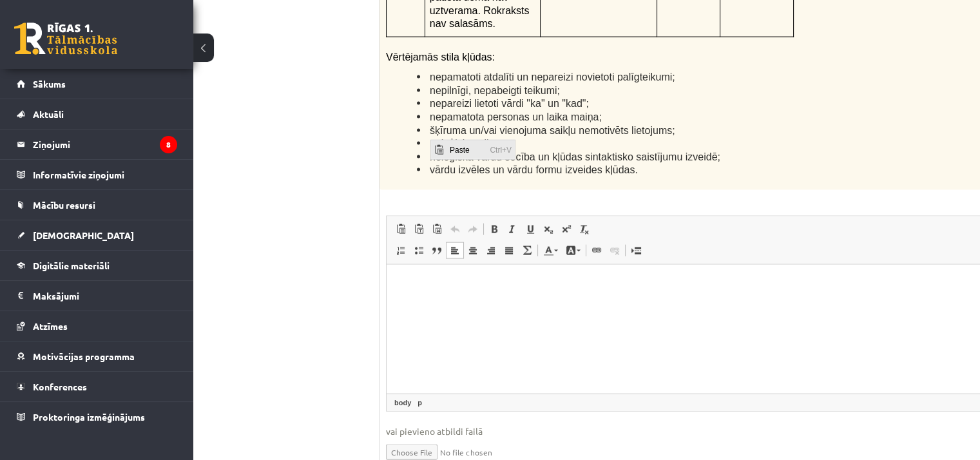
click at [443, 146] on span "Paste" at bounding box center [437, 149] width 15 height 19
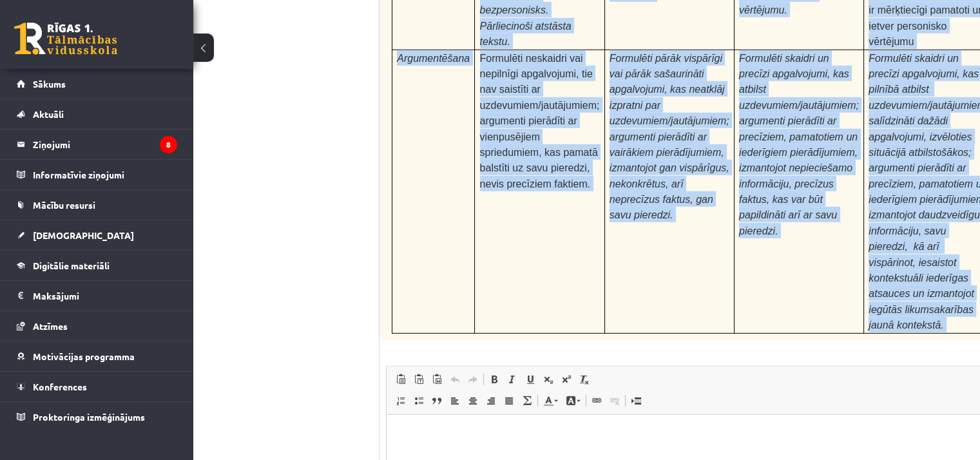
scroll to position [4056, 72]
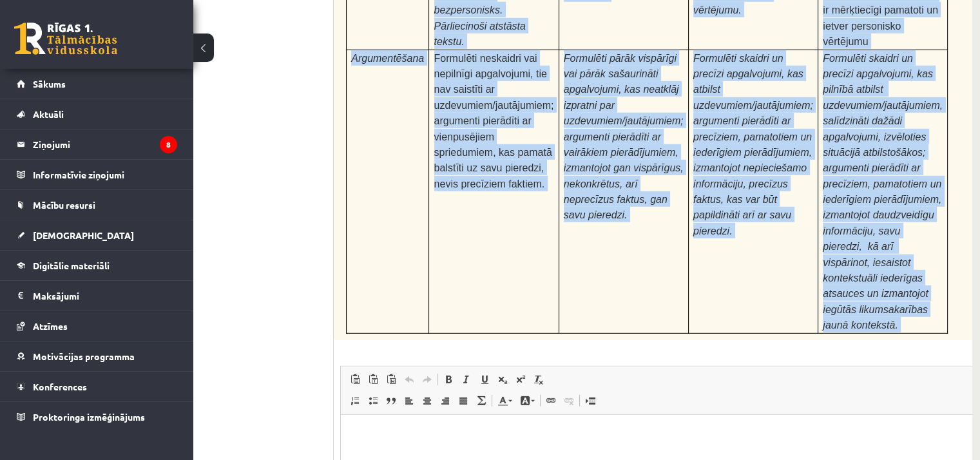
drag, startPoint x: 387, startPoint y: 114, endPoint x: 989, endPoint y: 97, distance: 602.1
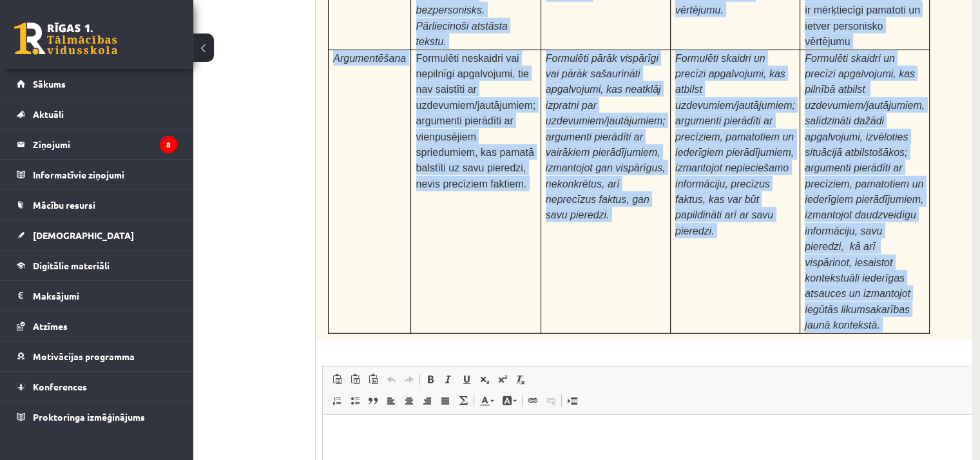
scroll to position [4056, 90]
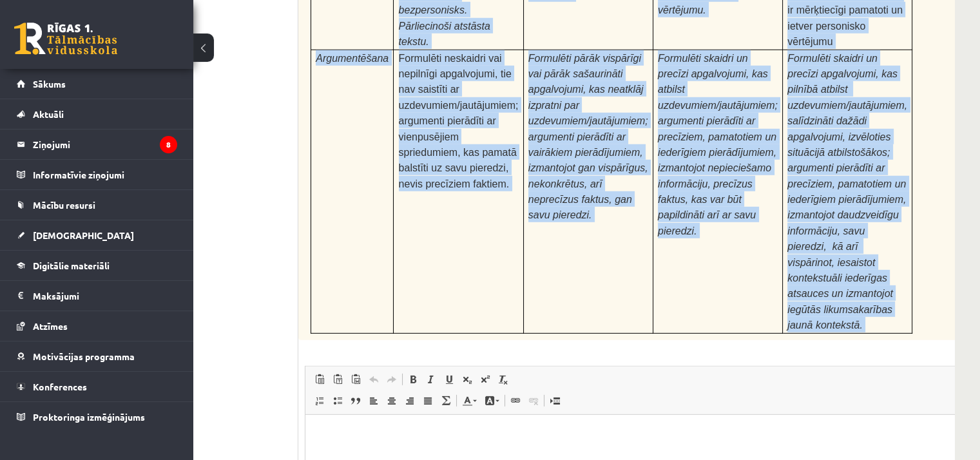
copy div "Pamatojoties uz izlasīto tekstu, izsaki viedokli par izlasīto, atbildot uz jaut…"
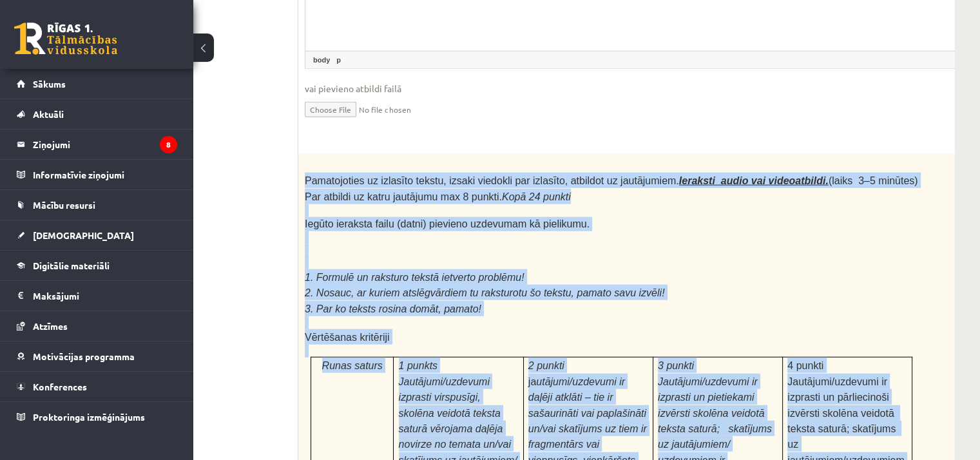
scroll to position [3537, 90]
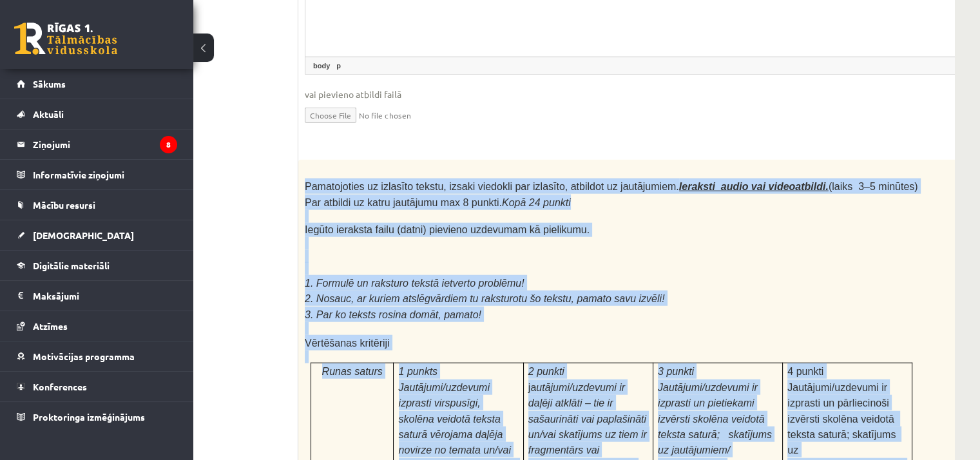
click at [856, 275] on p "1. Formulē un raksturo tekstā ietverto problēmu!" at bounding box center [611, 282] width 613 height 15
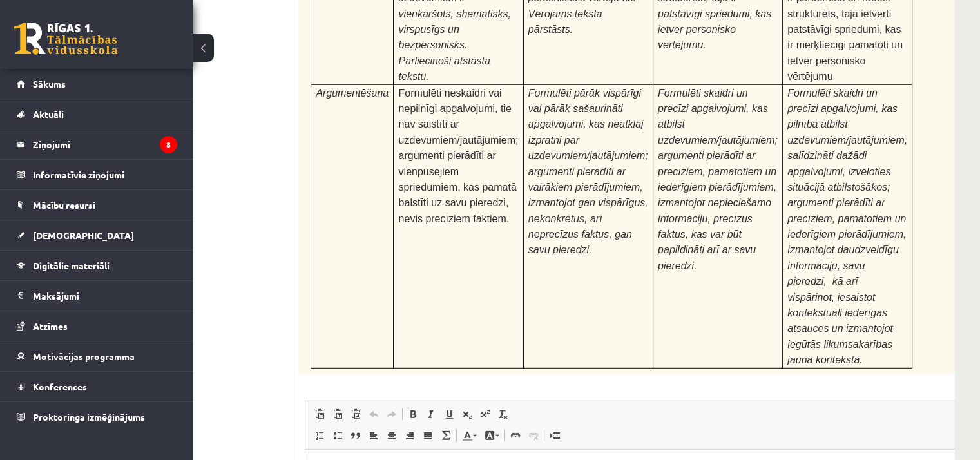
scroll to position [4056, 90]
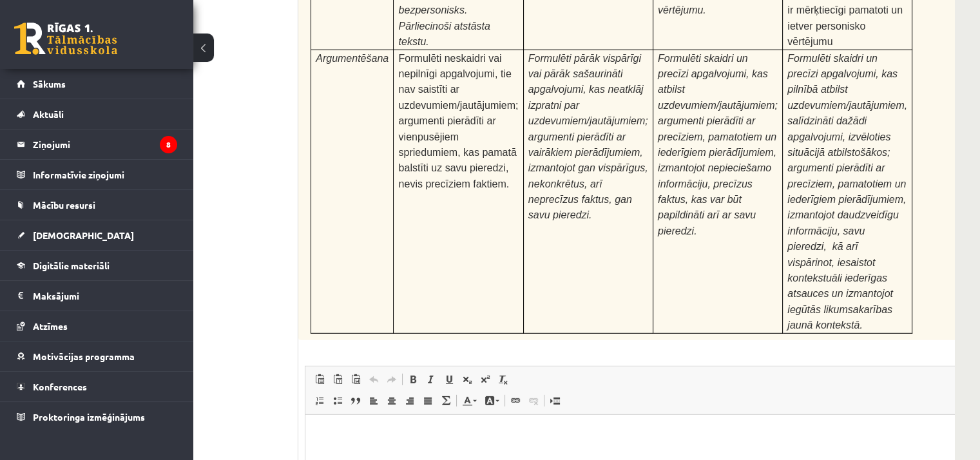
type input "**********"
click at [403, 432] on p "Editor, wiswyg-editor-user-answer-47433871460220" at bounding box center [643, 434] width 651 height 14
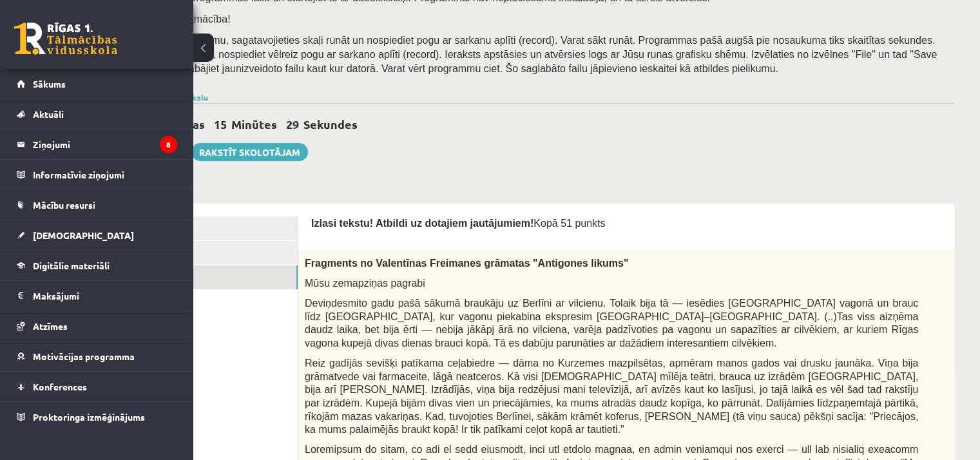
scroll to position [212, 90]
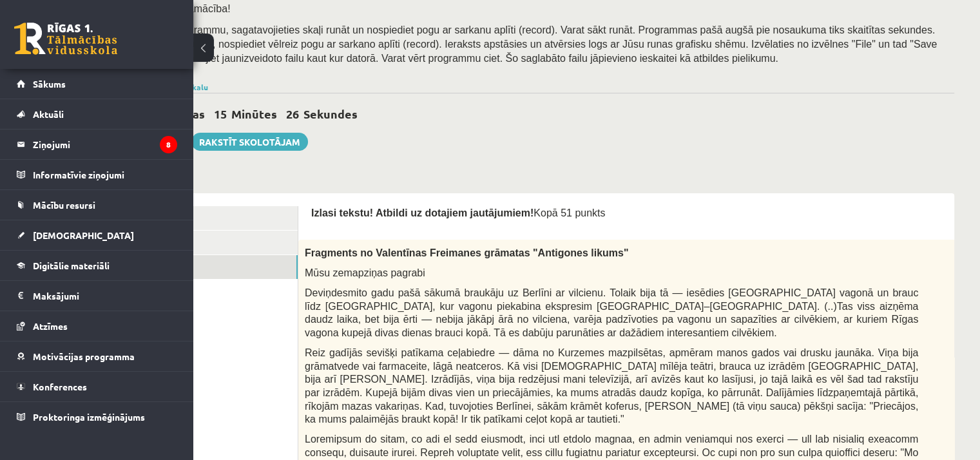
click at [206, 45] on button at bounding box center [203, 48] width 21 height 28
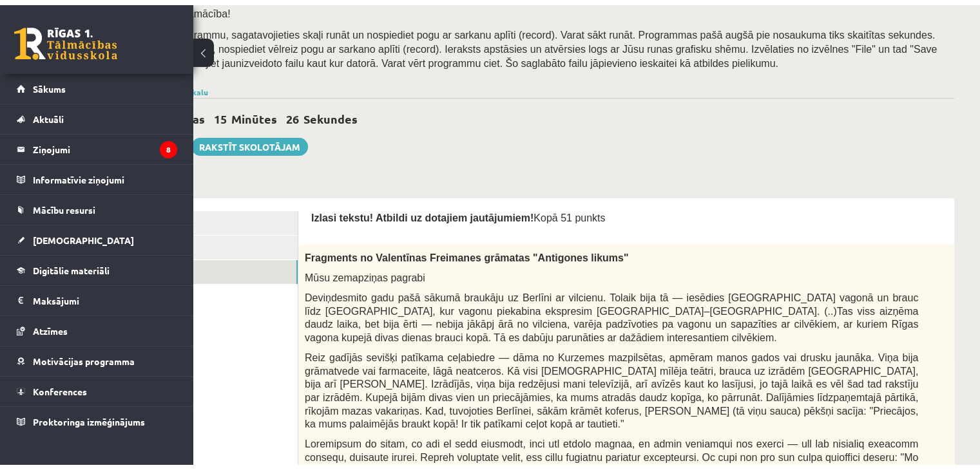
scroll to position [212, 0]
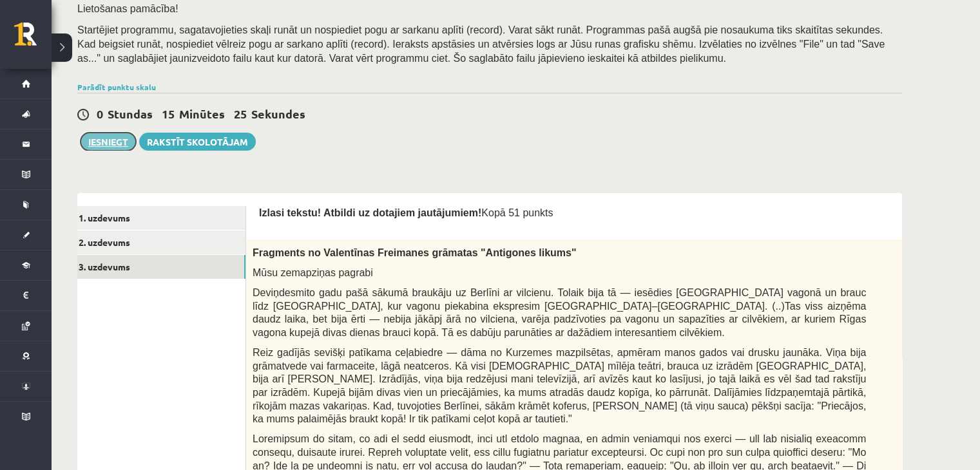
click at [91, 140] on button "Iesniegt" at bounding box center [108, 142] width 55 height 18
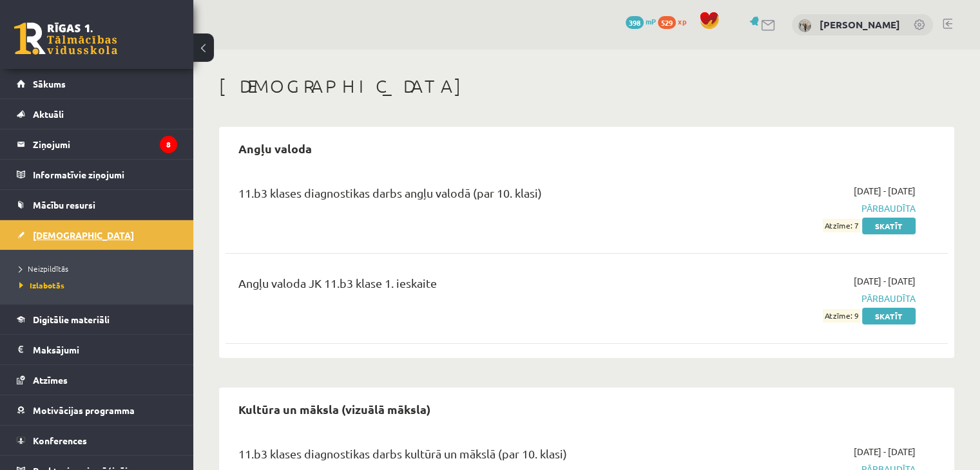
click at [91, 226] on link "[DEMOGRAPHIC_DATA]" at bounding box center [97, 235] width 160 height 30
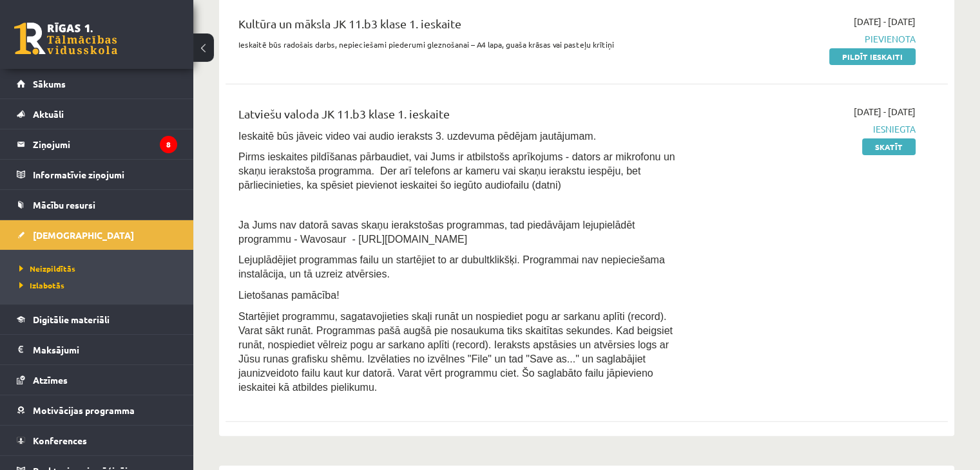
scroll to position [287, 0]
